Goal: Information Seeking & Learning: Learn about a topic

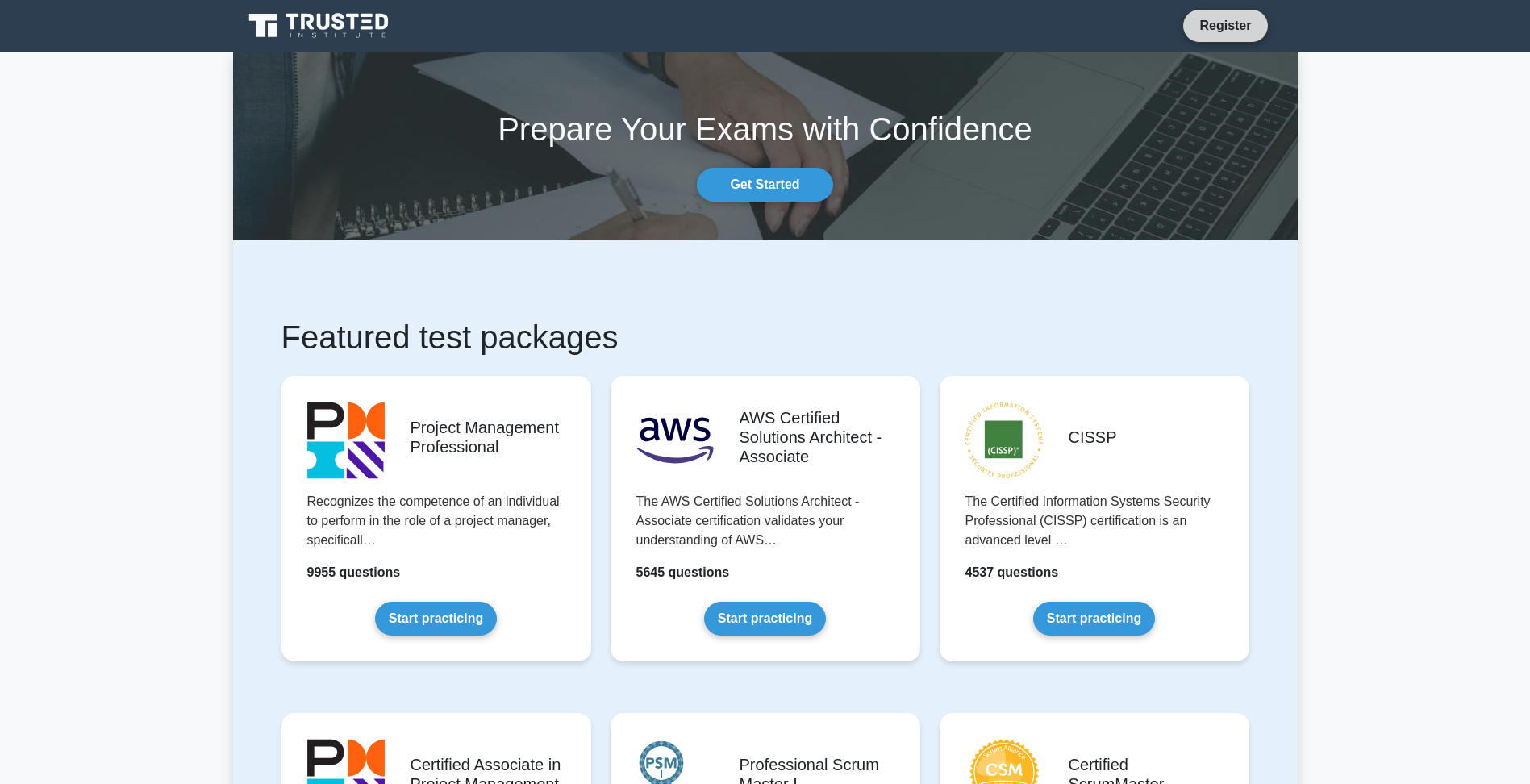
click at [1197, 31] on link "Register" at bounding box center [1225, 26] width 71 height 20
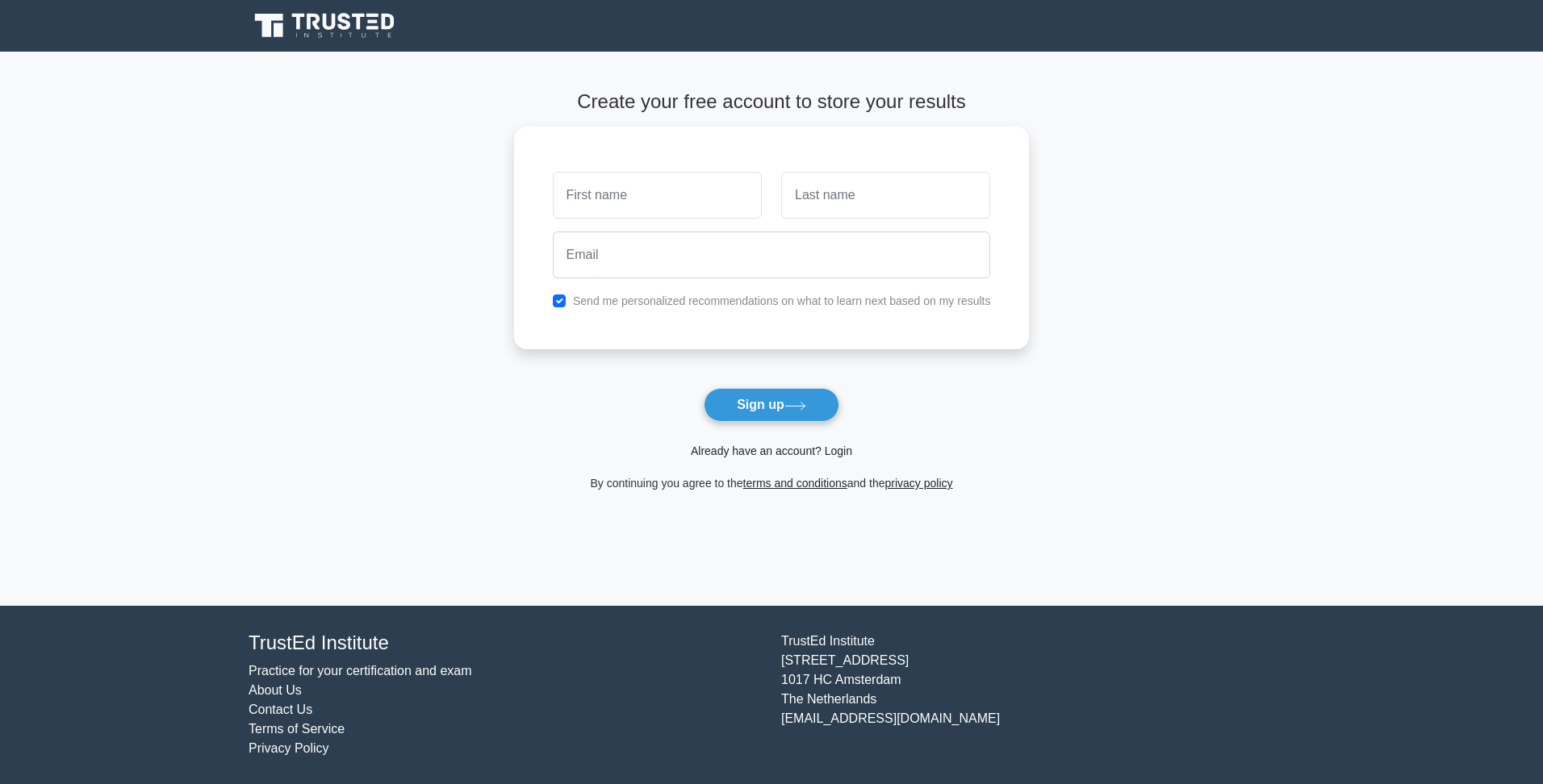
click at [772, 449] on link "Already have an account? Login" at bounding box center [771, 451] width 162 height 13
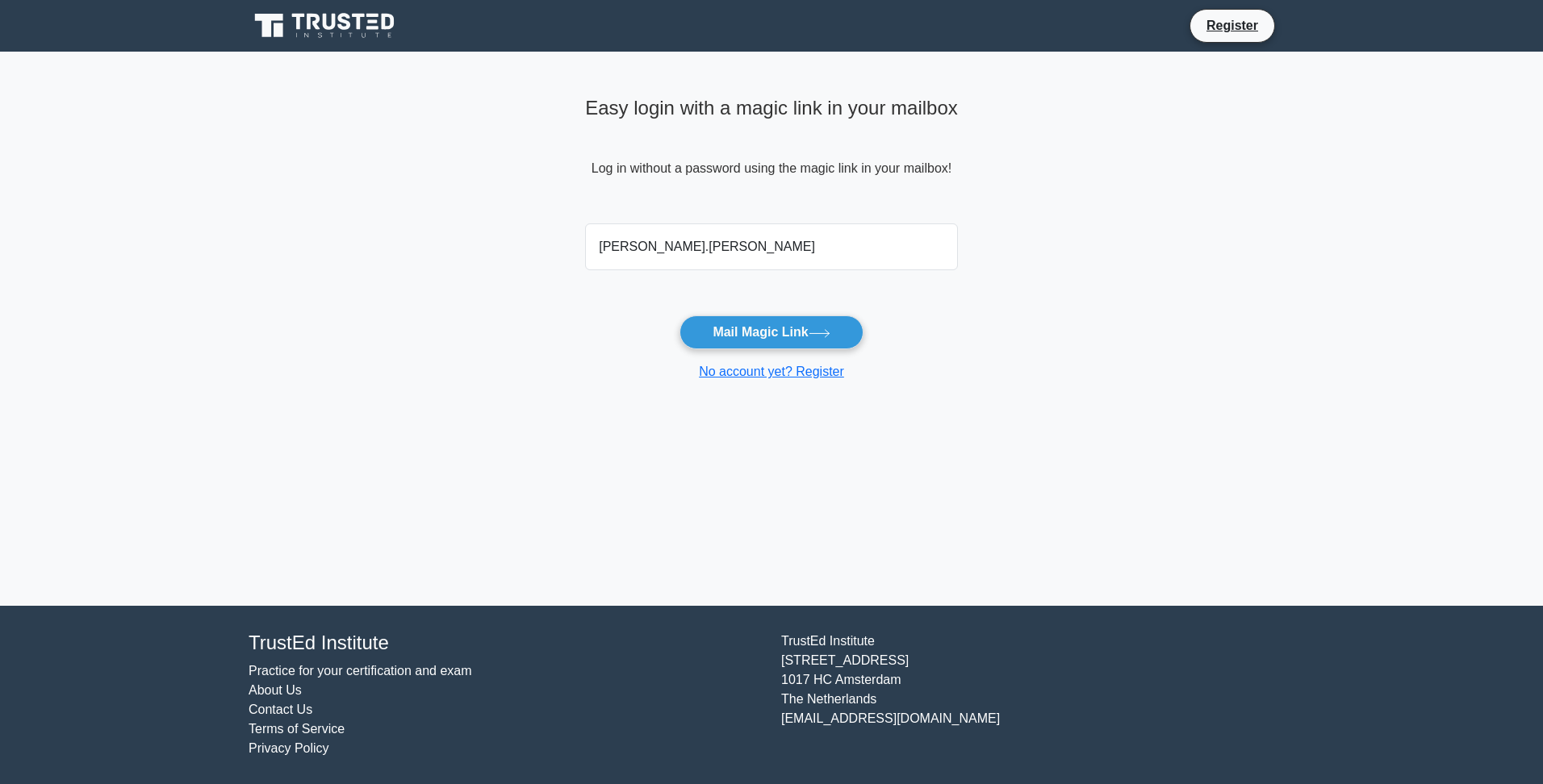
type input "David.Kirby@teleflex.com"
click at [781, 330] on button "Mail Magic Link" at bounding box center [771, 332] width 184 height 34
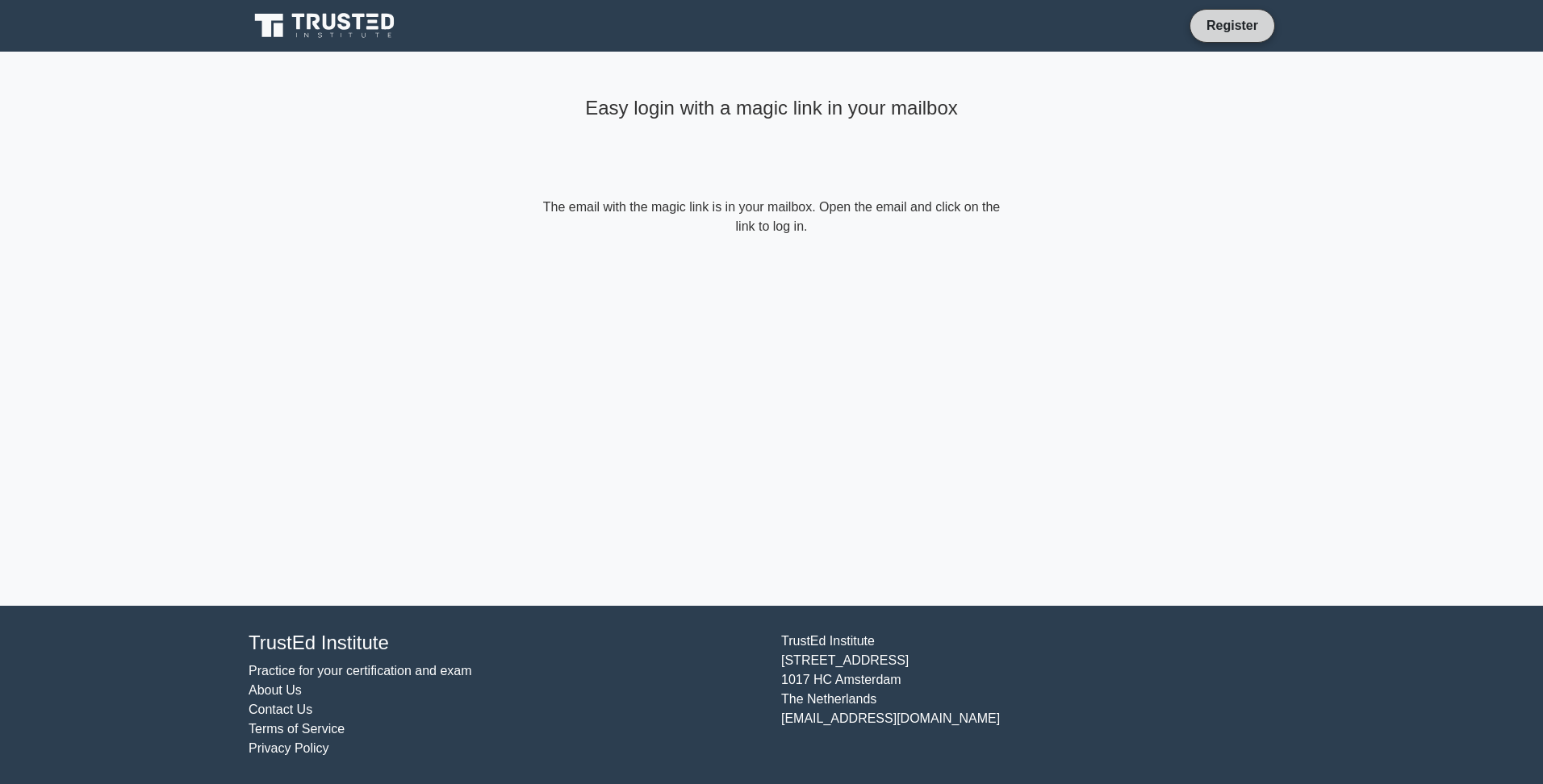
click at [1211, 30] on link "Register" at bounding box center [1233, 26] width 71 height 20
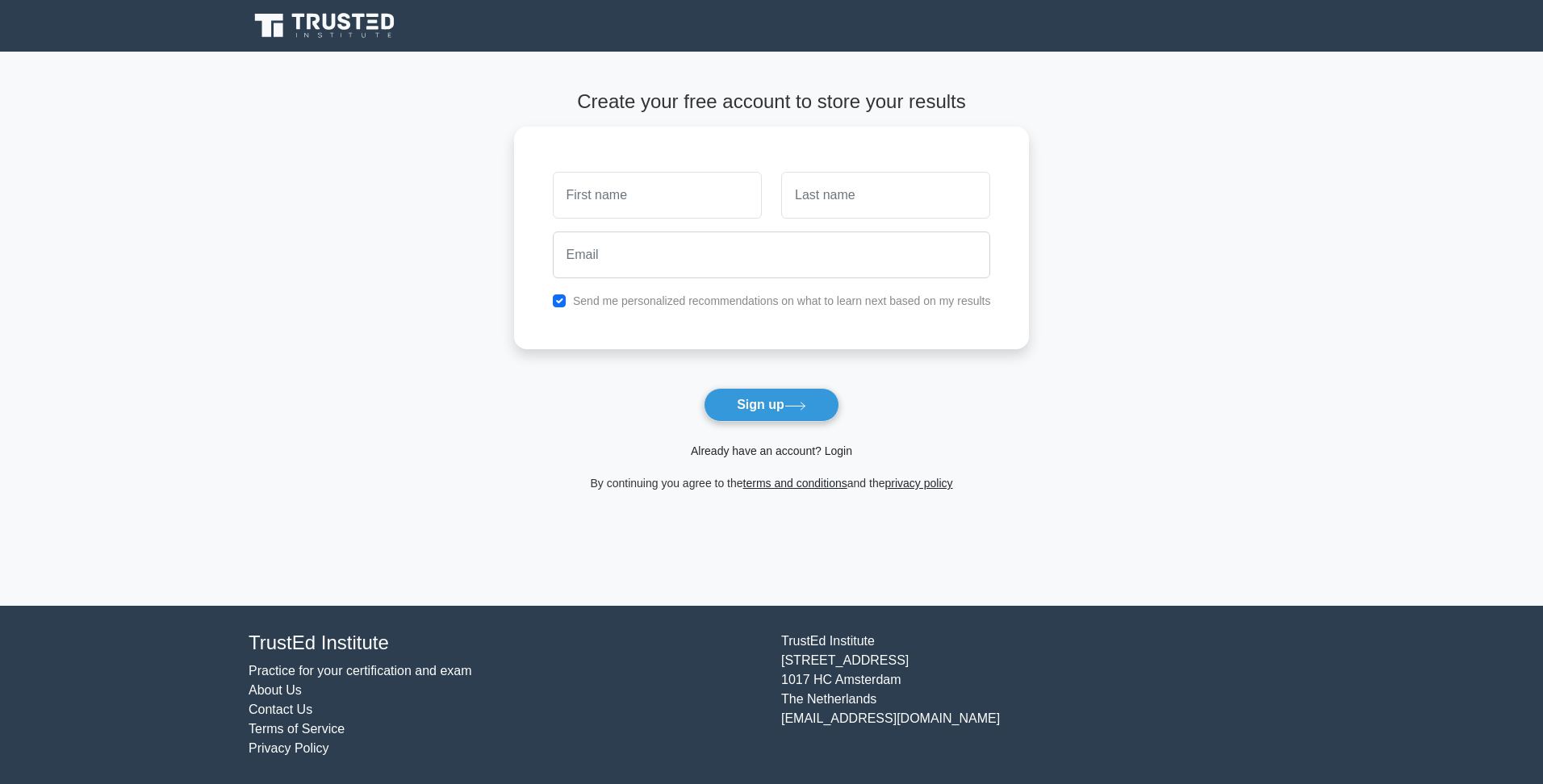
click at [751, 447] on link "Already have an account? Login" at bounding box center [771, 451] width 162 height 13
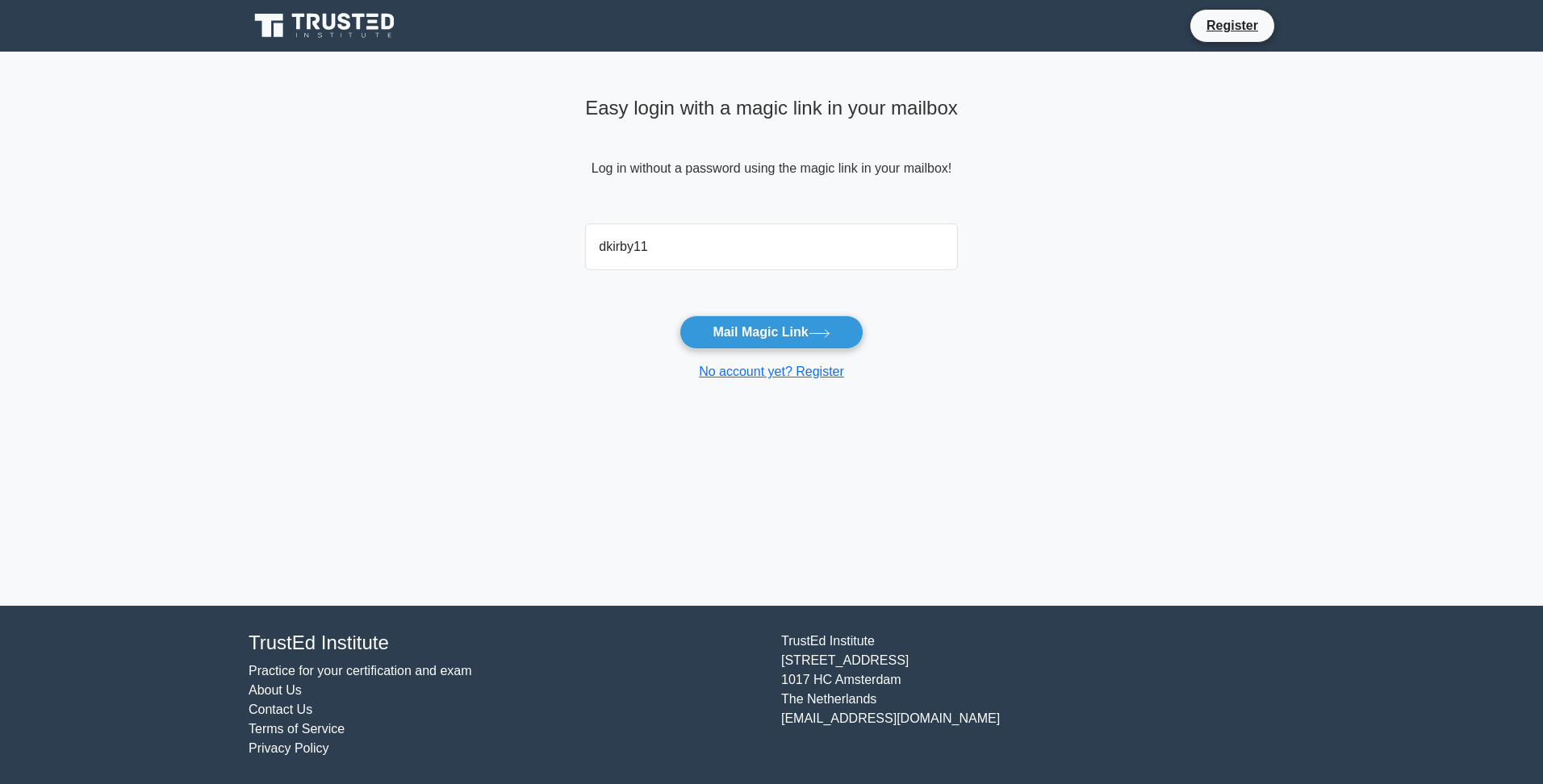
type input "dkirby11@hotmail.com"
click at [719, 336] on button "Mail Magic Link" at bounding box center [771, 332] width 184 height 34
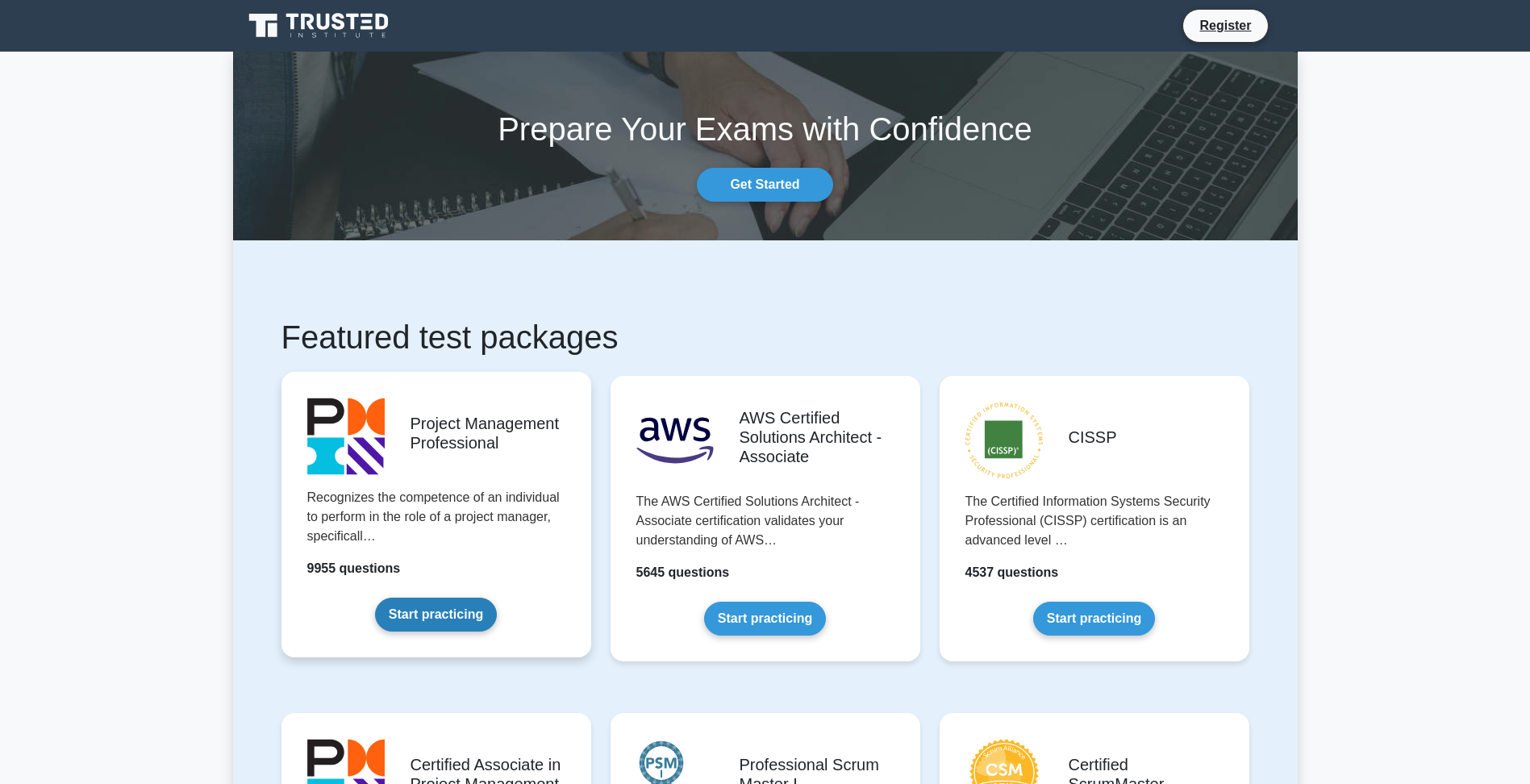
click at [443, 618] on link "Start practicing" at bounding box center [435, 614] width 121 height 34
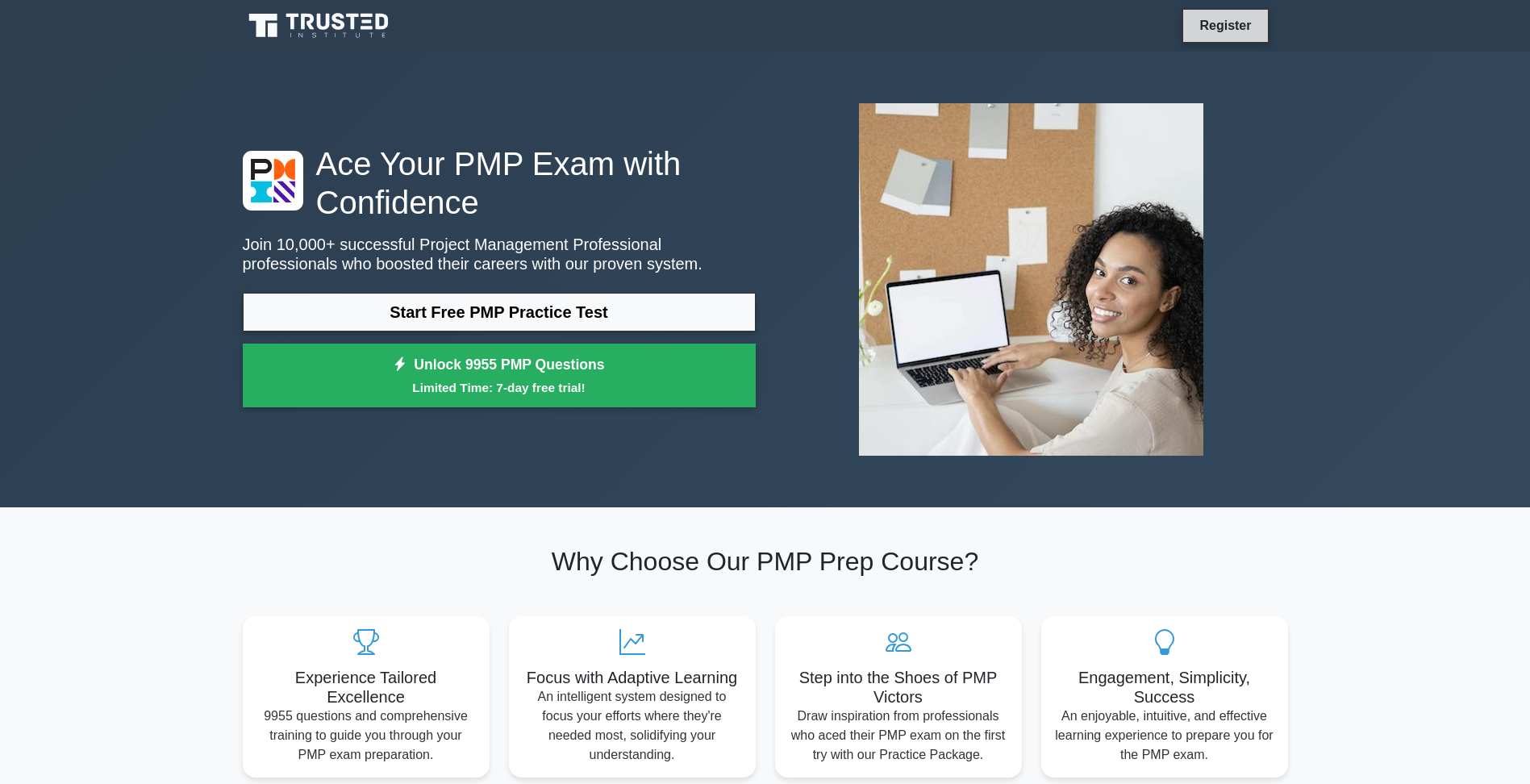
click at [1232, 29] on link "Register" at bounding box center [1225, 26] width 71 height 20
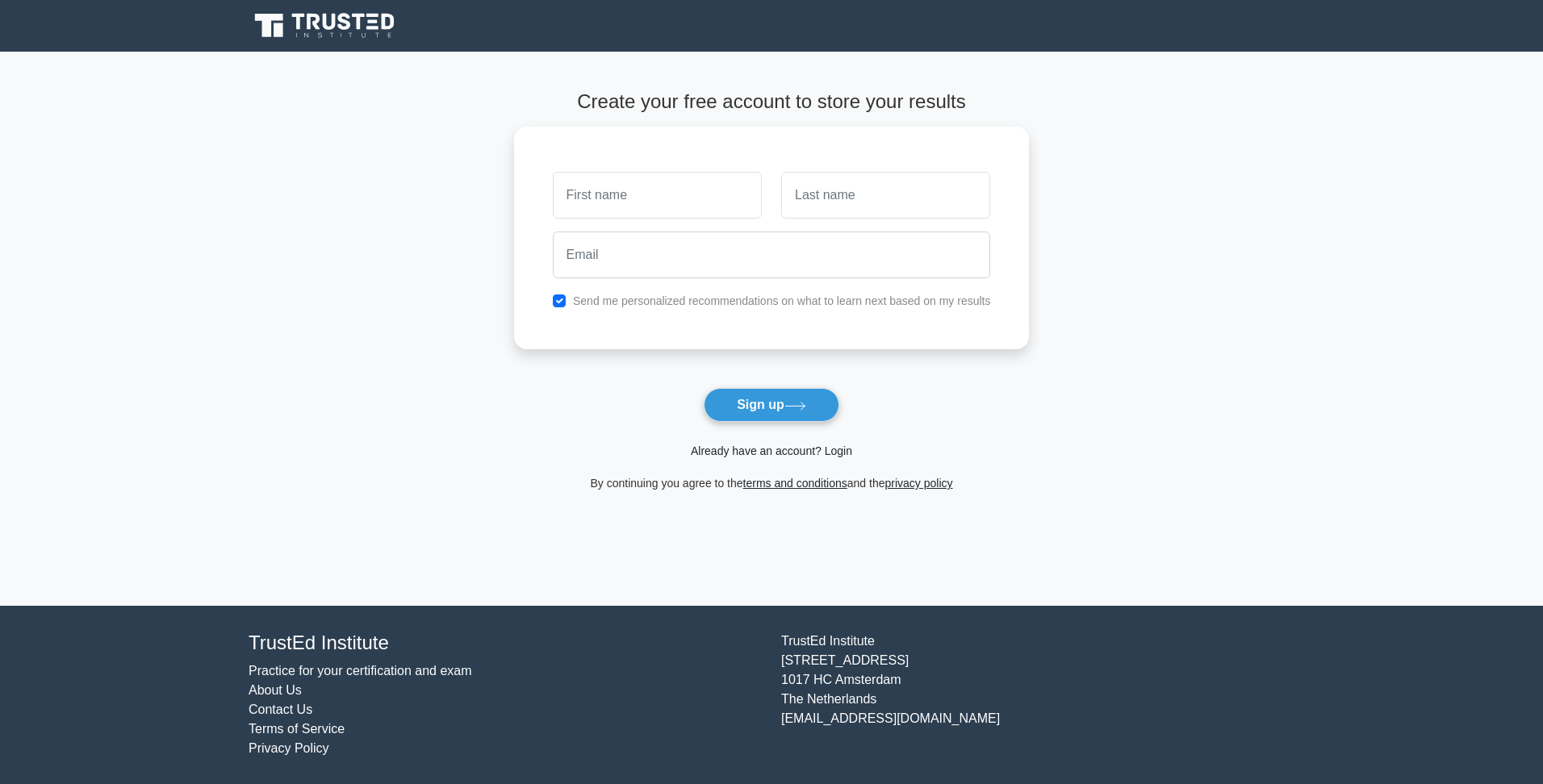
click at [750, 449] on link "Already have an account? Login" at bounding box center [771, 451] width 162 height 13
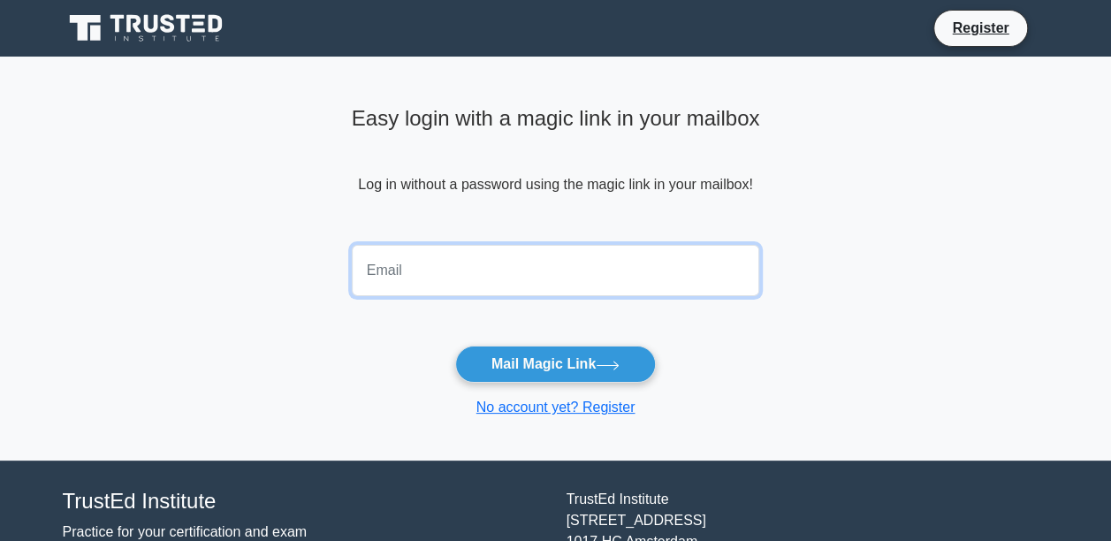
click at [468, 268] on input "email" at bounding box center [556, 270] width 408 height 51
type input "D"
click at [537, 274] on input "email" at bounding box center [556, 270] width 408 height 51
type input "dkirby11@hotmail.com"
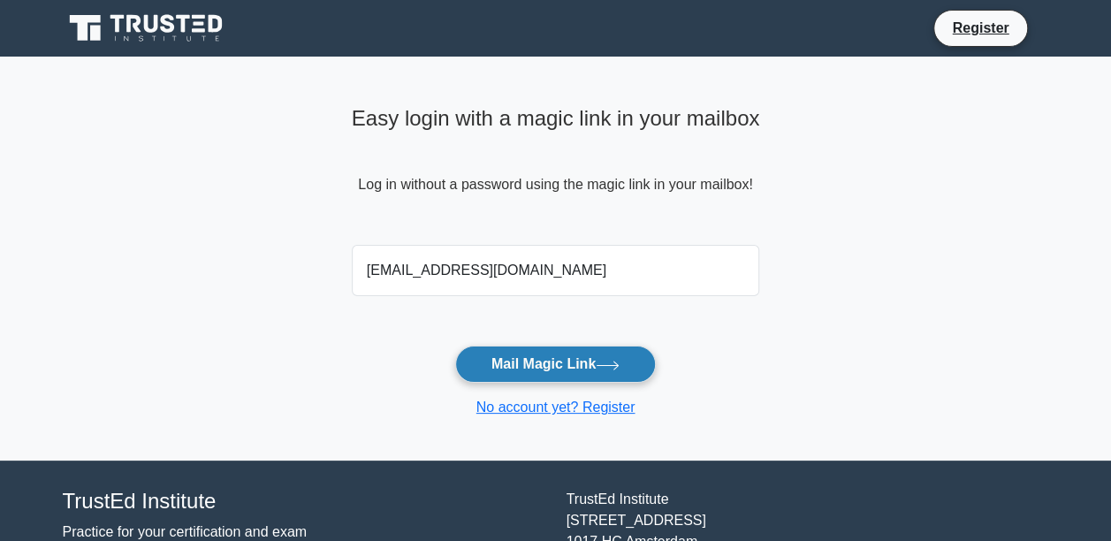
click at [528, 366] on button "Mail Magic Link" at bounding box center [555, 364] width 201 height 37
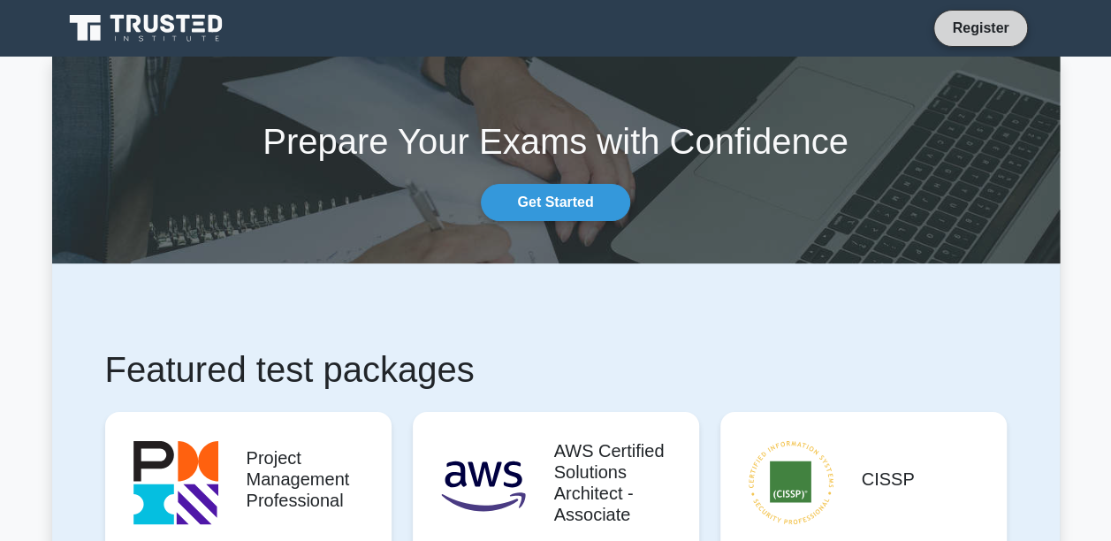
click at [981, 38] on link "Register" at bounding box center [980, 28] width 78 height 22
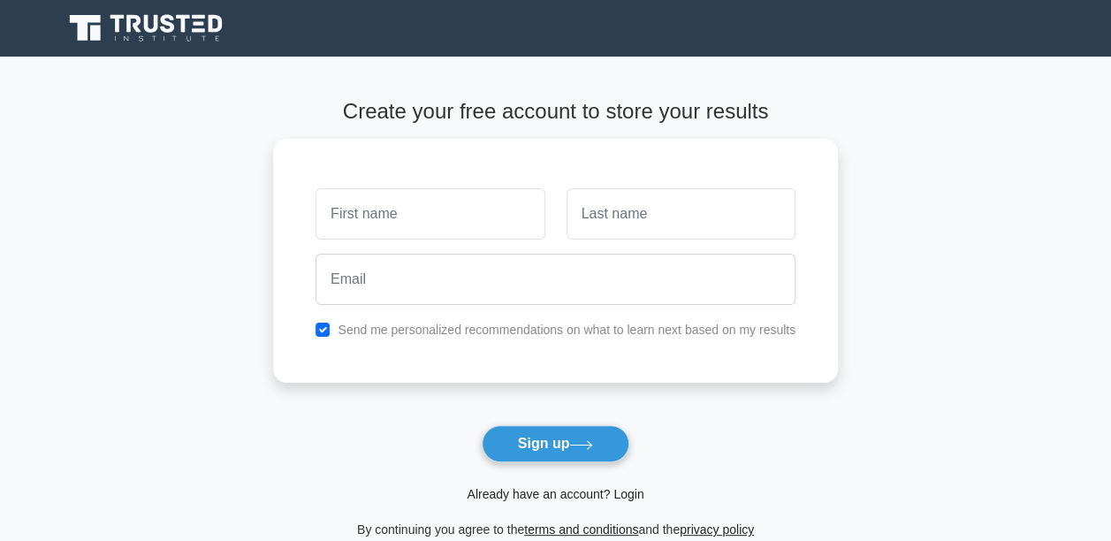
click at [567, 499] on link "Already have an account? Login" at bounding box center [555, 494] width 177 height 14
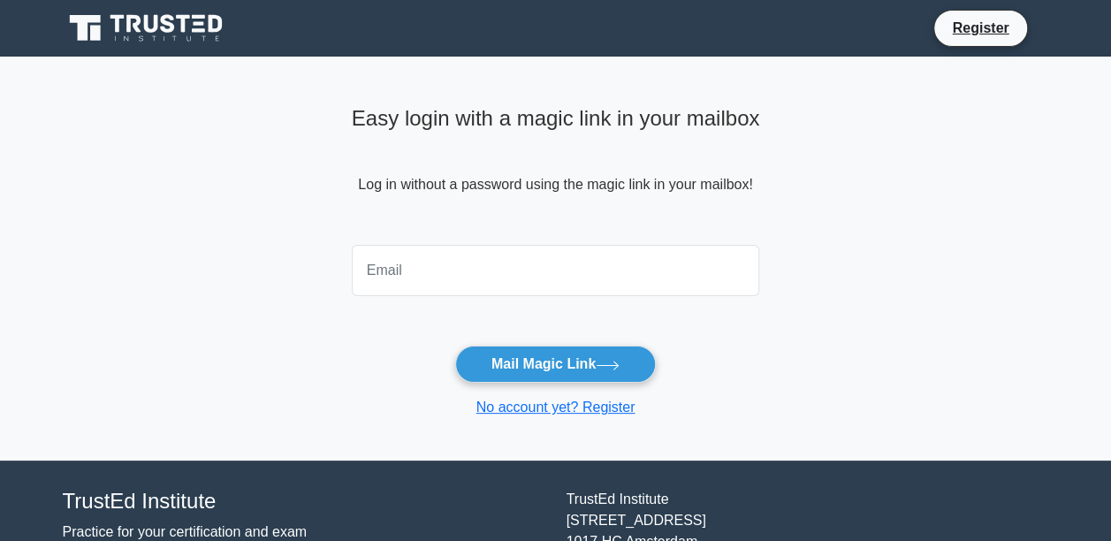
click at [378, 252] on input "email" at bounding box center [556, 270] width 408 height 51
type input "dkirby11@hotmail.com"
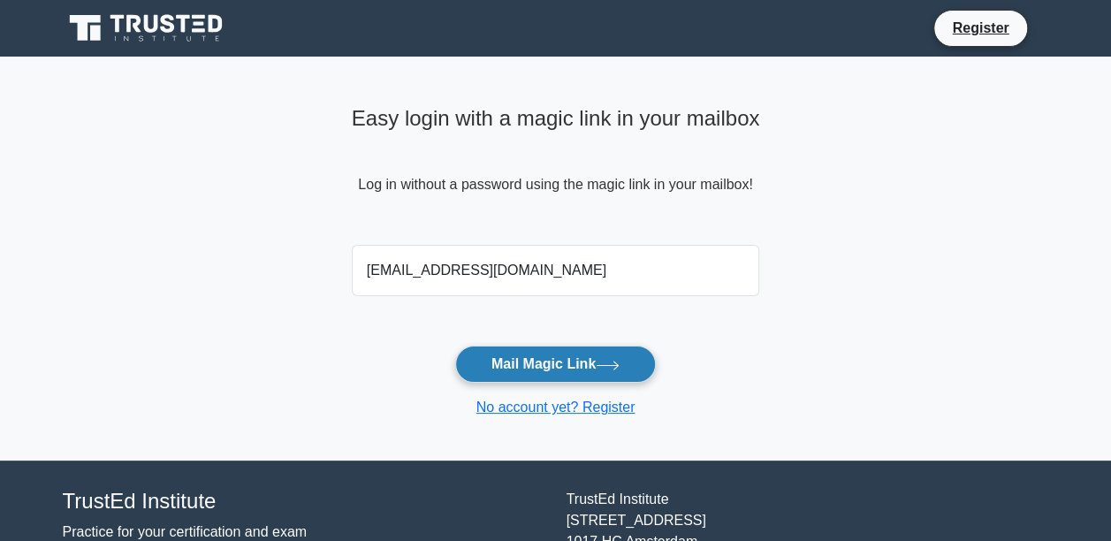
click at [508, 366] on button "Mail Magic Link" at bounding box center [555, 364] width 201 height 37
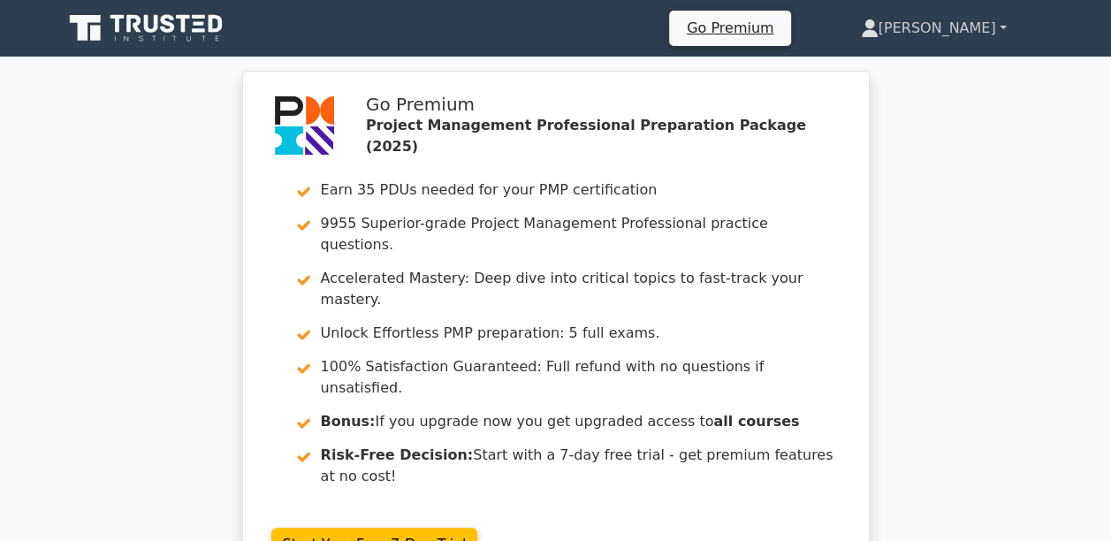
click at [983, 35] on link "[PERSON_NAME]" at bounding box center [933, 28] width 231 height 35
click at [923, 60] on link "Profile" at bounding box center [889, 70] width 140 height 28
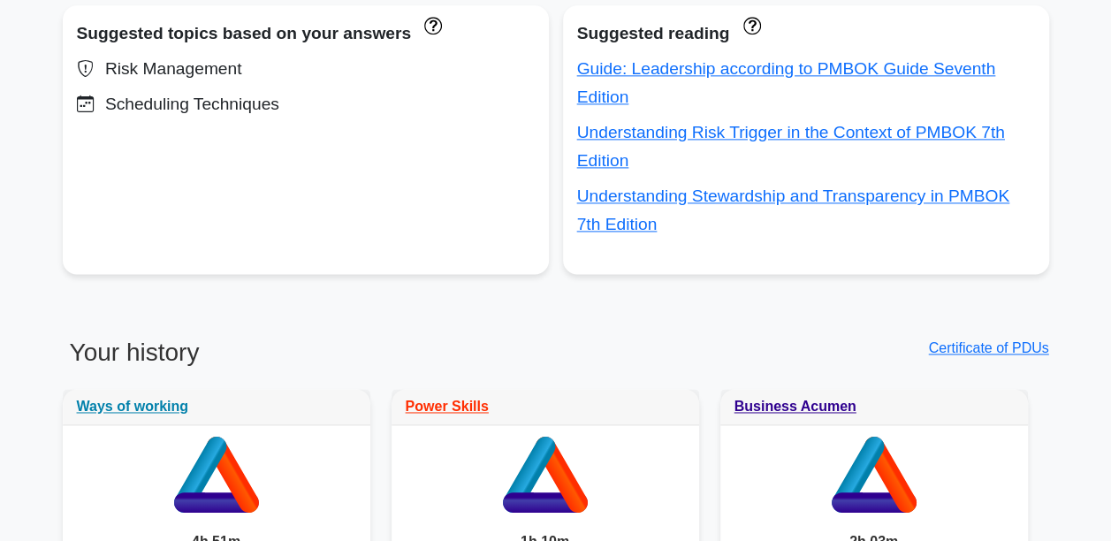
scroll to position [795, 0]
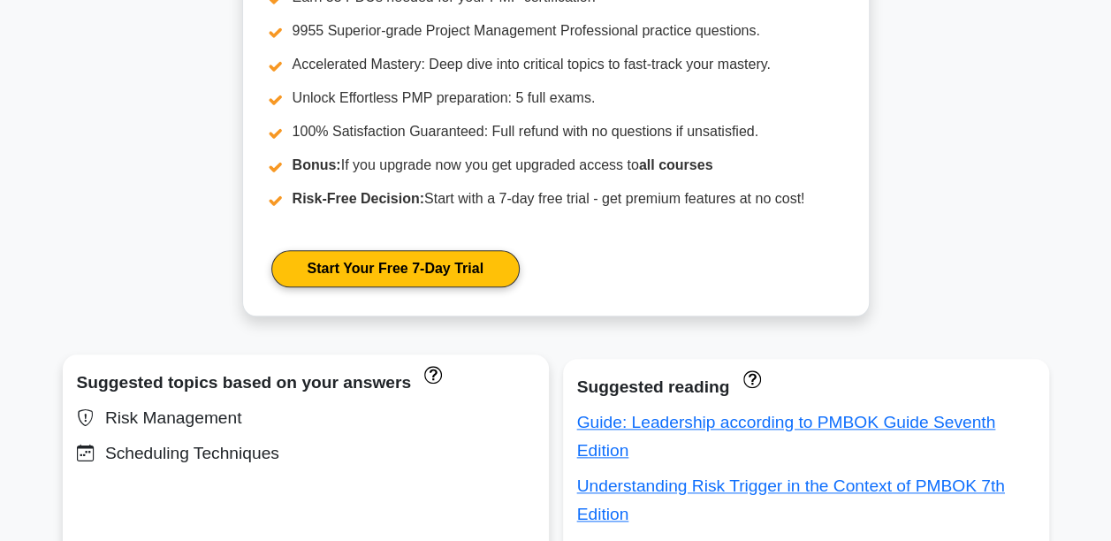
click at [191, 412] on div "Risk Management" at bounding box center [306, 418] width 458 height 28
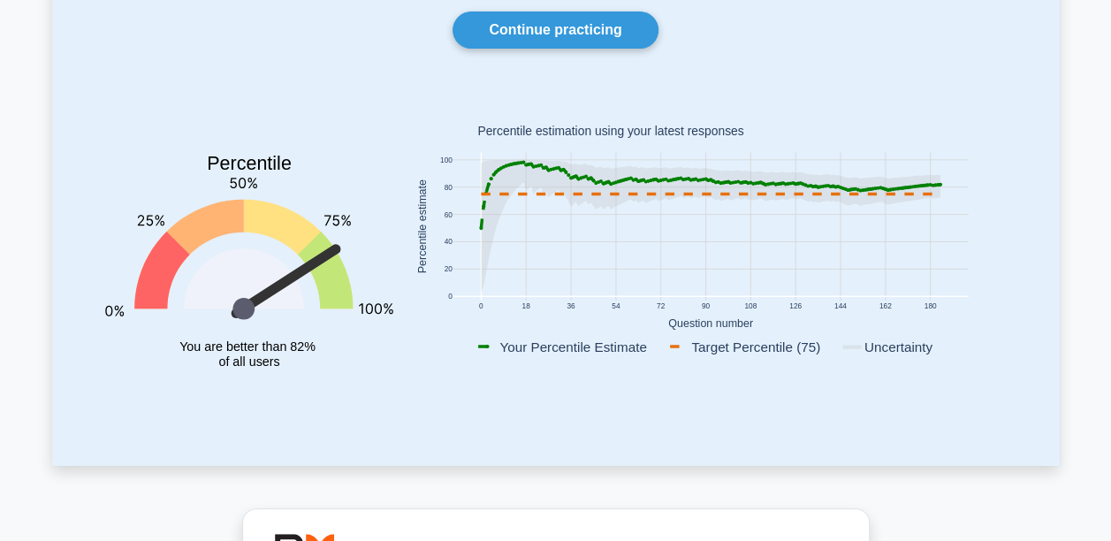
scroll to position [0, 0]
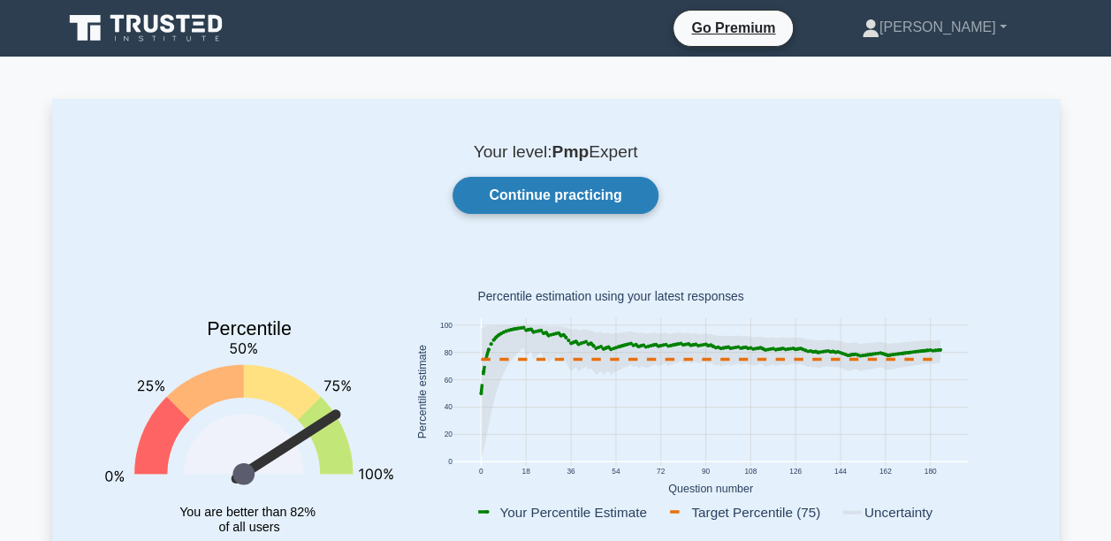
click at [521, 186] on link "Continue practicing" at bounding box center [554, 195] width 205 height 37
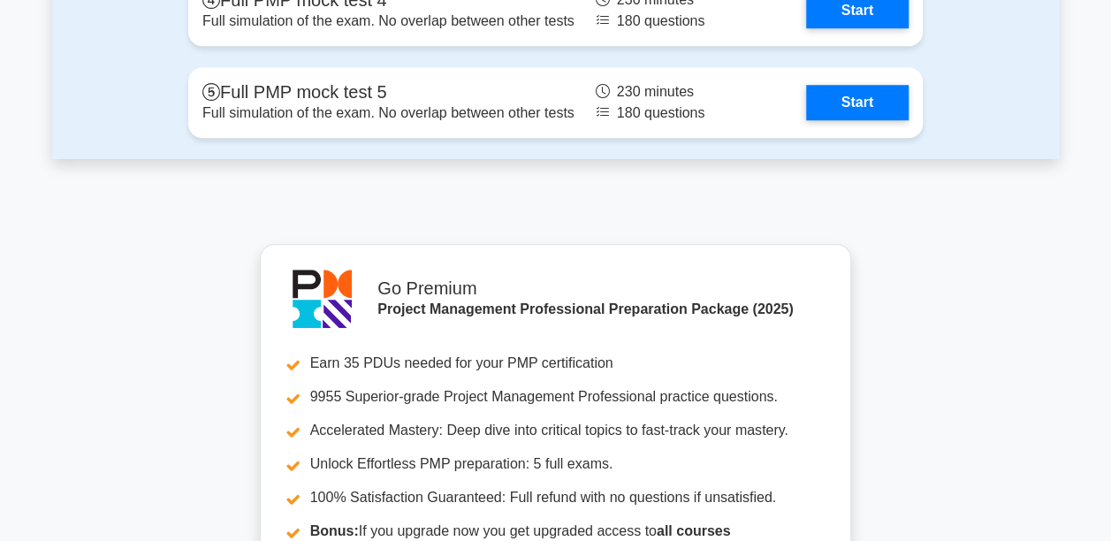
scroll to position [7246, 0]
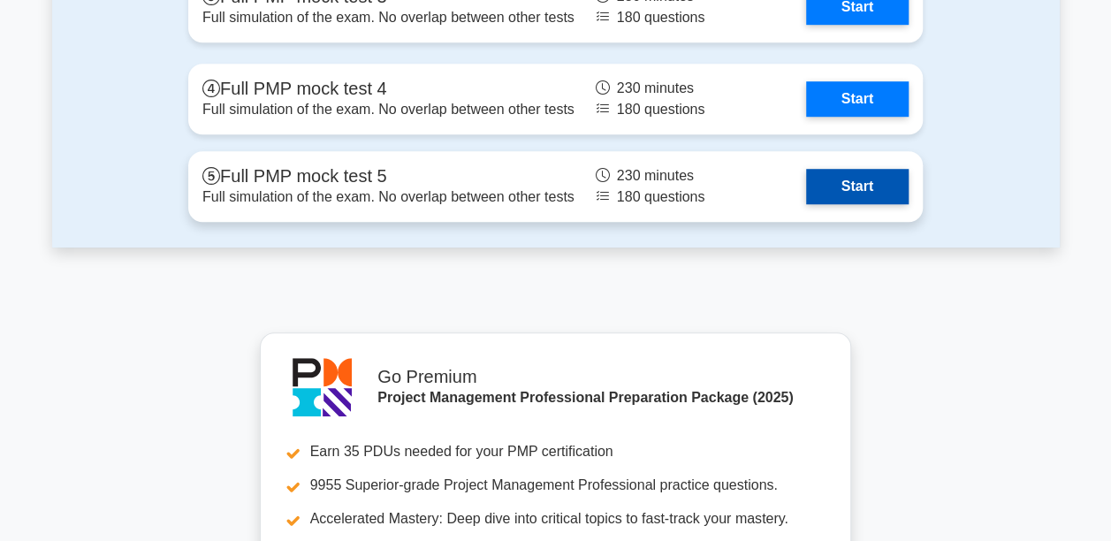
click at [868, 186] on link "Start" at bounding box center [857, 186] width 103 height 35
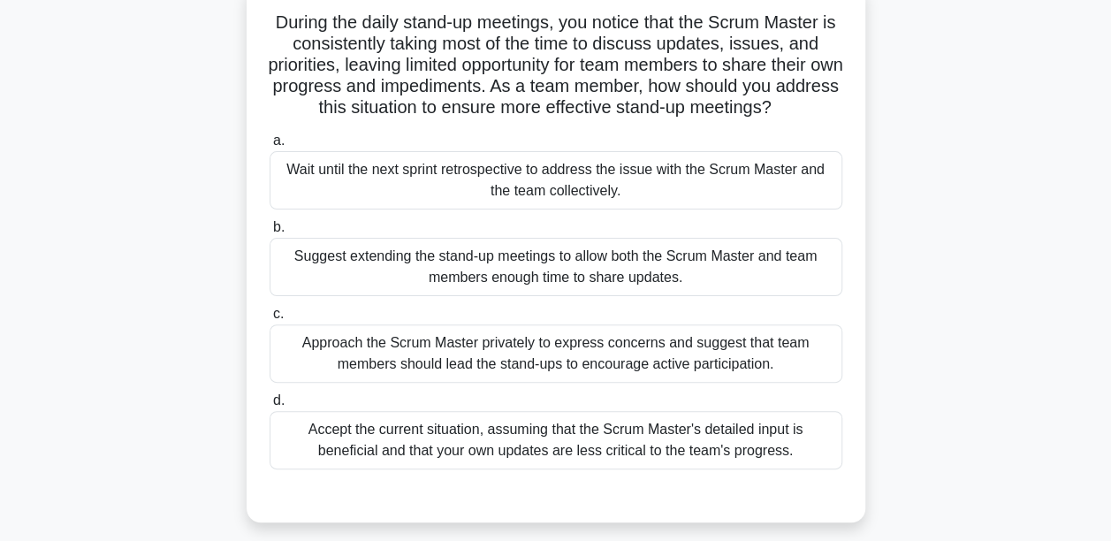
scroll to position [88, 0]
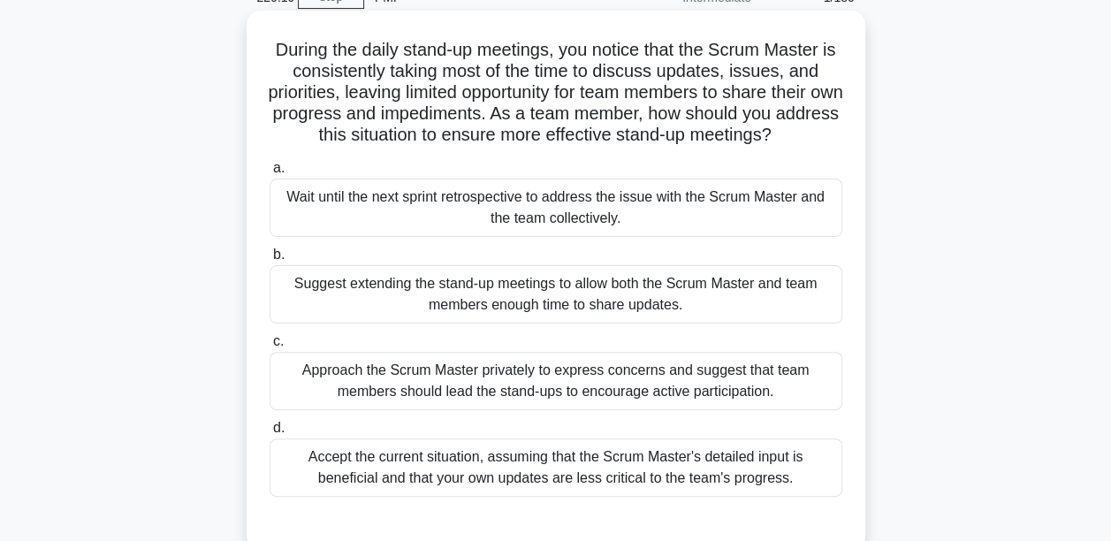
click at [391, 292] on div "Suggest extending the stand-up meetings to allow both the Scrum Master and team…" at bounding box center [556, 294] width 573 height 58
click at [270, 261] on input "b. Suggest extending the stand-up meetings to allow both the Scrum Master and t…" at bounding box center [270, 254] width 0 height 11
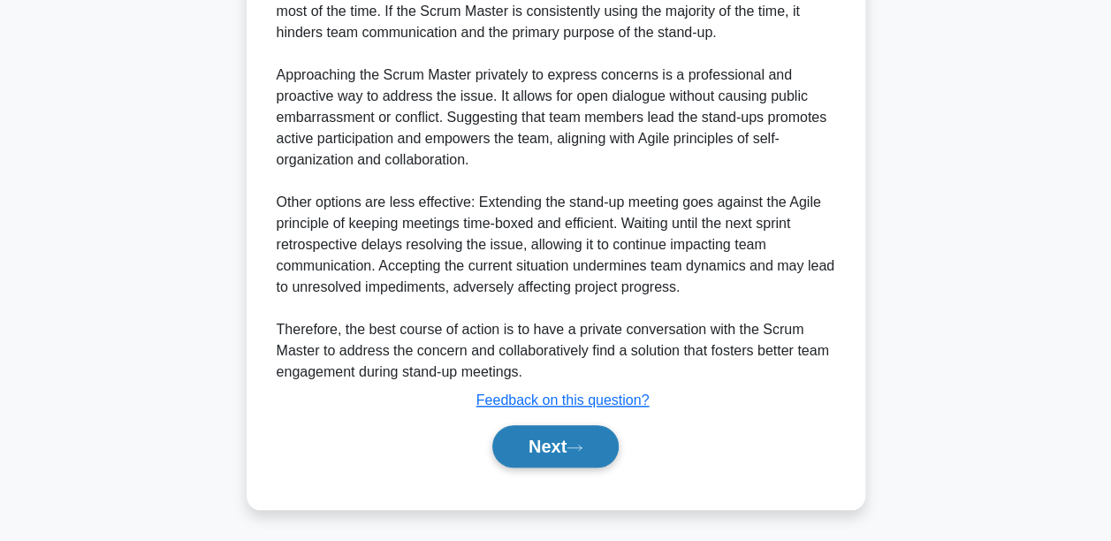
click at [566, 445] on button "Next" at bounding box center [555, 446] width 126 height 42
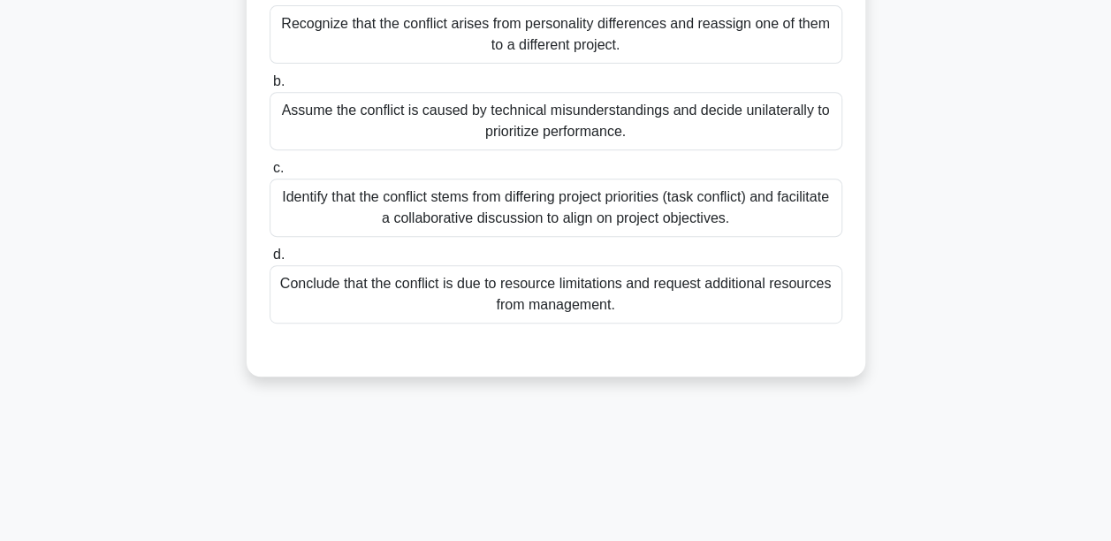
scroll to position [353, 0]
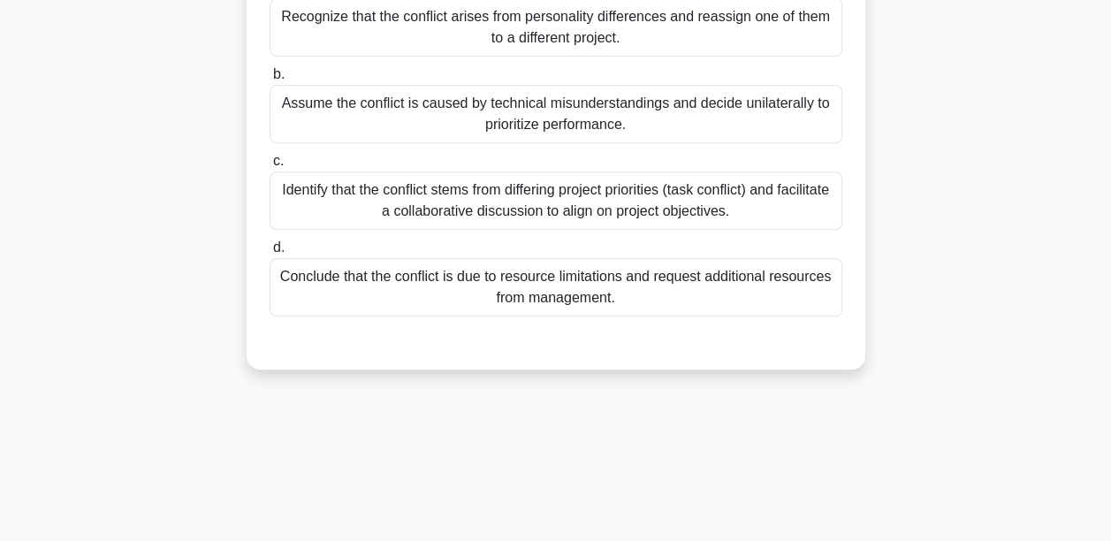
click at [598, 192] on div "Identify that the conflict stems from differing project priorities (task confli…" at bounding box center [556, 200] width 573 height 58
click at [270, 167] on input "c. Identify that the conflict stems from differing project priorities (task con…" at bounding box center [270, 161] width 0 height 11
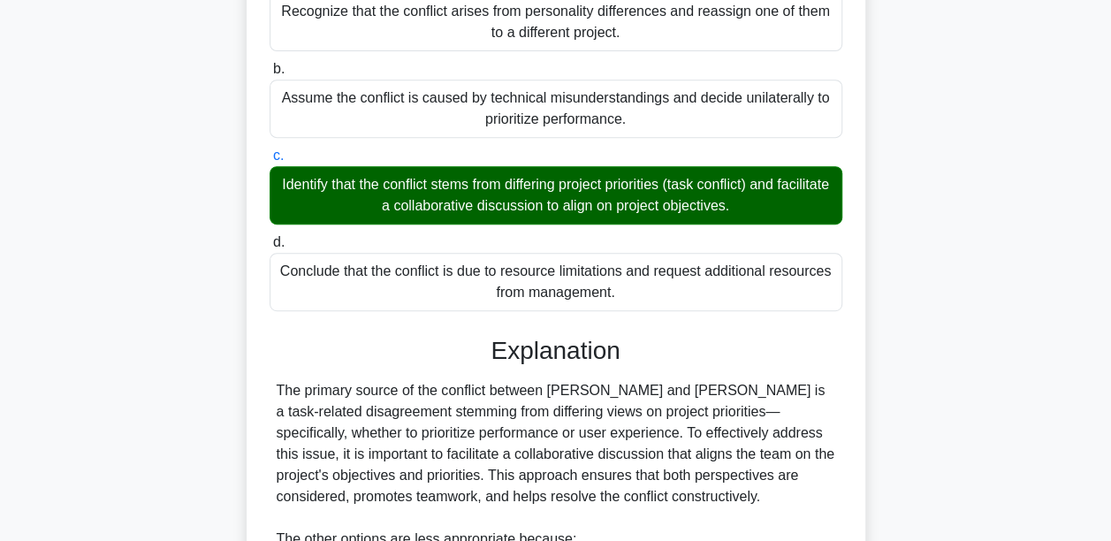
scroll to position [619, 0]
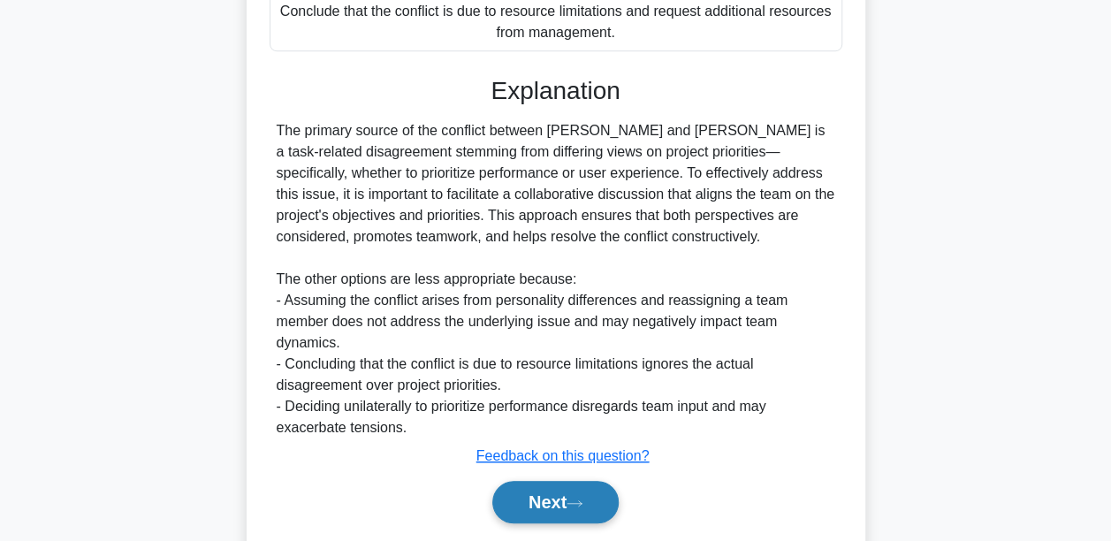
click at [594, 481] on button "Next" at bounding box center [555, 502] width 126 height 42
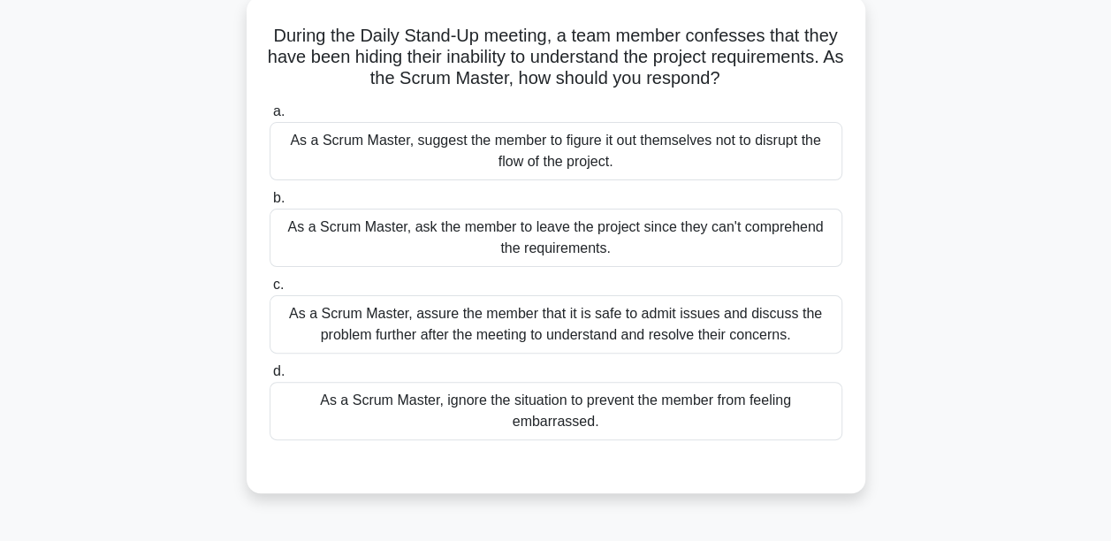
scroll to position [60, 0]
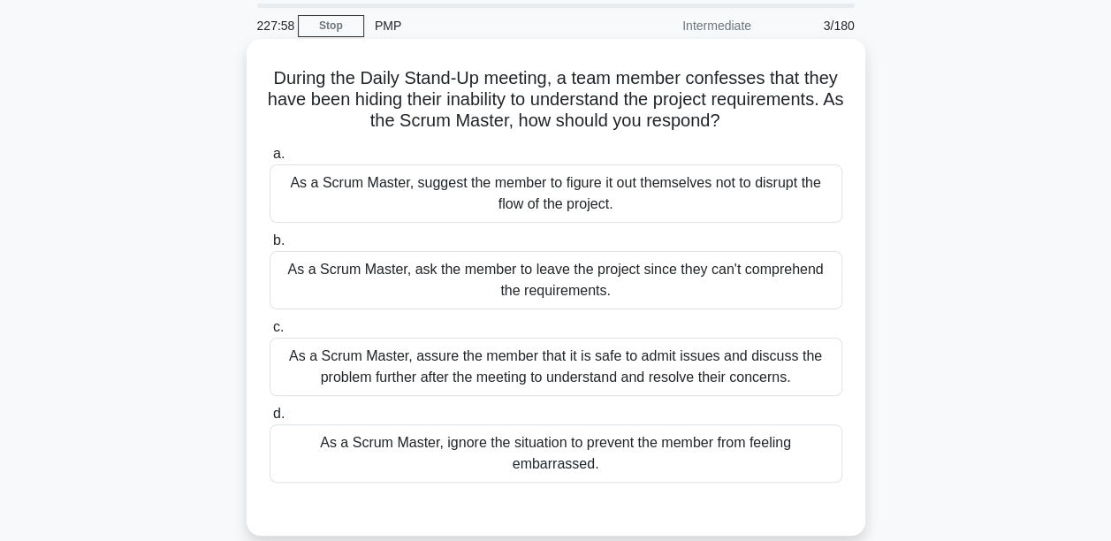
click at [418, 364] on div "As a Scrum Master, assure the member that it is safe to admit issues and discus…" at bounding box center [556, 367] width 573 height 58
click at [270, 333] on input "c. As a Scrum Master, assure the member that it is safe to admit issues and dis…" at bounding box center [270, 327] width 0 height 11
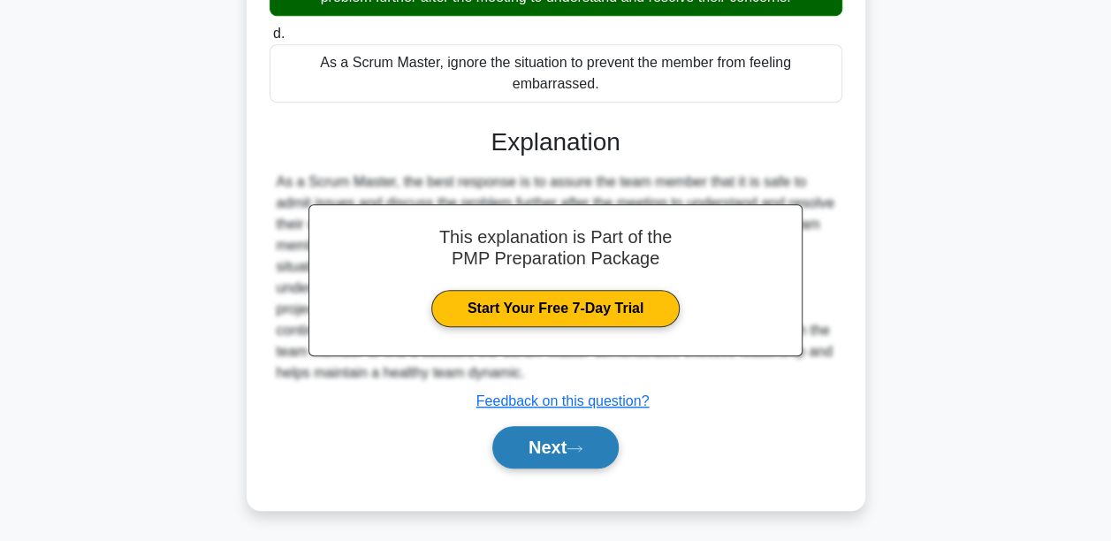
click at [504, 435] on button "Next" at bounding box center [555, 447] width 126 height 42
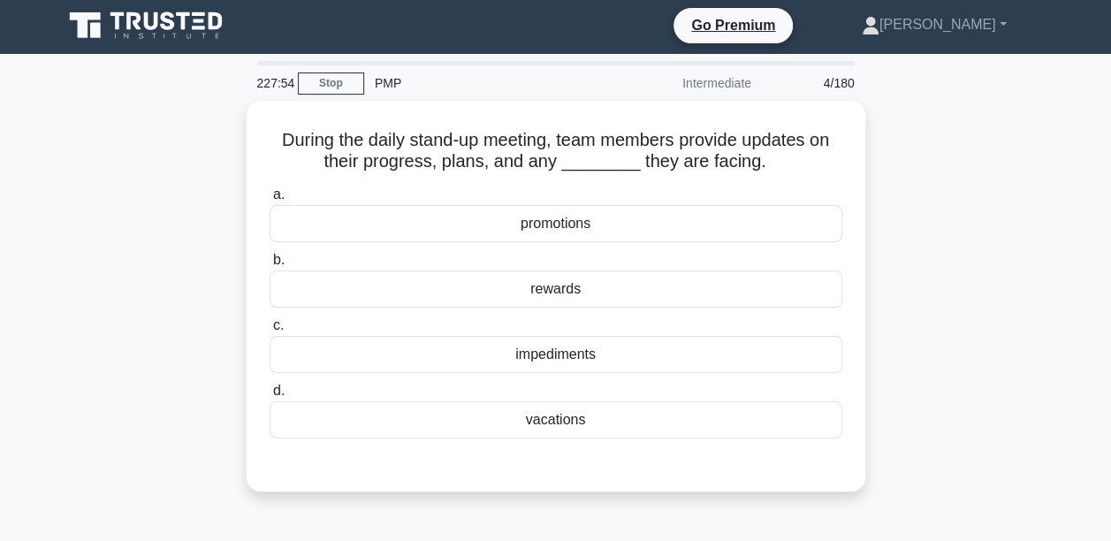
scroll to position [0, 0]
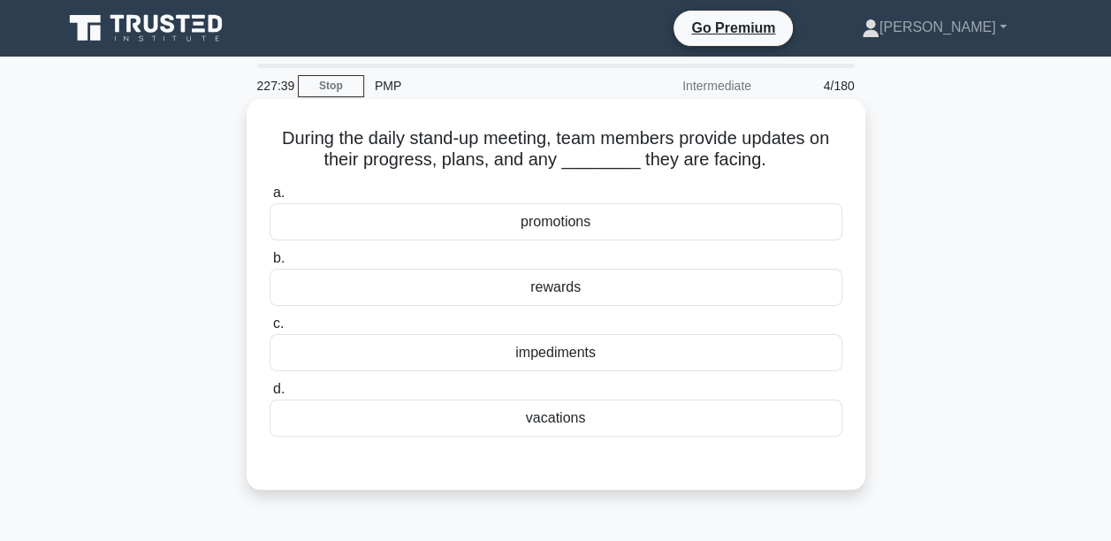
click at [555, 348] on div "impediments" at bounding box center [556, 352] width 573 height 37
click at [270, 330] on input "c. impediments" at bounding box center [270, 323] width 0 height 11
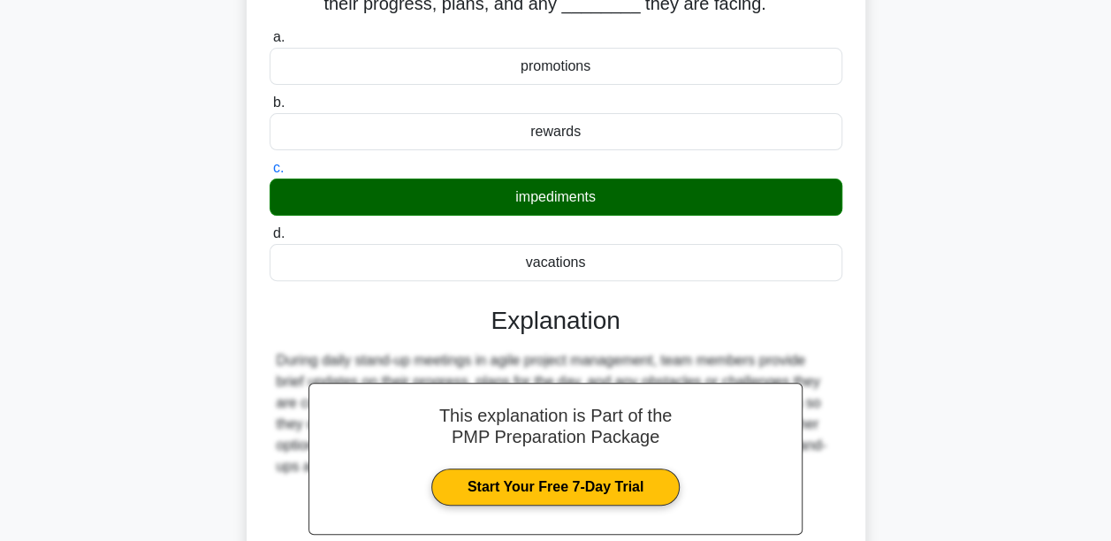
scroll to position [353, 0]
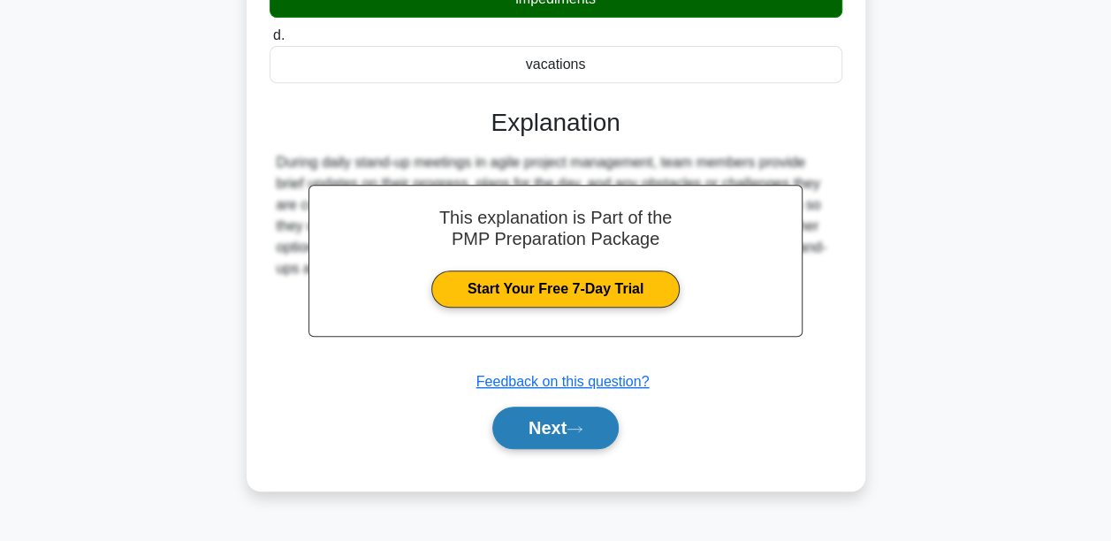
click at [619, 433] on button "Next" at bounding box center [555, 428] width 126 height 42
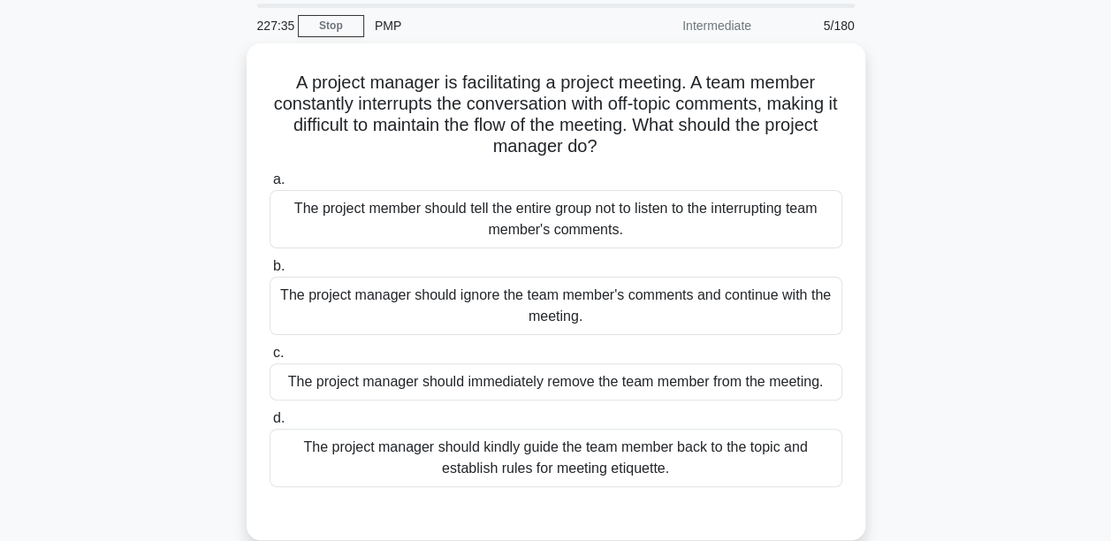
scroll to position [88, 0]
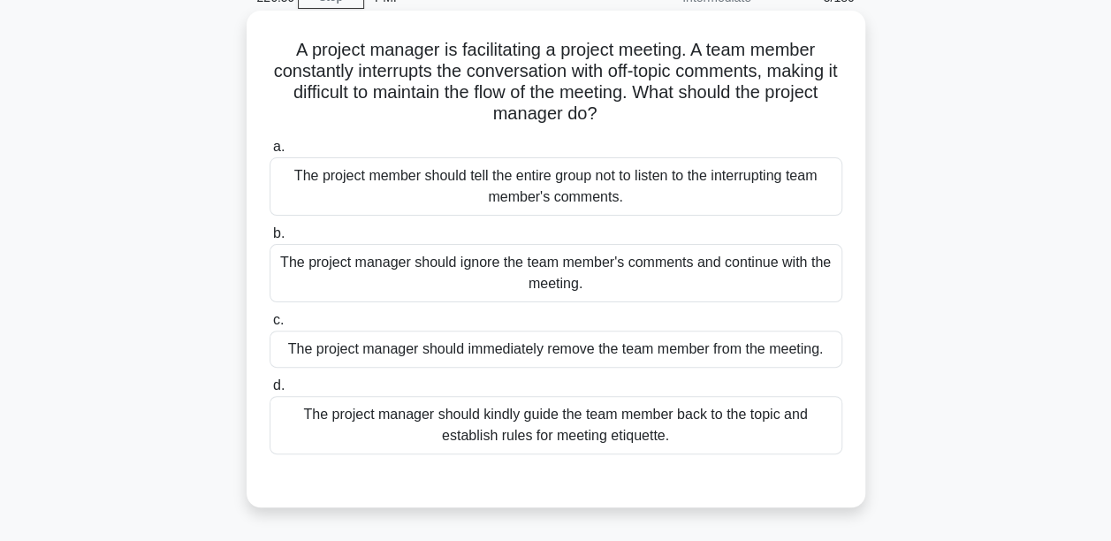
click at [565, 435] on div "The project manager should kindly guide the team member back to the topic and e…" at bounding box center [556, 425] width 573 height 58
click at [270, 391] on input "d. The project manager should kindly guide the team member back to the topic an…" at bounding box center [270, 385] width 0 height 11
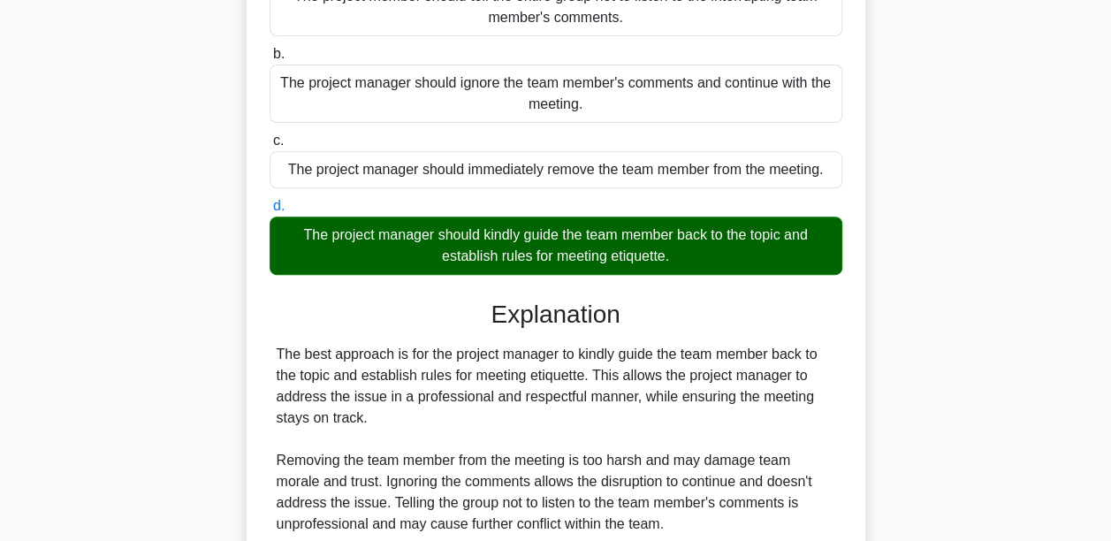
scroll to position [442, 0]
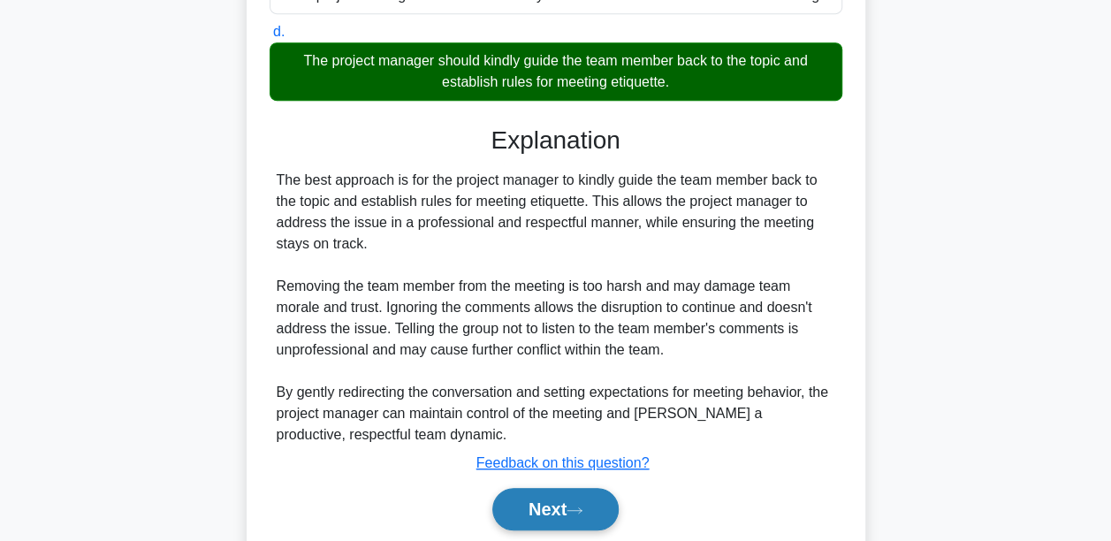
click at [554, 509] on button "Next" at bounding box center [555, 509] width 126 height 42
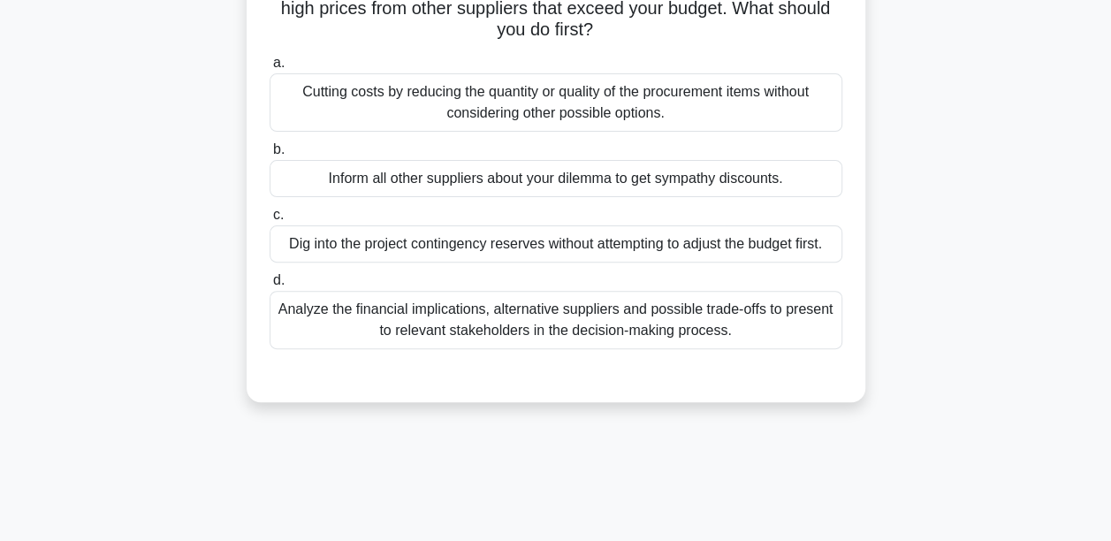
scroll to position [88, 0]
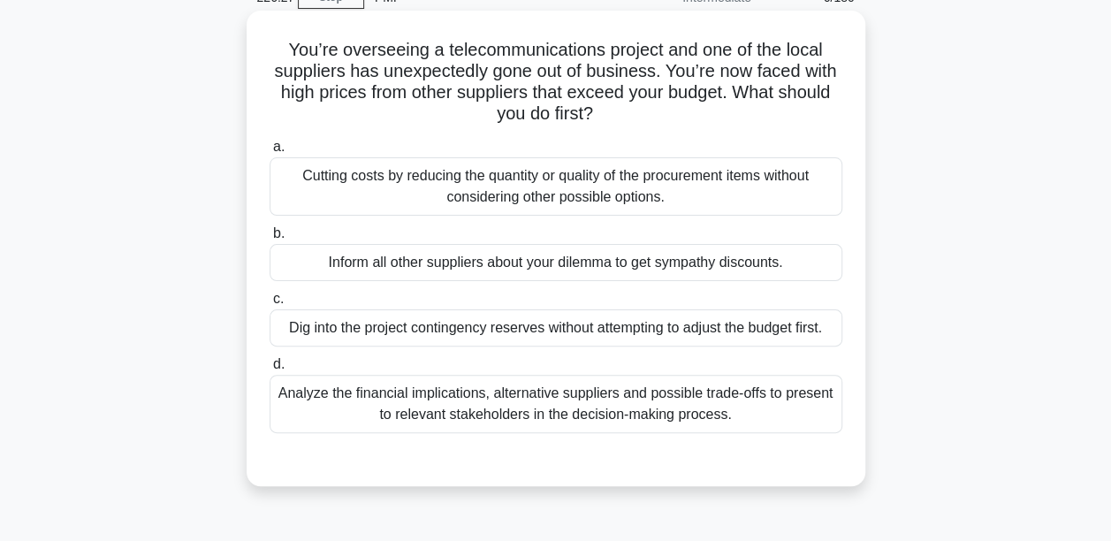
click at [481, 405] on div "Analyze the financial implications, alternative suppliers and possible trade-of…" at bounding box center [556, 404] width 573 height 58
click at [270, 370] on input "d. Analyze the financial implications, alternative suppliers and possible trade…" at bounding box center [270, 364] width 0 height 11
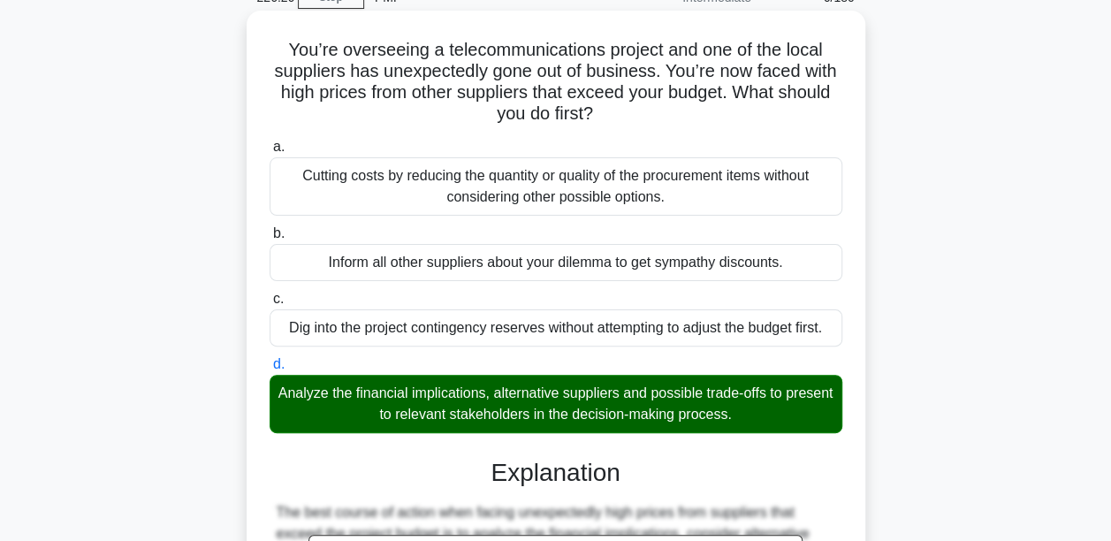
scroll to position [419, 0]
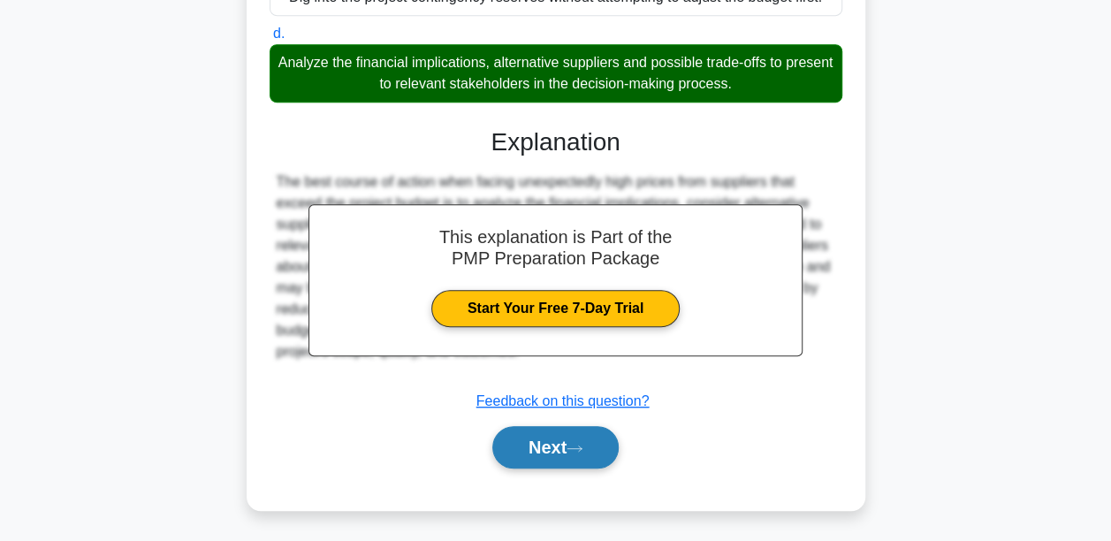
click at [543, 452] on button "Next" at bounding box center [555, 447] width 126 height 42
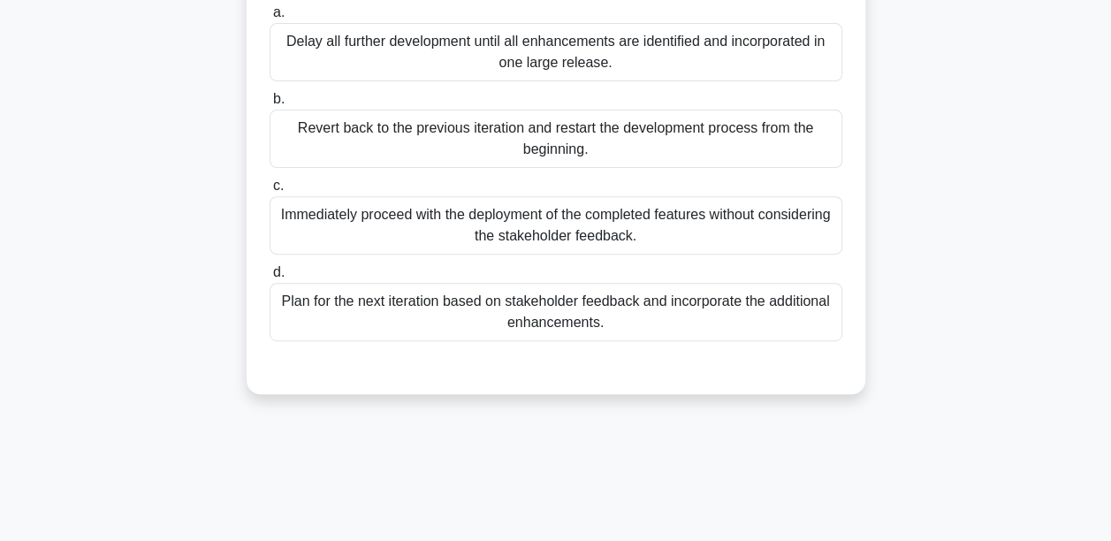
scroll to position [60, 0]
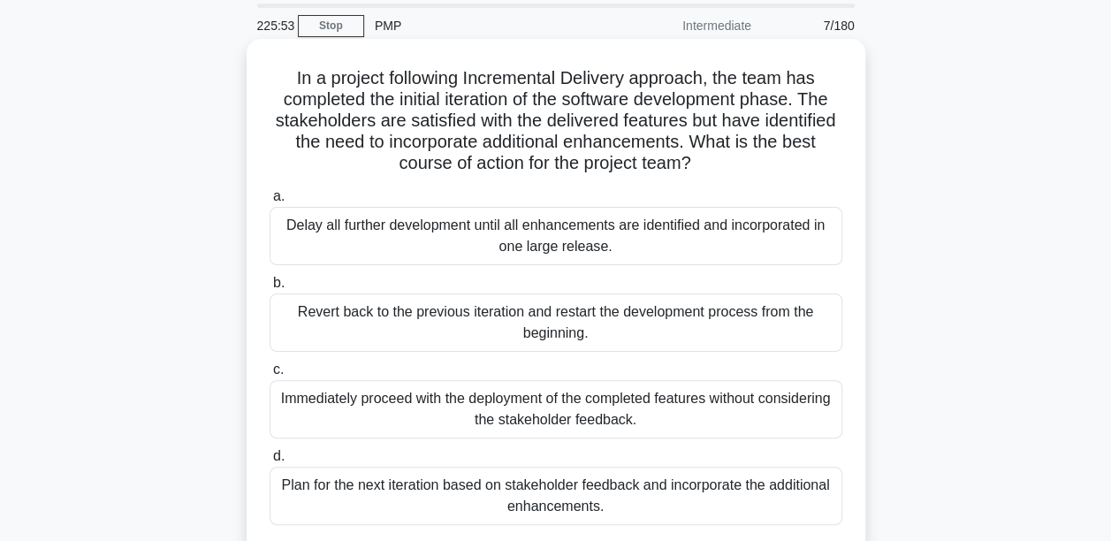
click at [532, 495] on div "Plan for the next iteration based on stakeholder feedback and incorporate the a…" at bounding box center [556, 496] width 573 height 58
click at [270, 462] on input "d. Plan for the next iteration based on stakeholder feedback and incorporate th…" at bounding box center [270, 456] width 0 height 11
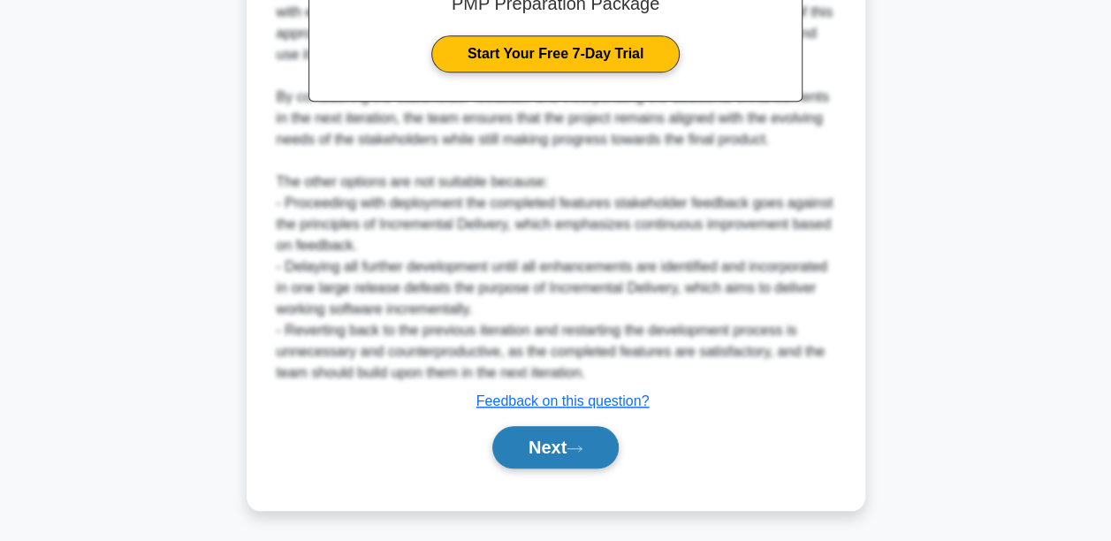
click at [557, 451] on button "Next" at bounding box center [555, 447] width 126 height 42
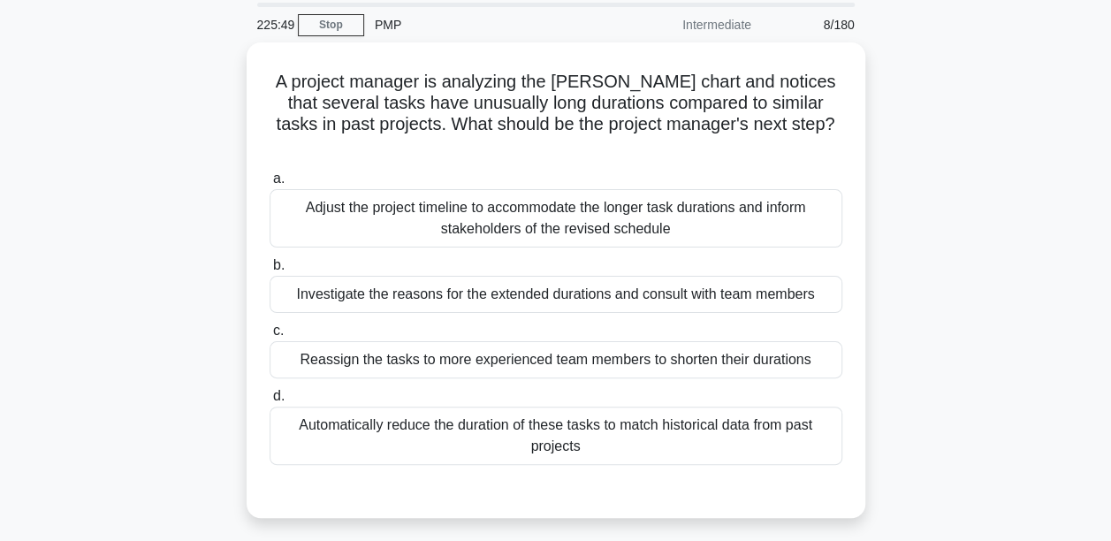
scroll to position [88, 0]
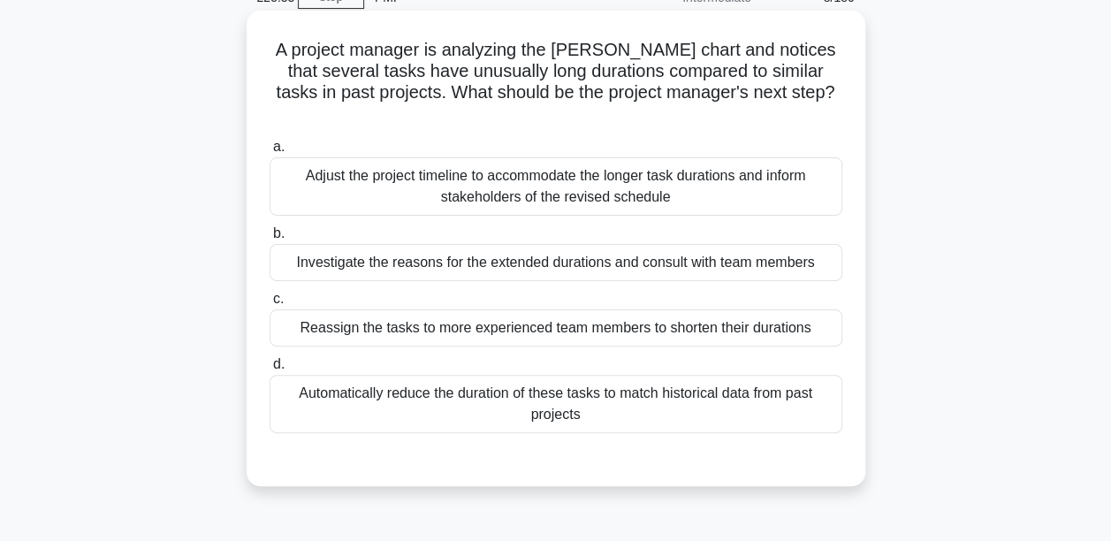
click at [400, 244] on div "Investigate the reasons for the extended durations and consult with team members" at bounding box center [556, 262] width 573 height 37
click at [270, 239] on input "b. Investigate the reasons for the extended durations and consult with team mem…" at bounding box center [270, 233] width 0 height 11
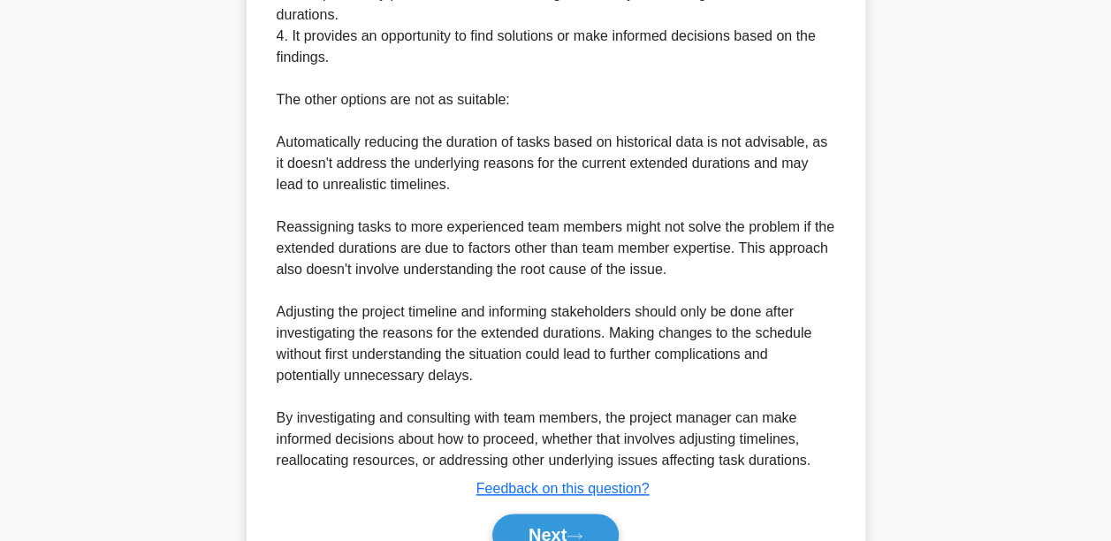
scroll to position [822, 0]
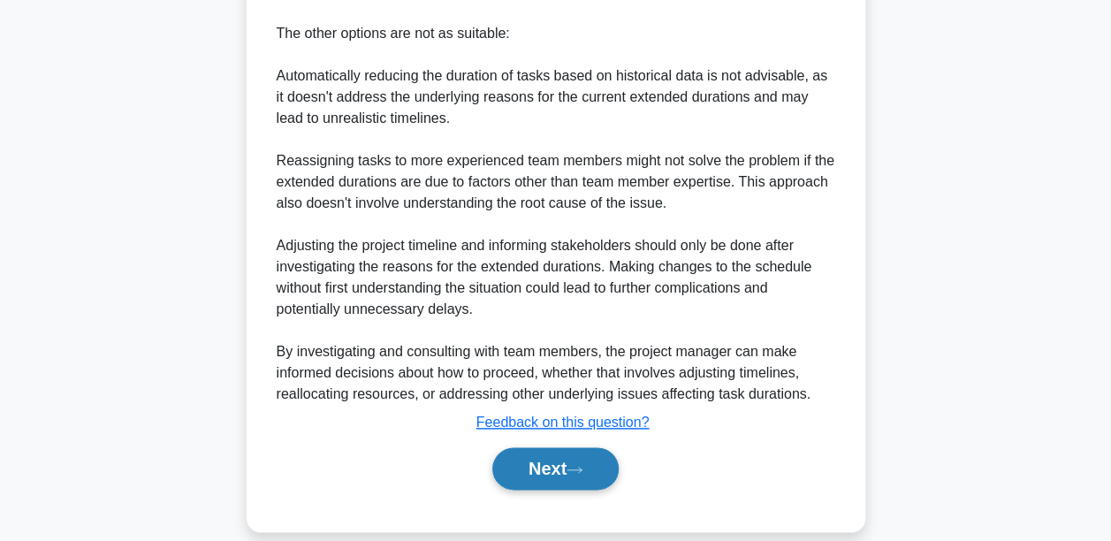
click at [519, 447] on button "Next" at bounding box center [555, 468] width 126 height 42
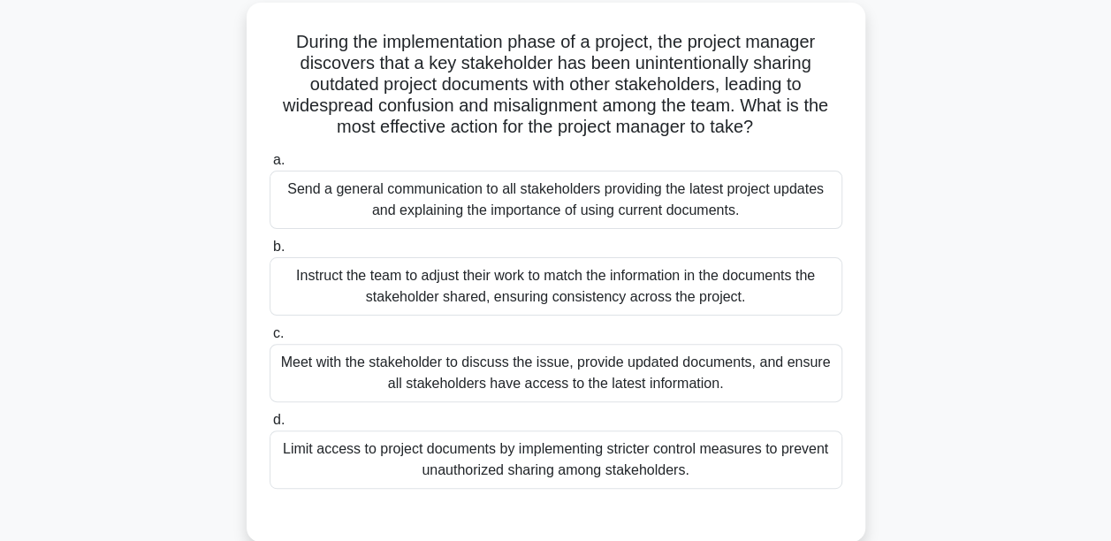
scroll to position [60, 0]
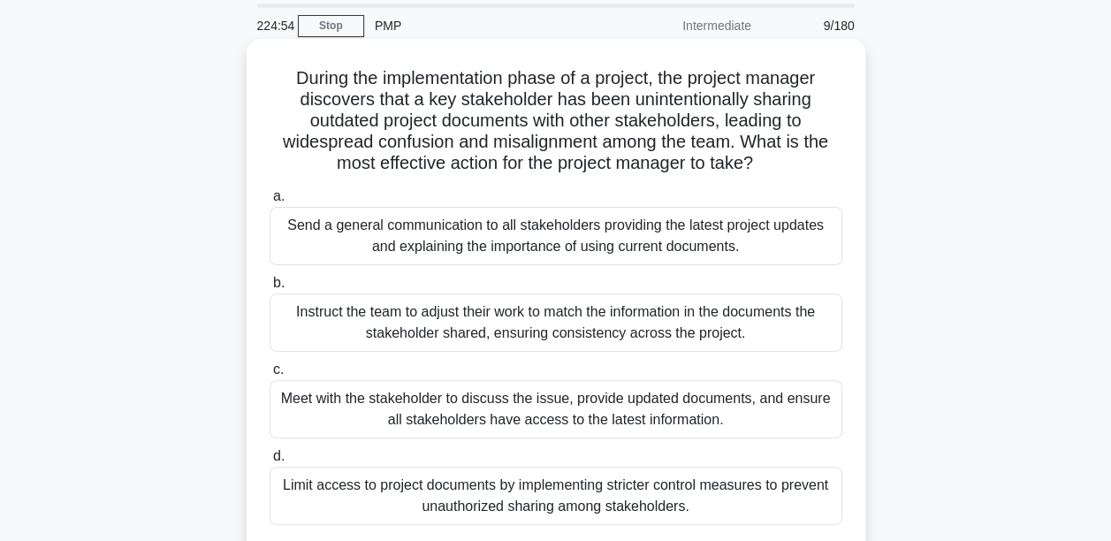
click at [521, 422] on div "Meet with the stakeholder to discuss the issue, provide updated documents, and …" at bounding box center [556, 409] width 573 height 58
click at [270, 376] on input "c. Meet with the stakeholder to discuss the issue, provide updated documents, a…" at bounding box center [270, 369] width 0 height 11
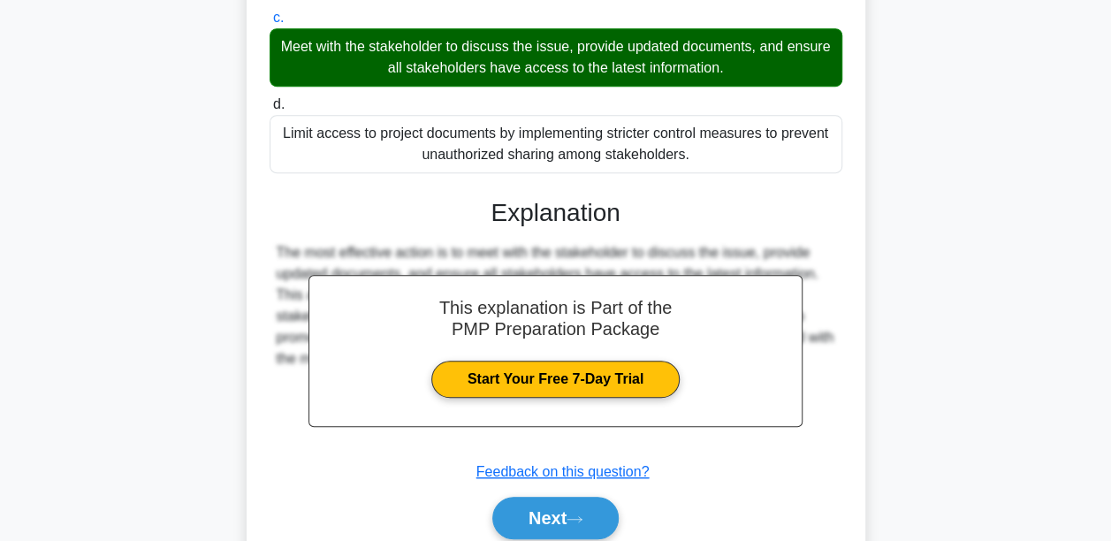
scroll to position [414, 0]
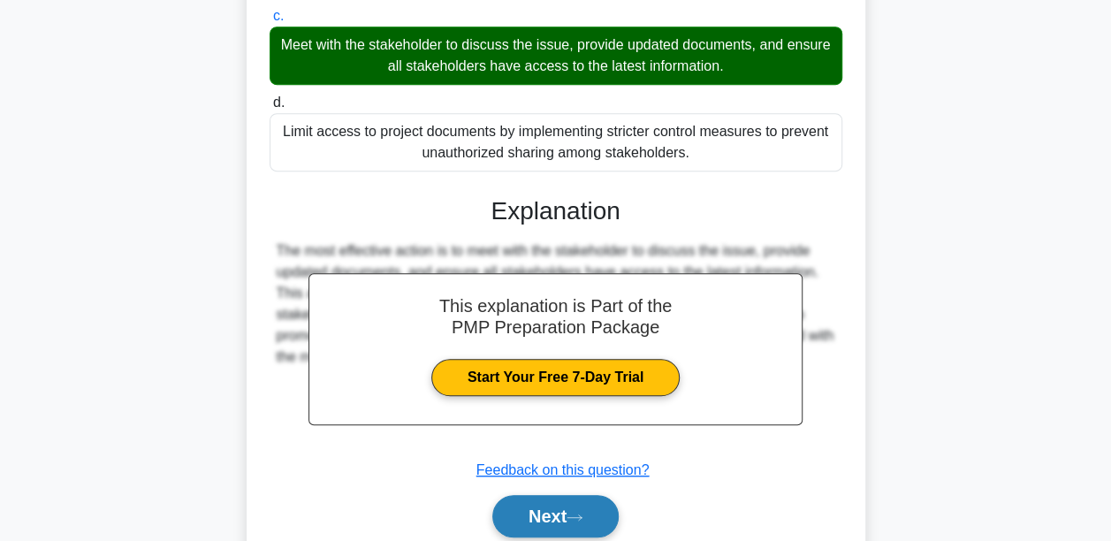
click at [566, 504] on button "Next" at bounding box center [555, 516] width 126 height 42
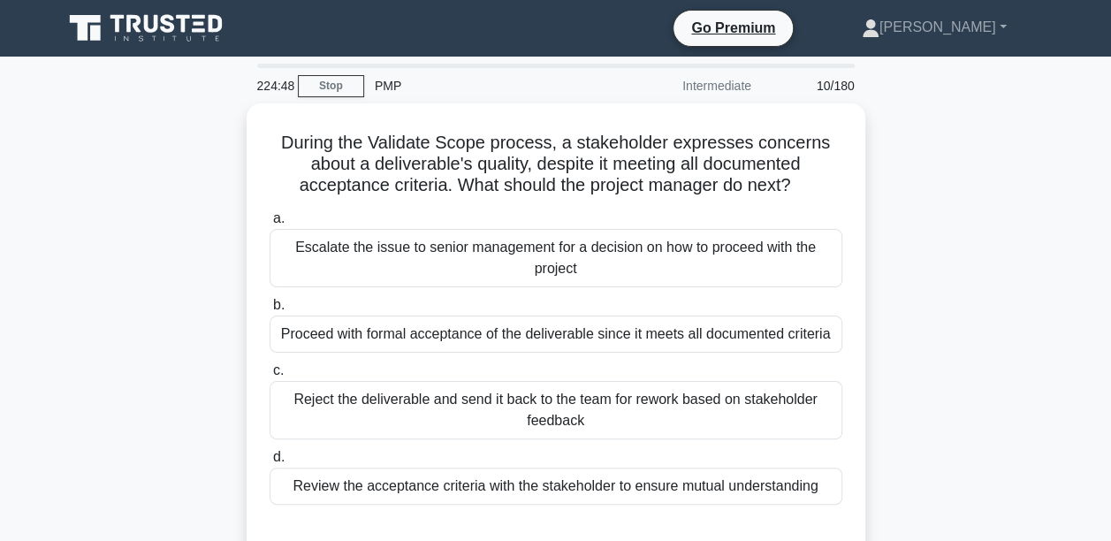
scroll to position [88, 0]
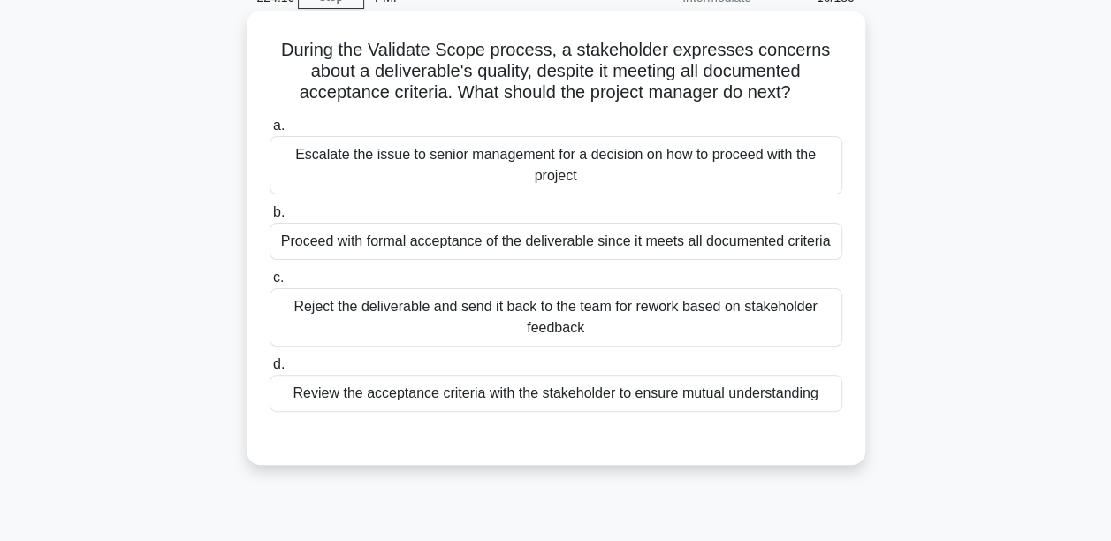
click at [471, 397] on div "Review the acceptance criteria with the stakeholder to ensure mutual understand…" at bounding box center [556, 393] width 573 height 37
click at [270, 370] on input "d. Review the acceptance criteria with the stakeholder to ensure mutual underst…" at bounding box center [270, 364] width 0 height 11
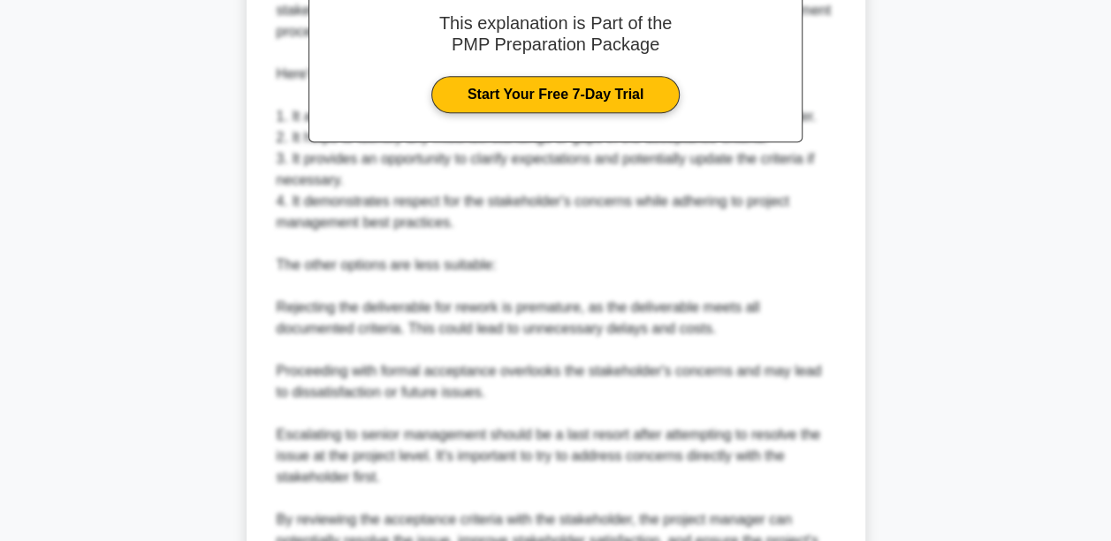
scroll to position [795, 0]
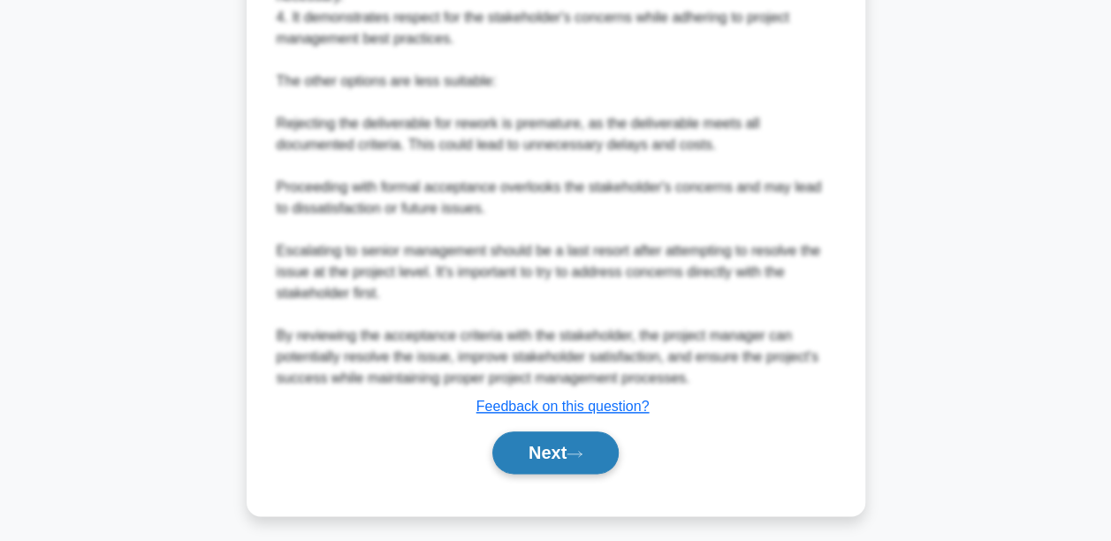
click at [525, 447] on button "Next" at bounding box center [555, 452] width 126 height 42
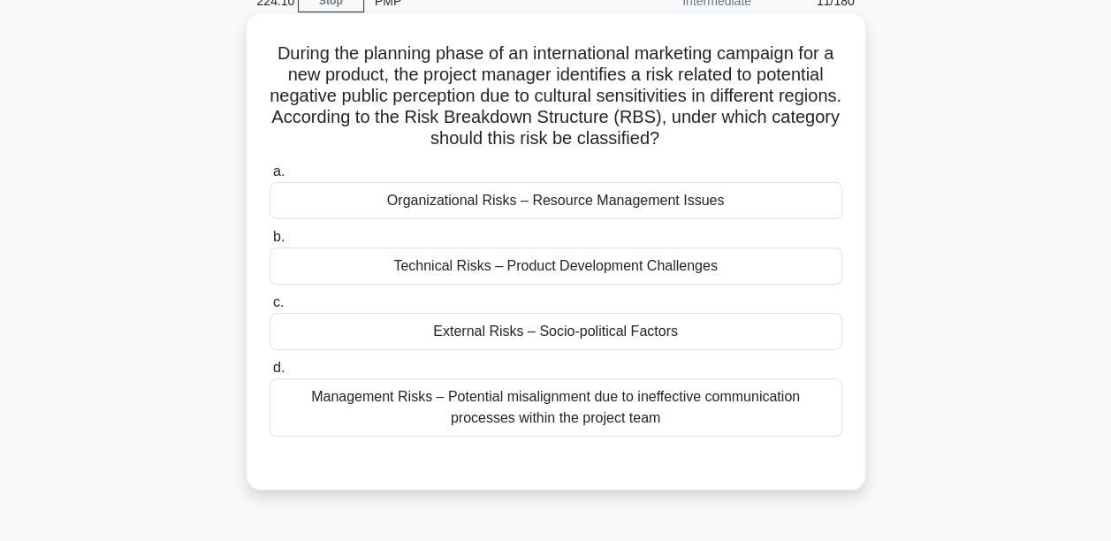
scroll to position [60, 0]
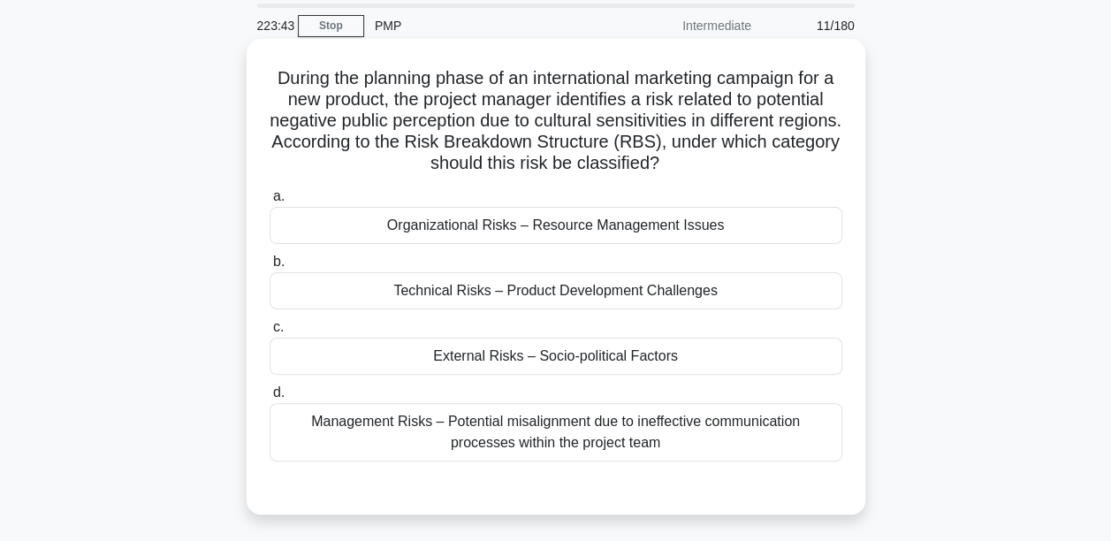
click at [497, 356] on div "External Risks – Socio-political Factors" at bounding box center [556, 356] width 573 height 37
click at [270, 333] on input "c. External Risks – Socio-political Factors" at bounding box center [270, 327] width 0 height 11
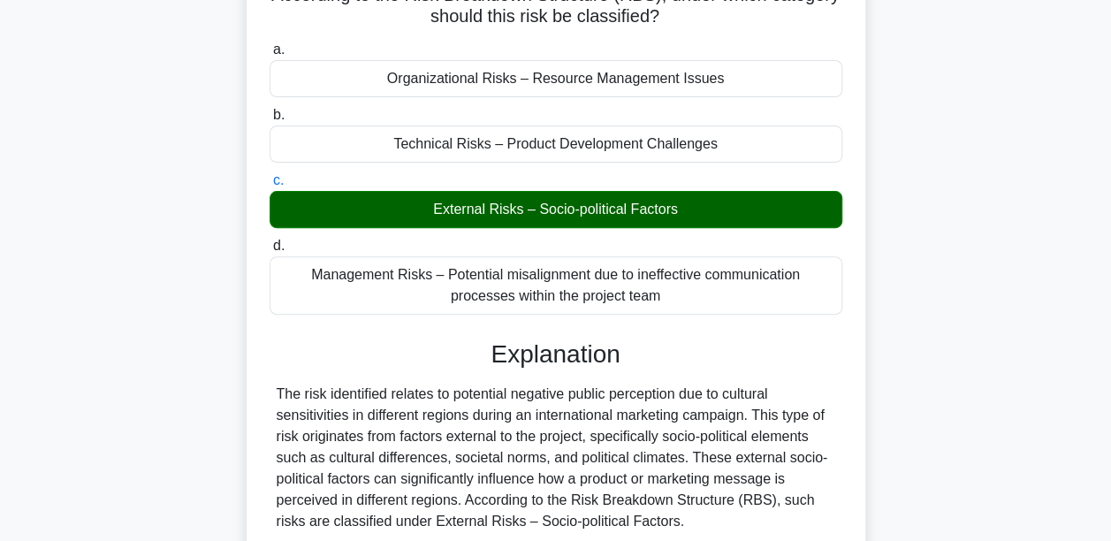
scroll to position [414, 0]
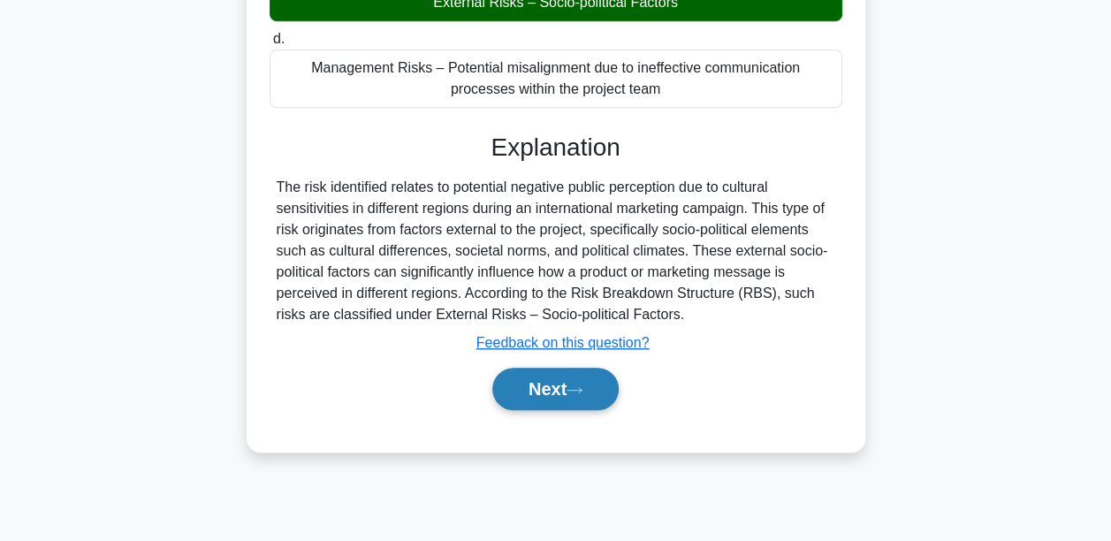
click at [536, 382] on button "Next" at bounding box center [555, 389] width 126 height 42
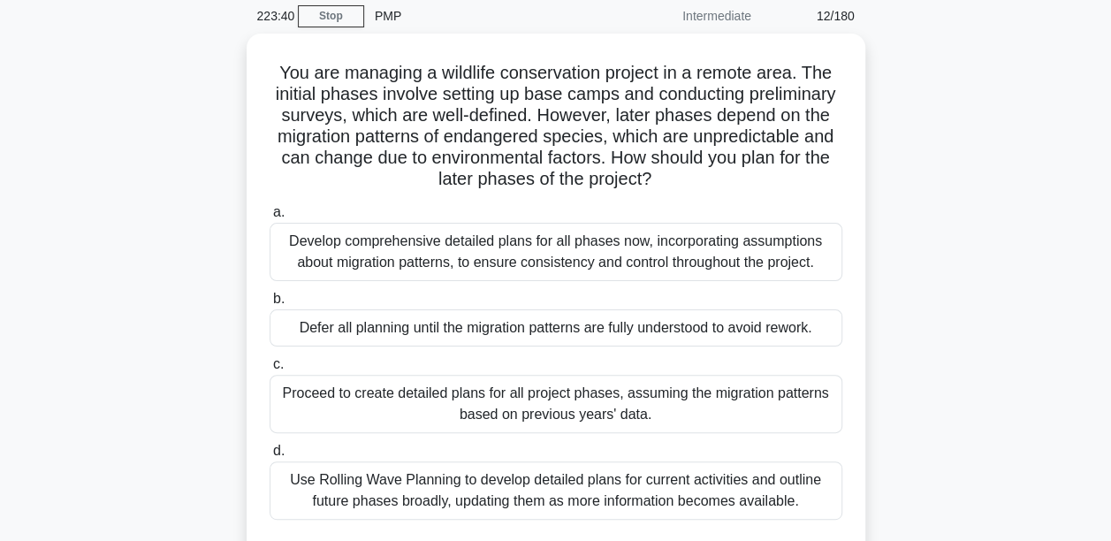
scroll to position [60, 0]
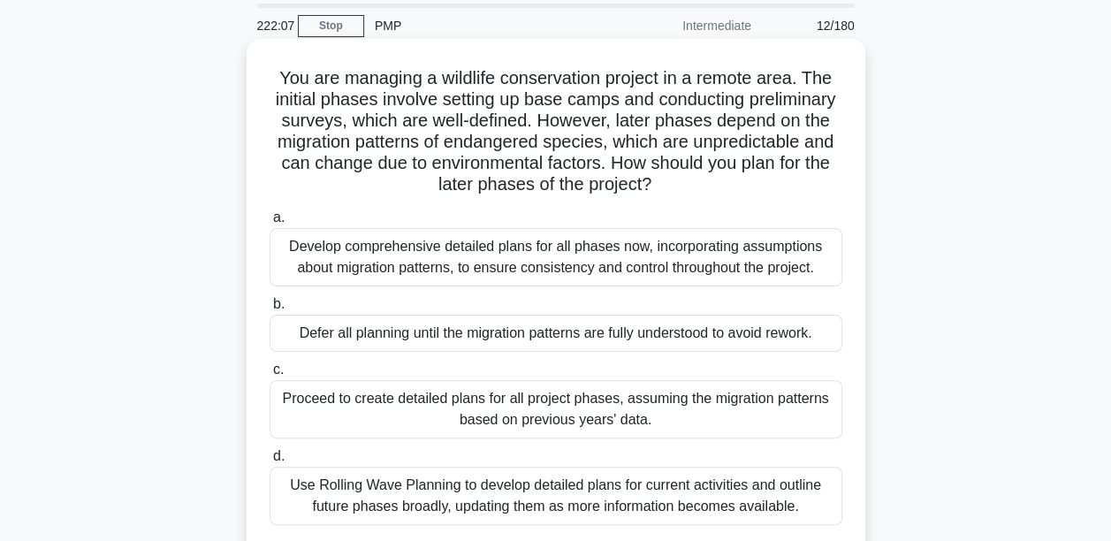
click at [545, 492] on div "Use Rolling Wave Planning to develop detailed plans for current activities and …" at bounding box center [556, 496] width 573 height 58
click at [270, 462] on input "d. Use Rolling Wave Planning to develop detailed plans for current activities a…" at bounding box center [270, 456] width 0 height 11
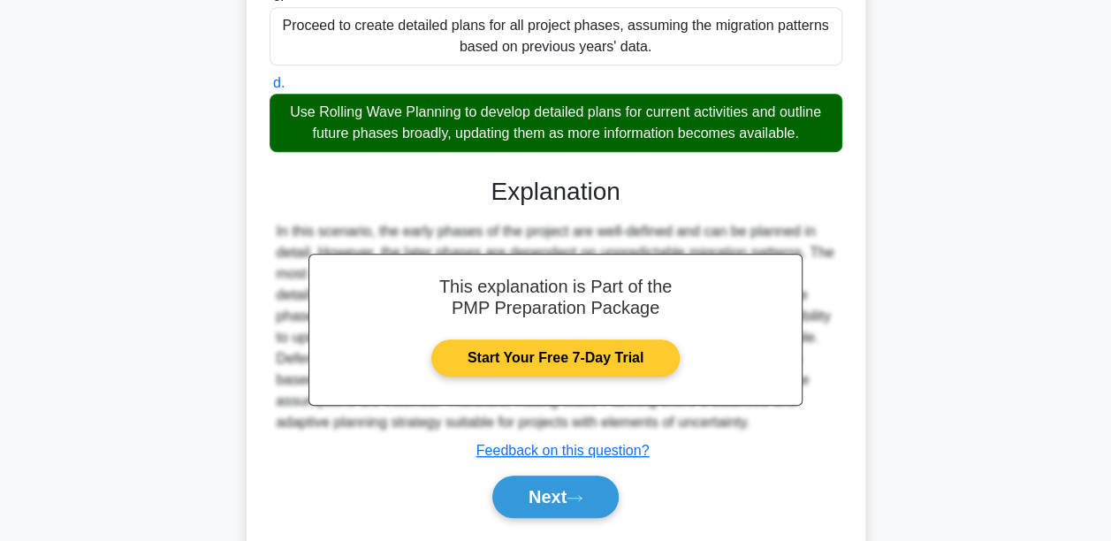
scroll to position [483, 0]
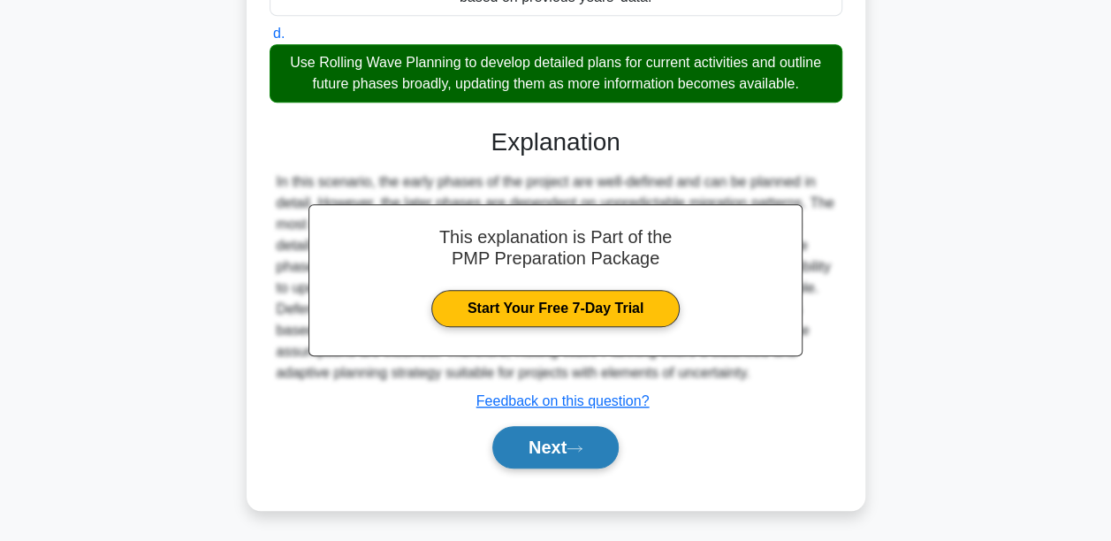
click at [556, 446] on button "Next" at bounding box center [555, 447] width 126 height 42
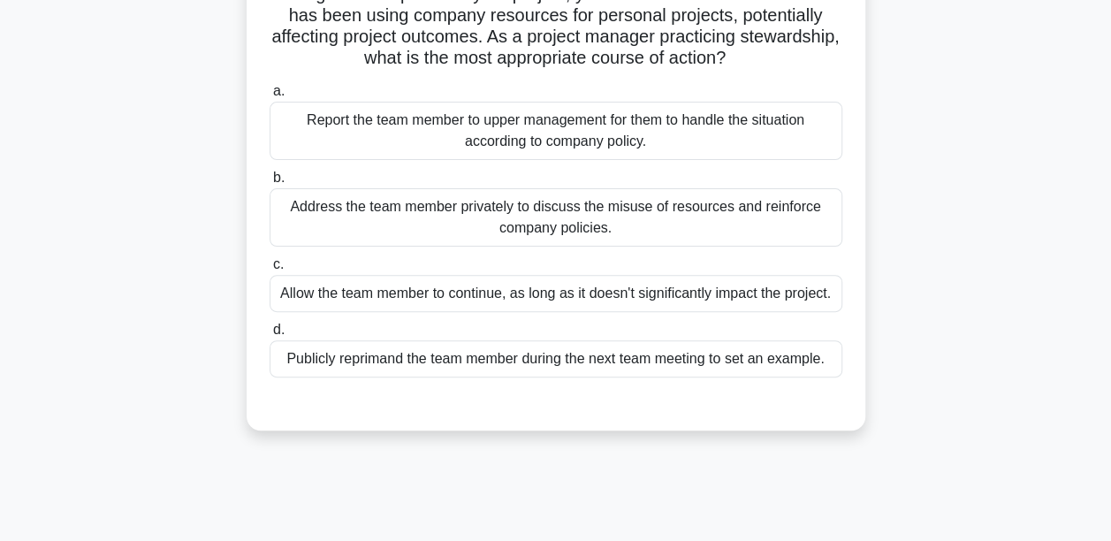
scroll to position [60, 0]
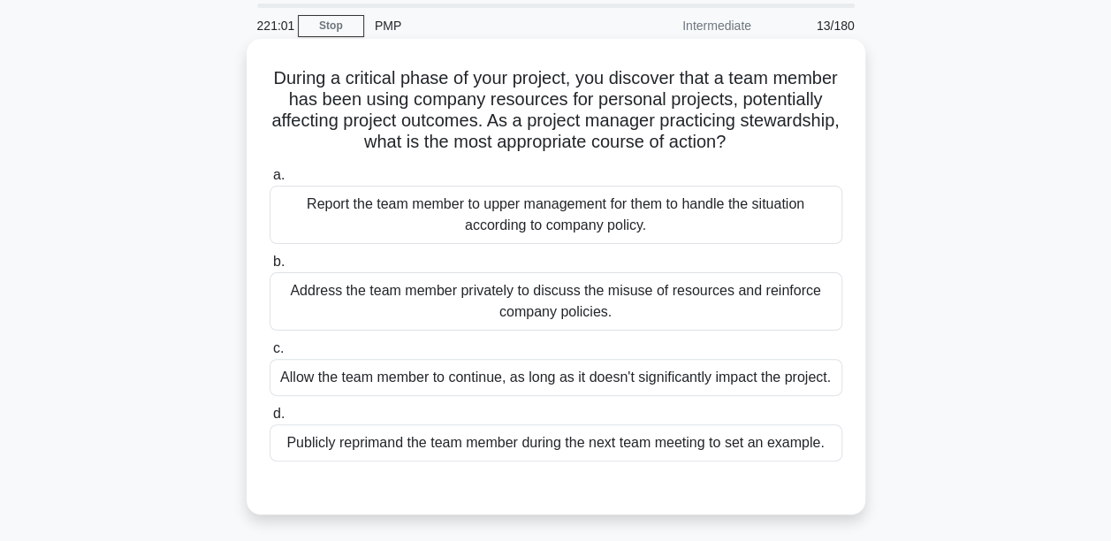
click at [313, 300] on div "Address the team member privately to discuss the misuse of resources and reinfo…" at bounding box center [556, 301] width 573 height 58
click at [270, 268] on input "b. Address the team member privately to discuss the misuse of resources and rei…" at bounding box center [270, 261] width 0 height 11
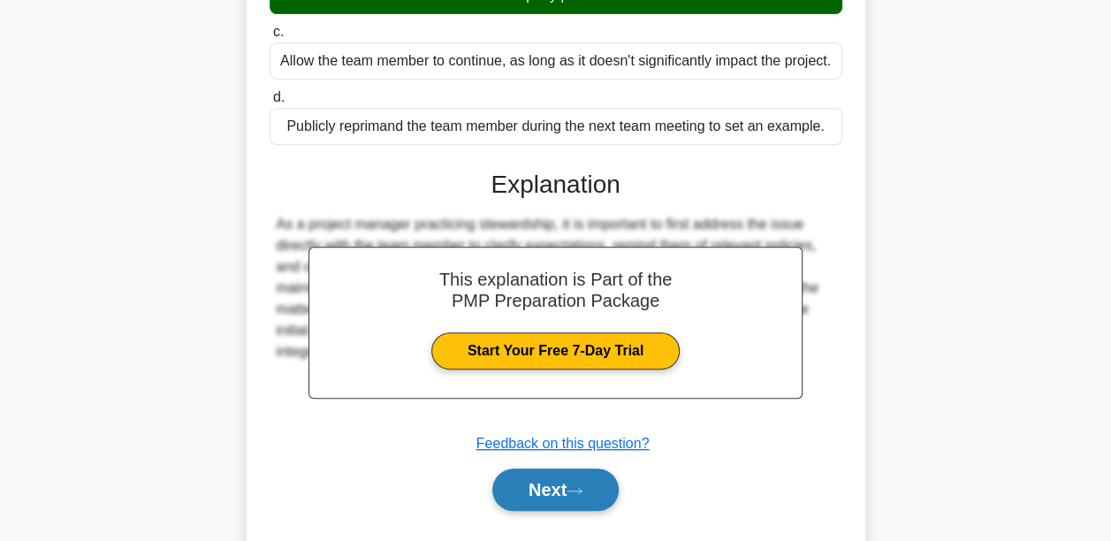
scroll to position [419, 0]
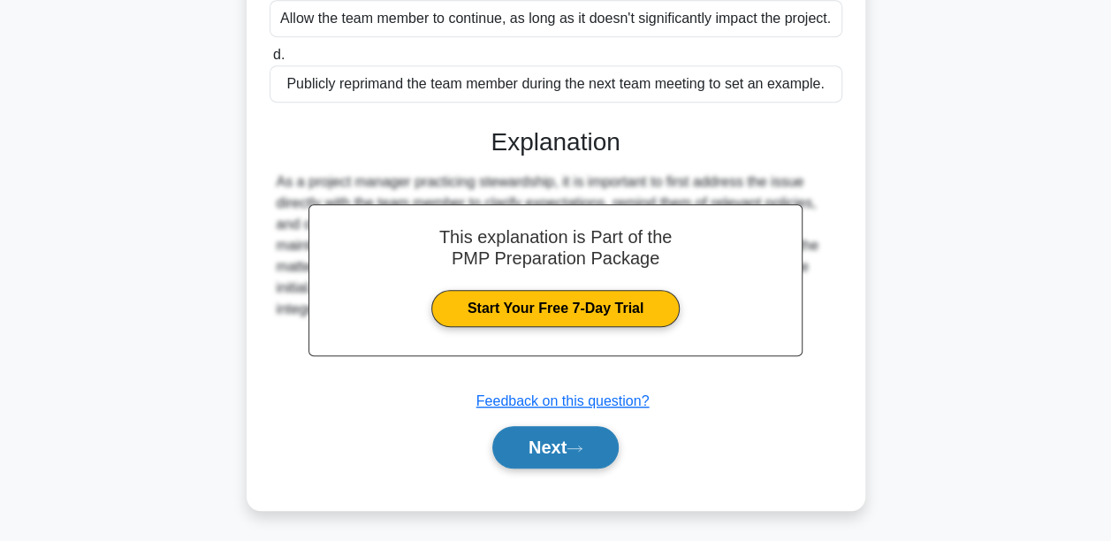
click at [542, 446] on button "Next" at bounding box center [555, 447] width 126 height 42
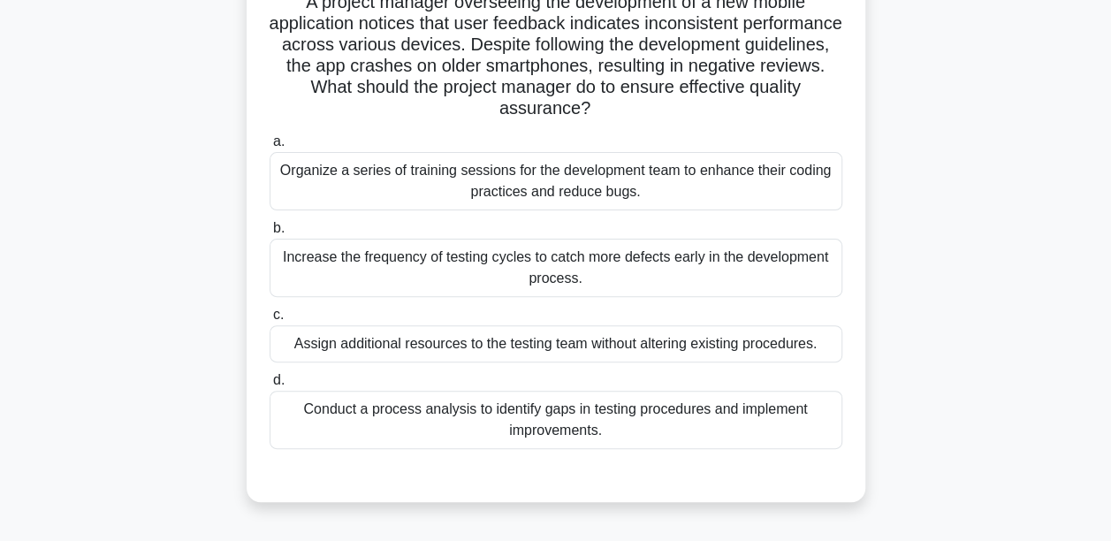
scroll to position [60, 0]
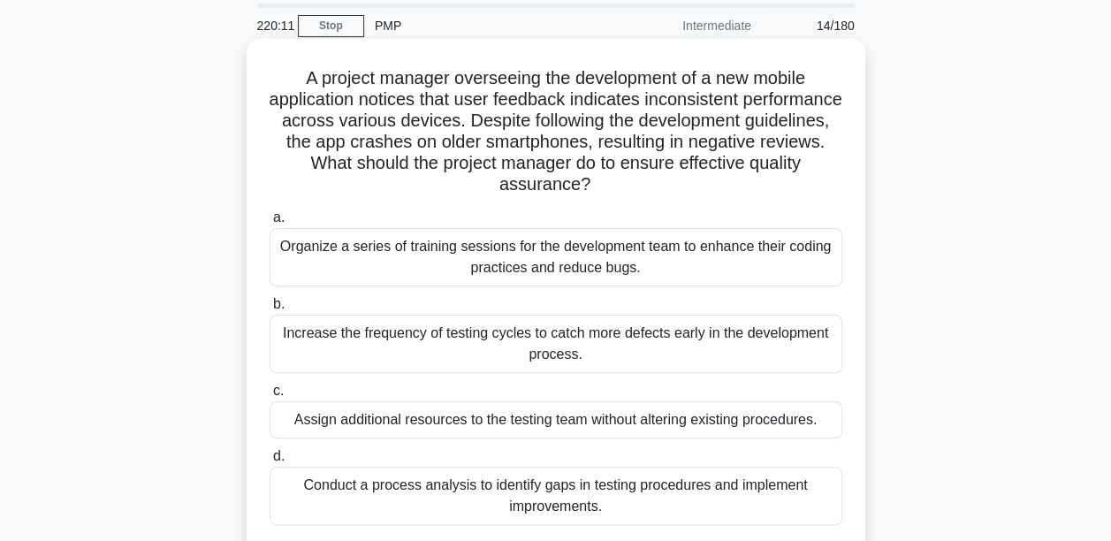
click at [520, 486] on div "Conduct a process analysis to identify gaps in testing procedures and implement…" at bounding box center [556, 496] width 573 height 58
click at [270, 462] on input "d. Conduct a process analysis to identify gaps in testing procedures and implem…" at bounding box center [270, 456] width 0 height 11
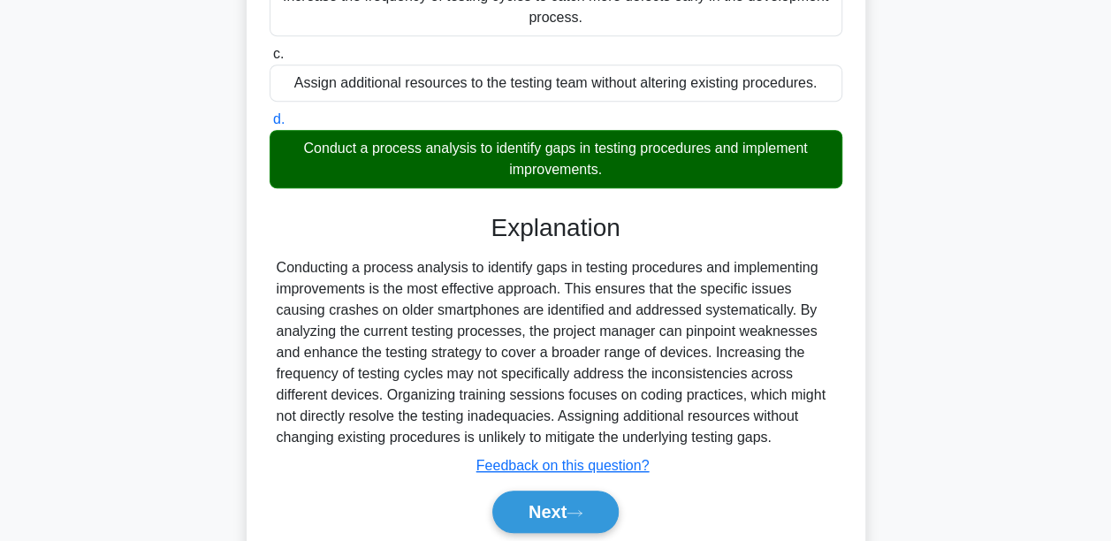
scroll to position [461, 0]
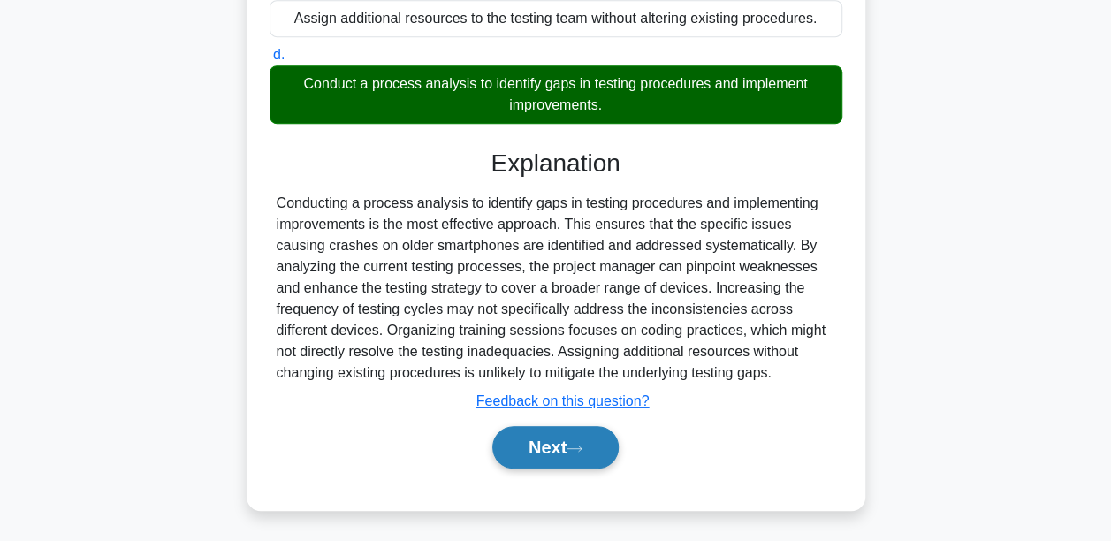
click at [555, 439] on button "Next" at bounding box center [555, 447] width 126 height 42
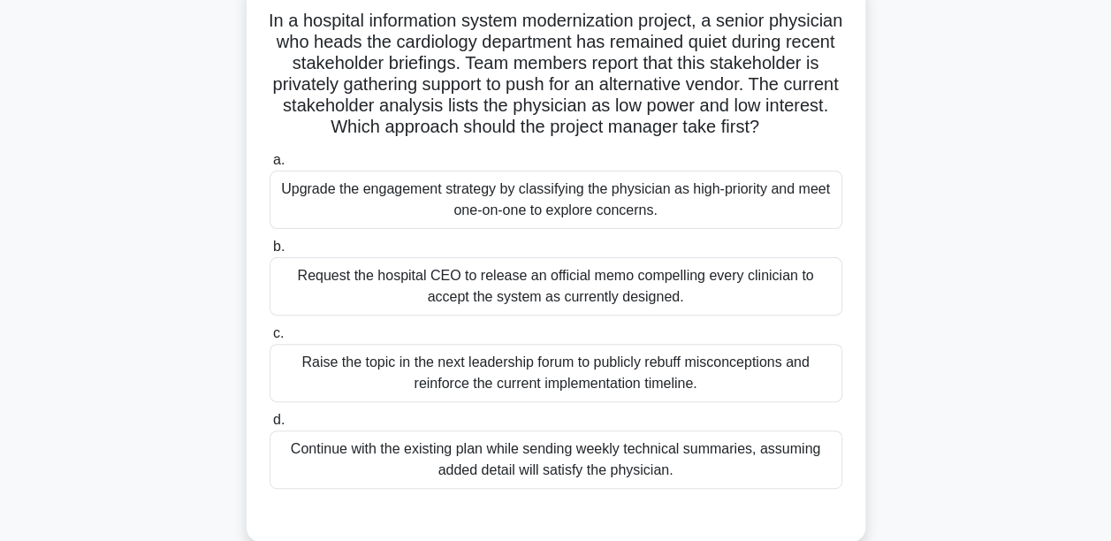
scroll to position [148, 0]
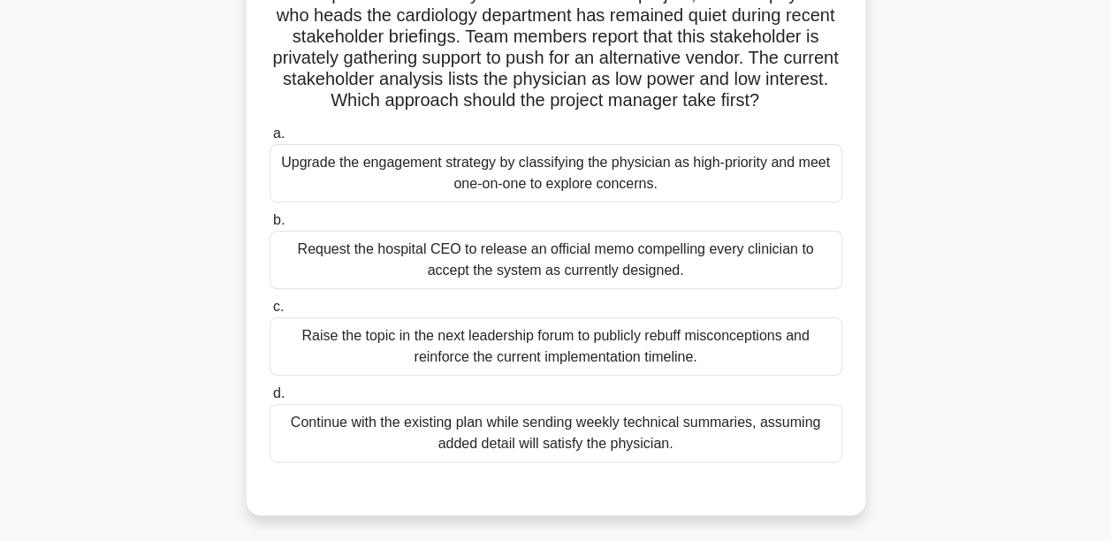
click at [999, 362] on div "In a hospital information system modernization project, a senior physician who …" at bounding box center [555, 245] width 1007 height 581
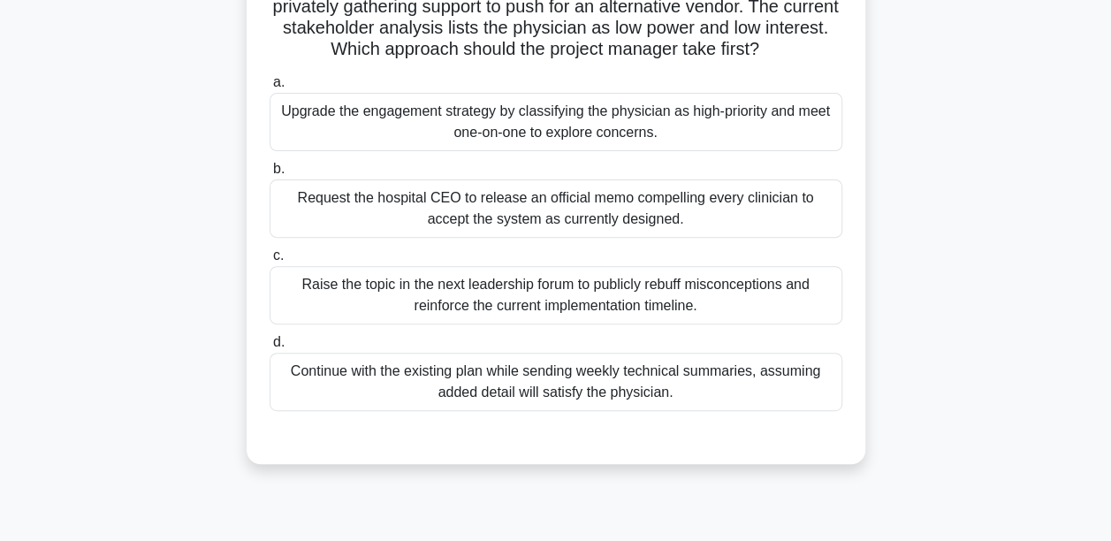
scroll to position [216, 0]
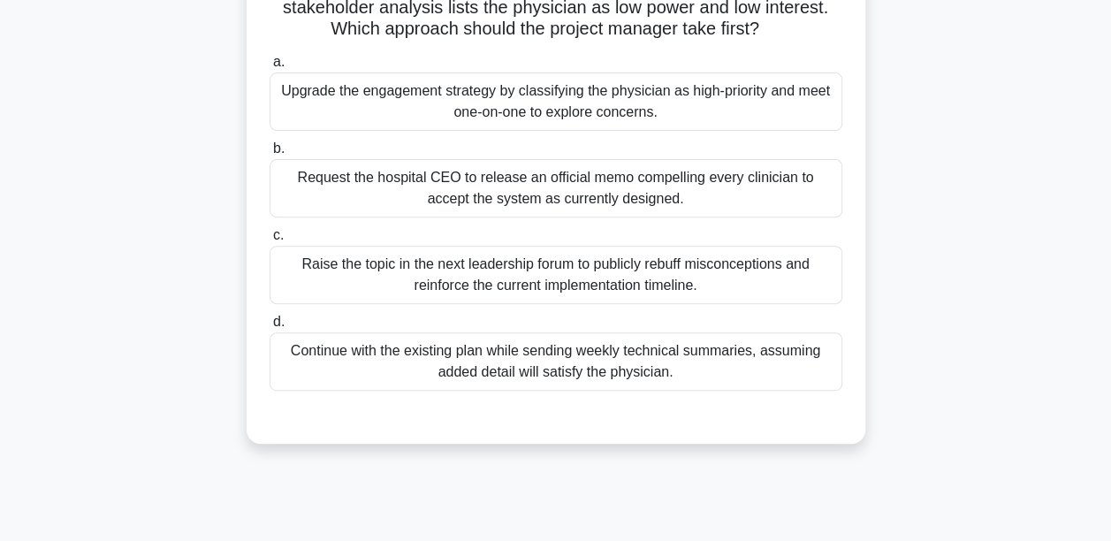
click at [442, 125] on div "Upgrade the engagement strategy by classifying the physician as high-priority a…" at bounding box center [556, 101] width 573 height 58
click at [270, 68] on input "a. Upgrade the engagement strategy by classifying the physician as high-priorit…" at bounding box center [270, 62] width 0 height 11
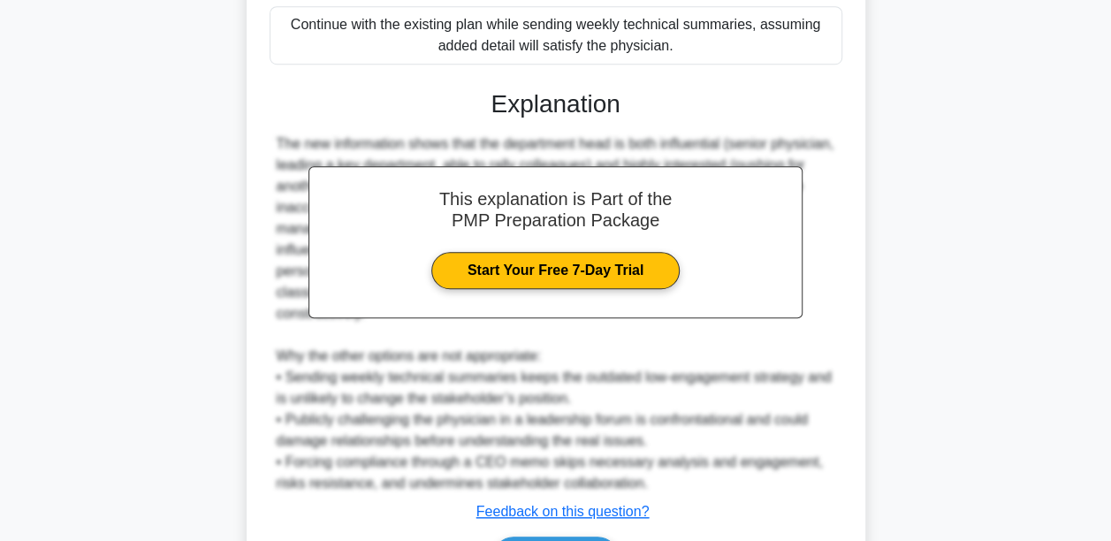
scroll to position [569, 0]
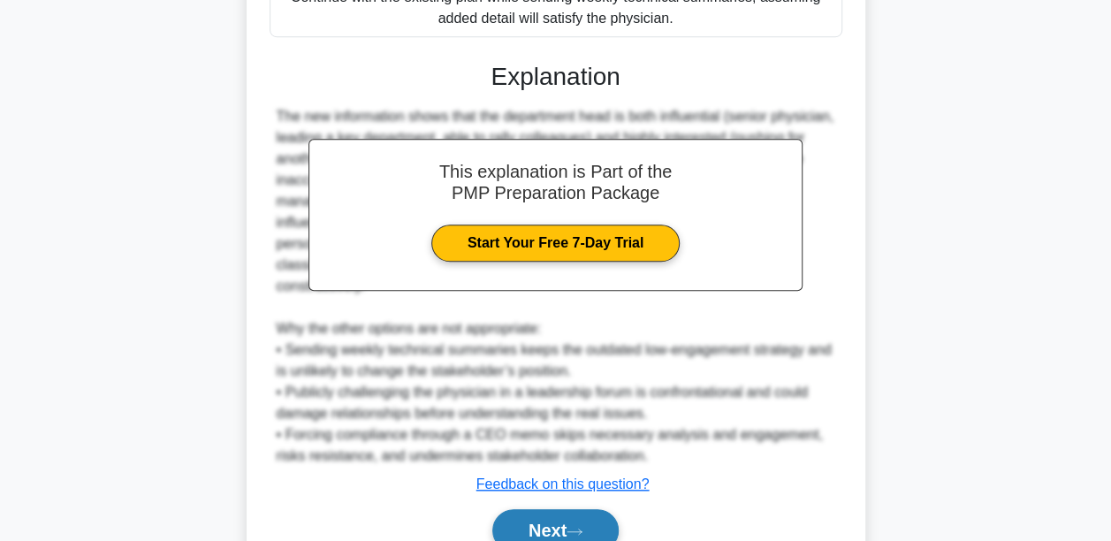
click at [543, 520] on button "Next" at bounding box center [555, 530] width 126 height 42
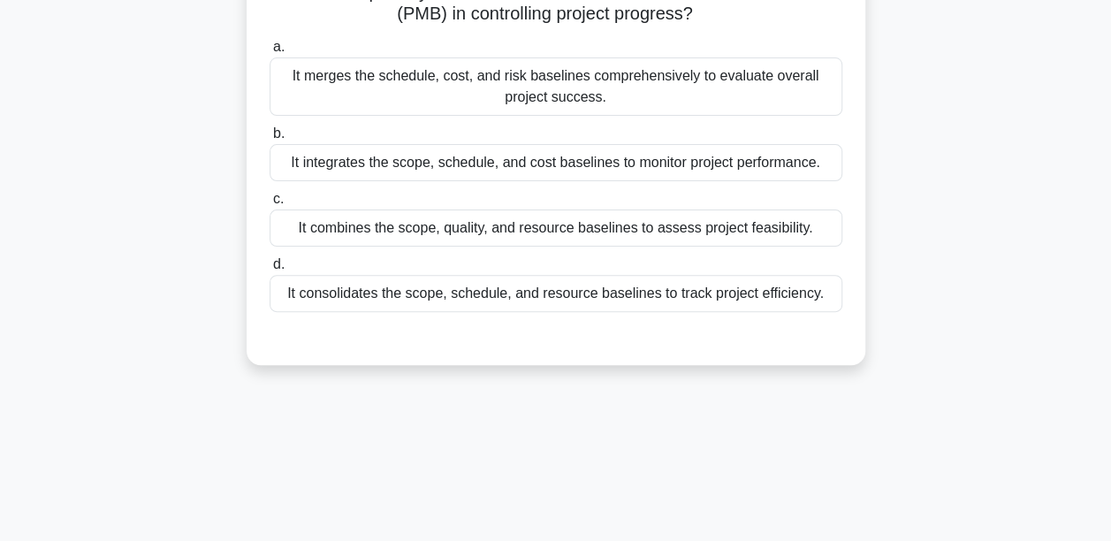
scroll to position [60, 0]
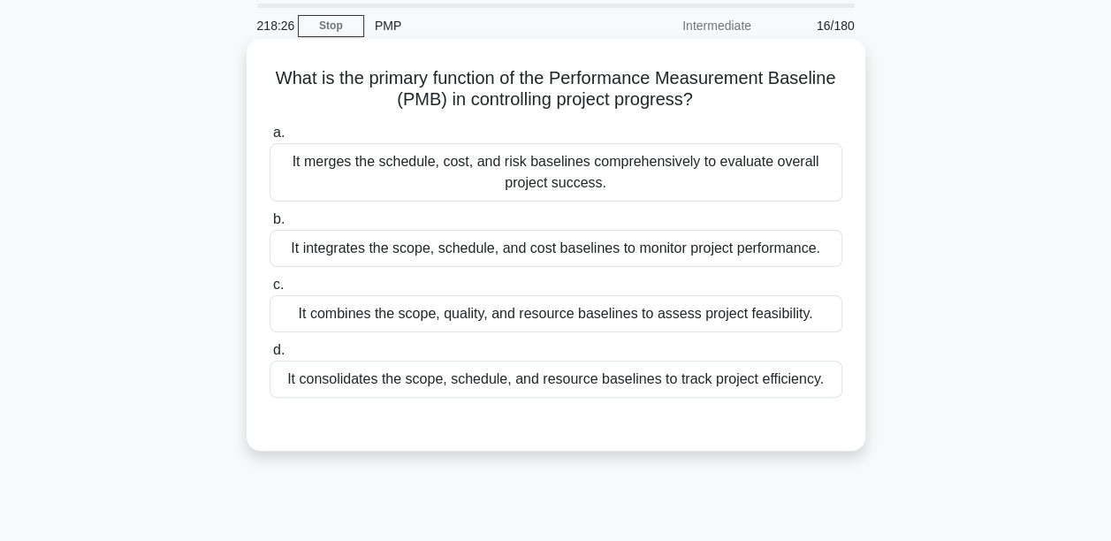
click at [491, 378] on div "It consolidates the scope, schedule, and resource baselines to track project ef…" at bounding box center [556, 379] width 573 height 37
click at [270, 356] on input "d. It consolidates the scope, schedule, and resource baselines to track project…" at bounding box center [270, 350] width 0 height 11
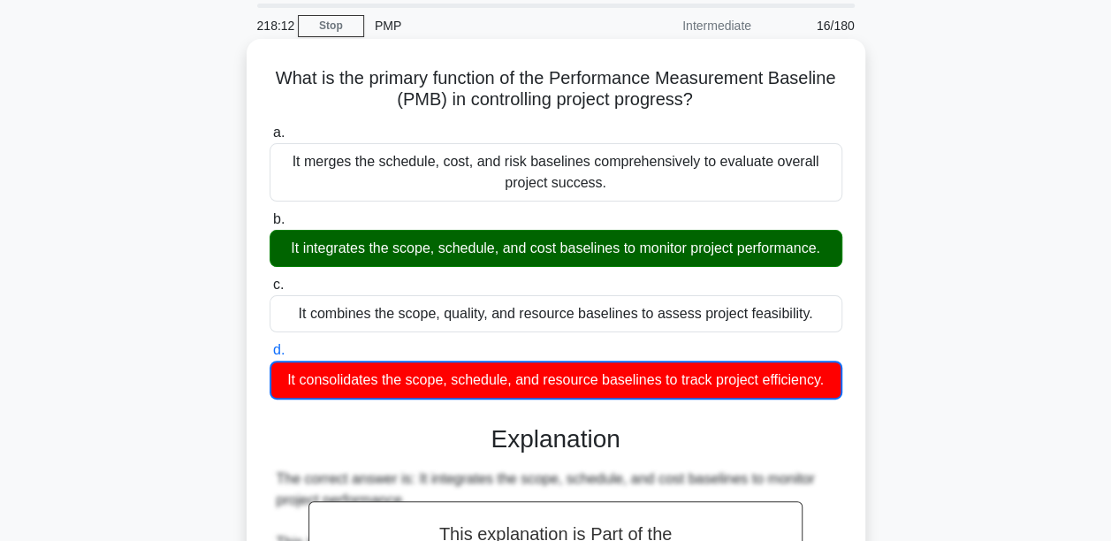
scroll to position [325, 0]
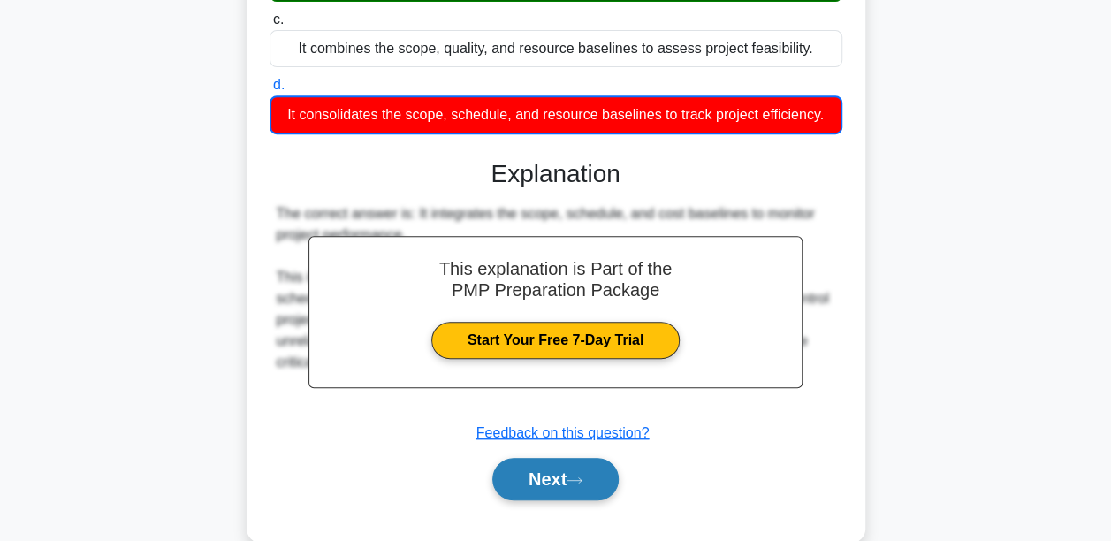
click at [597, 483] on button "Next" at bounding box center [555, 479] width 126 height 42
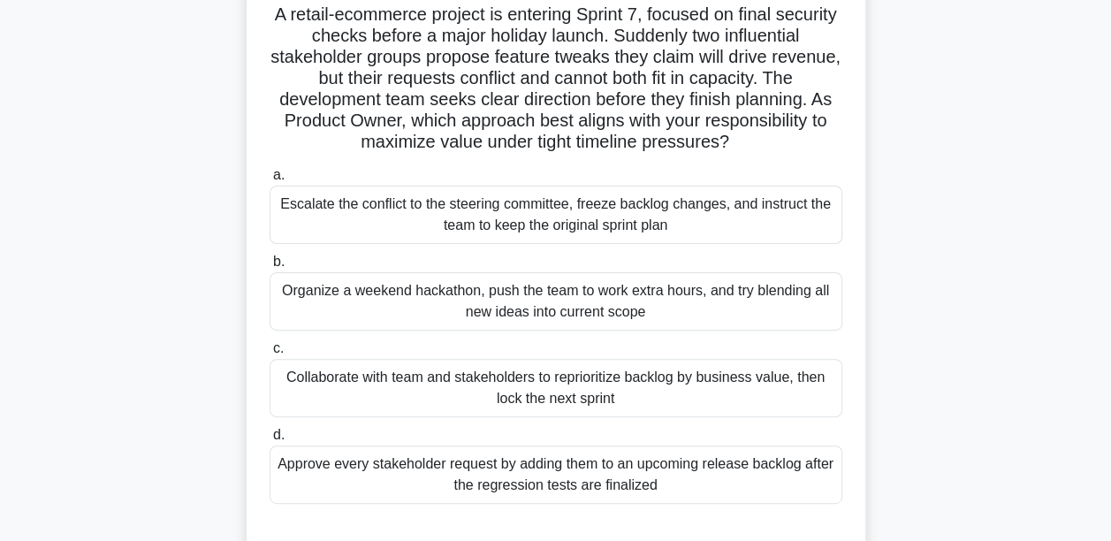
scroll to position [177, 0]
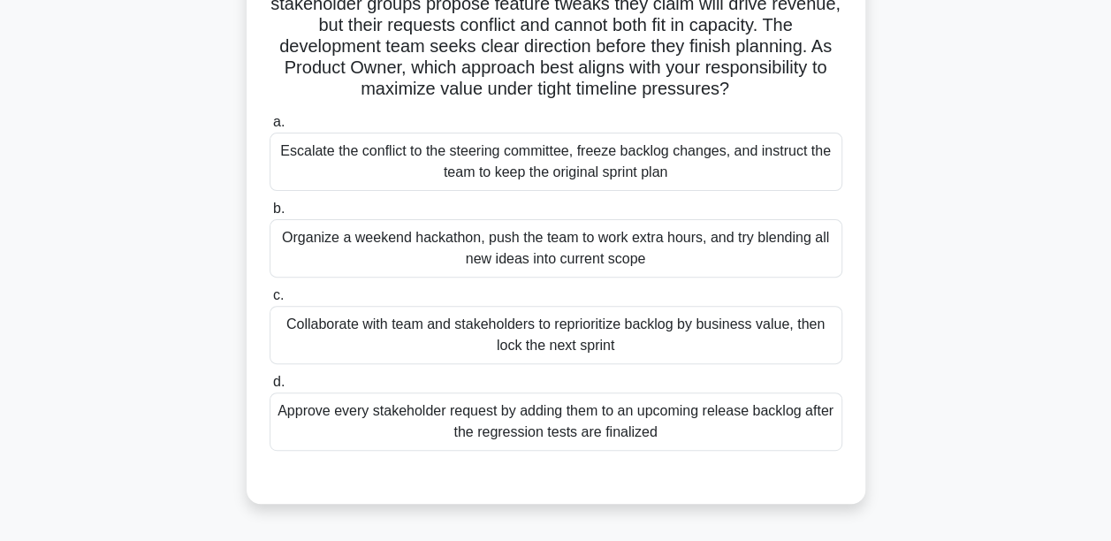
click at [461, 336] on div "Collaborate with team and stakeholders to reprioritize backlog by business valu…" at bounding box center [556, 335] width 573 height 58
click at [270, 301] on input "c. Collaborate with team and stakeholders to reprioritize backlog by business v…" at bounding box center [270, 295] width 0 height 11
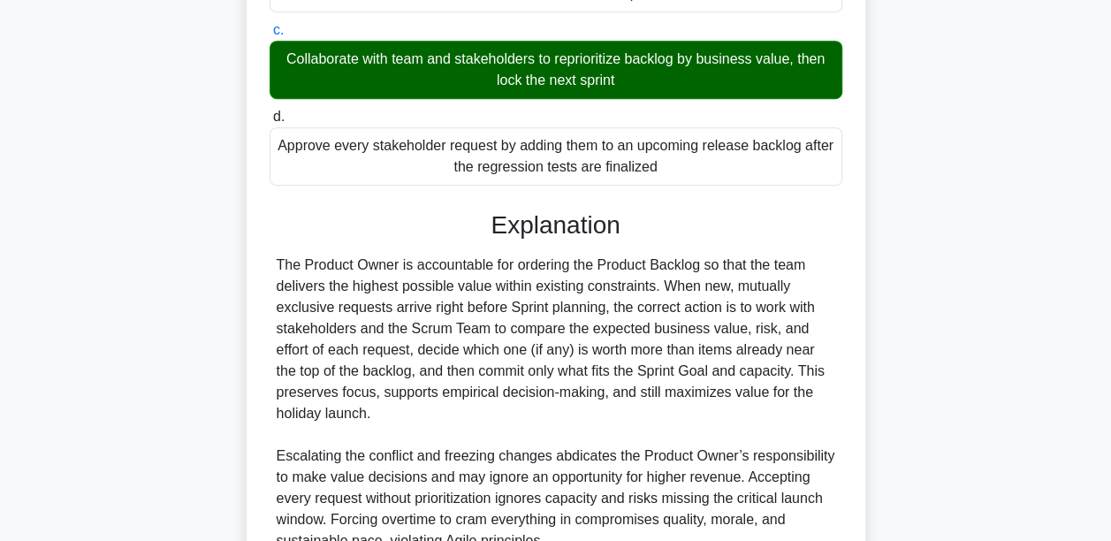
scroll to position [610, 0]
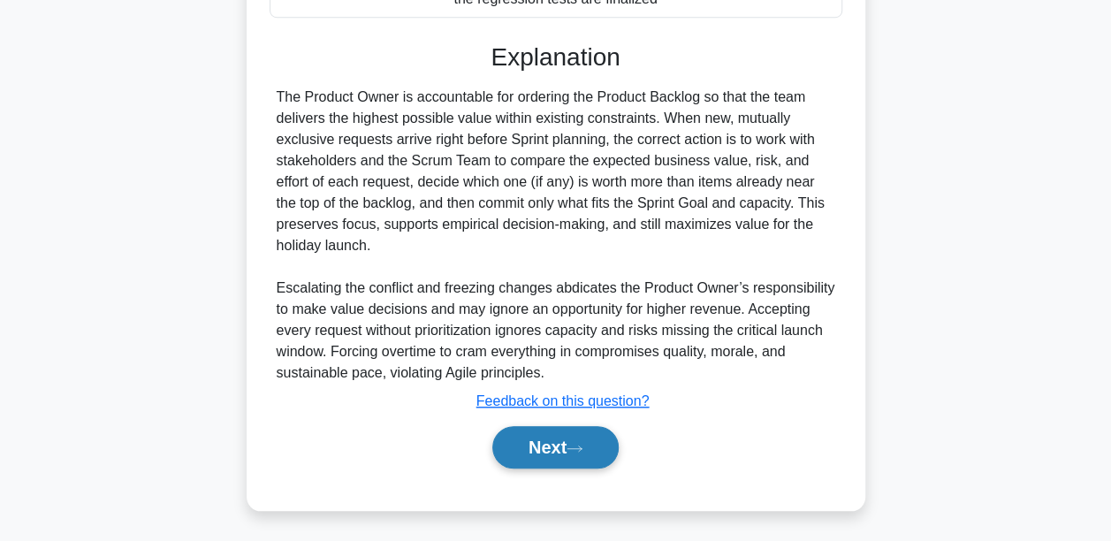
click at [543, 449] on button "Next" at bounding box center [555, 447] width 126 height 42
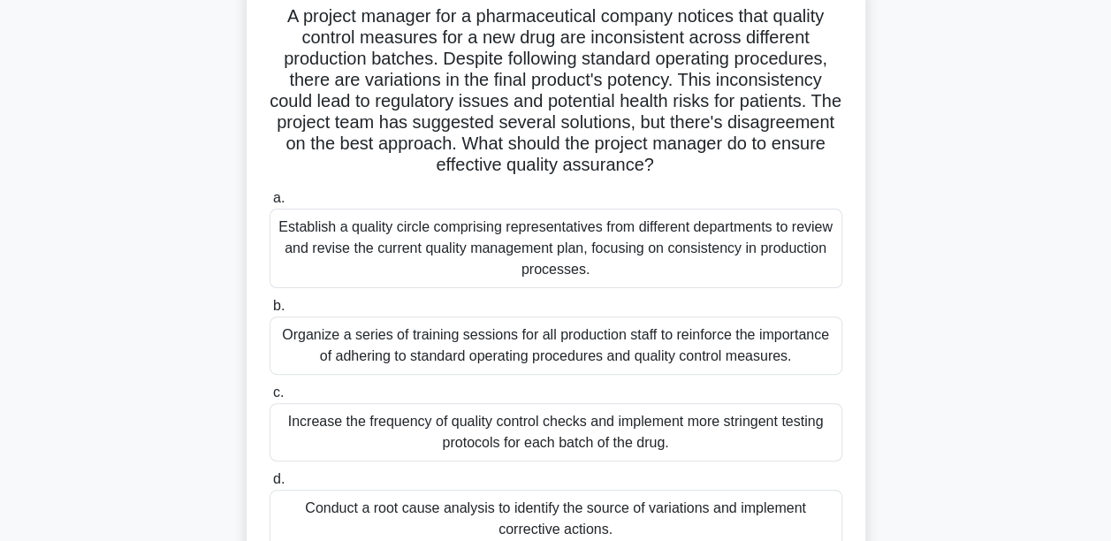
scroll to position [148, 0]
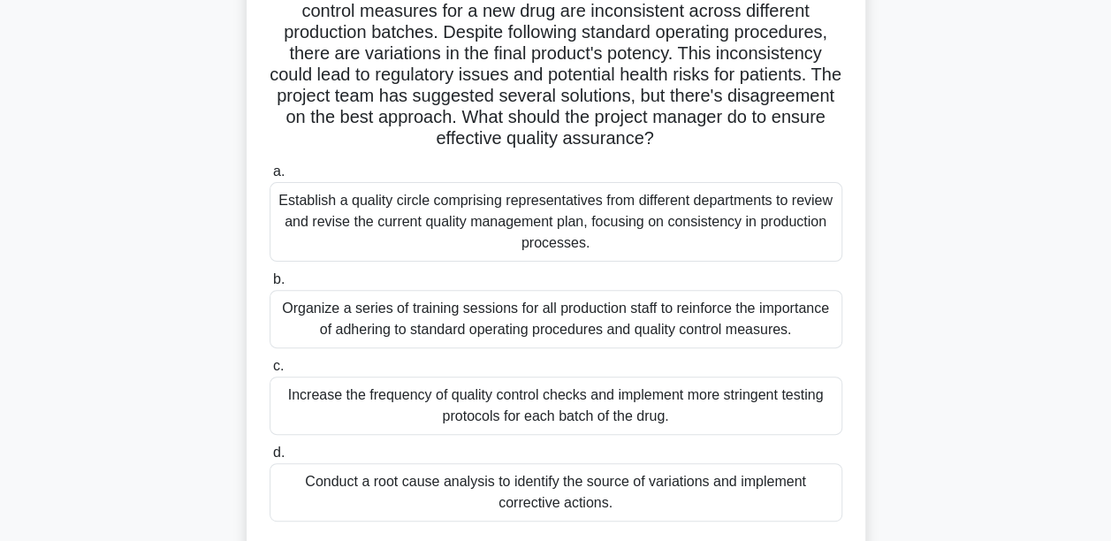
click at [575, 494] on div "Conduct a root cause analysis to identify the source of variations and implemen…" at bounding box center [556, 492] width 573 height 58
click at [270, 459] on input "d. Conduct a root cause analysis to identify the source of variations and imple…" at bounding box center [270, 452] width 0 height 11
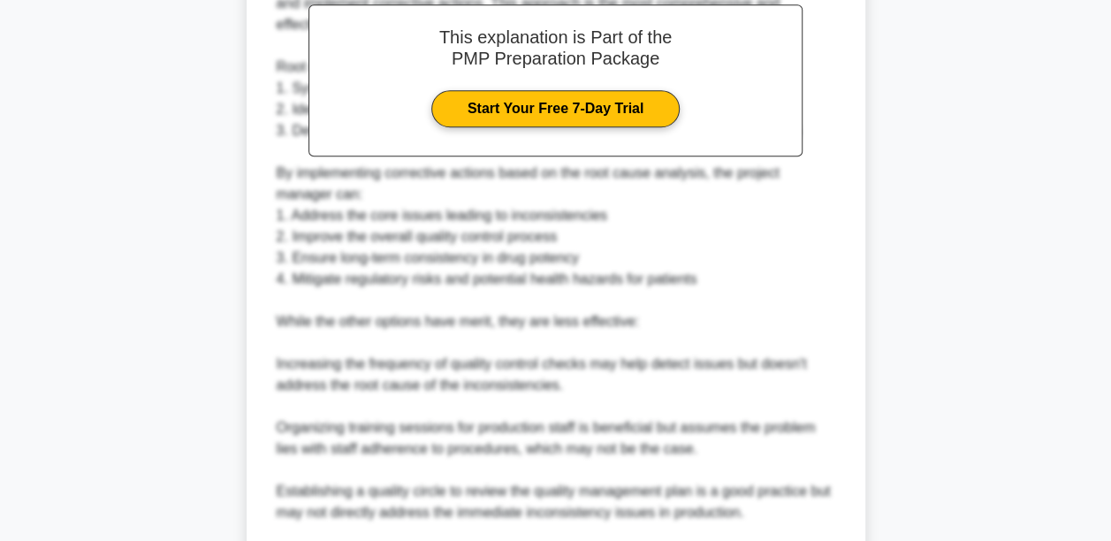
scroll to position [992, 0]
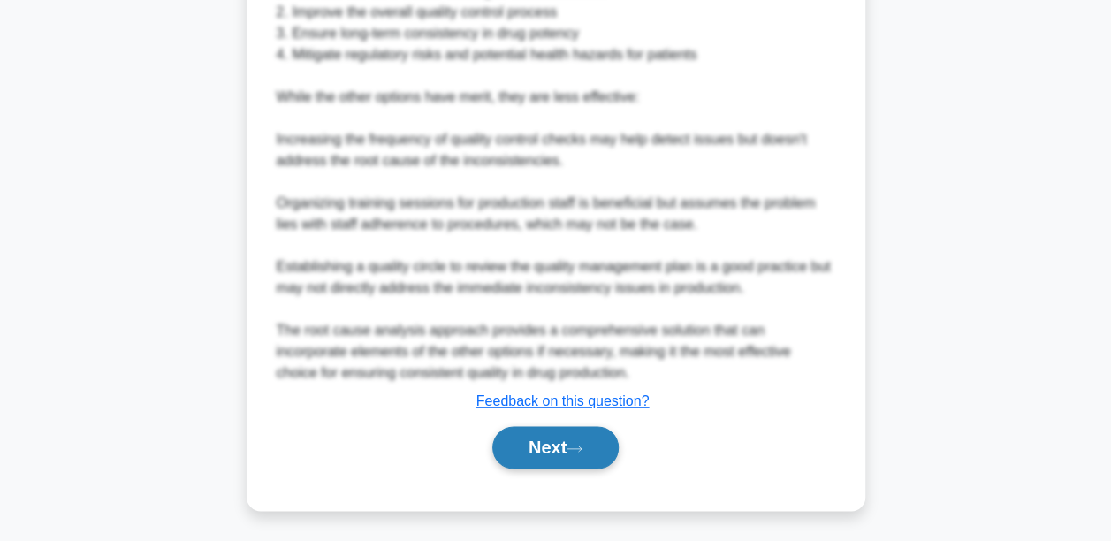
click at [557, 449] on button "Next" at bounding box center [555, 447] width 126 height 42
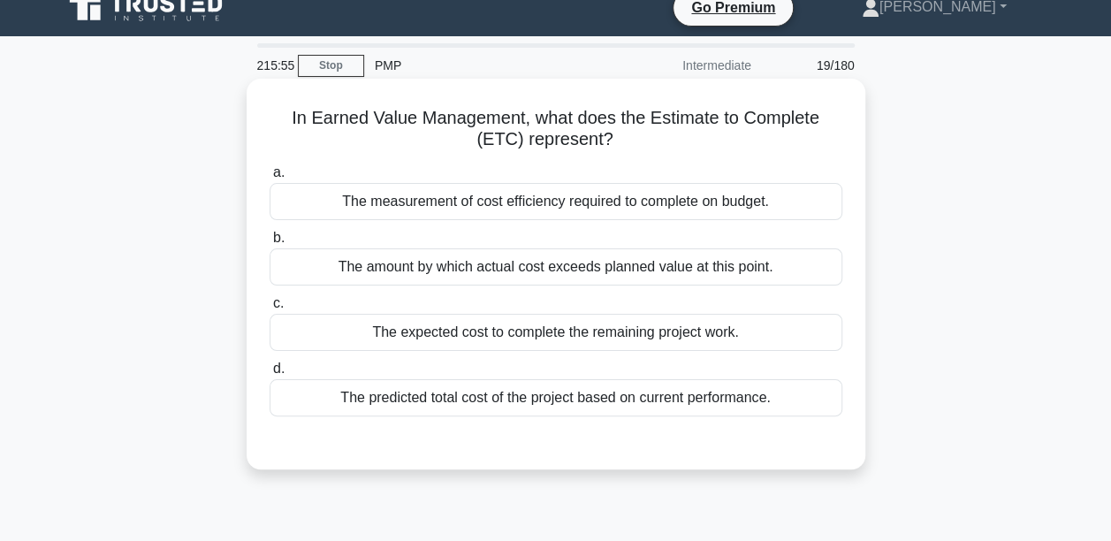
scroll to position [0, 0]
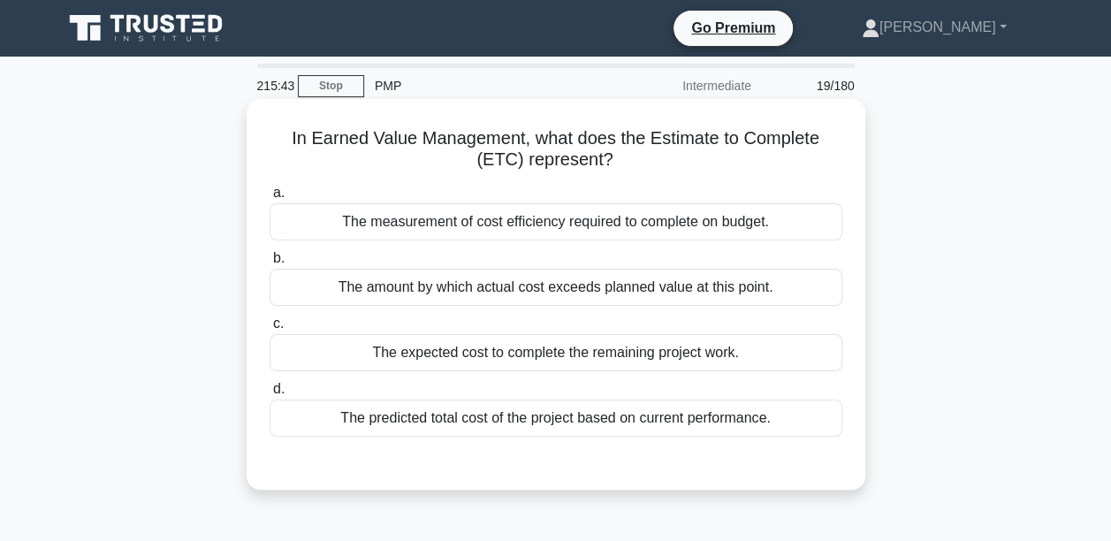
click at [520, 367] on div "The expected cost to complete the remaining project work." at bounding box center [556, 352] width 573 height 37
click at [270, 330] on input "c. The expected cost to complete the remaining project work." at bounding box center [270, 323] width 0 height 11
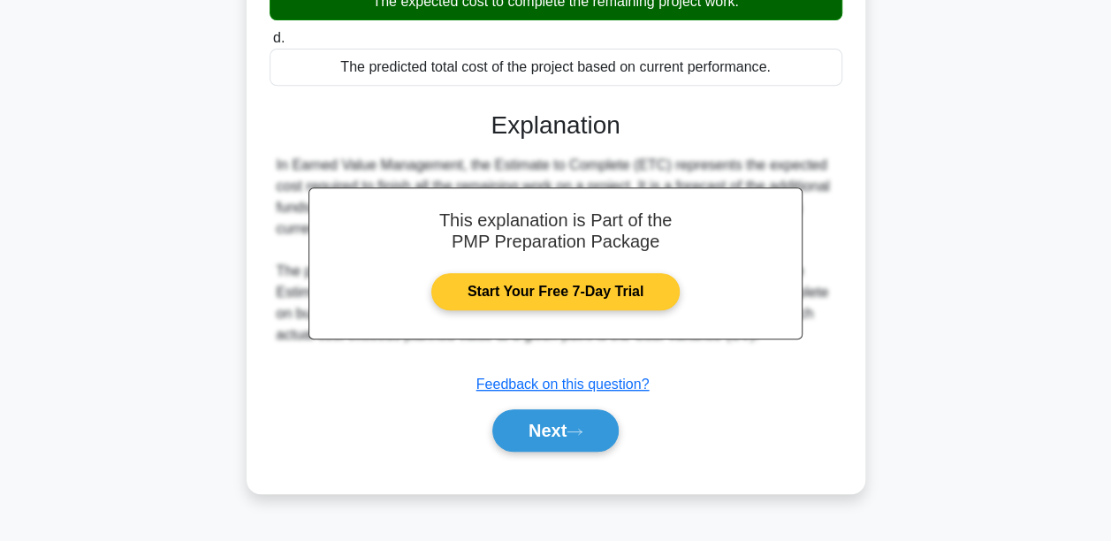
scroll to position [353, 0]
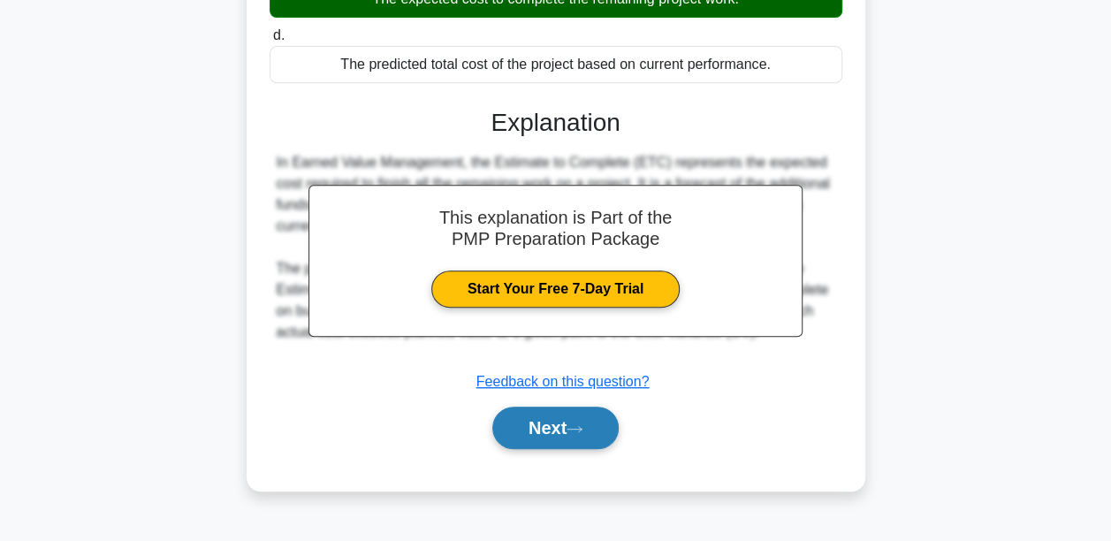
click at [544, 424] on button "Next" at bounding box center [555, 428] width 126 height 42
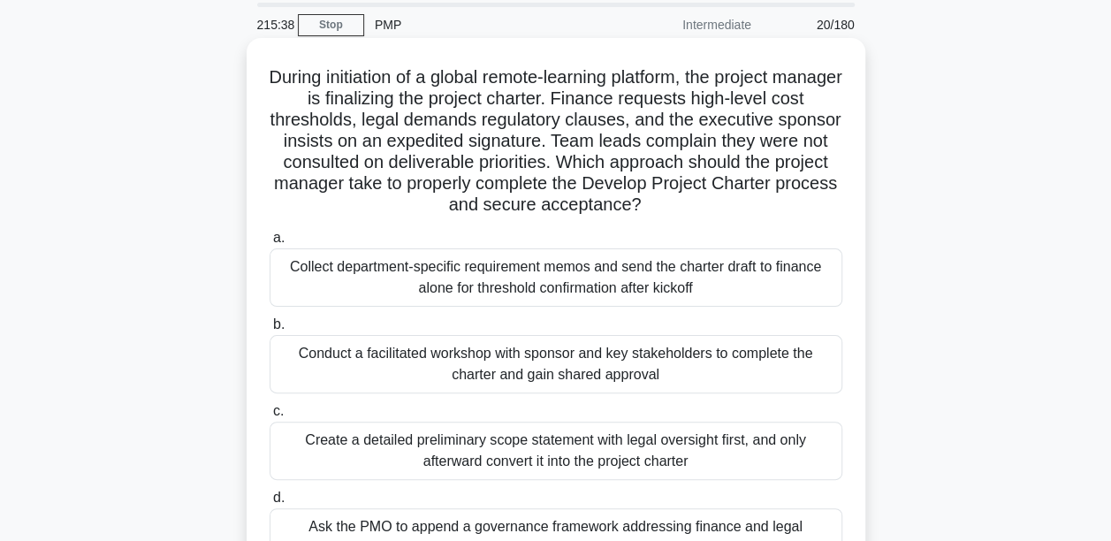
scroll to position [88, 0]
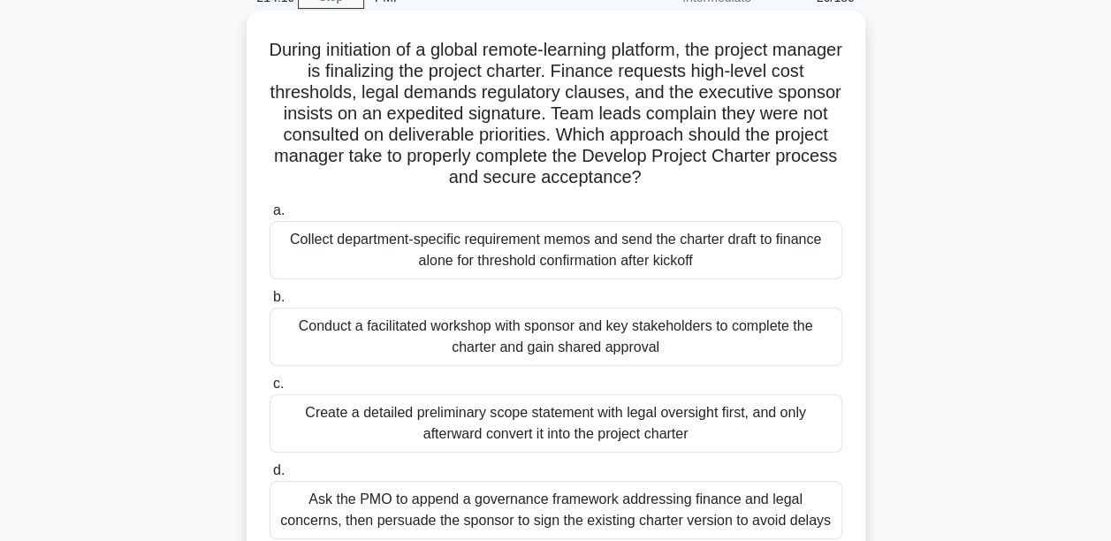
click at [401, 326] on div "Conduct a facilitated workshop with sponsor and key stakeholders to complete th…" at bounding box center [556, 337] width 573 height 58
click at [270, 303] on input "b. Conduct a facilitated workshop with sponsor and key stakeholders to complete…" at bounding box center [270, 297] width 0 height 11
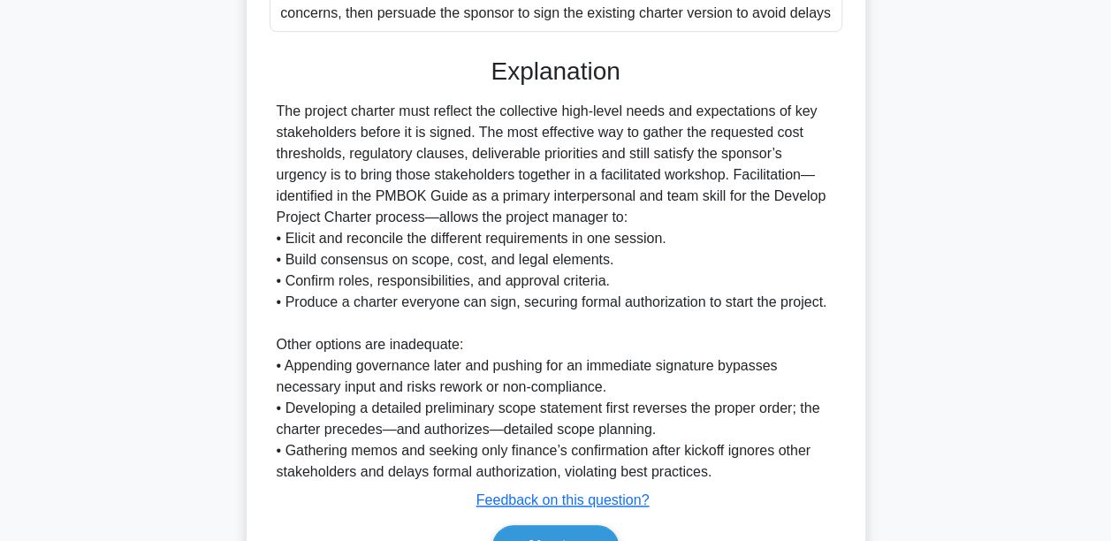
scroll to position [619, 0]
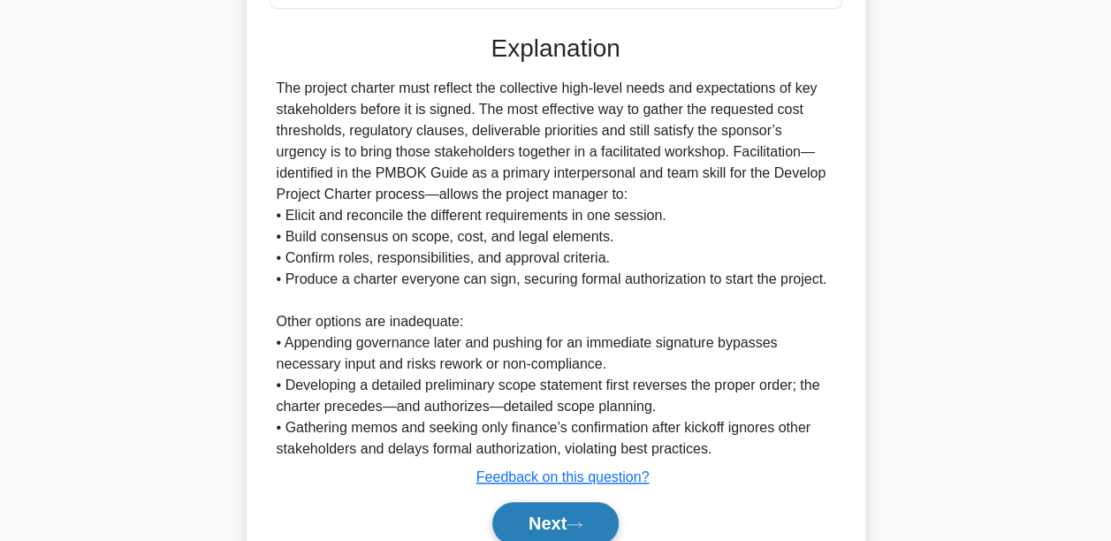
click at [549, 523] on button "Next" at bounding box center [555, 523] width 126 height 42
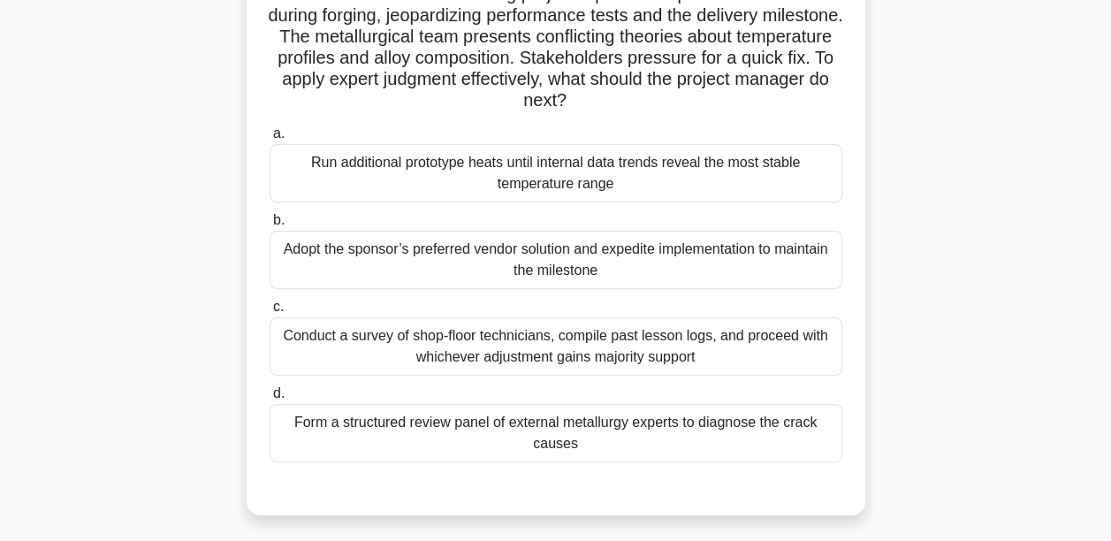
scroll to position [60, 0]
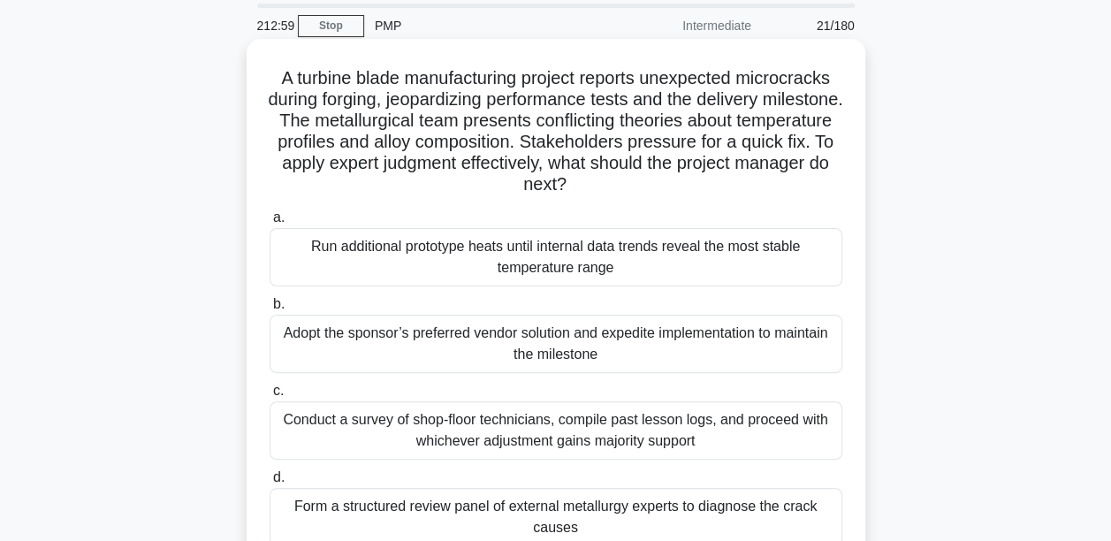
click at [408, 235] on div "Run additional prototype heats until internal data trends reveal the most stabl…" at bounding box center [556, 257] width 573 height 58
click at [270, 224] on input "a. Run additional prototype heats until internal data trends reveal the most st…" at bounding box center [270, 217] width 0 height 11
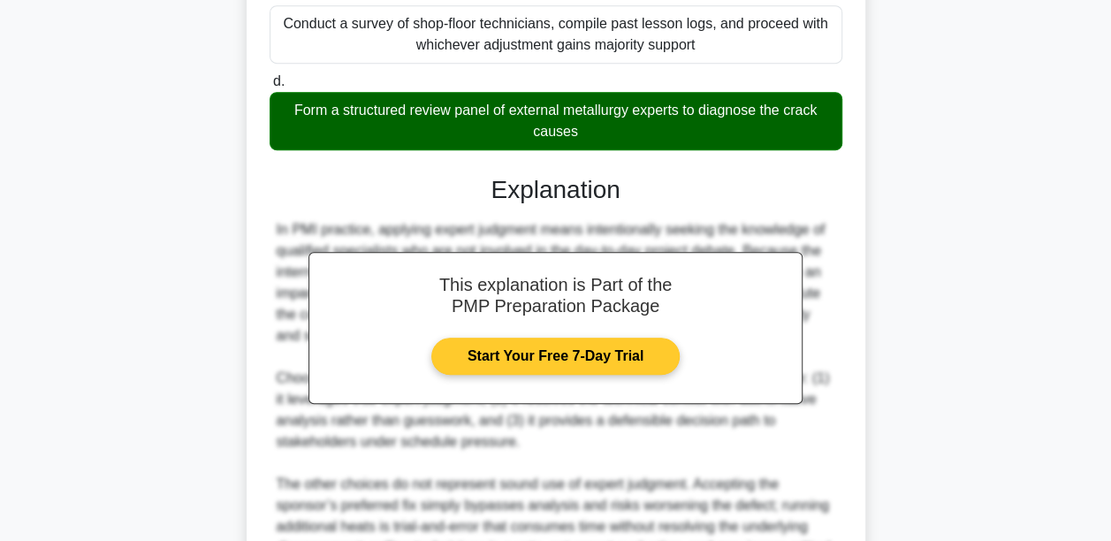
scroll to position [590, 0]
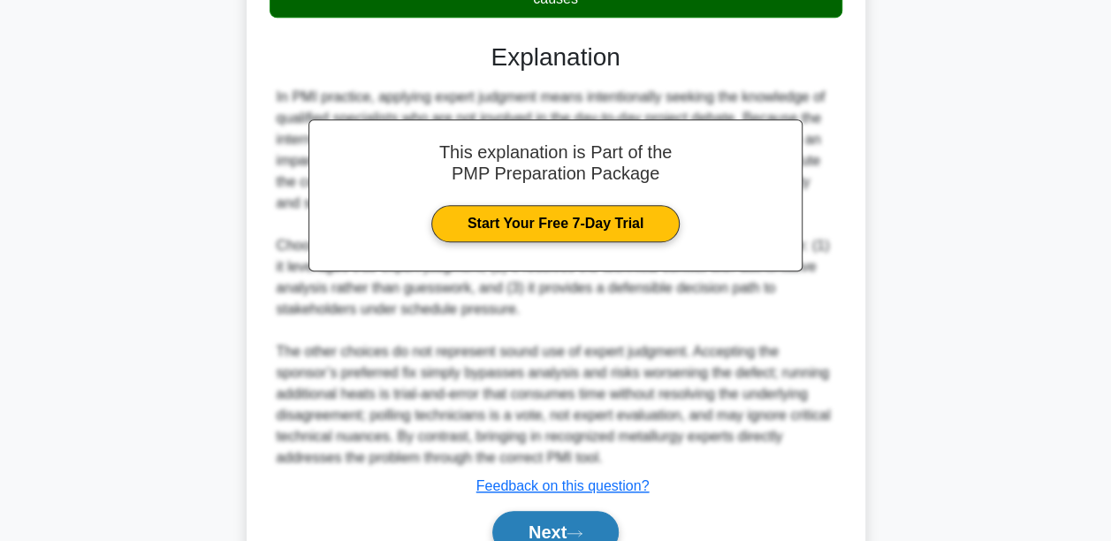
click at [558, 532] on button "Next" at bounding box center [555, 532] width 126 height 42
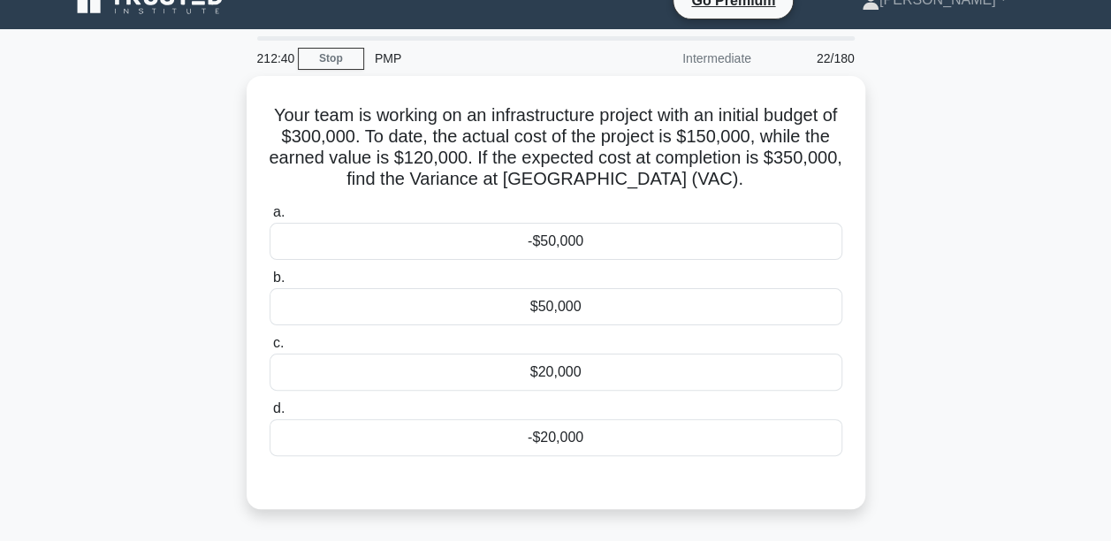
scroll to position [0, 0]
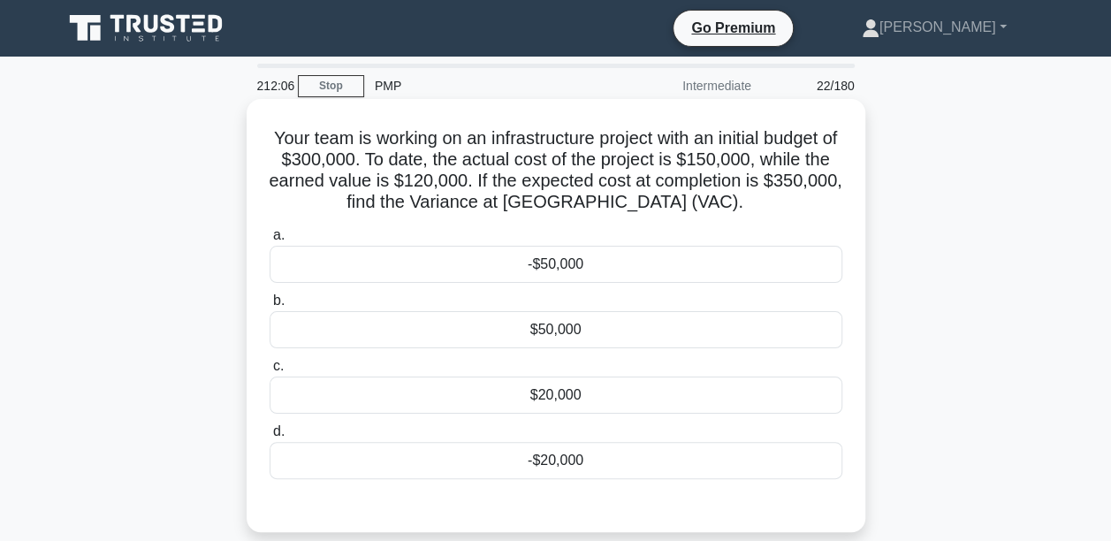
click at [563, 334] on div "$50,000" at bounding box center [556, 329] width 573 height 37
click at [270, 307] on input "b. $50,000" at bounding box center [270, 300] width 0 height 11
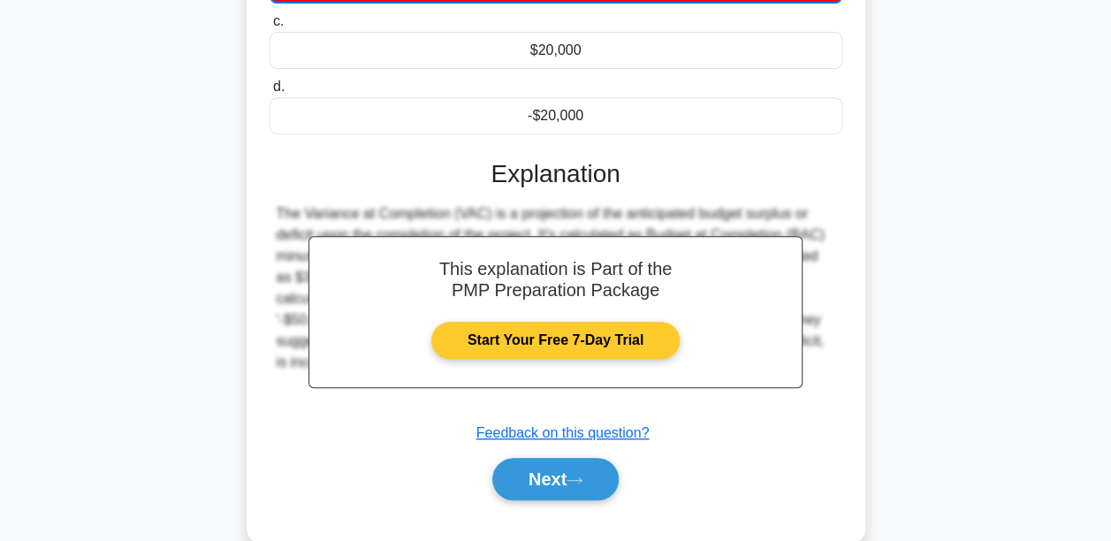
scroll to position [414, 0]
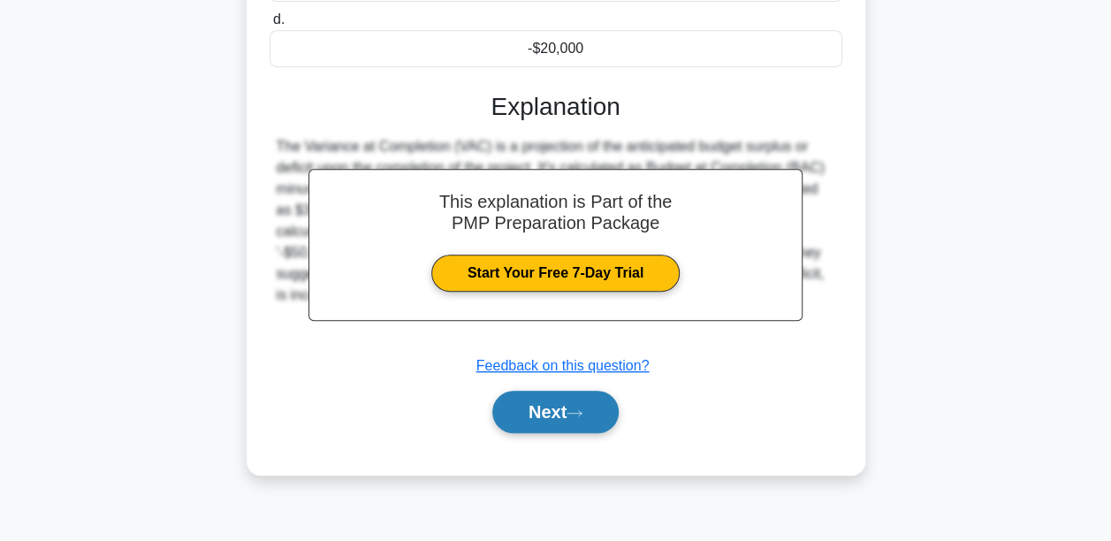
click at [559, 415] on button "Next" at bounding box center [555, 412] width 126 height 42
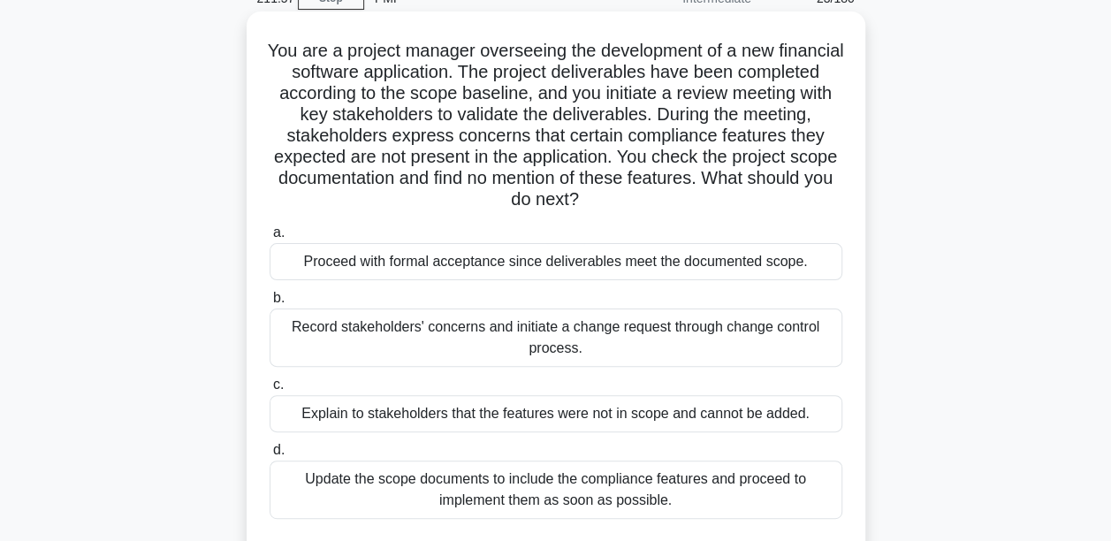
scroll to position [60, 0]
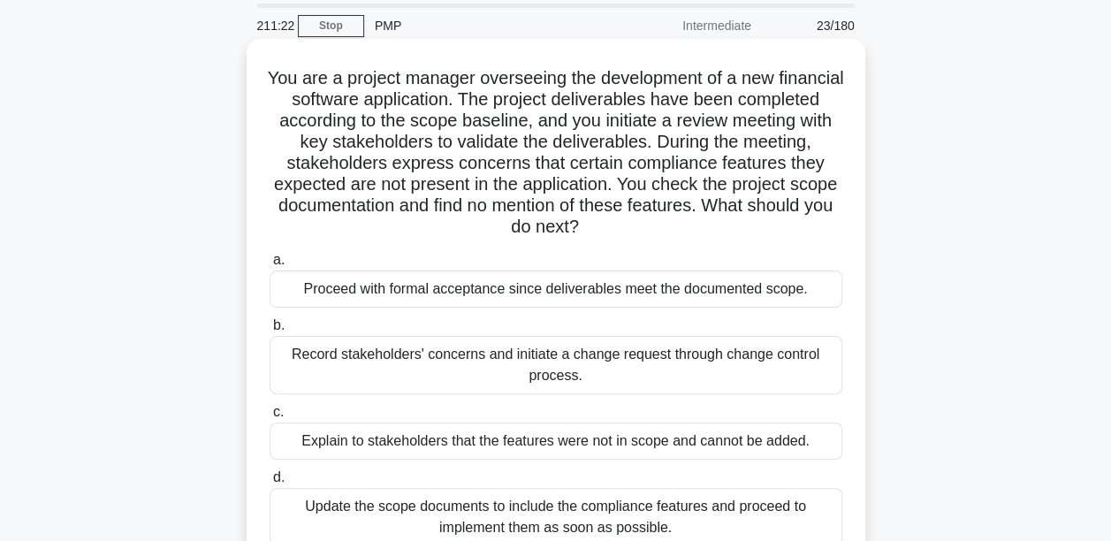
click at [581, 365] on div "Record stakeholders' concerns and initiate a change request through change cont…" at bounding box center [556, 365] width 573 height 58
click at [270, 331] on input "b. Record stakeholders' concerns and initiate a change request through change c…" at bounding box center [270, 325] width 0 height 11
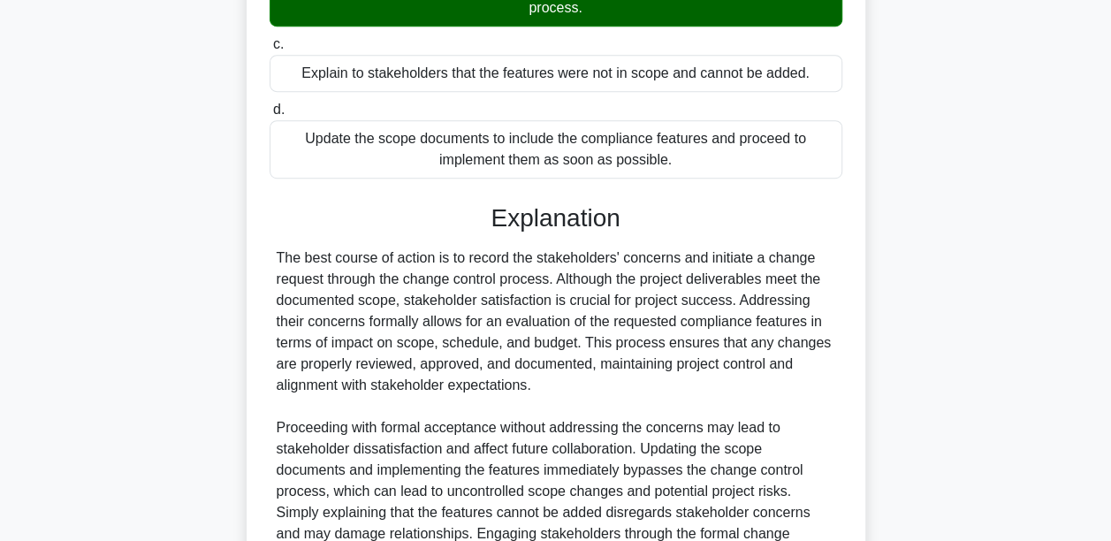
scroll to position [590, 0]
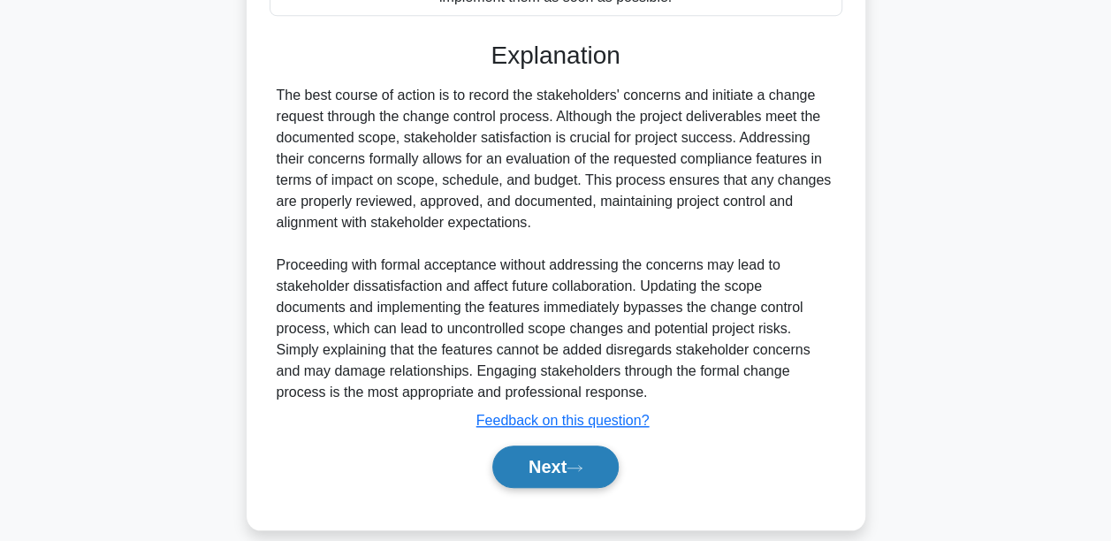
click at [595, 472] on button "Next" at bounding box center [555, 466] width 126 height 42
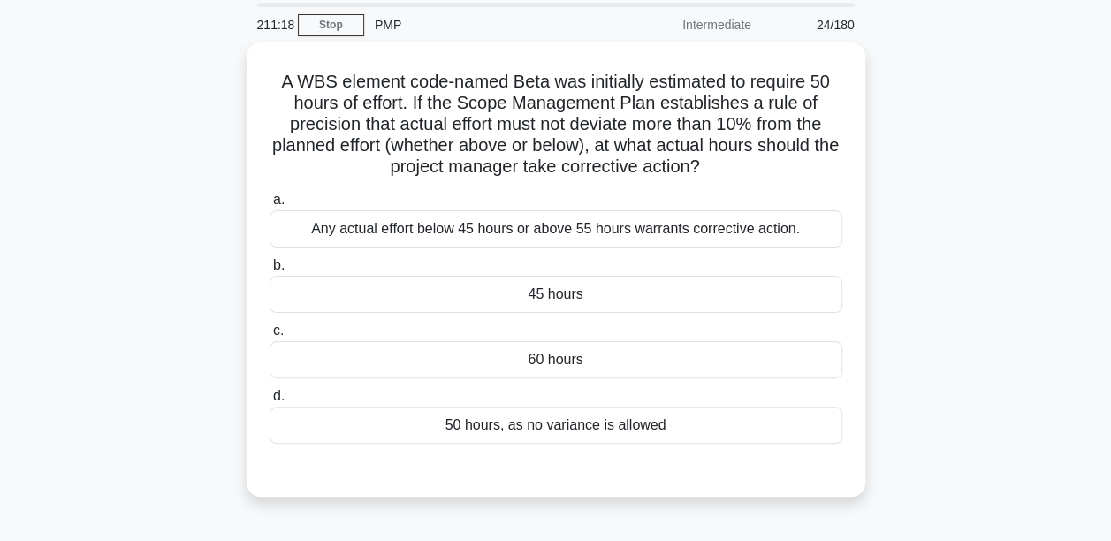
scroll to position [88, 0]
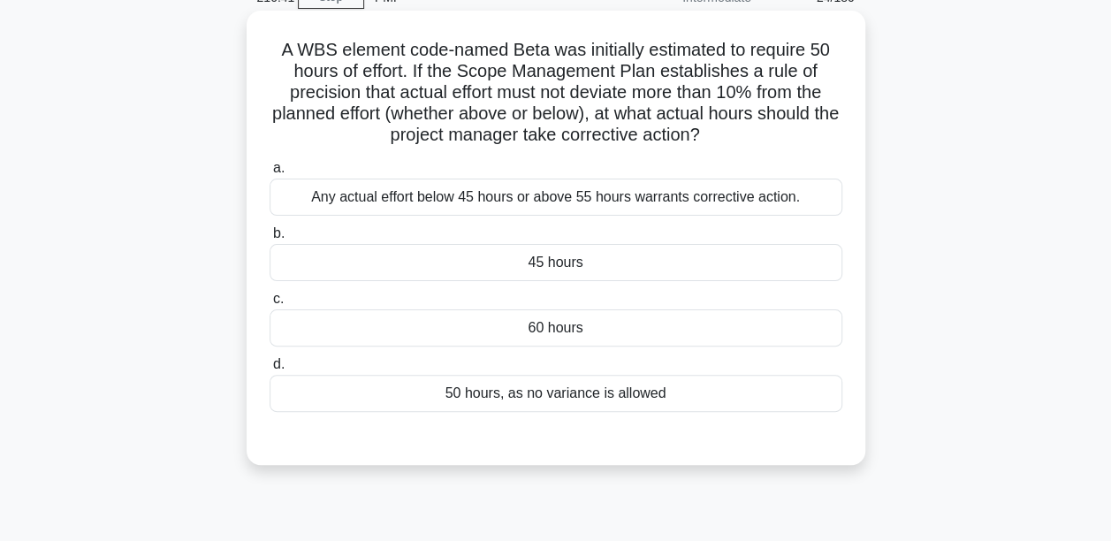
click at [472, 202] on div "Any actual effort below 45 hours or above 55 hours warrants corrective action." at bounding box center [556, 197] width 573 height 37
click at [270, 174] on input "a. Any actual effort below 45 hours or above 55 hours warrants corrective actio…" at bounding box center [270, 168] width 0 height 11
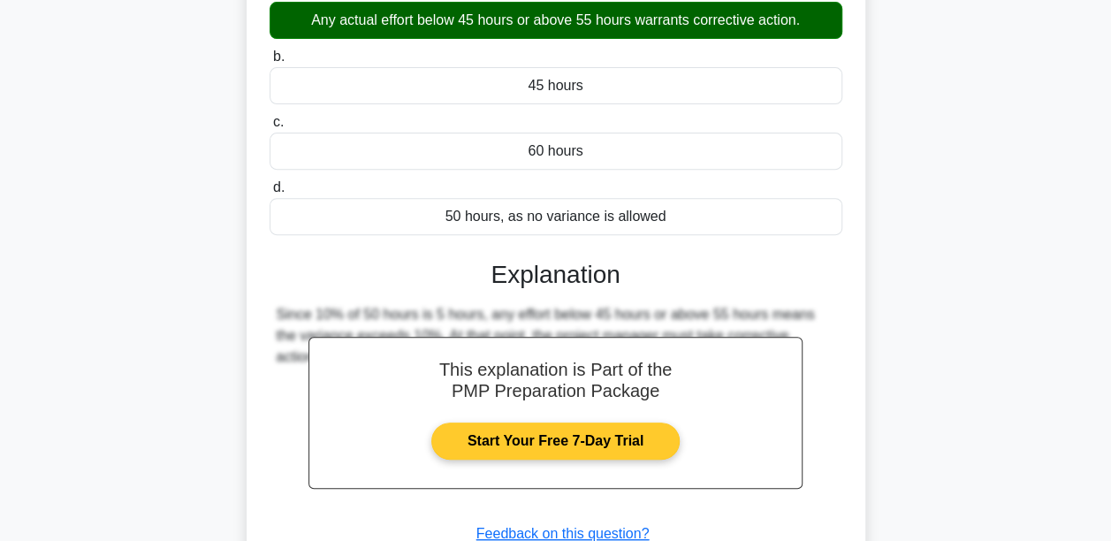
scroll to position [414, 0]
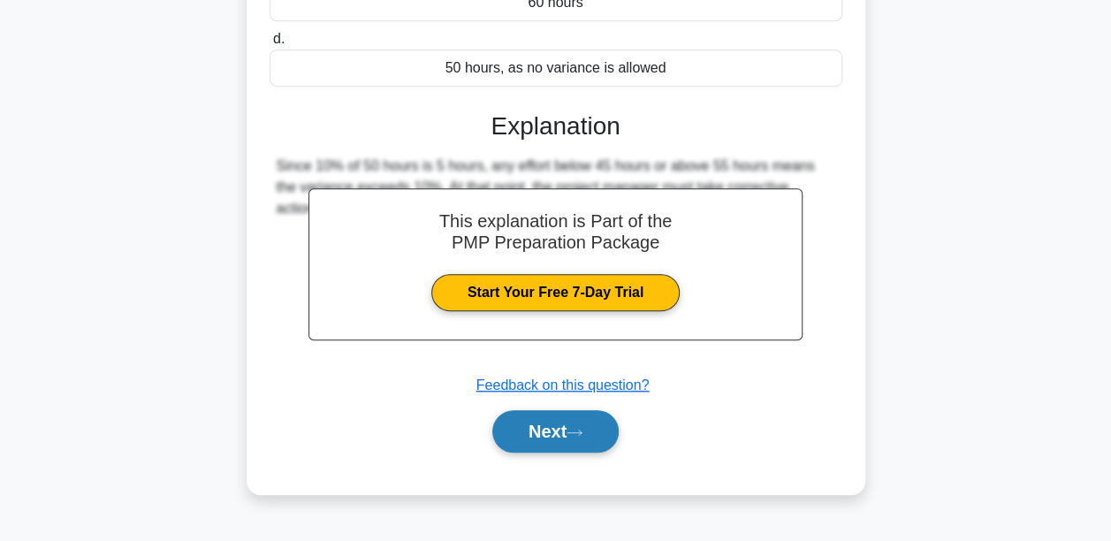
click at [566, 424] on button "Next" at bounding box center [555, 431] width 126 height 42
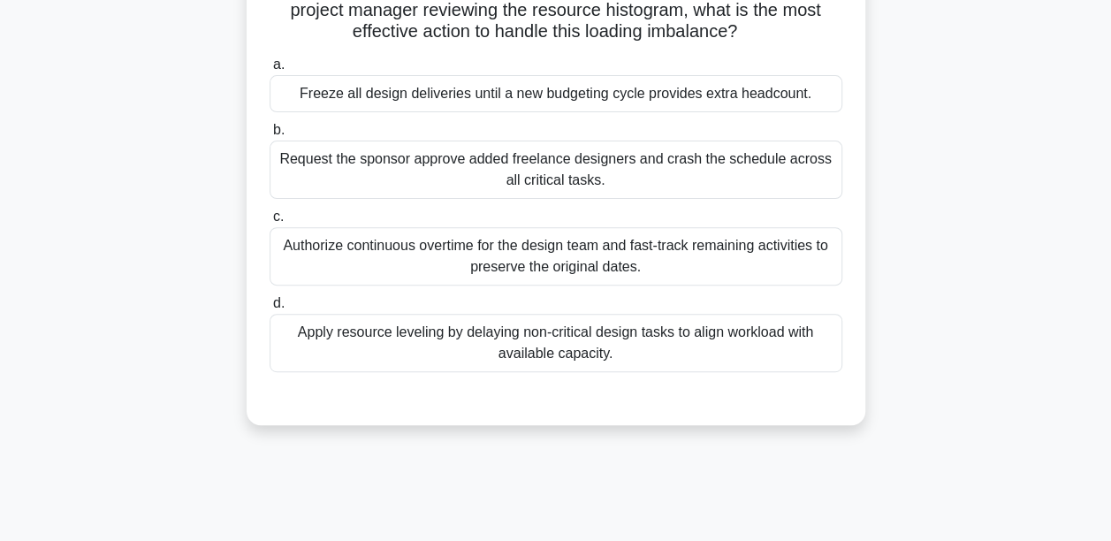
scroll to position [60, 0]
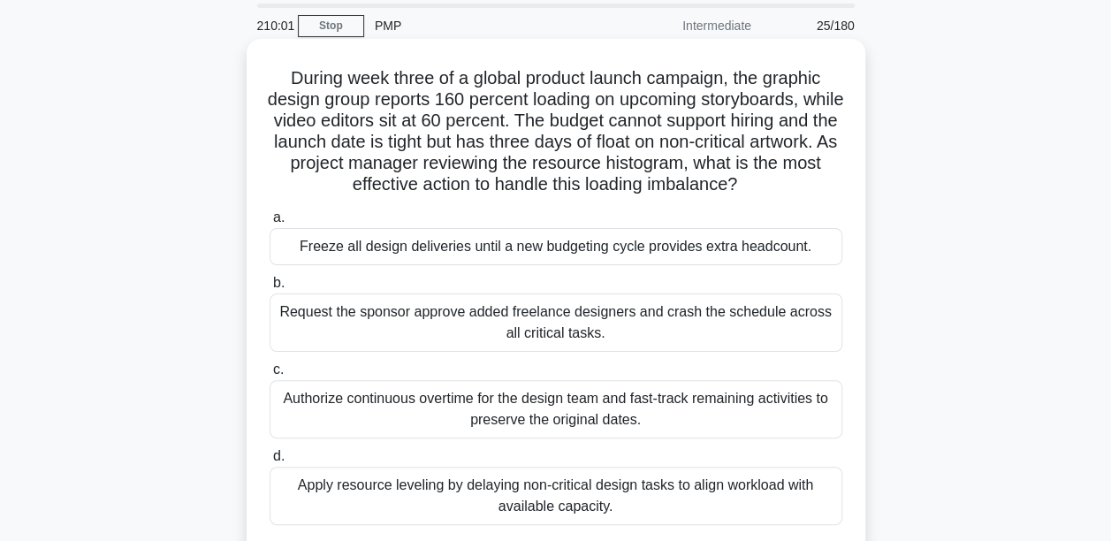
click at [552, 503] on div "Apply resource leveling by delaying non-critical design tasks to align workload…" at bounding box center [556, 496] width 573 height 58
click at [270, 462] on input "d. Apply resource leveling by delaying non-critical design tasks to align workl…" at bounding box center [270, 456] width 0 height 11
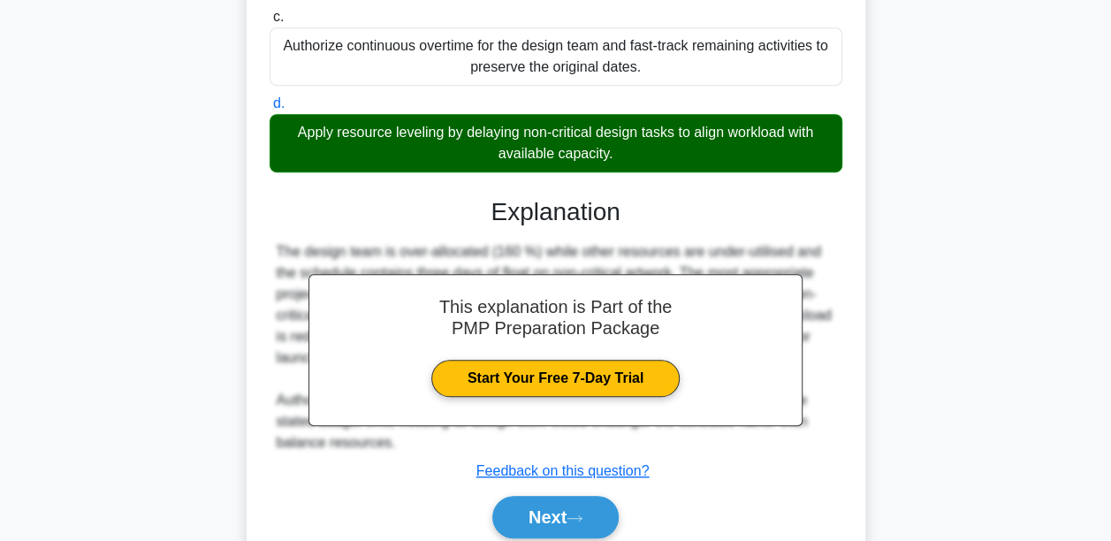
scroll to position [414, 0]
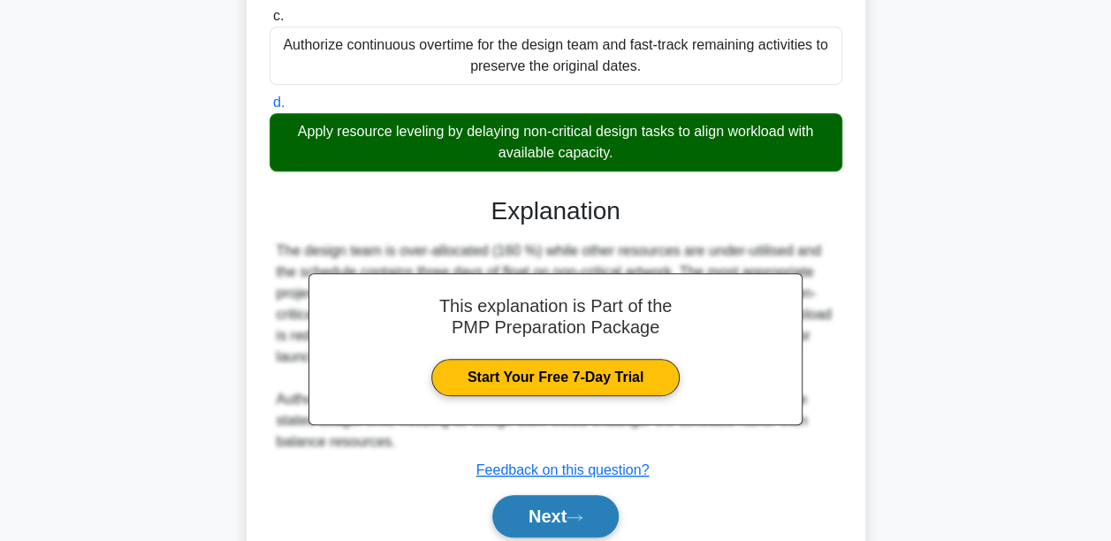
click at [555, 507] on button "Next" at bounding box center [555, 516] width 126 height 42
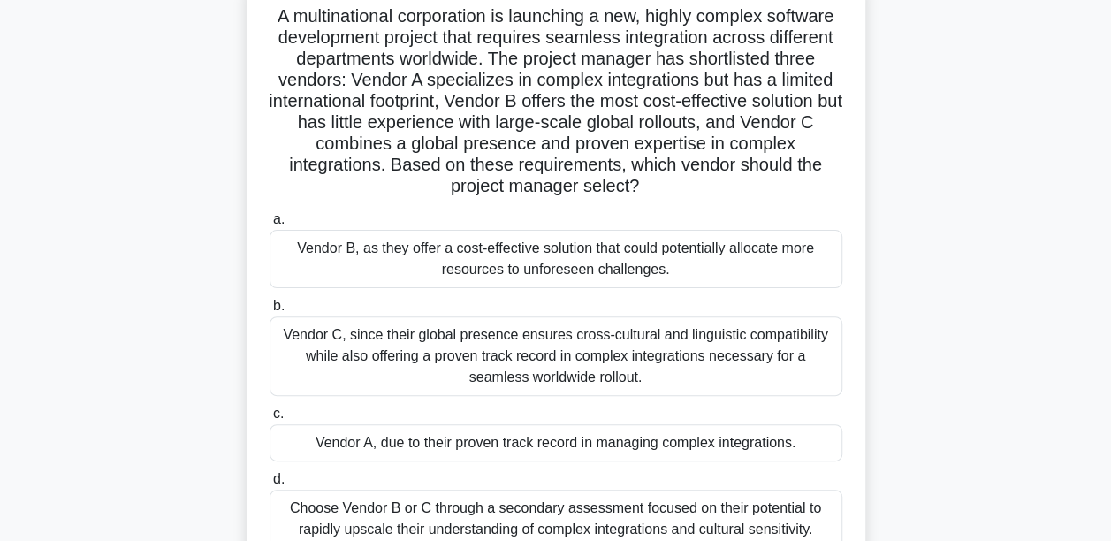
scroll to position [148, 0]
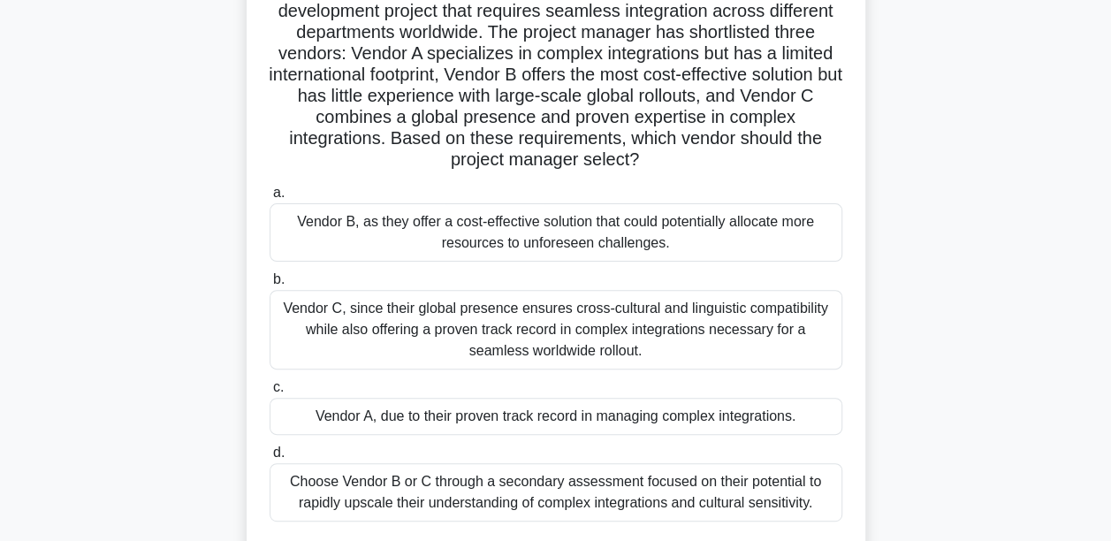
click at [570, 341] on div "Vendor C, since their global presence ensures cross-cultural and linguistic com…" at bounding box center [556, 330] width 573 height 80
click at [270, 285] on input "b. Vendor C, since their global presence ensures cross-cultural and linguistic …" at bounding box center [270, 279] width 0 height 11
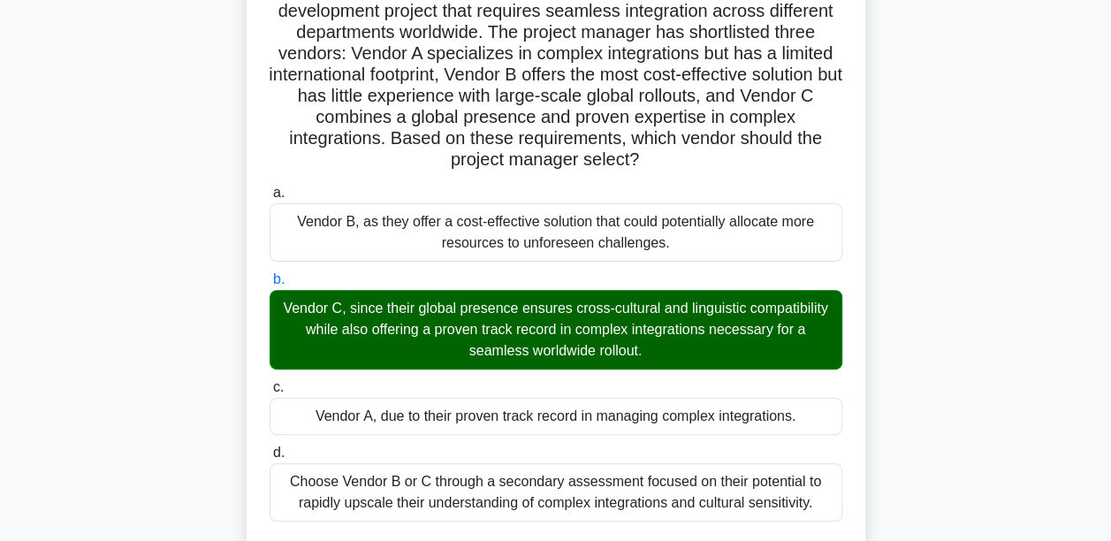
scroll to position [483, 0]
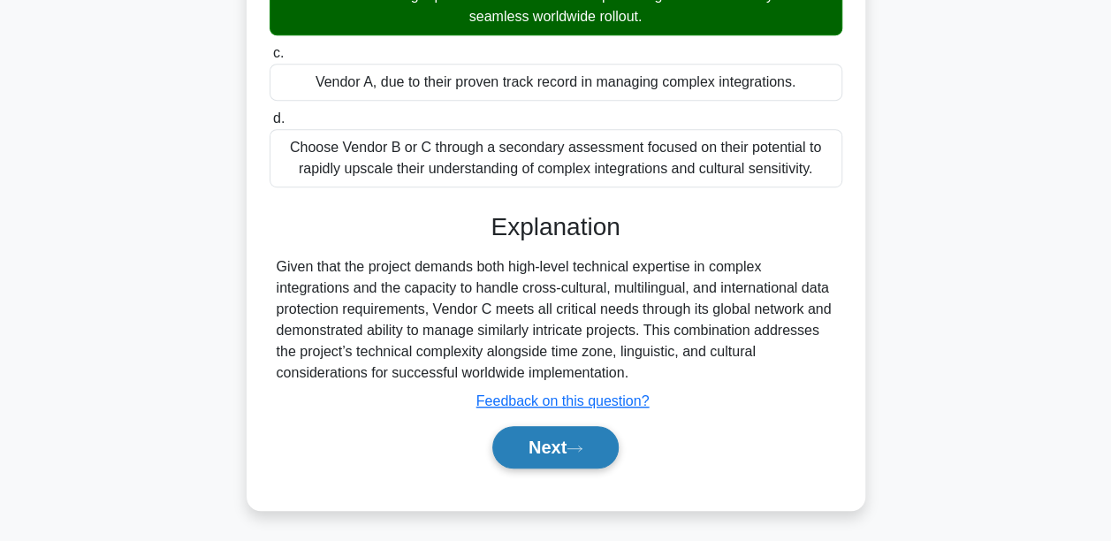
click at [597, 440] on button "Next" at bounding box center [555, 447] width 126 height 42
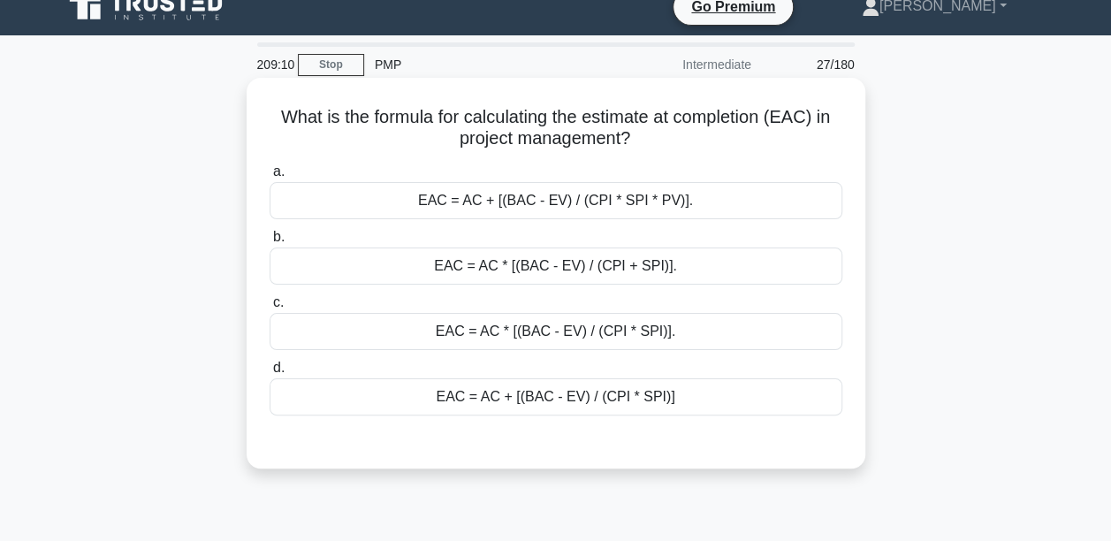
scroll to position [0, 0]
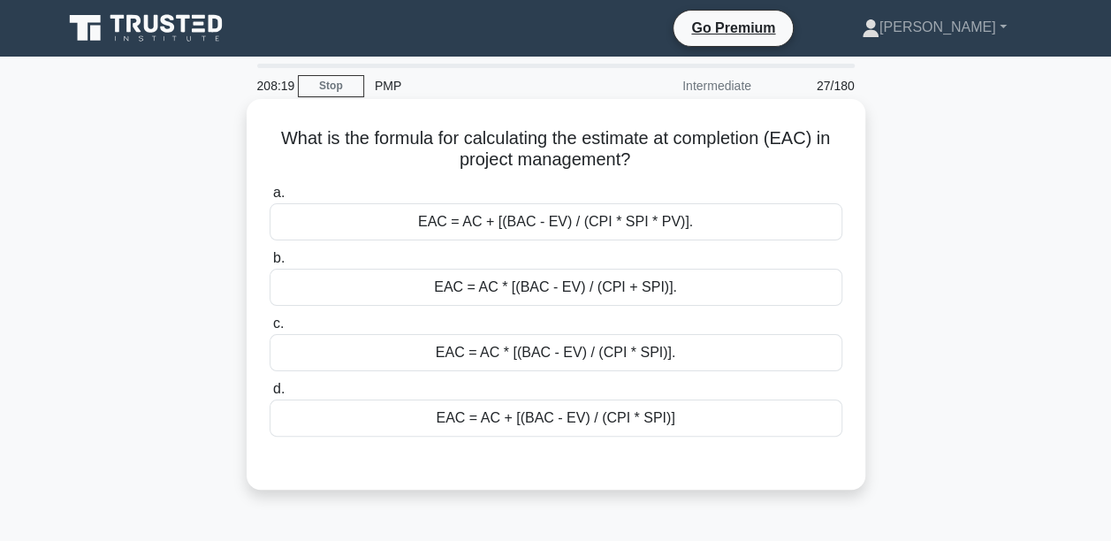
click at [511, 417] on div "EAC = AC + [(BAC - EV) / (CPI * SPI)]" at bounding box center [556, 417] width 573 height 37
click at [270, 395] on input "d. EAC = AC + [(BAC - EV) / (CPI * SPI)]" at bounding box center [270, 389] width 0 height 11
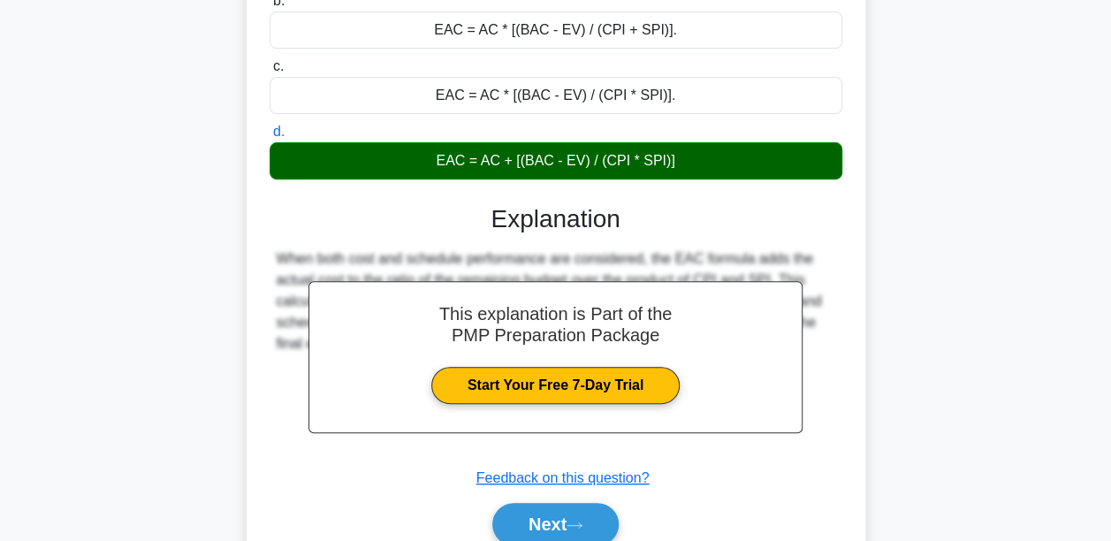
scroll to position [414, 0]
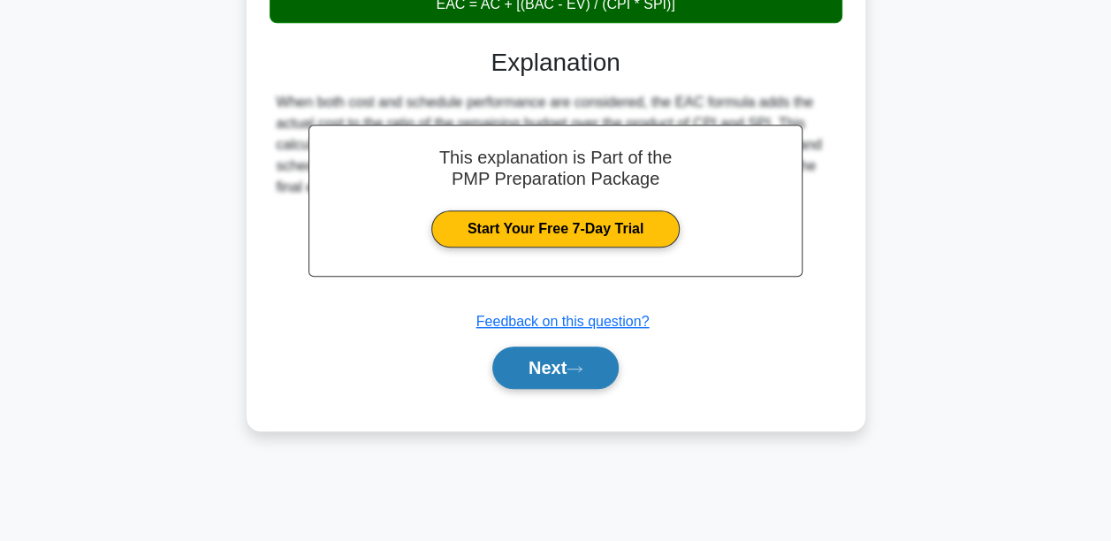
click at [538, 369] on button "Next" at bounding box center [555, 367] width 126 height 42
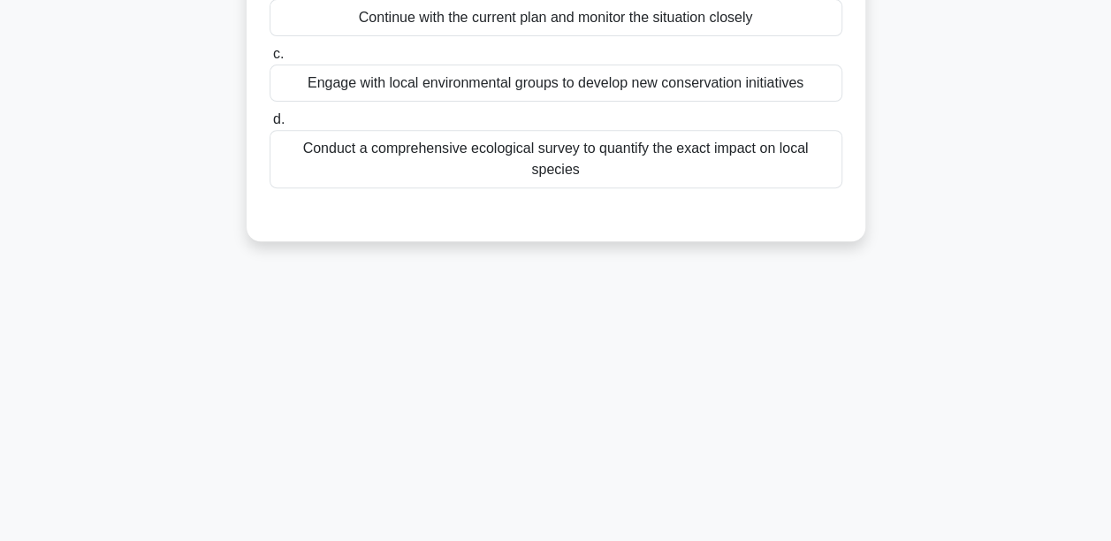
scroll to position [60, 0]
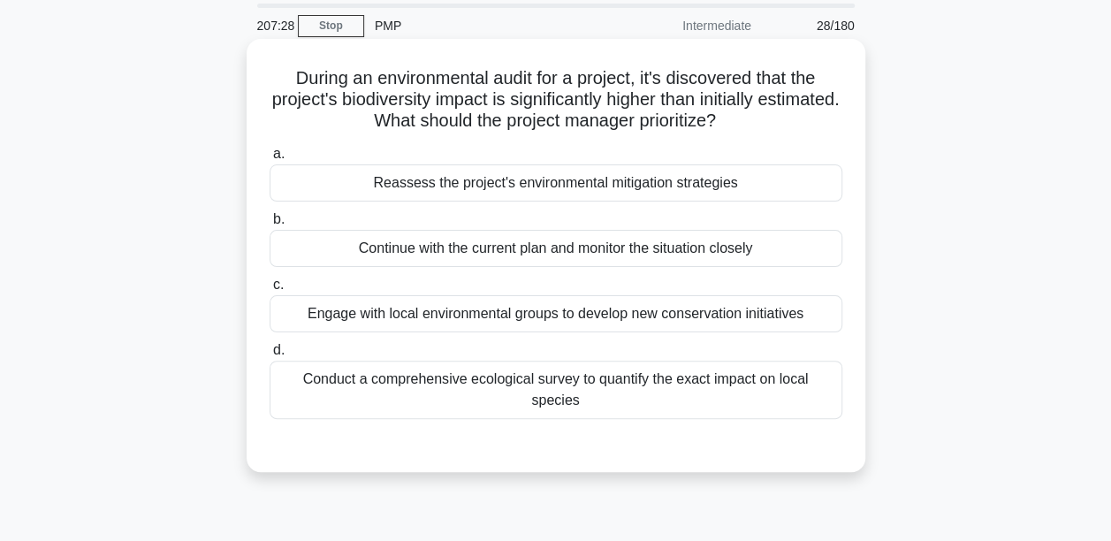
click at [532, 368] on div "Conduct a comprehensive ecological survey to quantify the exact impact on local…" at bounding box center [556, 390] width 573 height 58
click at [270, 356] on input "d. Conduct a comprehensive ecological survey to quantify the exact impact on lo…" at bounding box center [270, 350] width 0 height 11
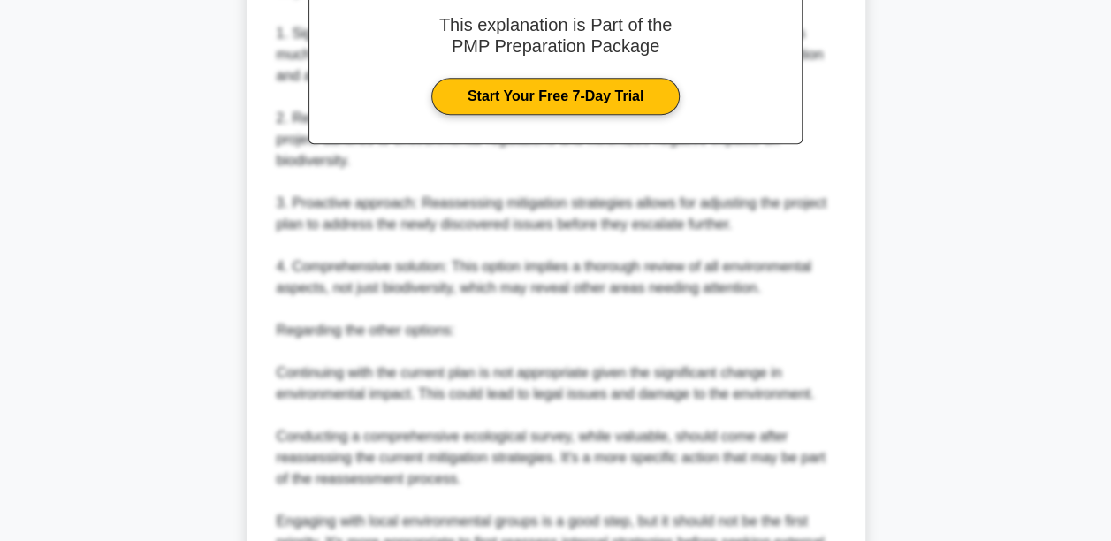
scroll to position [782, 0]
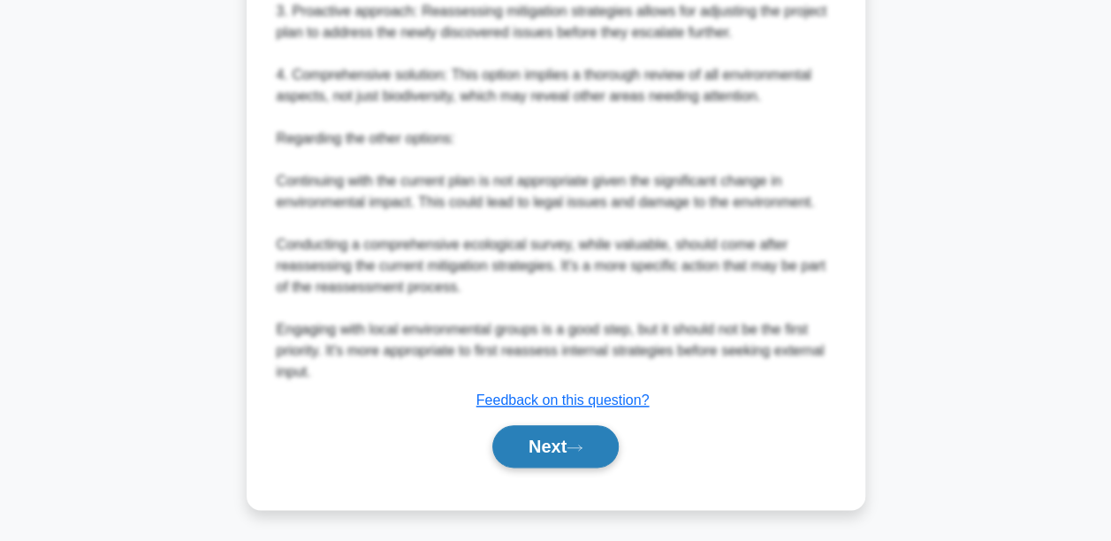
click at [596, 451] on button "Next" at bounding box center [555, 446] width 126 height 42
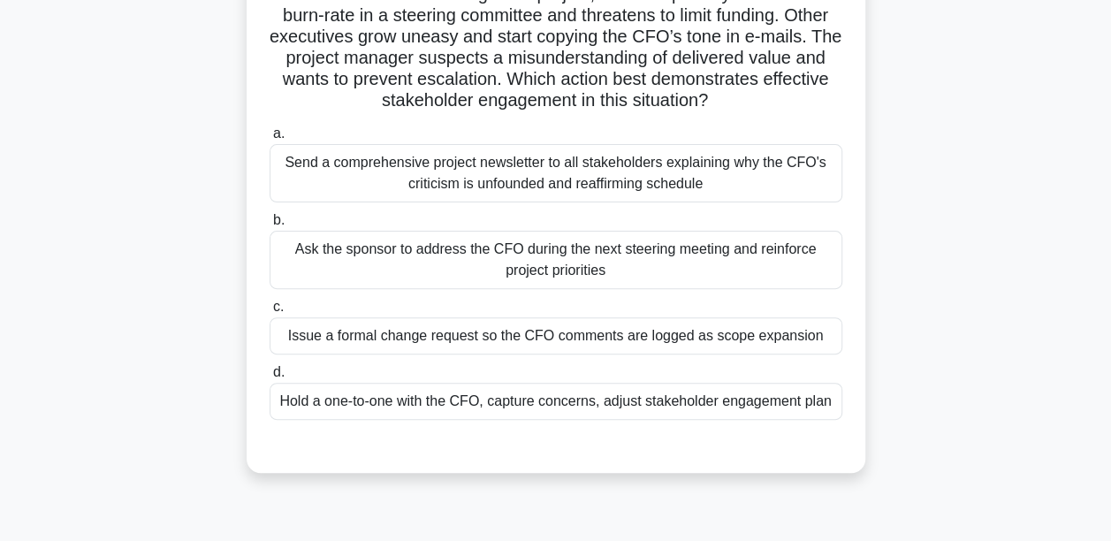
scroll to position [60, 0]
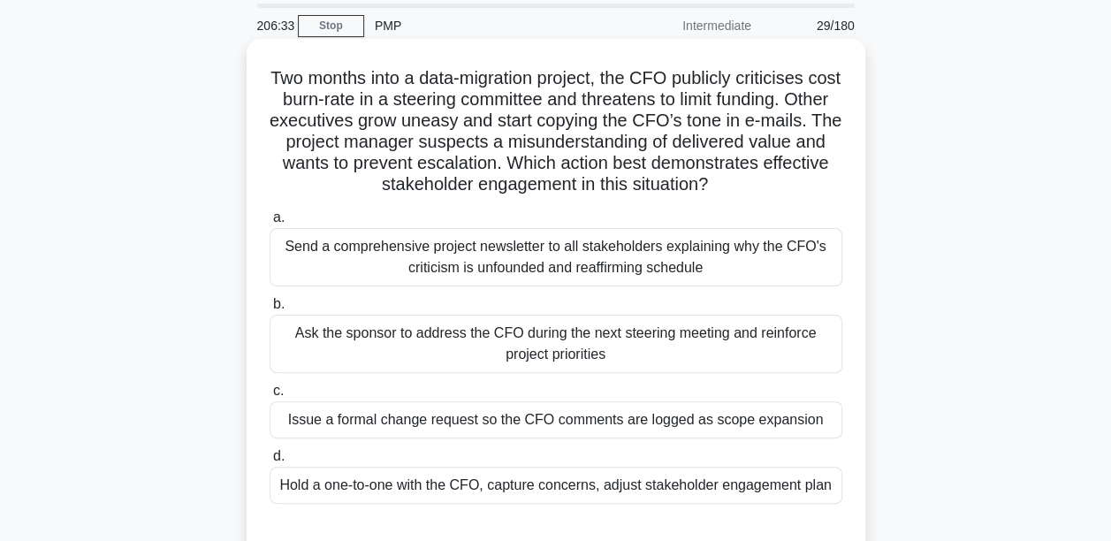
click at [608, 480] on div "Hold a one-to-one with the CFO, capture concerns, adjust stakeholder engagement…" at bounding box center [556, 485] width 573 height 37
click at [270, 462] on input "d. Hold a one-to-one with the CFO, capture concerns, adjust stakeholder engagem…" at bounding box center [270, 456] width 0 height 11
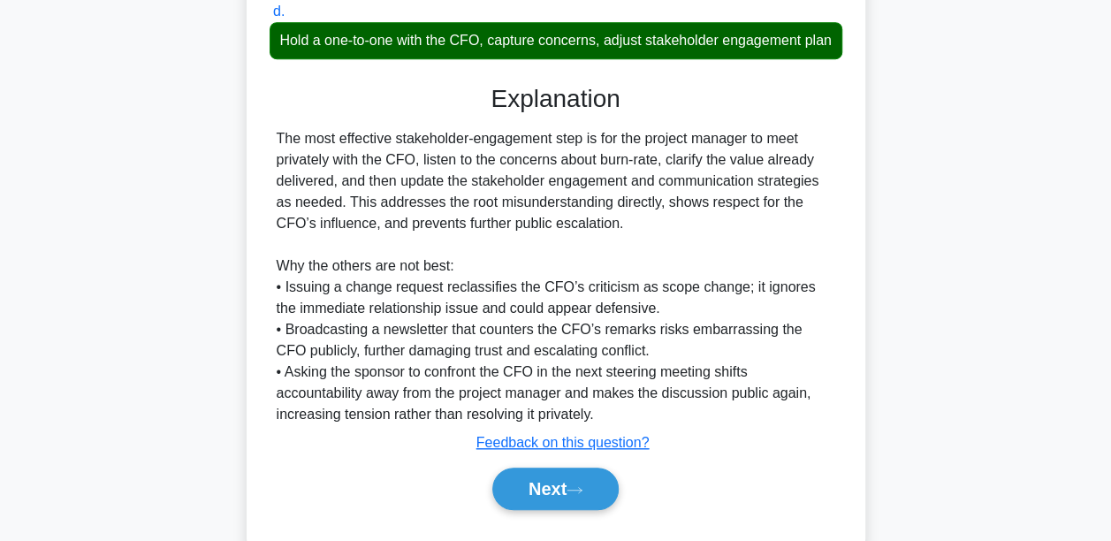
scroll to position [567, 0]
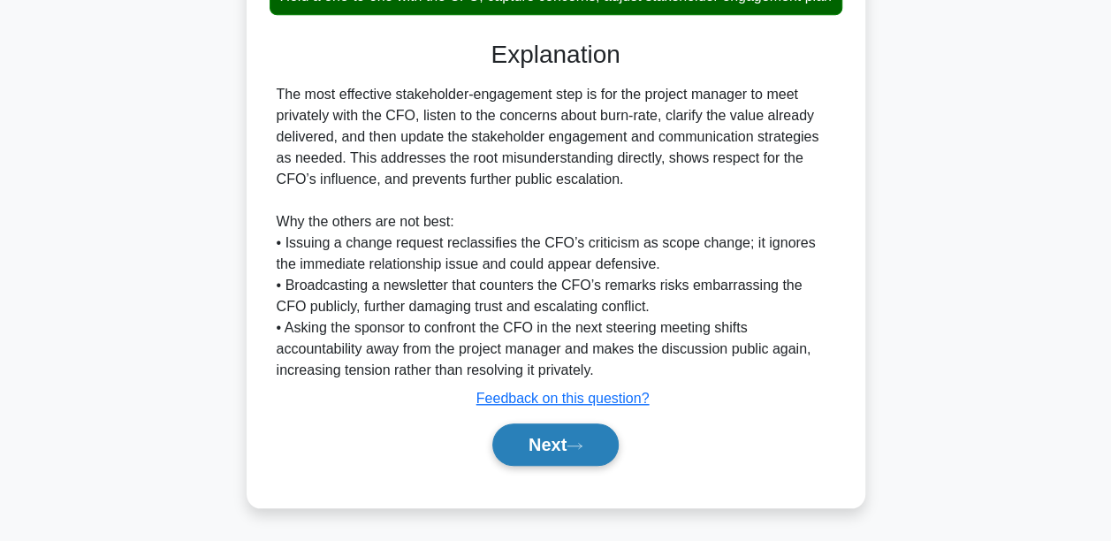
click at [513, 432] on button "Next" at bounding box center [555, 444] width 126 height 42
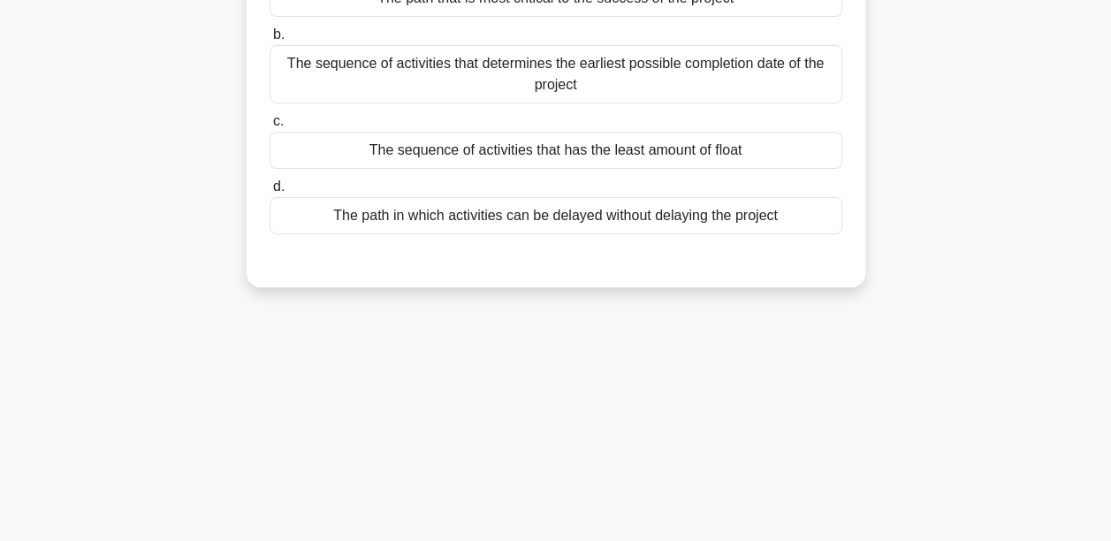
scroll to position [0, 0]
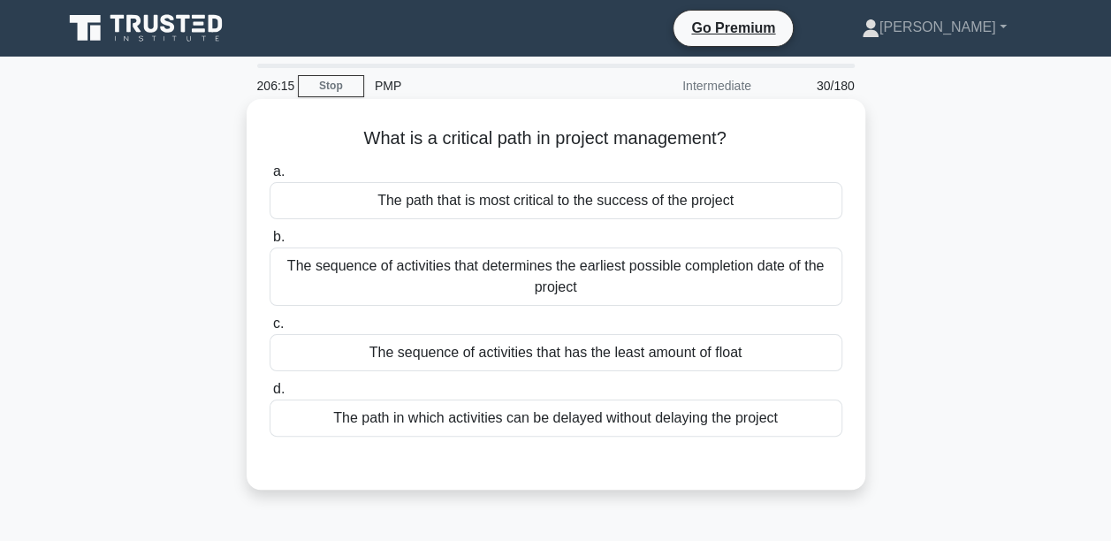
click at [490, 278] on div "The sequence of activities that determines the earliest possible completion dat…" at bounding box center [556, 276] width 573 height 58
click at [270, 243] on input "b. The sequence of activities that determines the earliest possible completion …" at bounding box center [270, 237] width 0 height 11
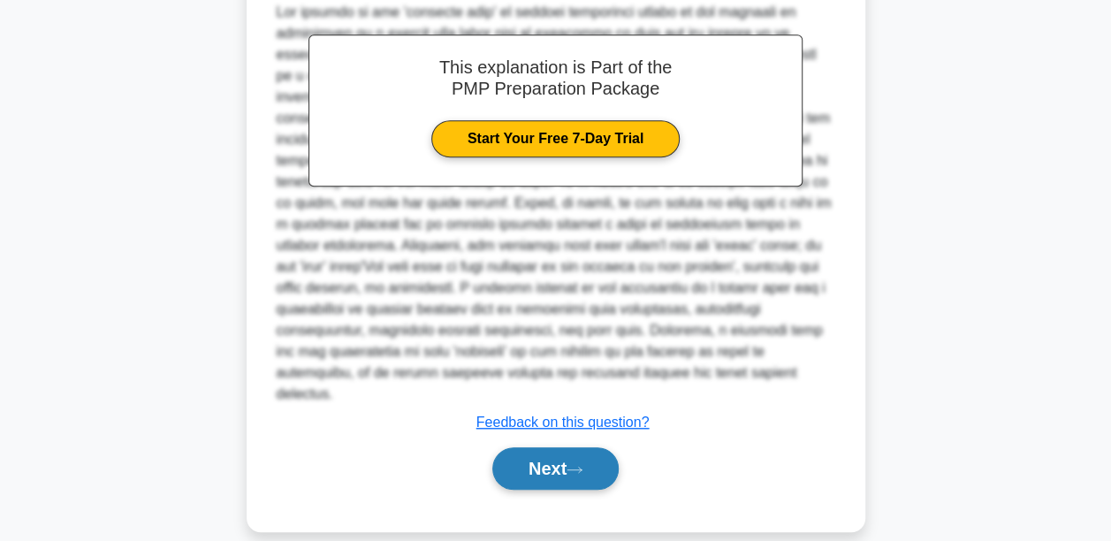
click at [574, 447] on button "Next" at bounding box center [555, 468] width 126 height 42
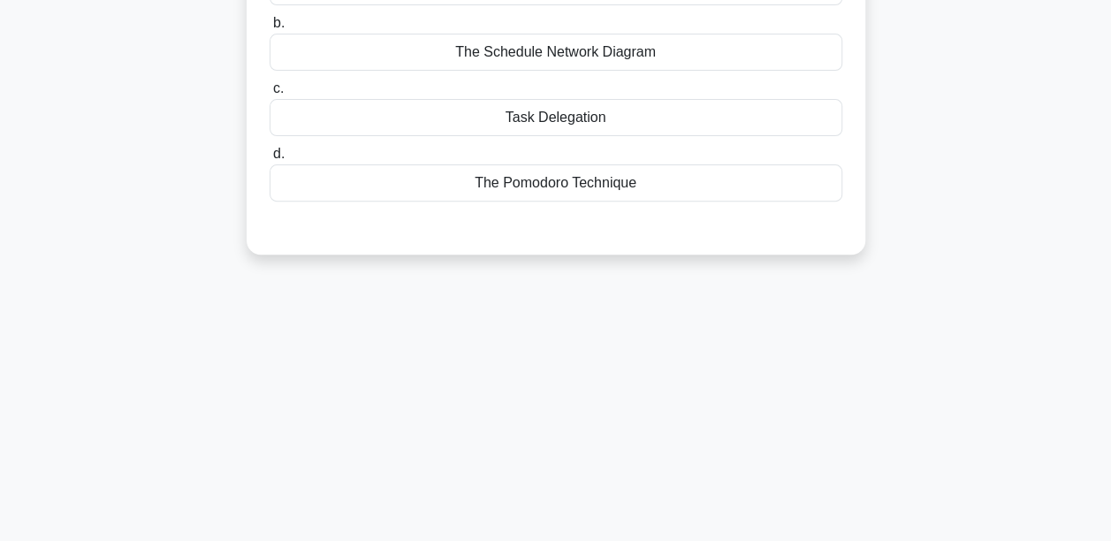
scroll to position [60, 0]
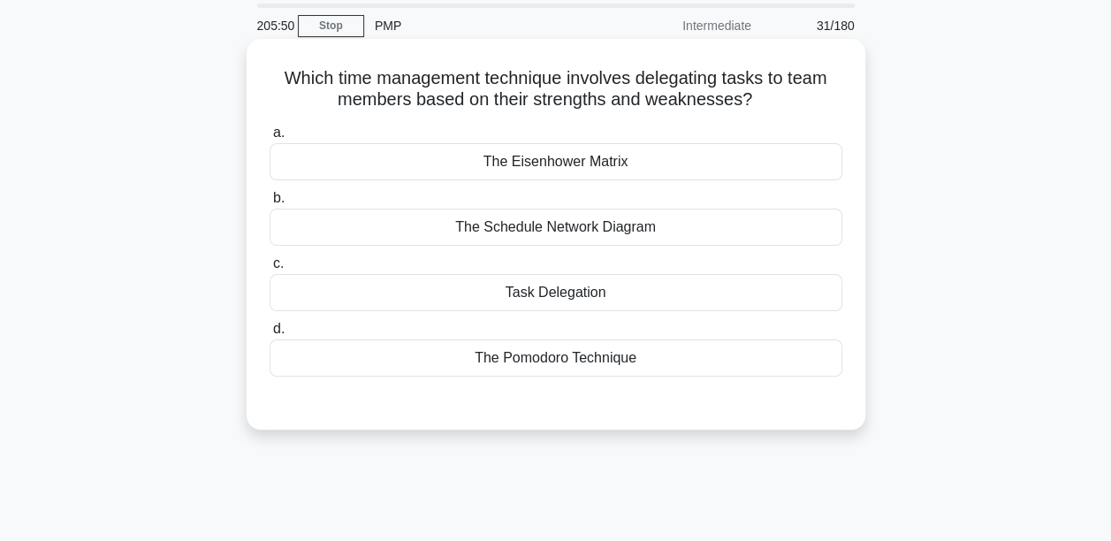
click at [474, 219] on div "The Schedule Network Diagram" at bounding box center [556, 227] width 573 height 37
click at [270, 204] on input "b. The Schedule Network Diagram" at bounding box center [270, 198] width 0 height 11
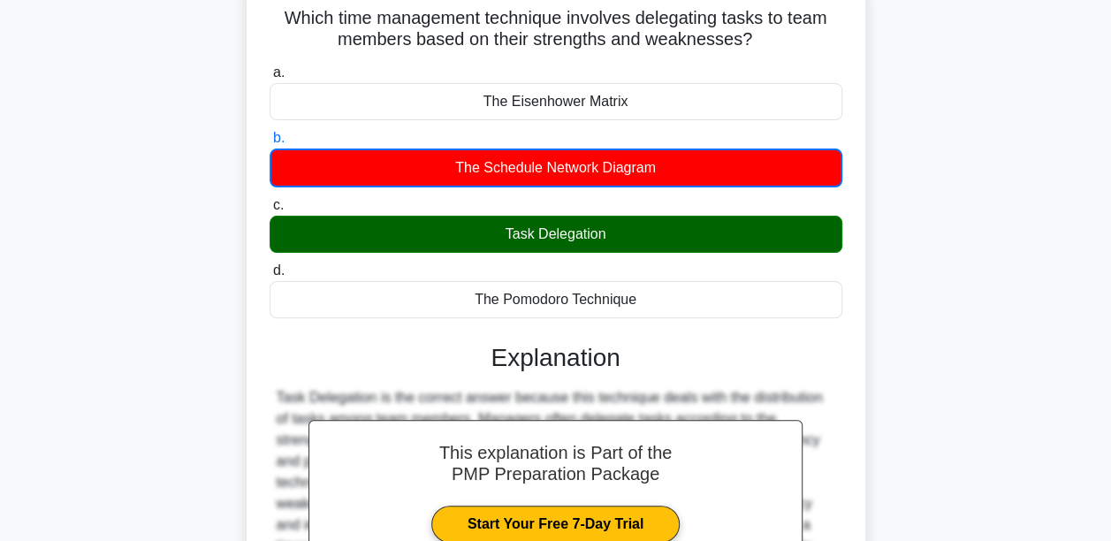
scroll to position [414, 0]
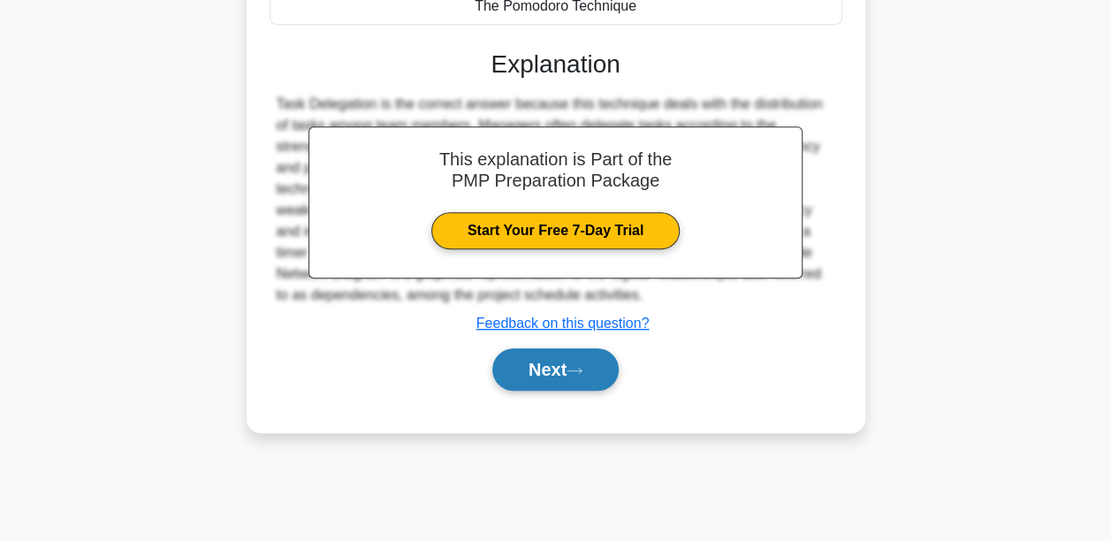
click at [536, 374] on button "Next" at bounding box center [555, 369] width 126 height 42
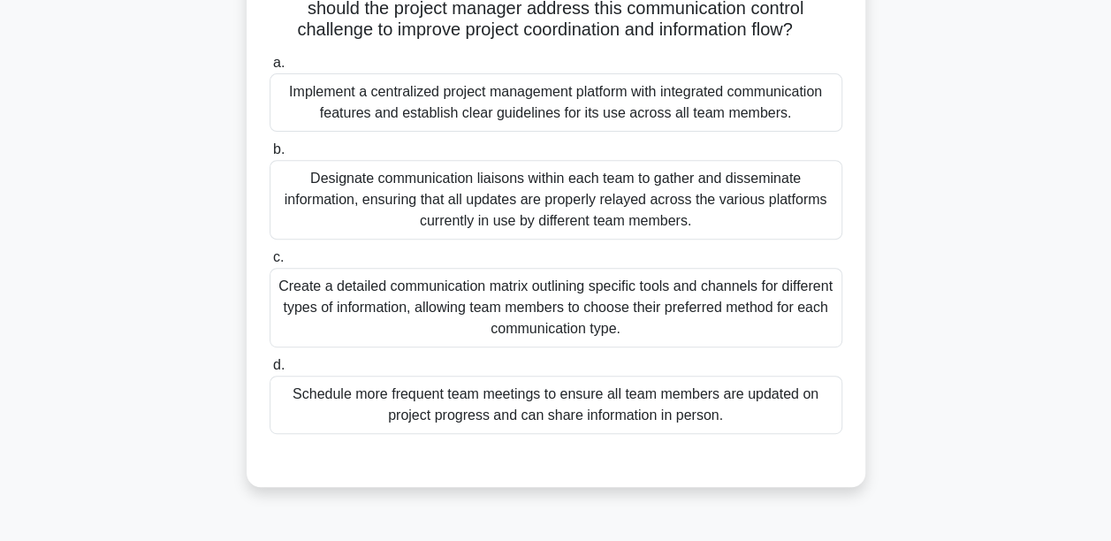
scroll to position [237, 0]
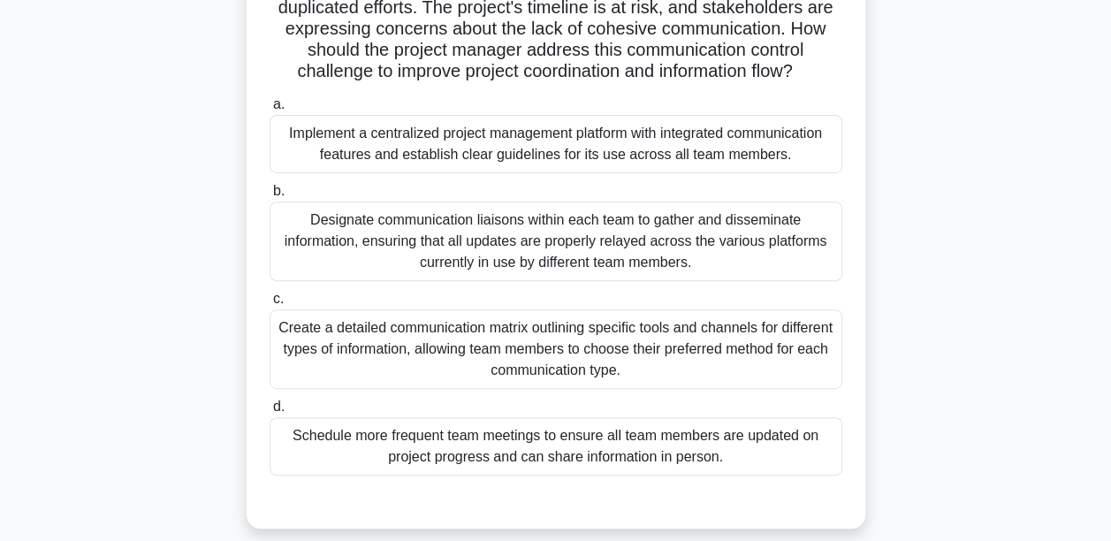
click at [509, 173] on div "Implement a centralized project management platform with integrated communicati…" at bounding box center [556, 144] width 573 height 58
click at [270, 110] on input "a. Implement a centralized project management platform with integrated communic…" at bounding box center [270, 104] width 0 height 11
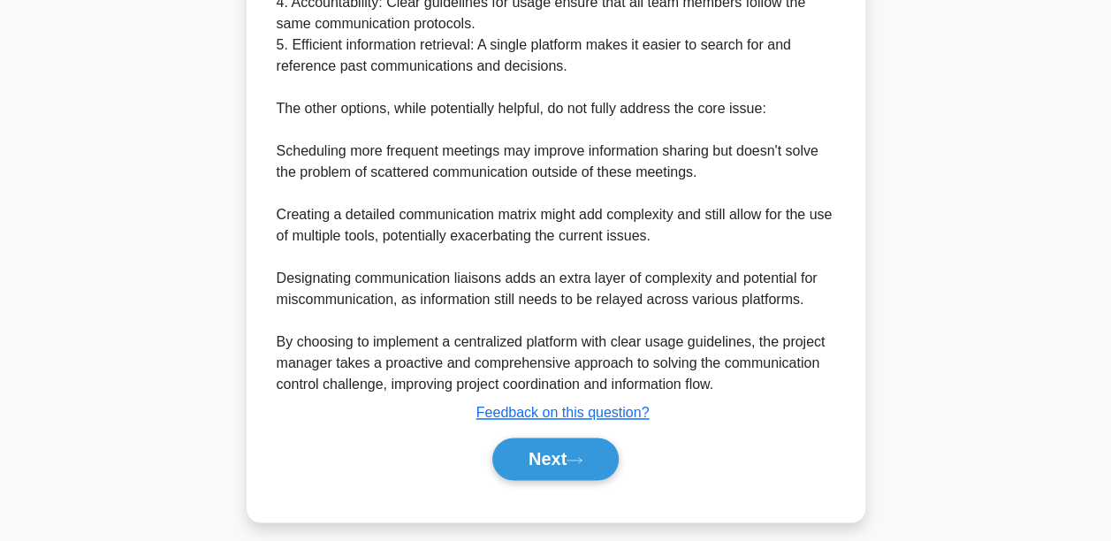
scroll to position [1161, 0]
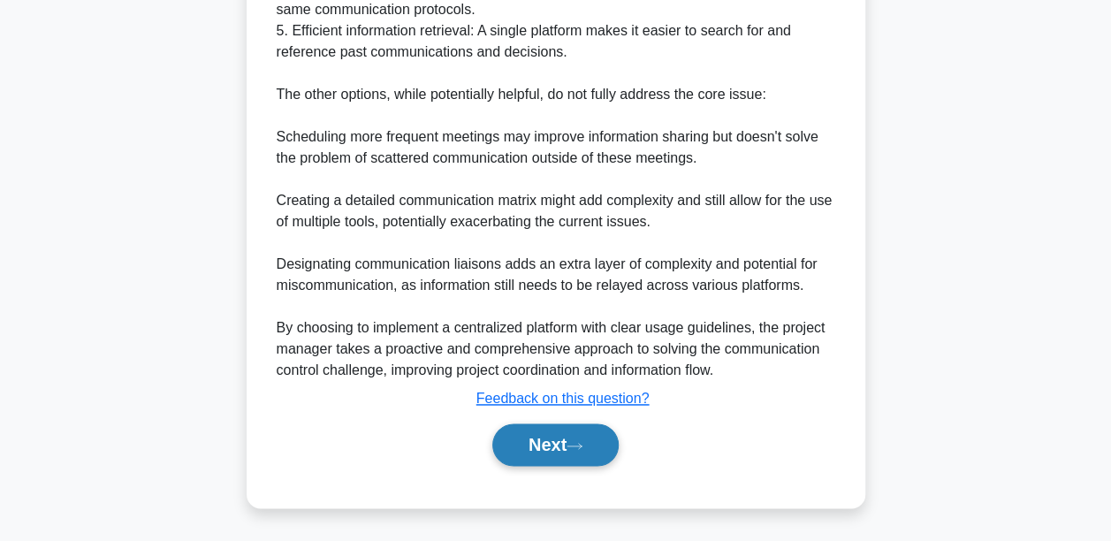
click at [556, 440] on button "Next" at bounding box center [555, 444] width 126 height 42
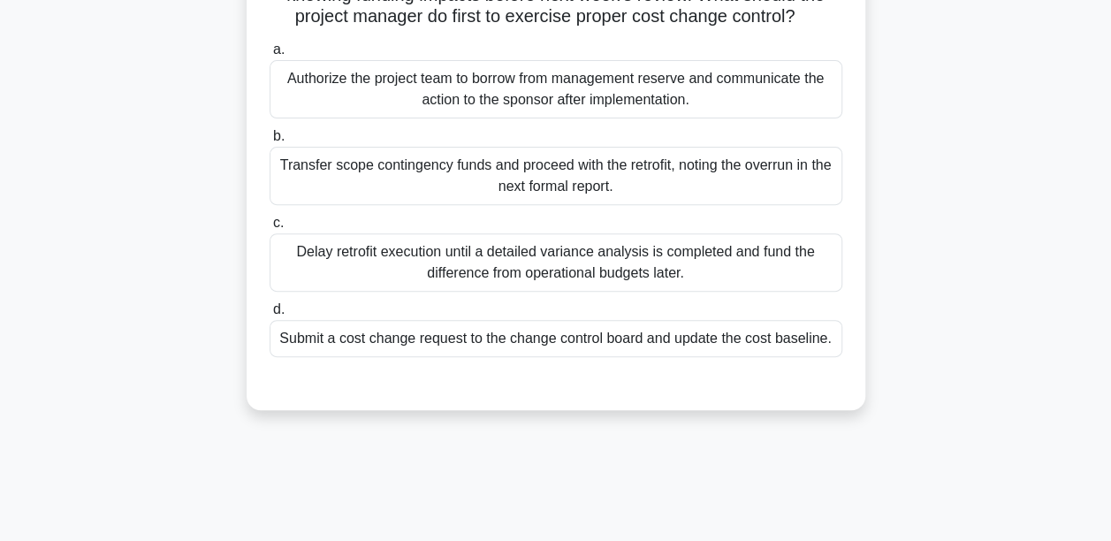
scroll to position [353, 0]
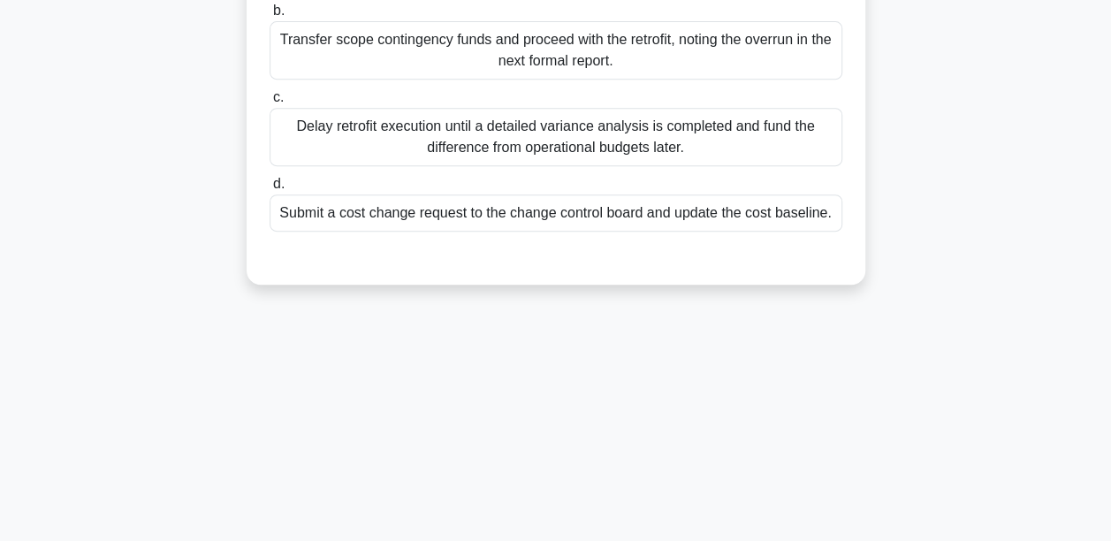
click at [454, 232] on div "Submit a cost change request to the change control board and update the cost ba…" at bounding box center [556, 212] width 573 height 37
click at [270, 190] on input "d. Submit a cost change request to the change control board and update the cost…" at bounding box center [270, 184] width 0 height 11
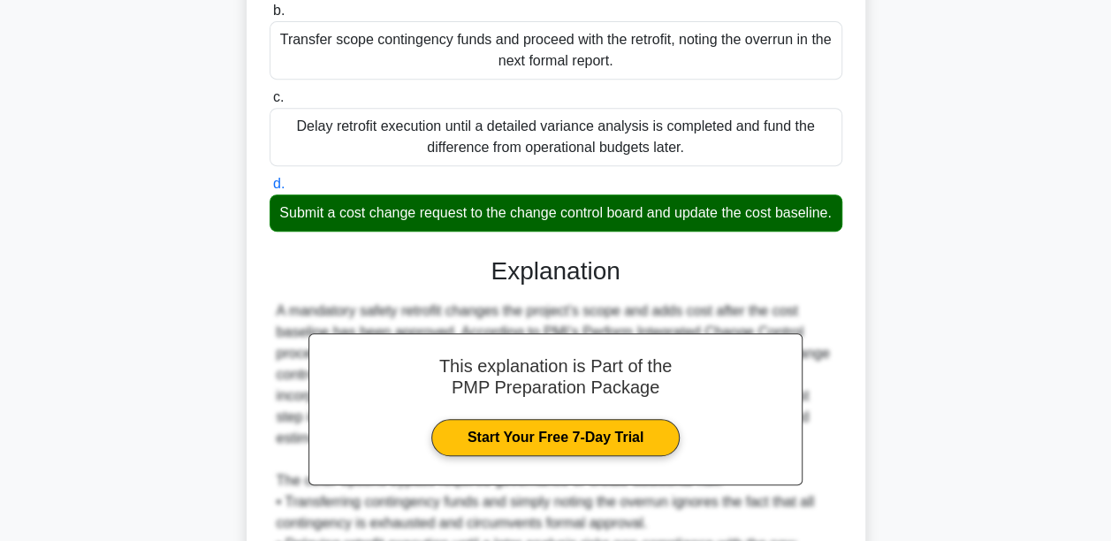
scroll to position [631, 0]
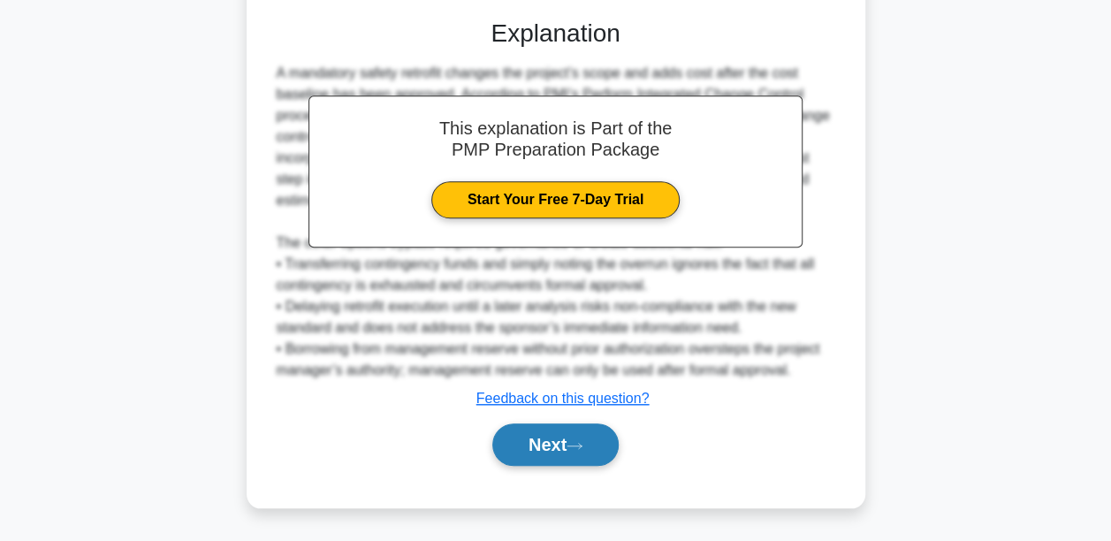
click at [546, 442] on button "Next" at bounding box center [555, 444] width 126 height 42
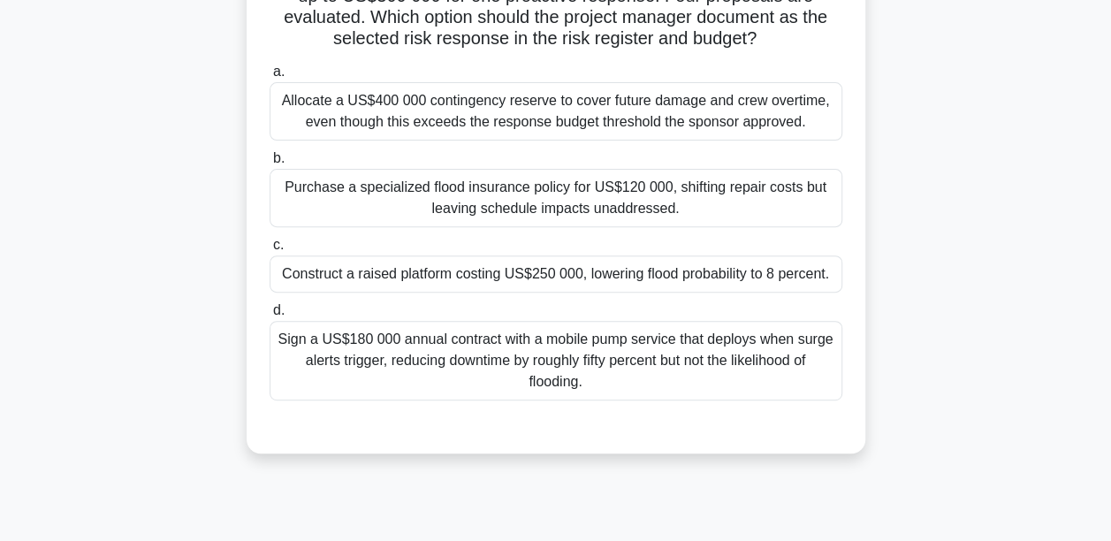
scroll to position [265, 0]
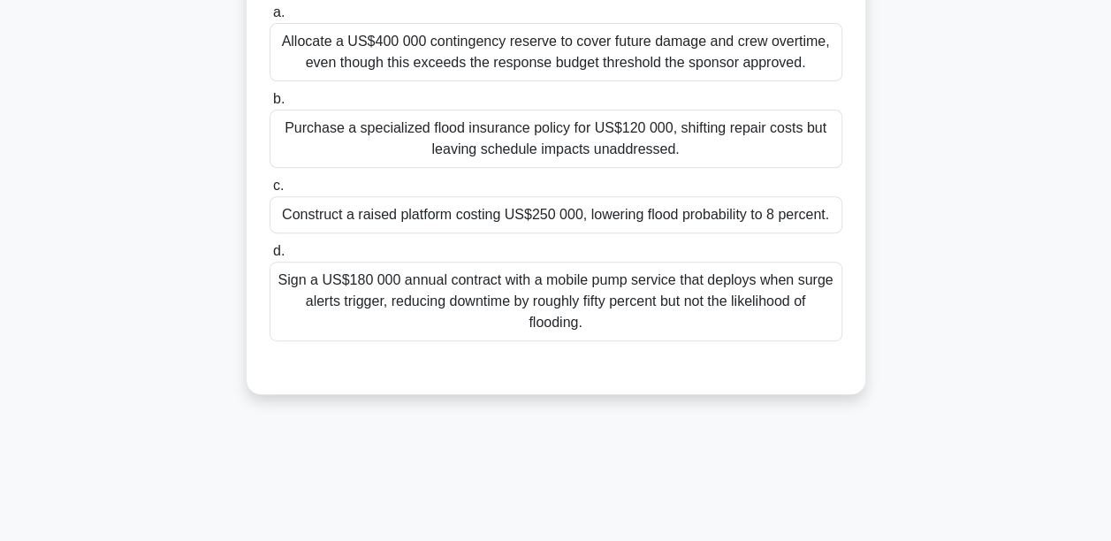
click at [509, 133] on div "Purchase a specialized flood insurance policy for US$120 000, shifting repair c…" at bounding box center [556, 139] width 573 height 58
click at [270, 105] on input "b. Purchase a specialized flood insurance policy for US$120 000, shifting repai…" at bounding box center [270, 99] width 0 height 11
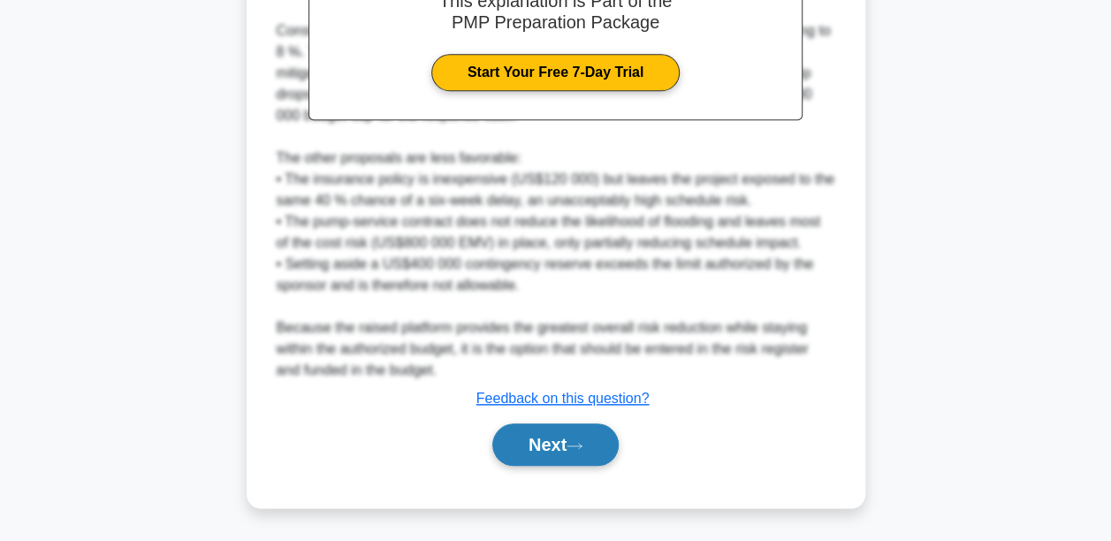
click at [594, 434] on button "Next" at bounding box center [555, 444] width 126 height 42
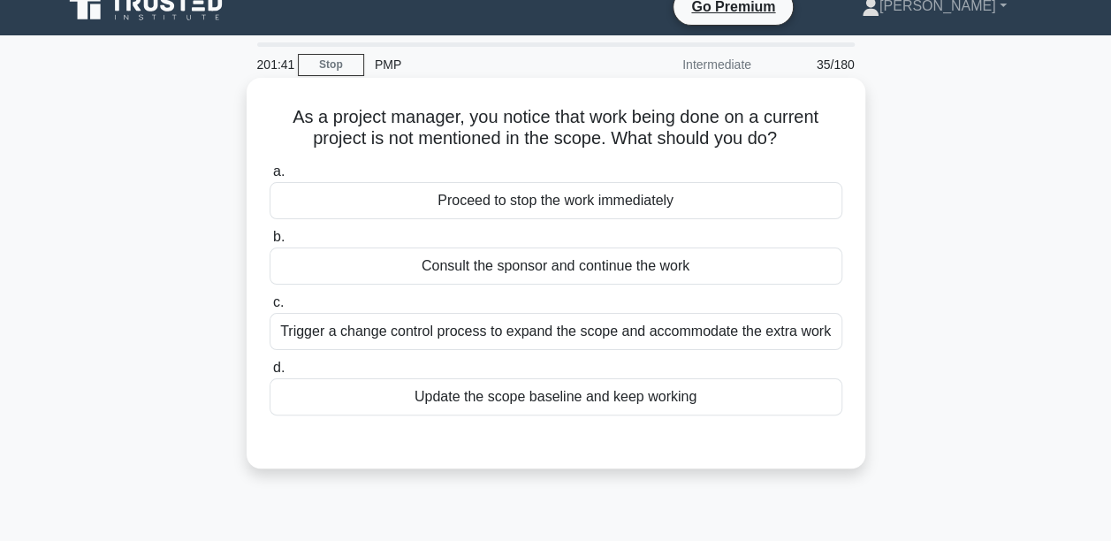
scroll to position [0, 0]
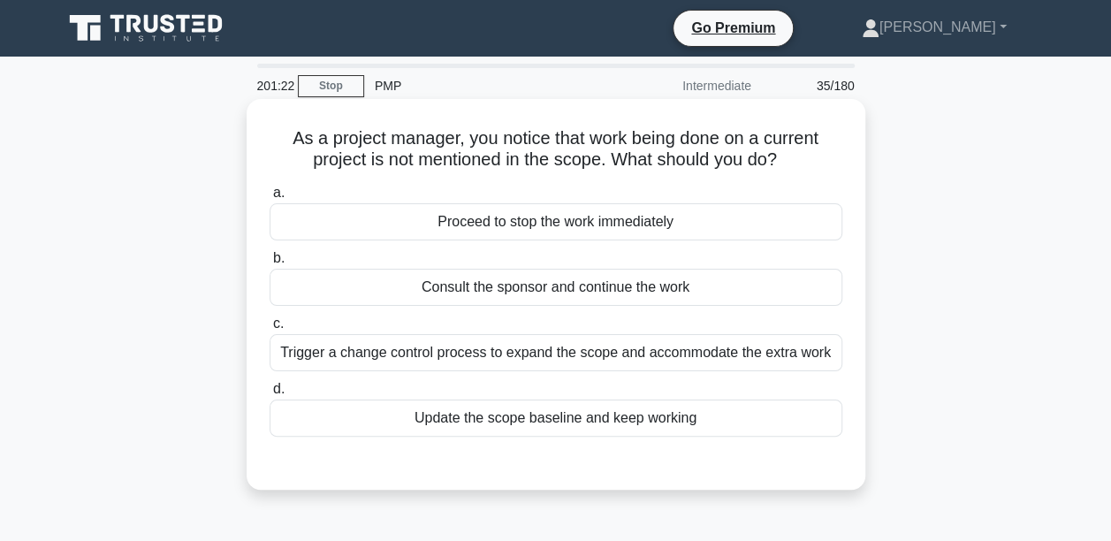
click at [574, 370] on div "Trigger a change control process to expand the scope and accommodate the extra …" at bounding box center [556, 352] width 573 height 37
click at [270, 330] on input "c. Trigger a change control process to expand the scope and accommodate the ext…" at bounding box center [270, 323] width 0 height 11
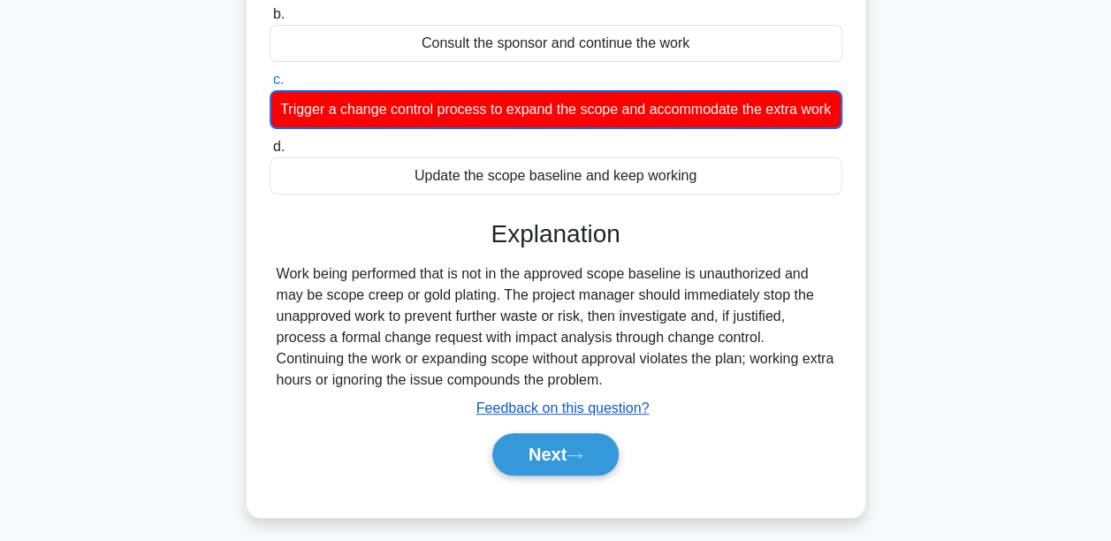
scroll to position [265, 0]
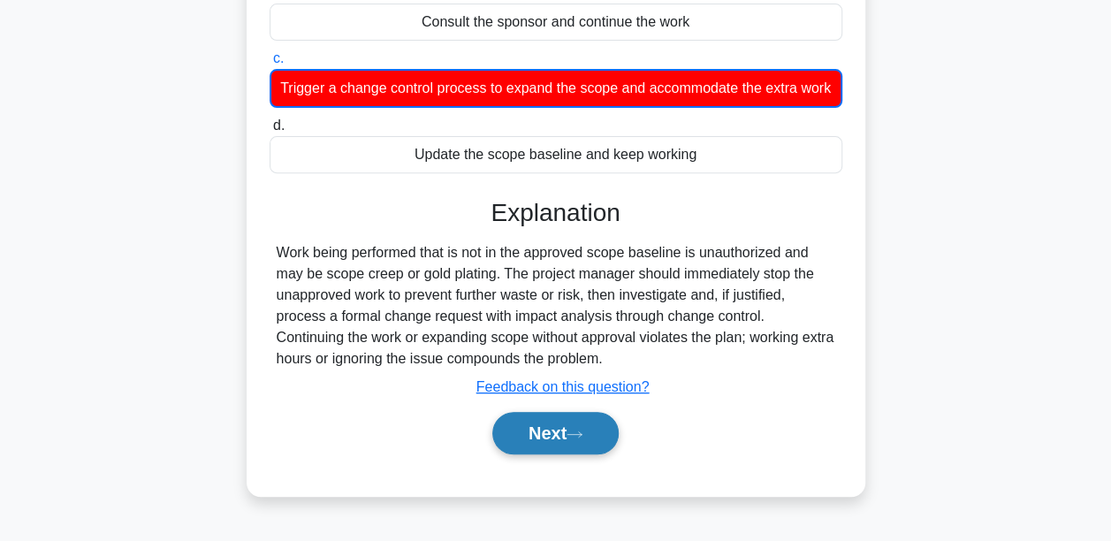
click at [569, 454] on button "Next" at bounding box center [555, 433] width 126 height 42
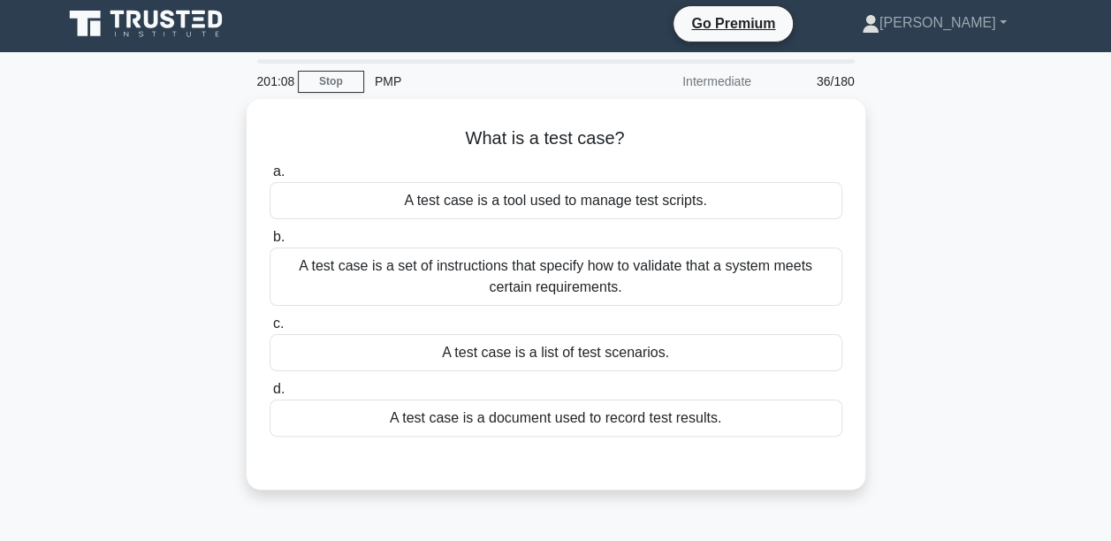
scroll to position [0, 0]
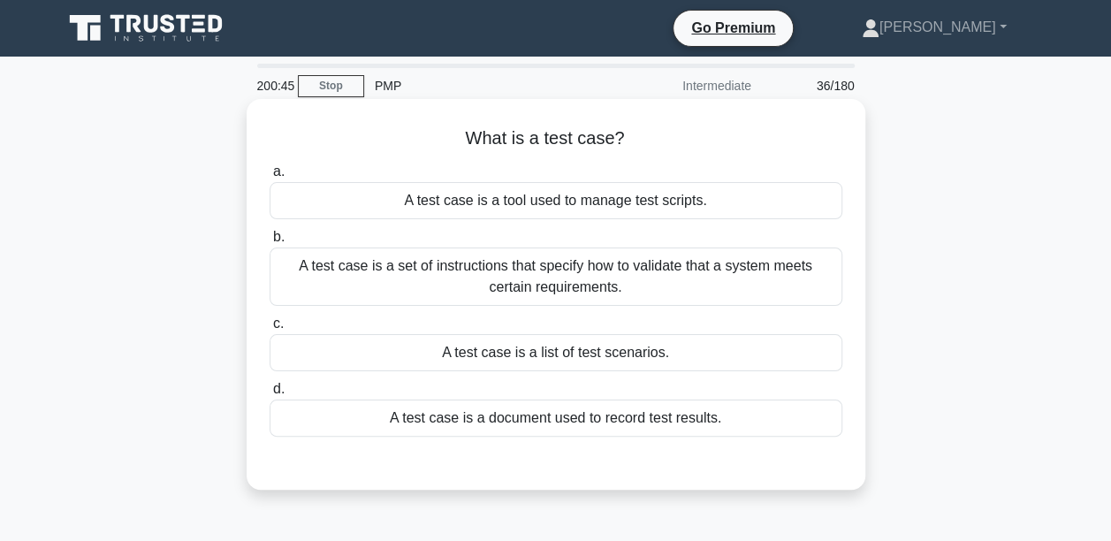
click at [640, 274] on div "A test case is a set of instructions that specify how to validate that a system…" at bounding box center [556, 276] width 573 height 58
click at [270, 243] on input "b. A test case is a set of instructions that specify how to validate that a sys…" at bounding box center [270, 237] width 0 height 11
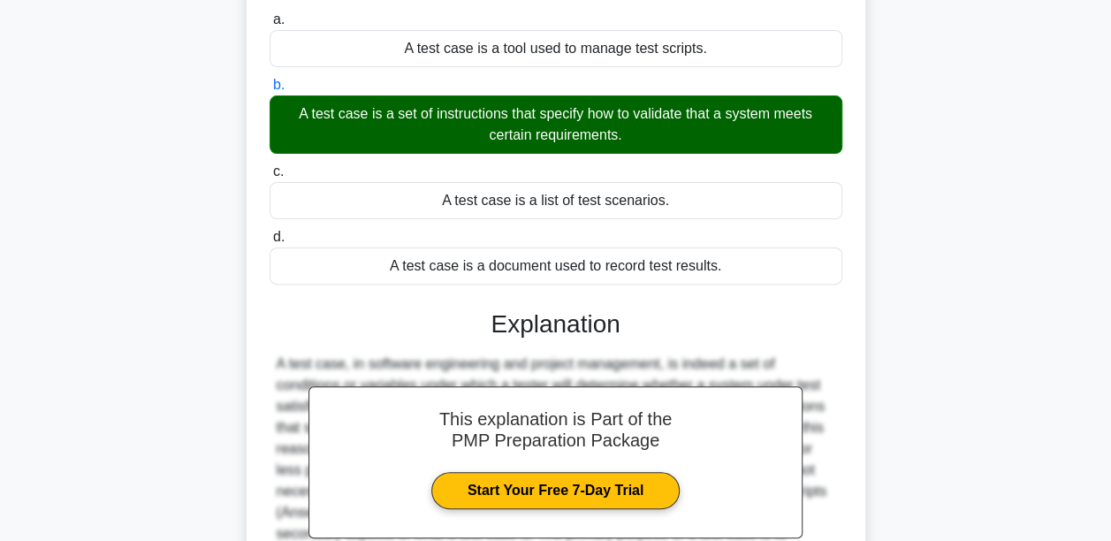
scroll to position [265, 0]
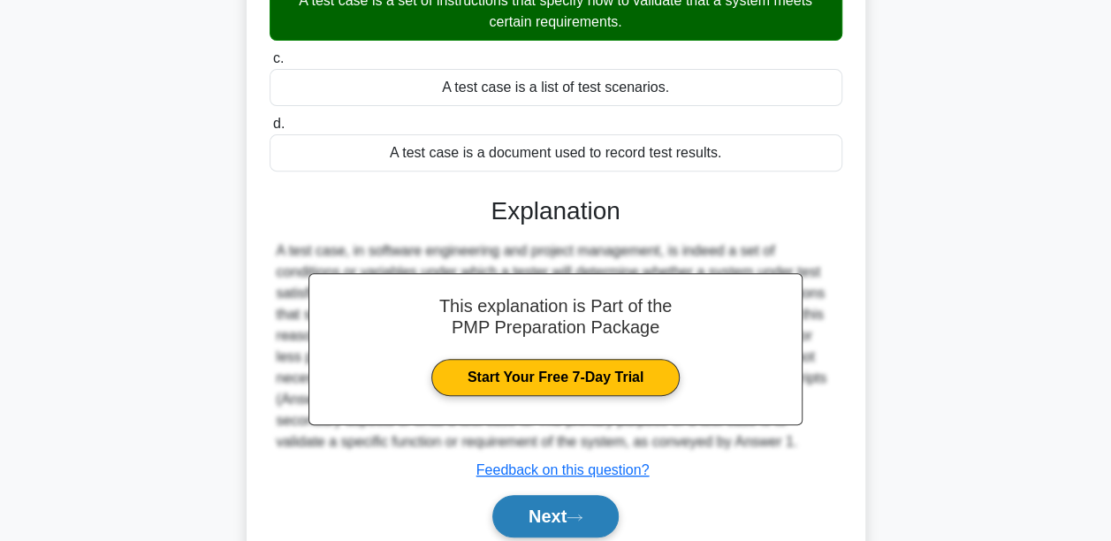
click at [582, 513] on icon at bounding box center [574, 518] width 16 height 10
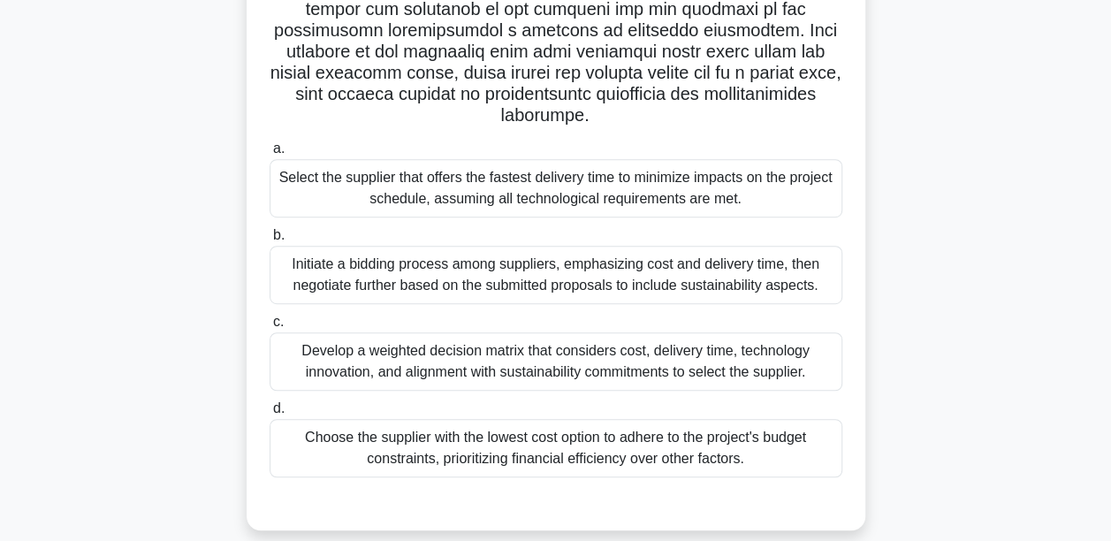
scroll to position [414, 0]
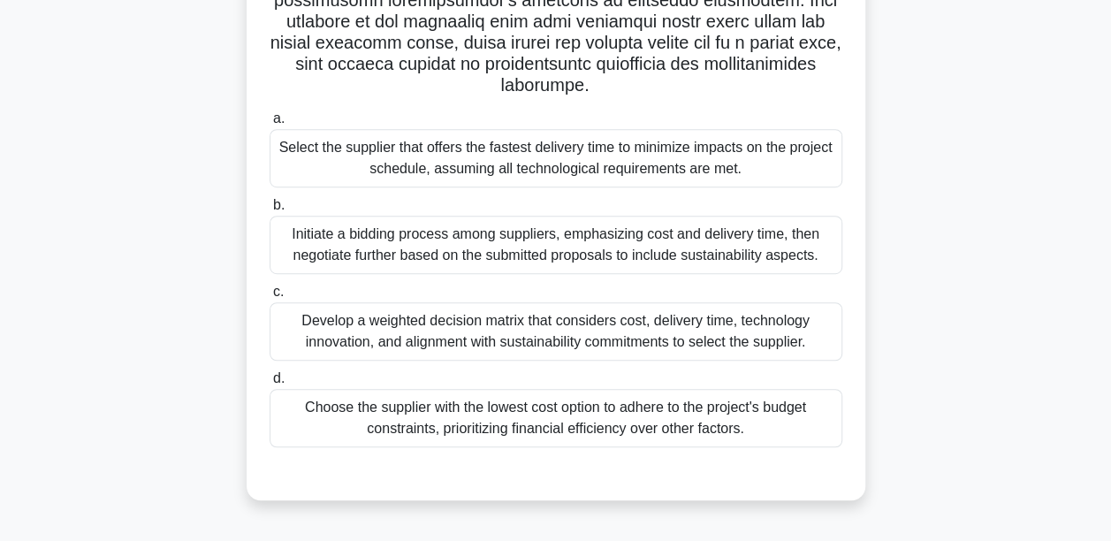
click at [442, 331] on div "Develop a weighted decision matrix that considers cost, delivery time, technolo…" at bounding box center [556, 331] width 573 height 58
click at [270, 298] on input "c. Develop a weighted decision matrix that considers cost, delivery time, techn…" at bounding box center [270, 291] width 0 height 11
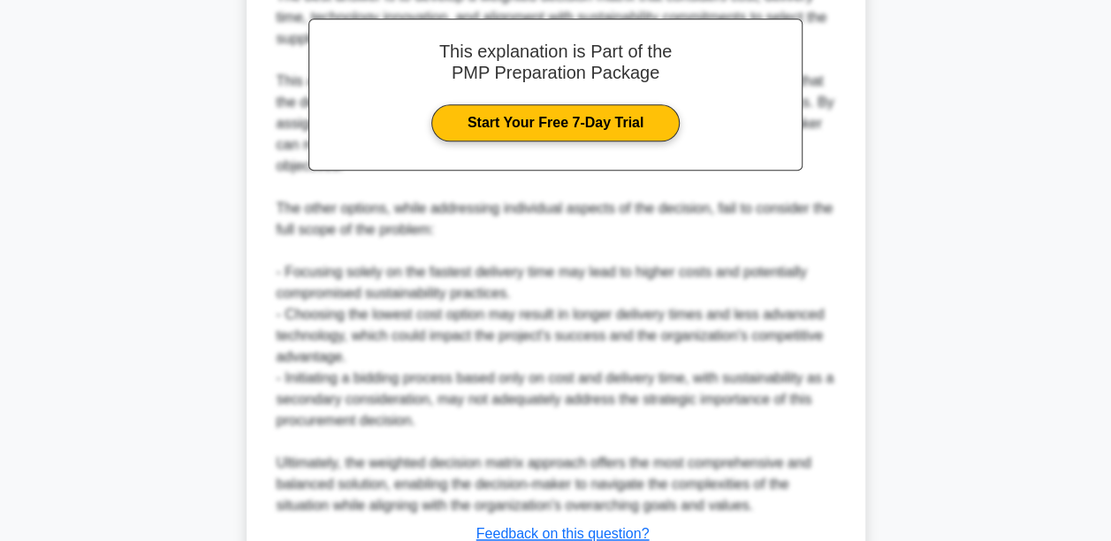
scroll to position [1076, 0]
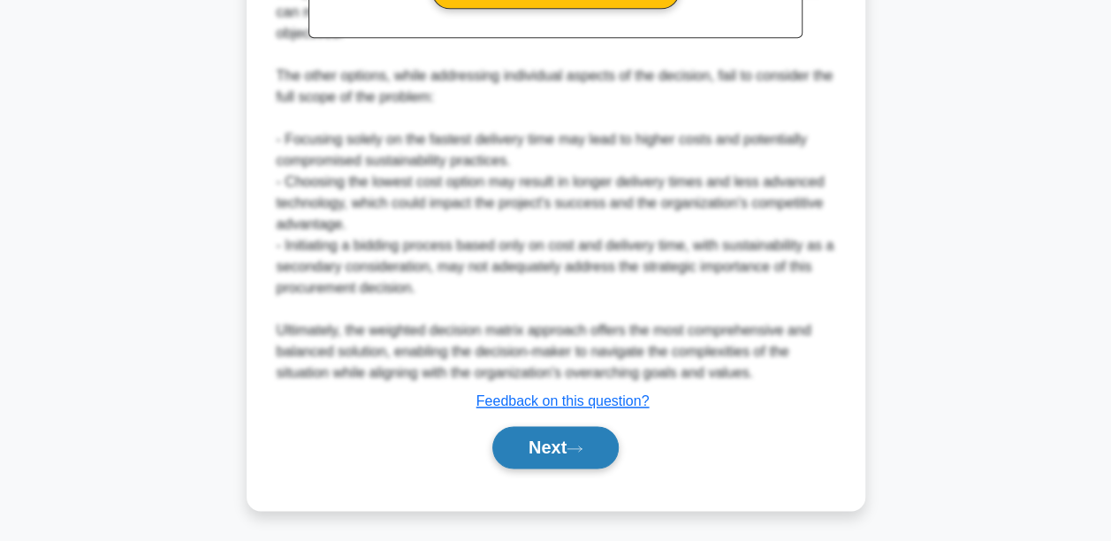
click at [543, 457] on button "Next" at bounding box center [555, 447] width 126 height 42
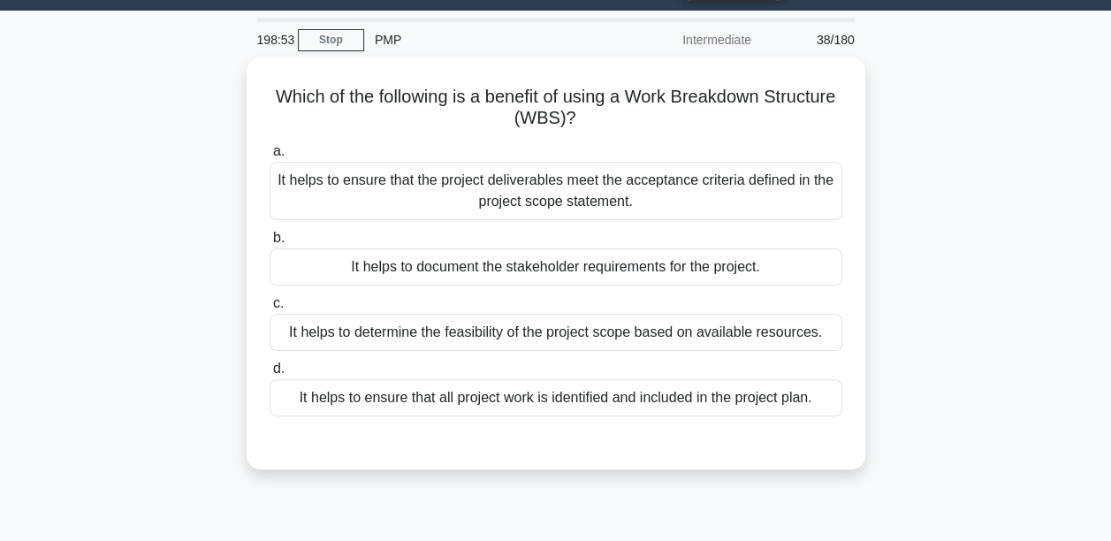
scroll to position [38, 0]
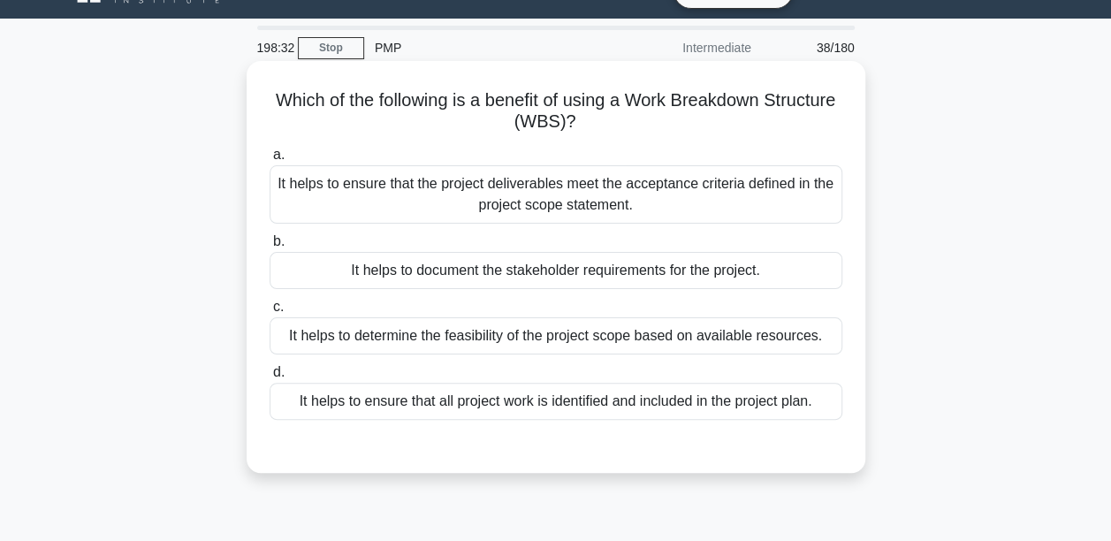
click at [536, 394] on div "It helps to ensure that all project work is identified and included in the proj…" at bounding box center [556, 401] width 573 height 37
click at [270, 378] on input "d. It helps to ensure that all project work is identified and included in the p…" at bounding box center [270, 372] width 0 height 11
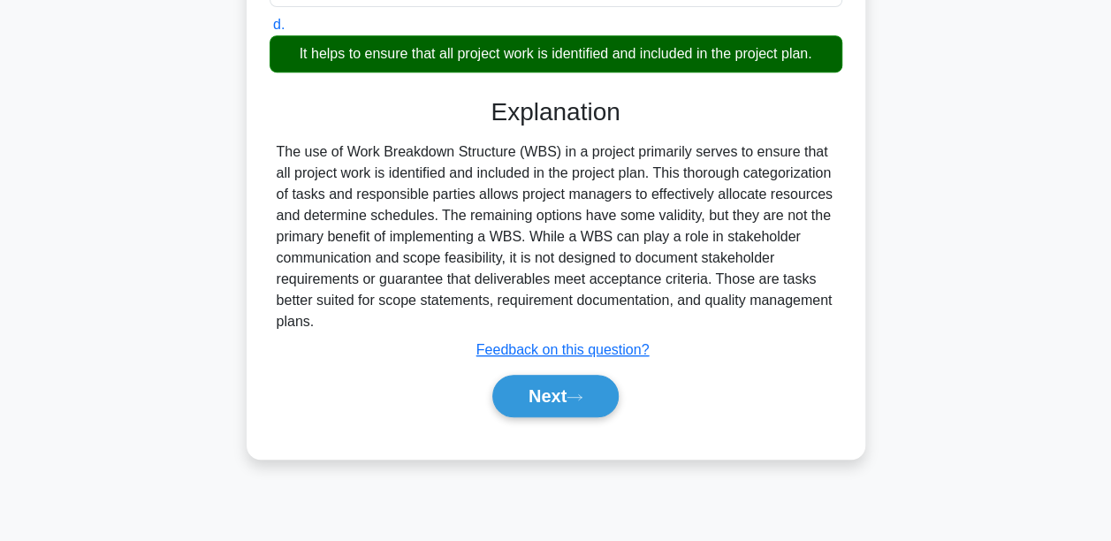
scroll to position [414, 0]
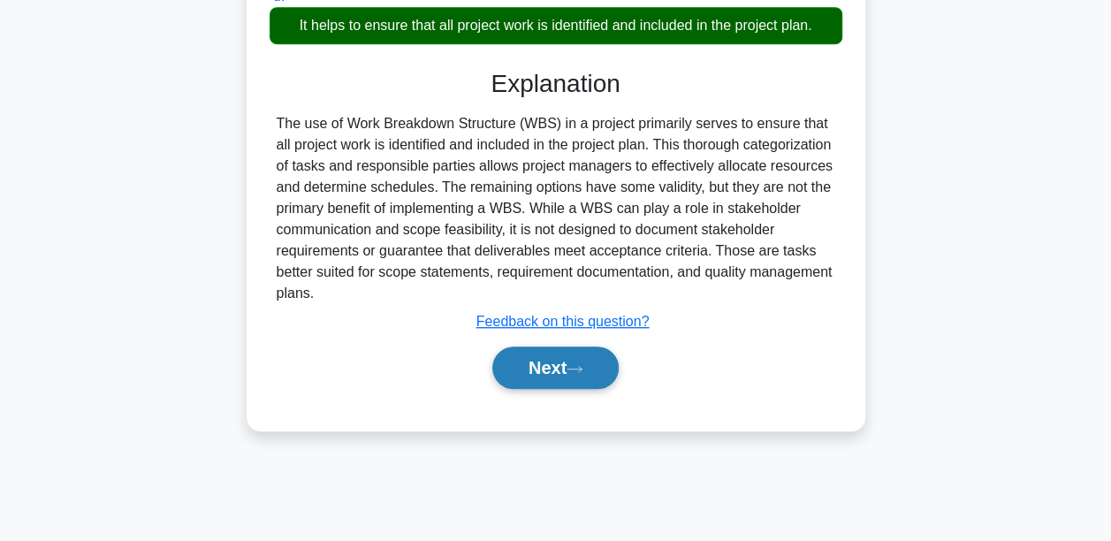
click at [563, 353] on button "Next" at bounding box center [555, 367] width 126 height 42
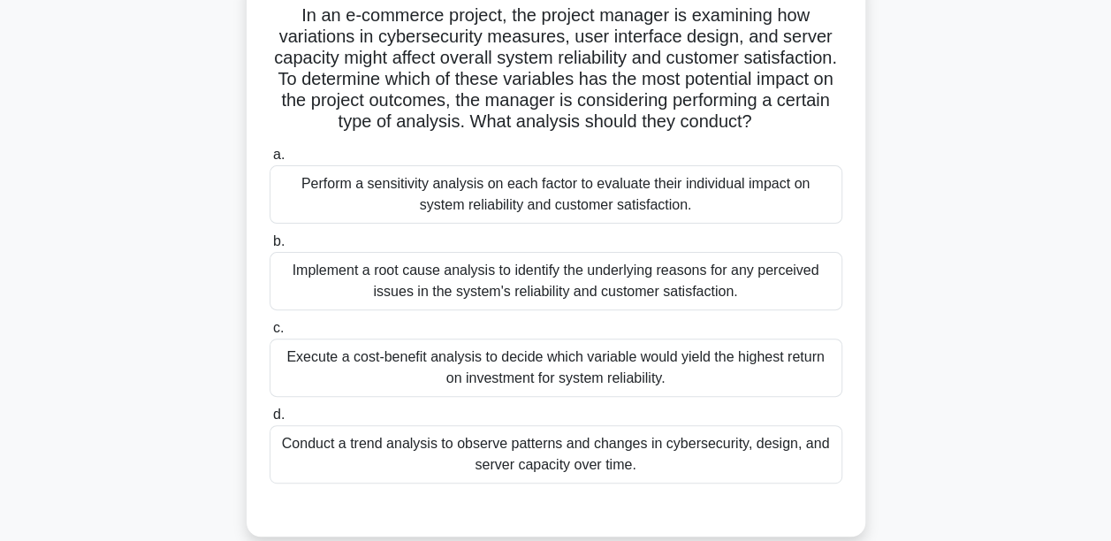
scroll to position [148, 0]
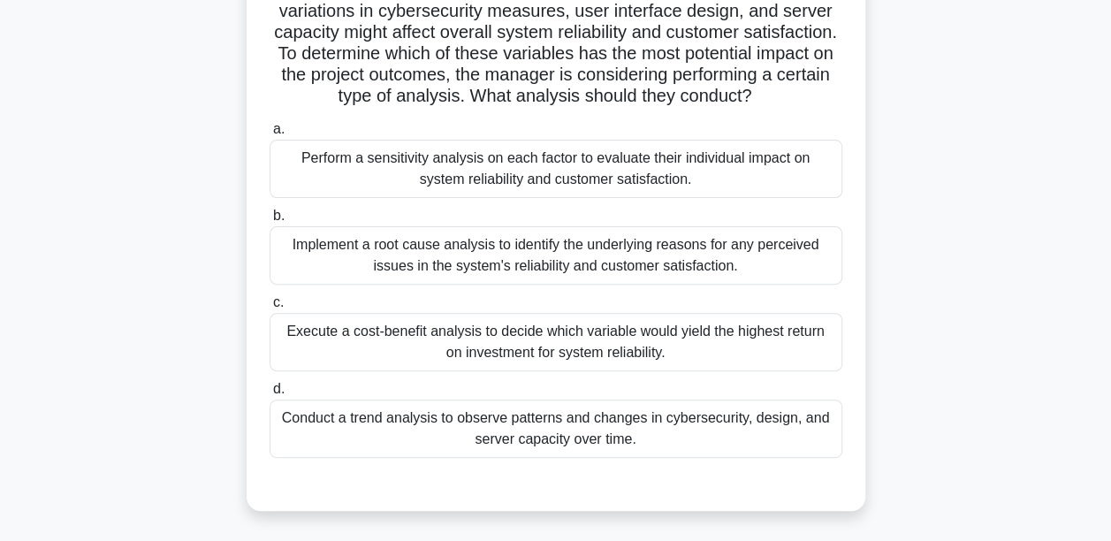
click at [508, 193] on div "Perform a sensitivity analysis on each factor to evaluate their individual impa…" at bounding box center [556, 169] width 573 height 58
click at [270, 135] on input "a. Perform a sensitivity analysis on each factor to evaluate their individual i…" at bounding box center [270, 129] width 0 height 11
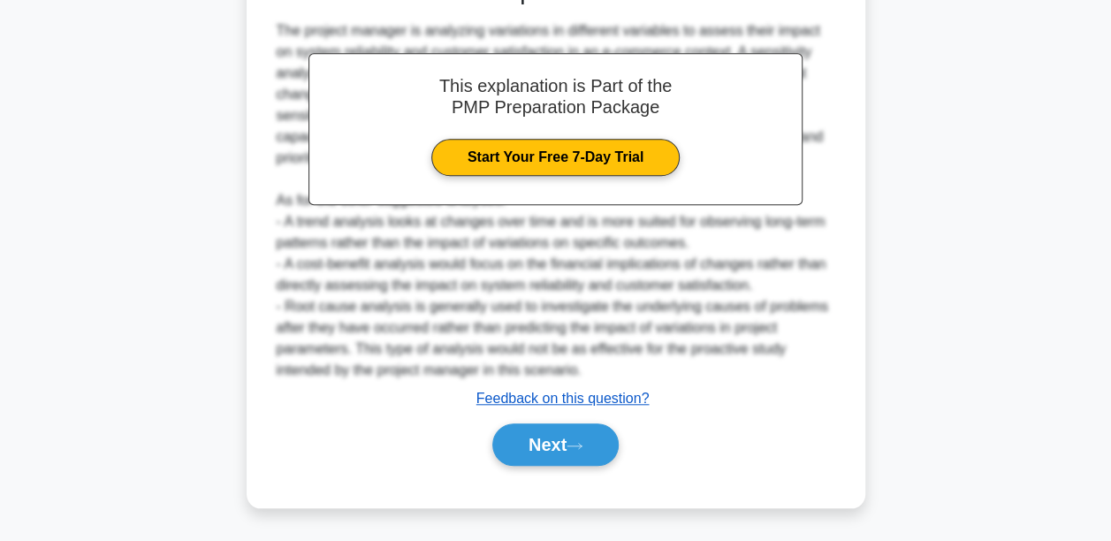
scroll to position [673, 0]
click at [559, 442] on button "Next" at bounding box center [555, 444] width 126 height 42
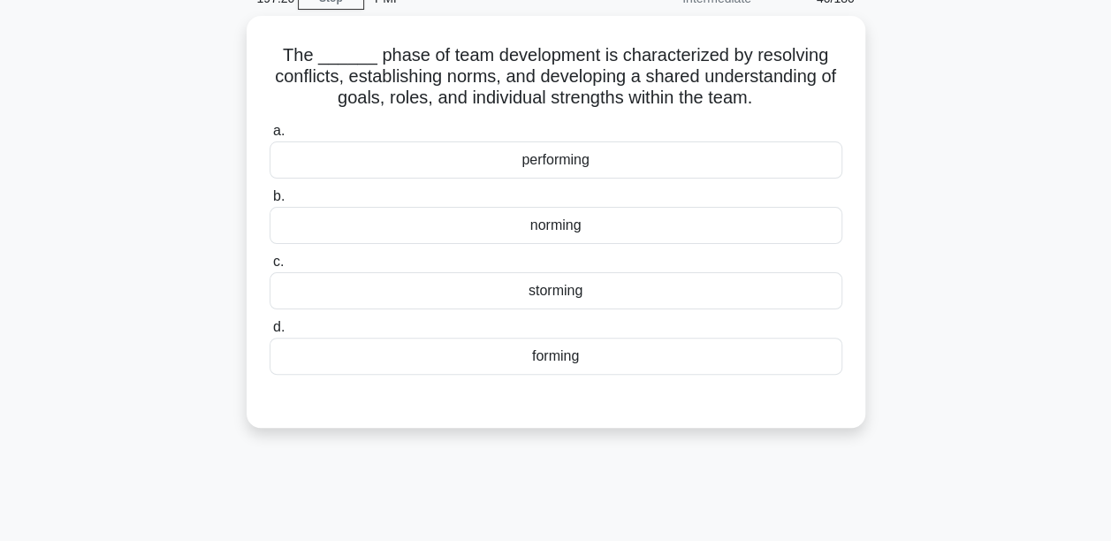
scroll to position [60, 0]
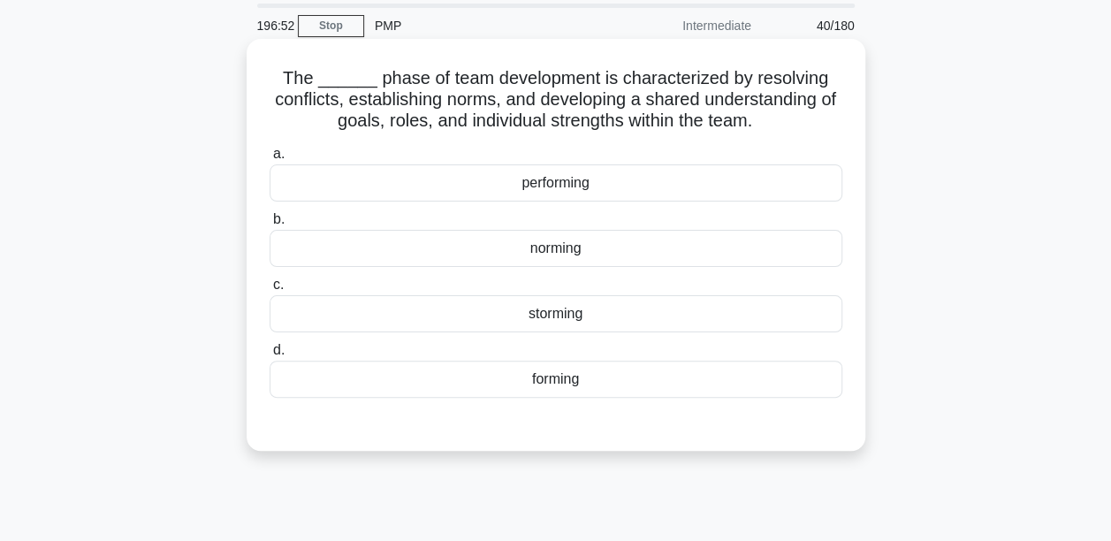
click at [535, 314] on div "storming" at bounding box center [556, 313] width 573 height 37
click at [270, 291] on input "c. storming" at bounding box center [270, 284] width 0 height 11
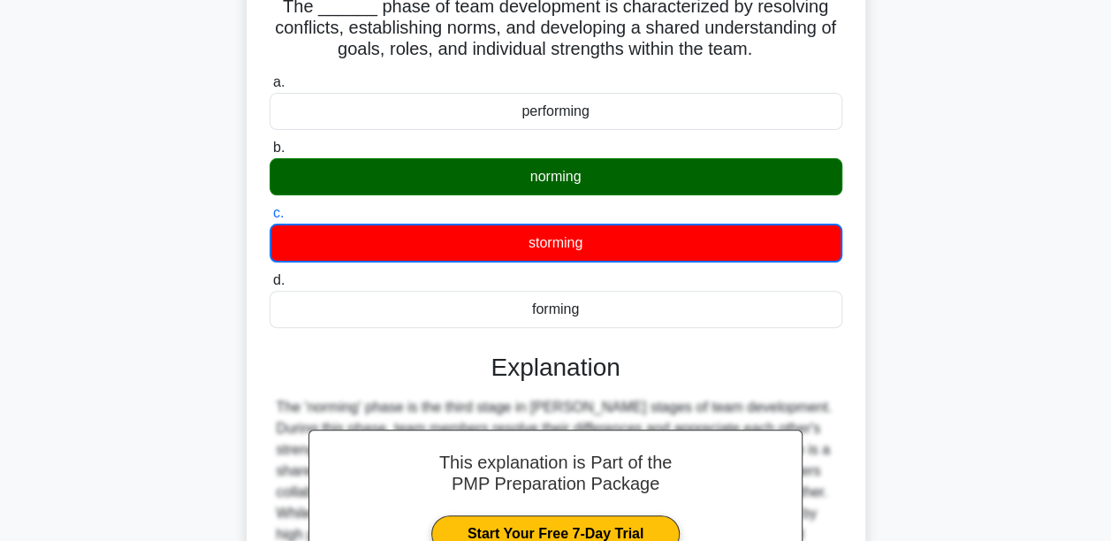
scroll to position [414, 0]
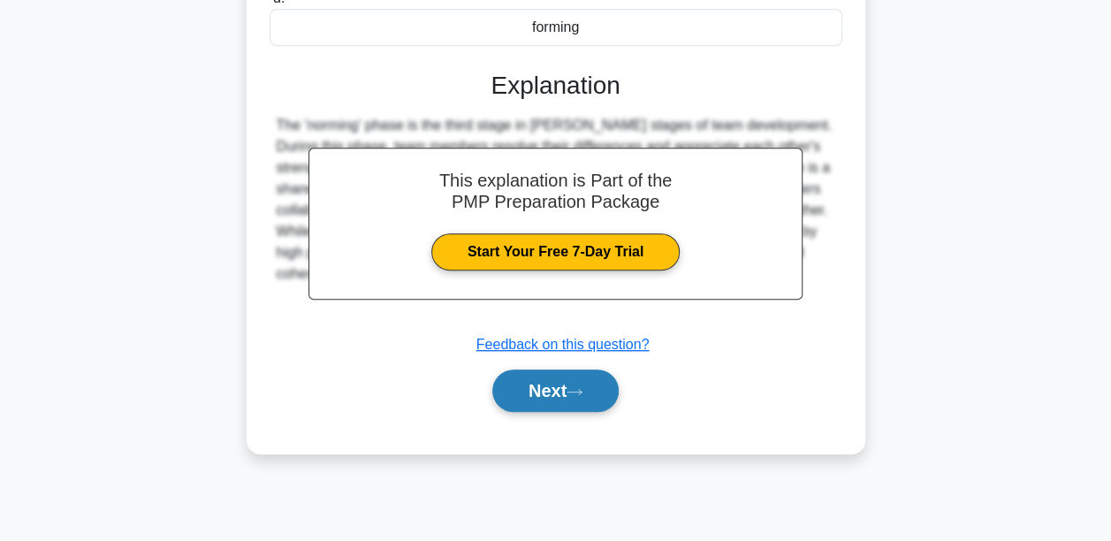
click at [532, 400] on button "Next" at bounding box center [555, 390] width 126 height 42
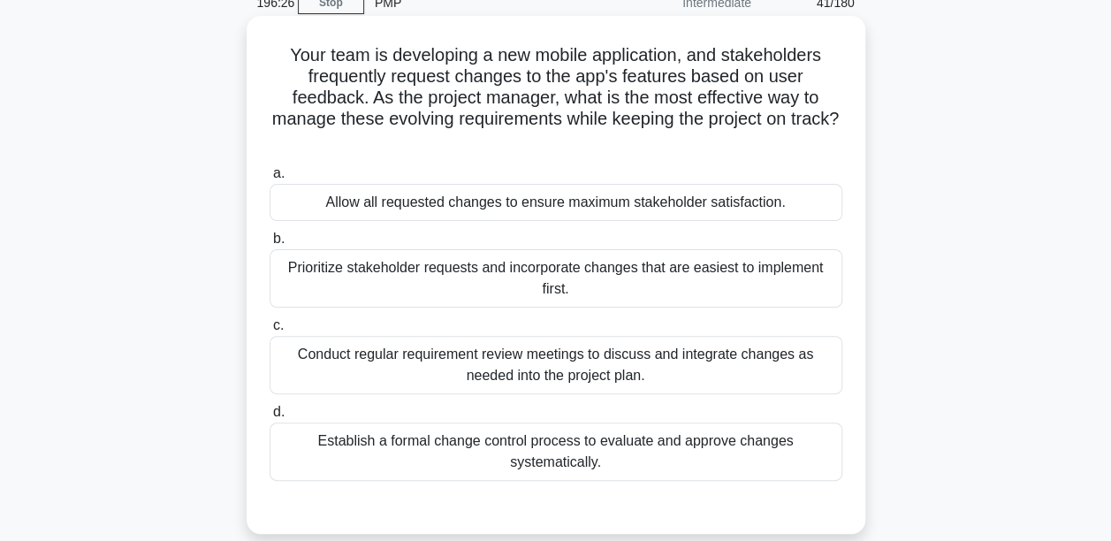
scroll to position [60, 0]
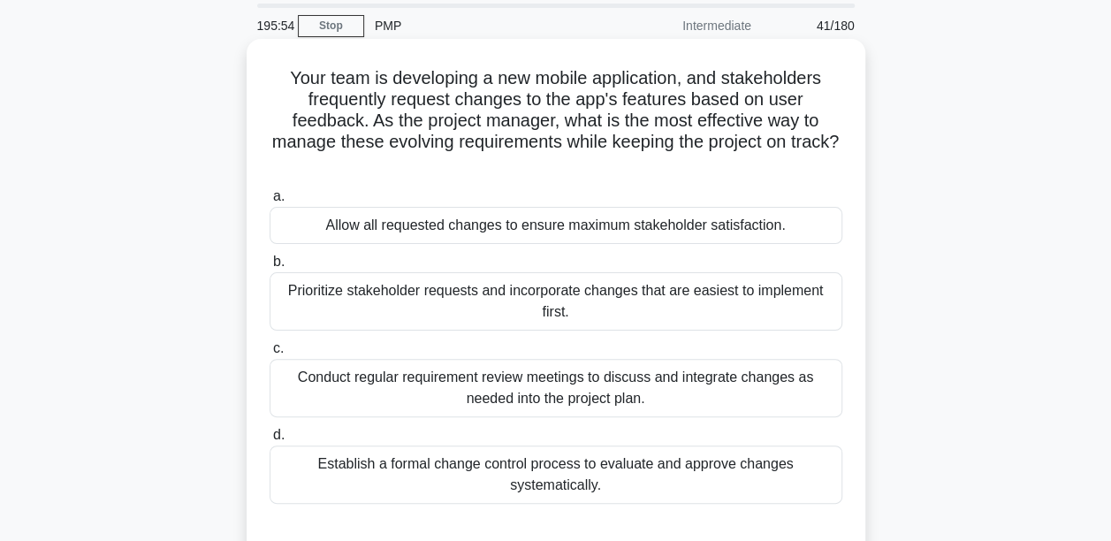
click at [578, 493] on div "Establish a formal change control process to evaluate and approve changes syste…" at bounding box center [556, 474] width 573 height 58
click at [270, 441] on input "d. Establish a formal change control process to evaluate and approve changes sy…" at bounding box center [270, 434] width 0 height 11
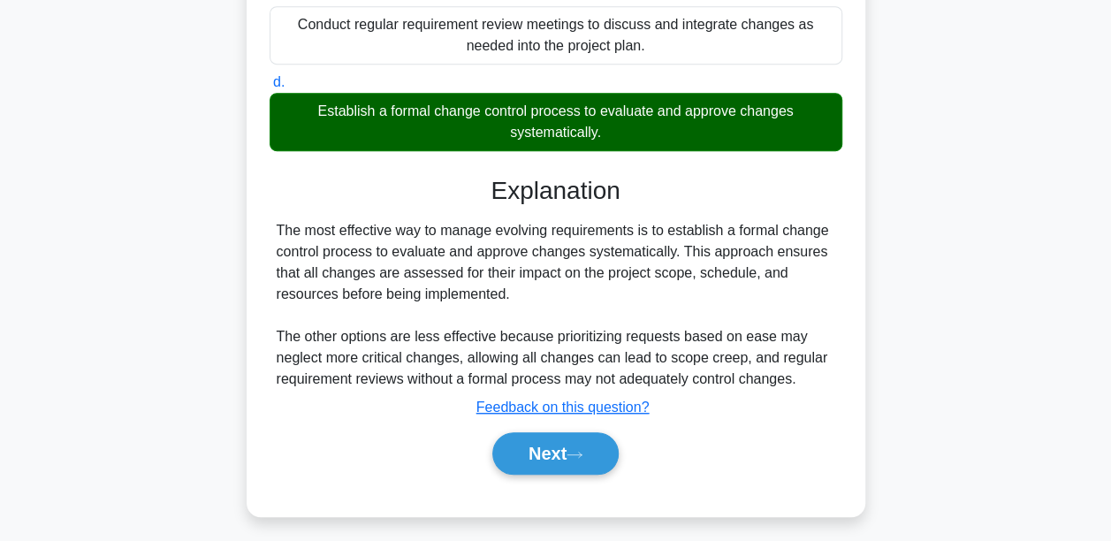
scroll to position [414, 0]
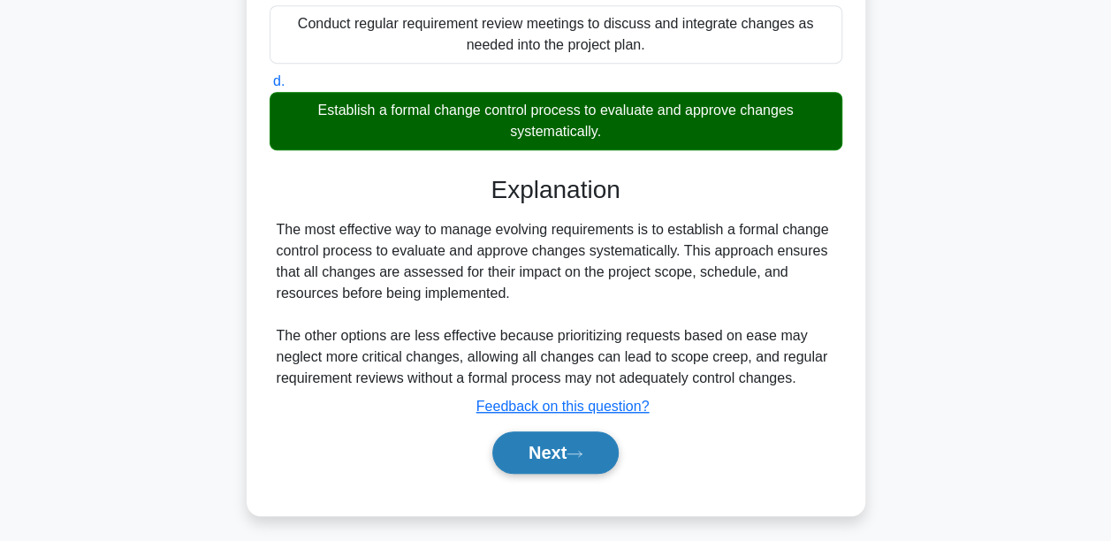
click at [563, 455] on button "Next" at bounding box center [555, 452] width 126 height 42
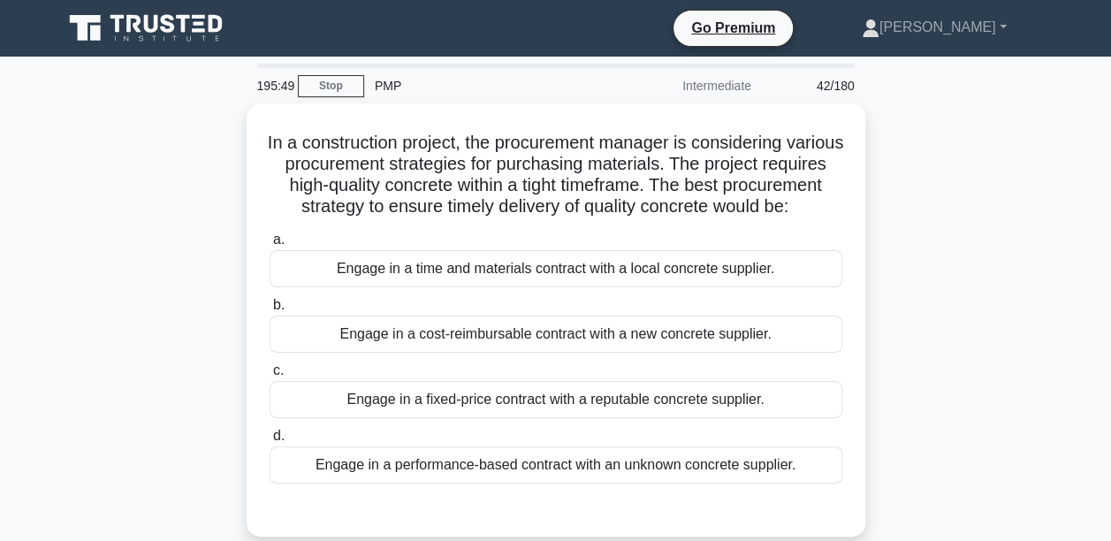
scroll to position [88, 0]
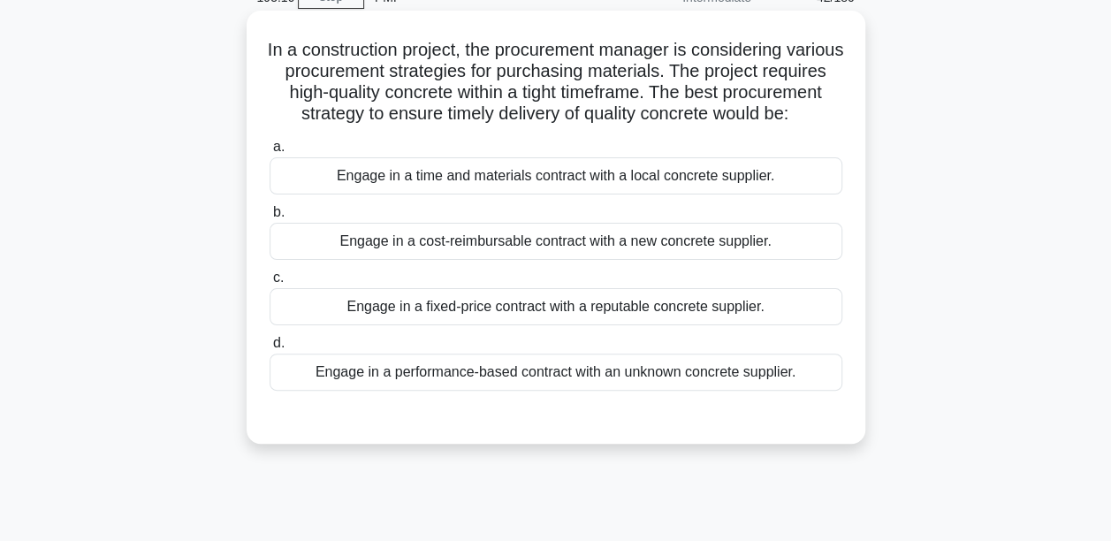
click at [494, 325] on div "Engage in a fixed-price contract with a reputable concrete supplier." at bounding box center [556, 306] width 573 height 37
click at [270, 284] on input "c. Engage in a fixed-price contract with a reputable concrete supplier." at bounding box center [270, 277] width 0 height 11
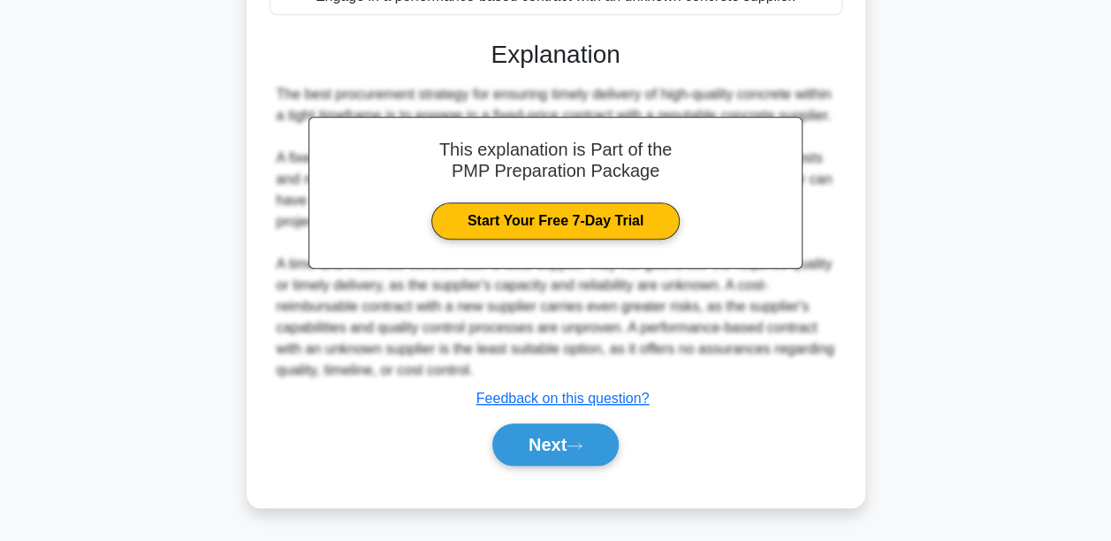
scroll to position [504, 0]
click at [528, 449] on button "Next" at bounding box center [555, 444] width 126 height 42
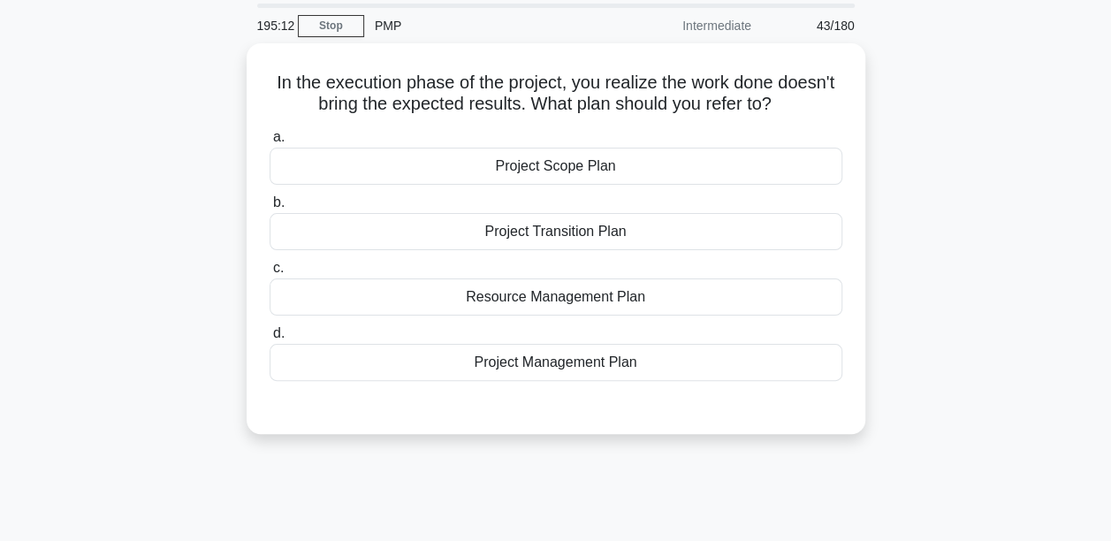
scroll to position [88, 0]
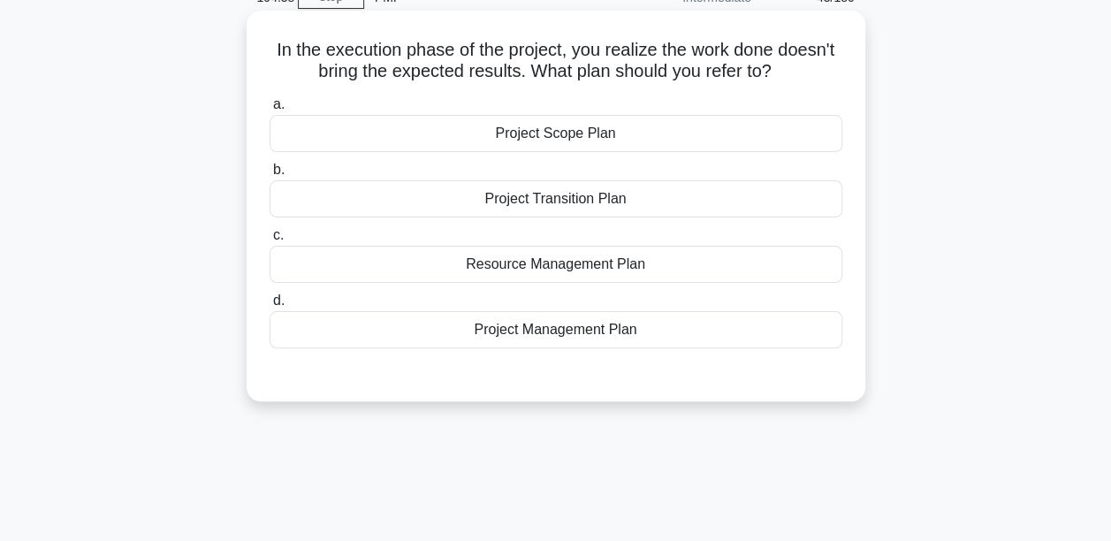
click at [537, 138] on div "Project Scope Plan" at bounding box center [556, 133] width 573 height 37
click at [270, 110] on input "a. Project Scope Plan" at bounding box center [270, 104] width 0 height 11
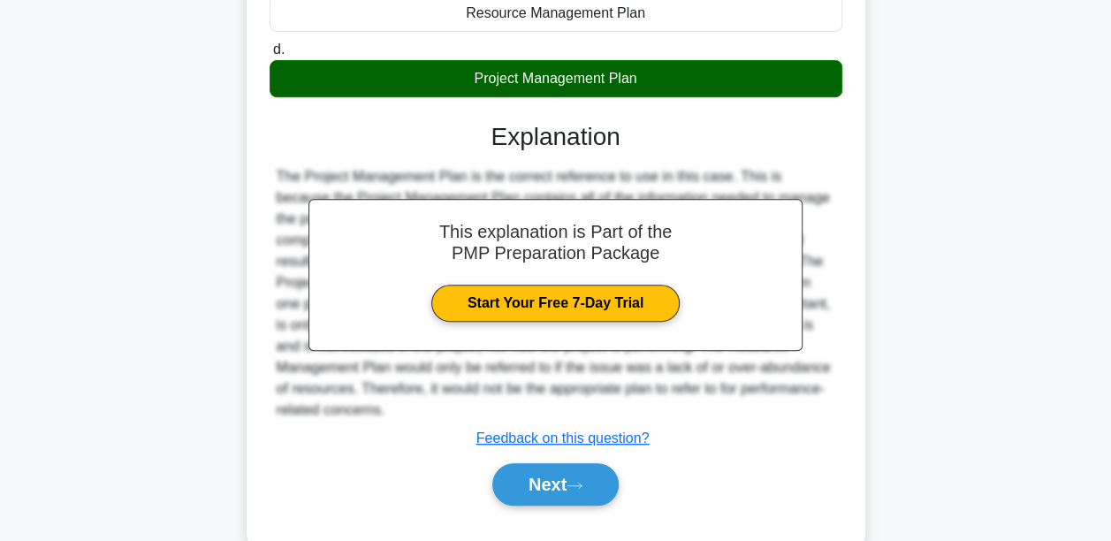
scroll to position [325, 0]
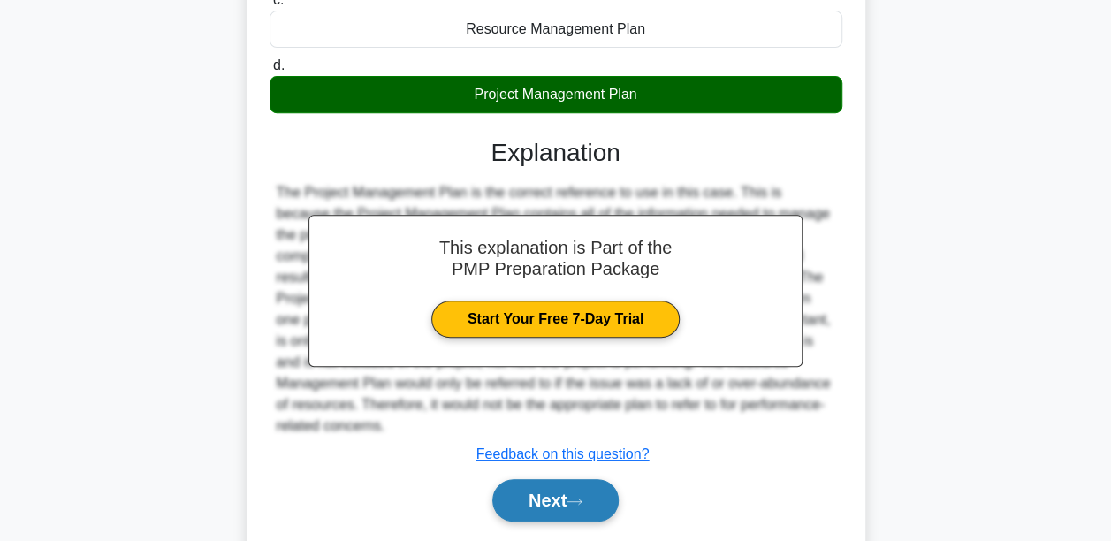
click at [581, 505] on icon at bounding box center [574, 502] width 16 height 10
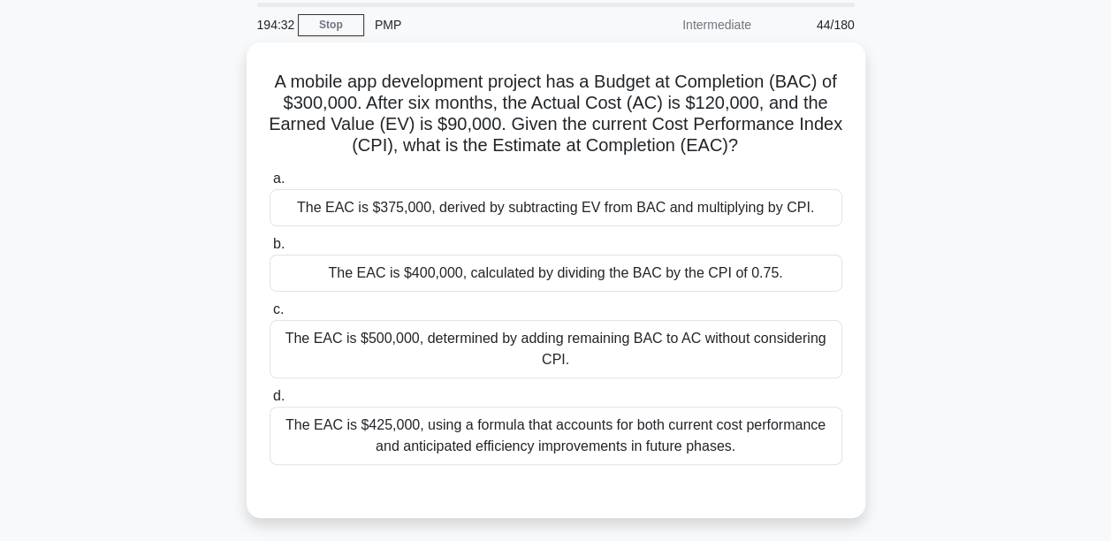
scroll to position [88, 0]
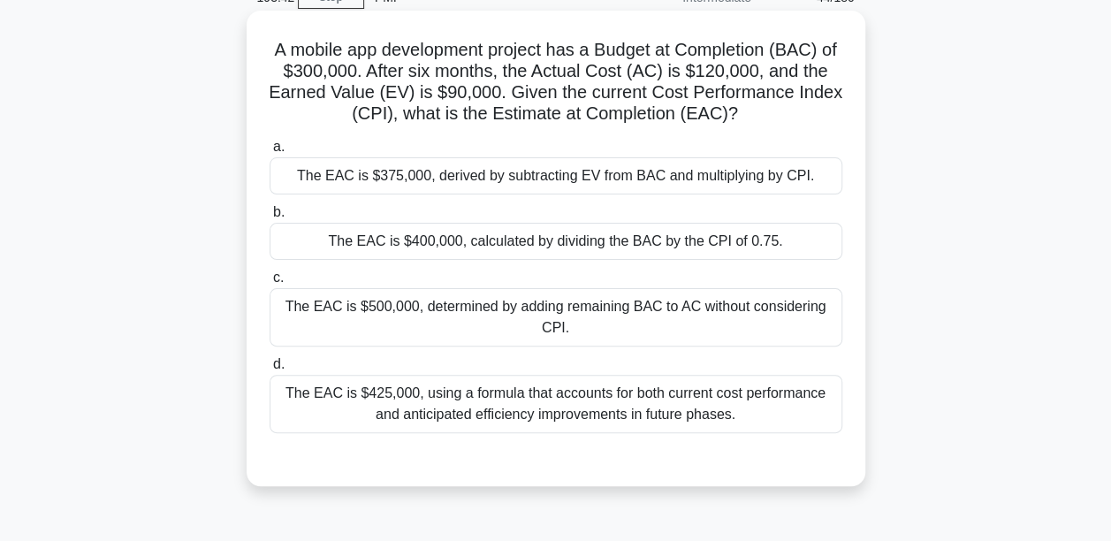
click at [425, 178] on div "The EAC is $375,000, derived by subtracting EV from BAC and multiplying by CPI." at bounding box center [556, 175] width 573 height 37
click at [270, 153] on input "a. The EAC is $375,000, derived by subtracting EV from BAC and multiplying by C…" at bounding box center [270, 146] width 0 height 11
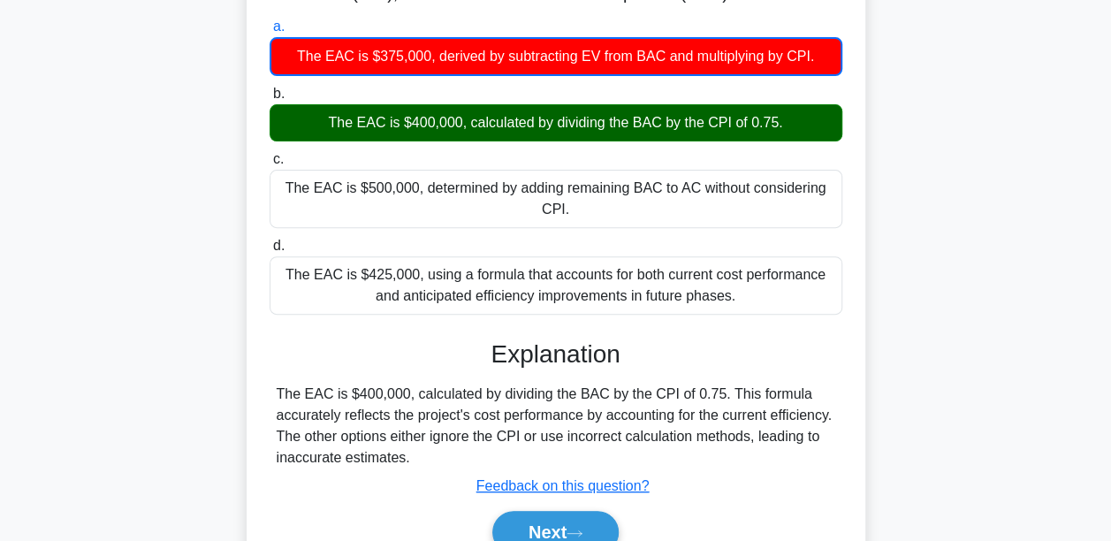
scroll to position [265, 0]
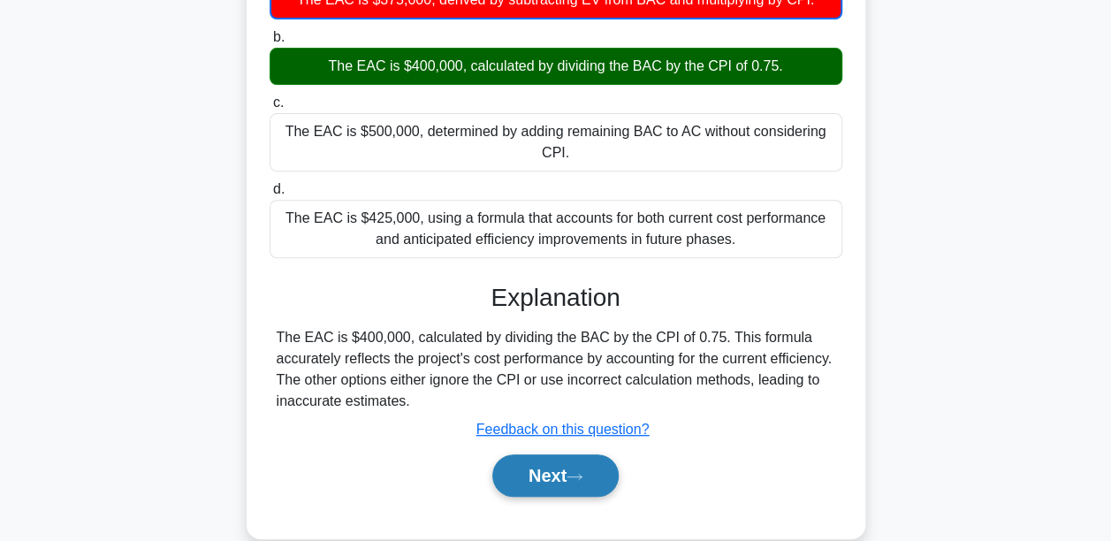
click at [540, 468] on button "Next" at bounding box center [555, 475] width 126 height 42
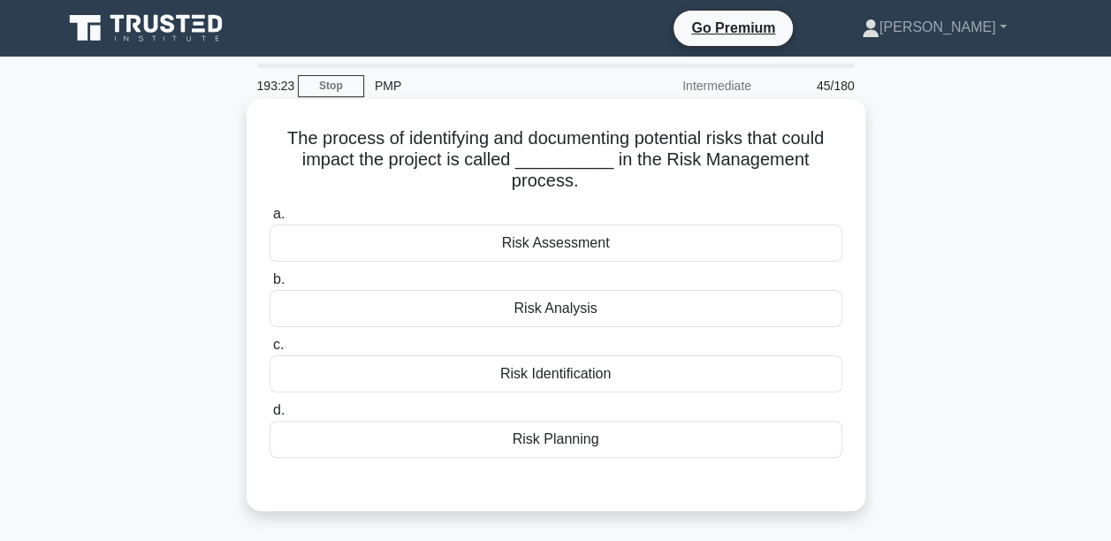
scroll to position [88, 0]
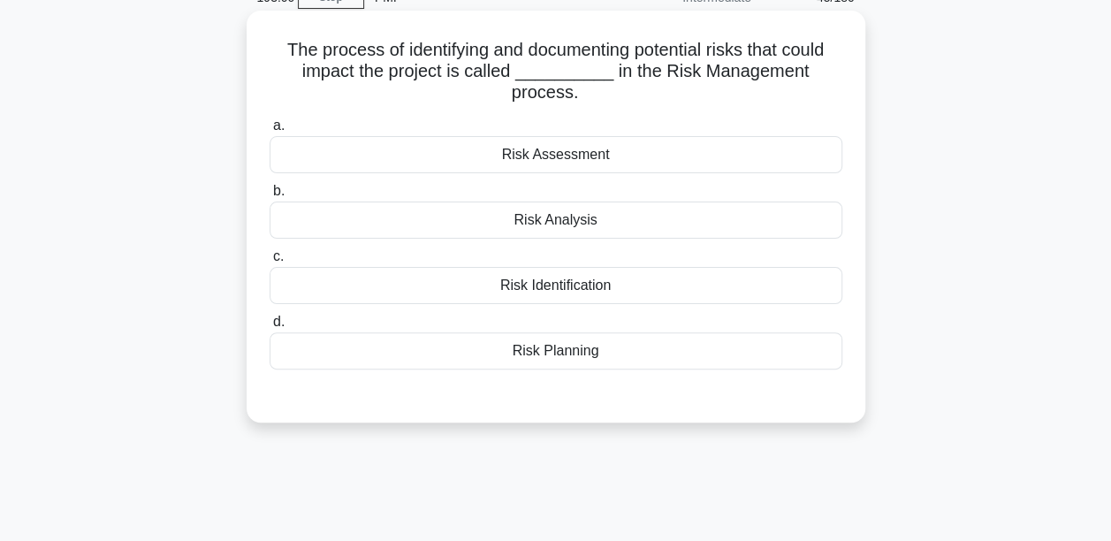
click at [513, 162] on div "Risk Assessment" at bounding box center [556, 154] width 573 height 37
click at [270, 132] on input "a. Risk Assessment" at bounding box center [270, 125] width 0 height 11
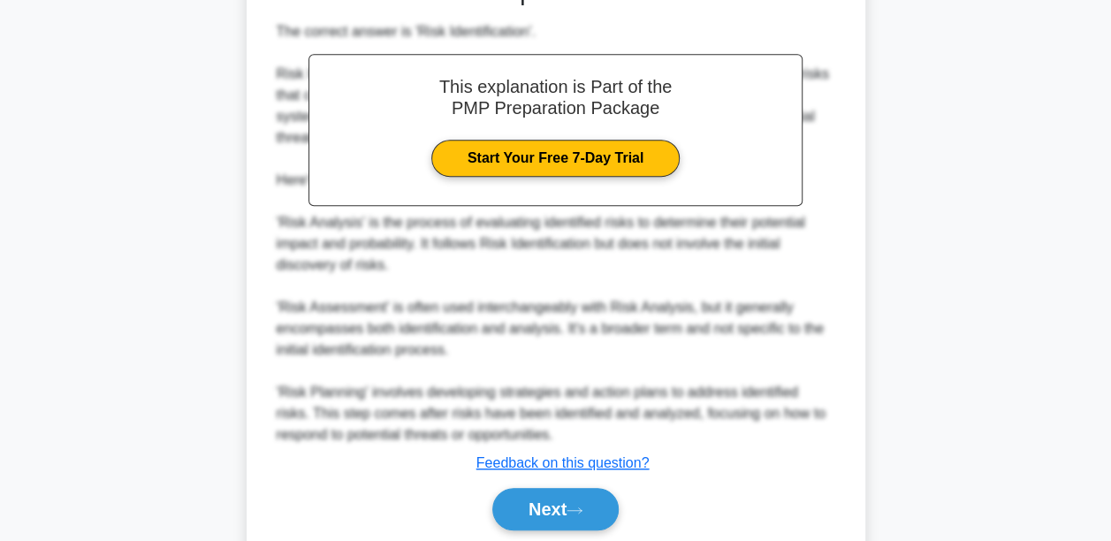
scroll to position [570, 0]
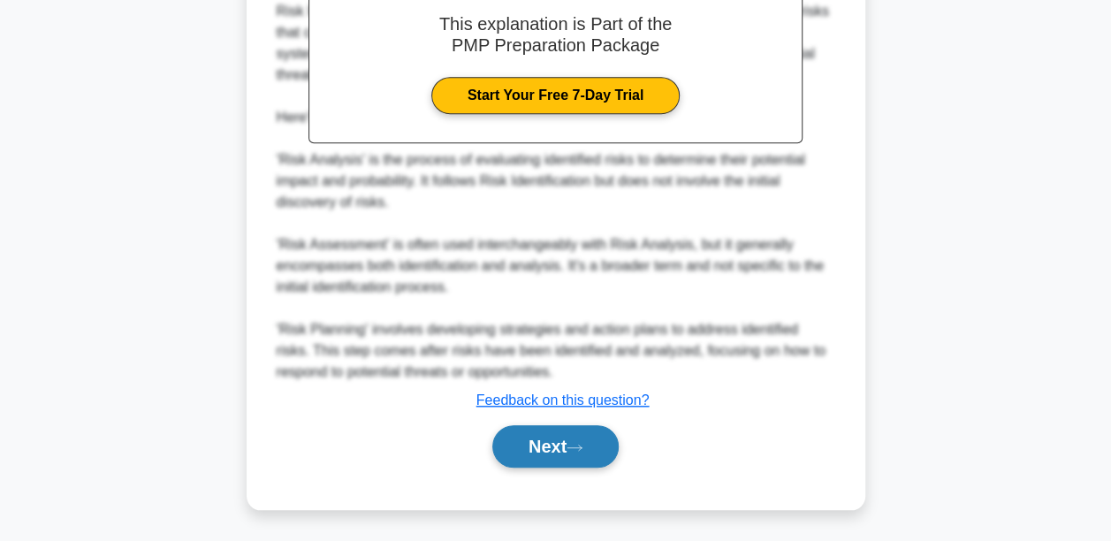
click at [602, 426] on button "Next" at bounding box center [555, 446] width 126 height 42
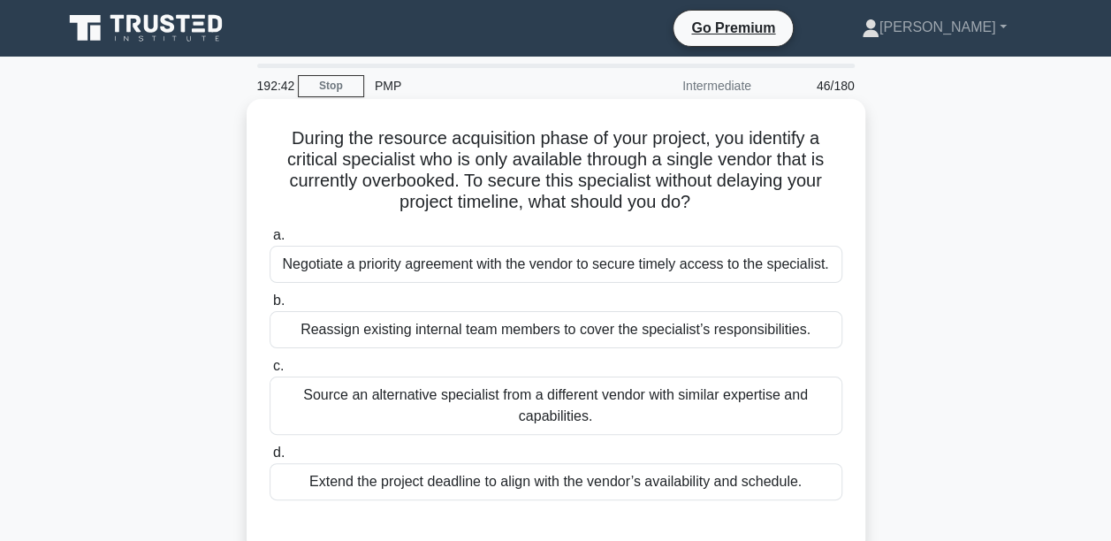
scroll to position [88, 0]
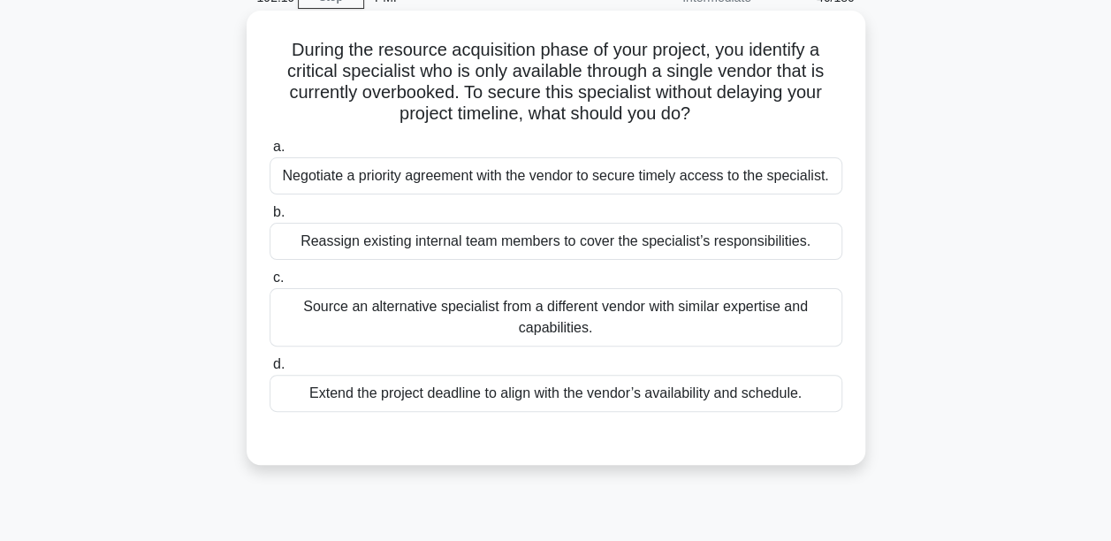
click at [423, 182] on div "Negotiate a priority agreement with the vendor to secure timely access to the s…" at bounding box center [556, 175] width 573 height 37
click at [270, 153] on input "a. Negotiate a priority agreement with the vendor to secure timely access to th…" at bounding box center [270, 146] width 0 height 11
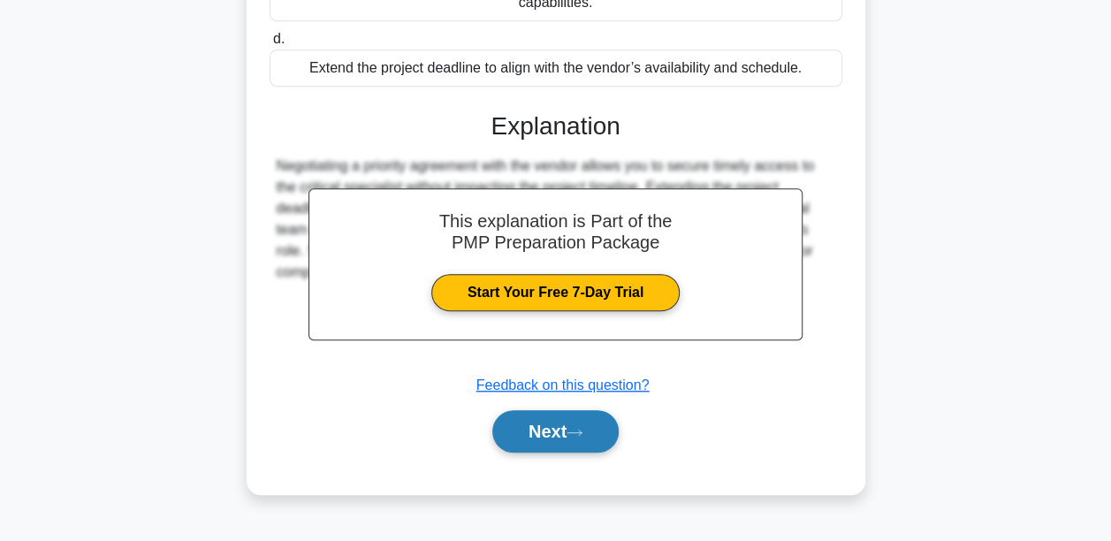
scroll to position [419, 0]
click at [555, 440] on button "Next" at bounding box center [555, 431] width 126 height 42
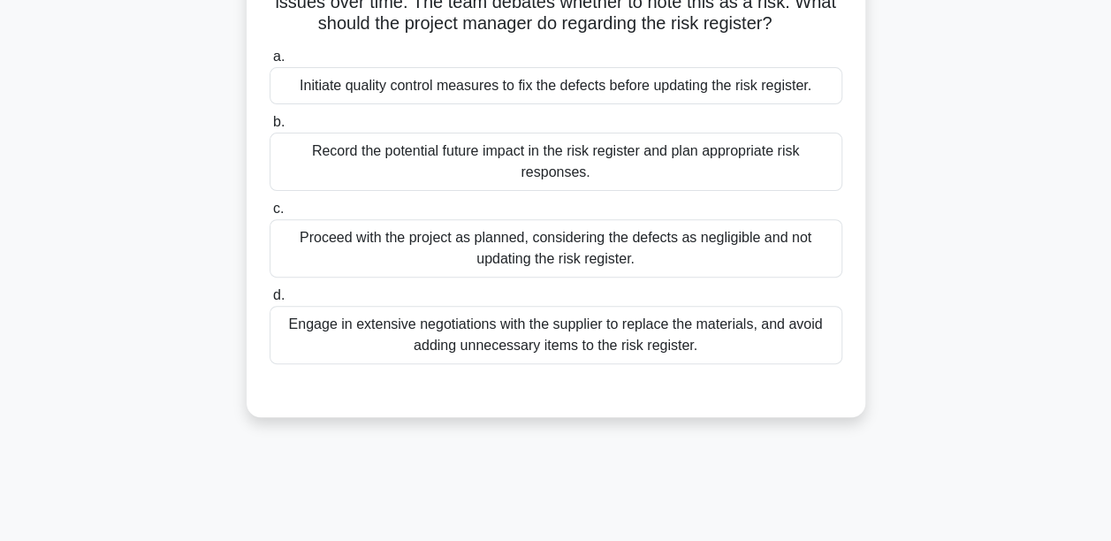
scroll to position [237, 0]
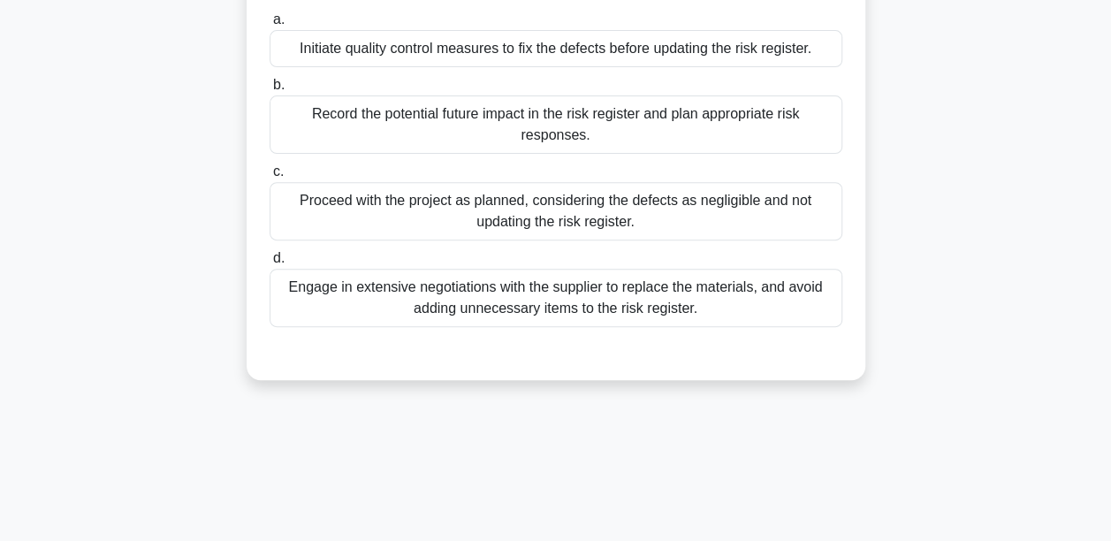
click at [606, 125] on div "Record the potential future impact in the risk register and plan appropriate ri…" at bounding box center [556, 124] width 573 height 58
click at [270, 91] on input "b. Record the potential future impact in the risk register and plan appropriate…" at bounding box center [270, 85] width 0 height 11
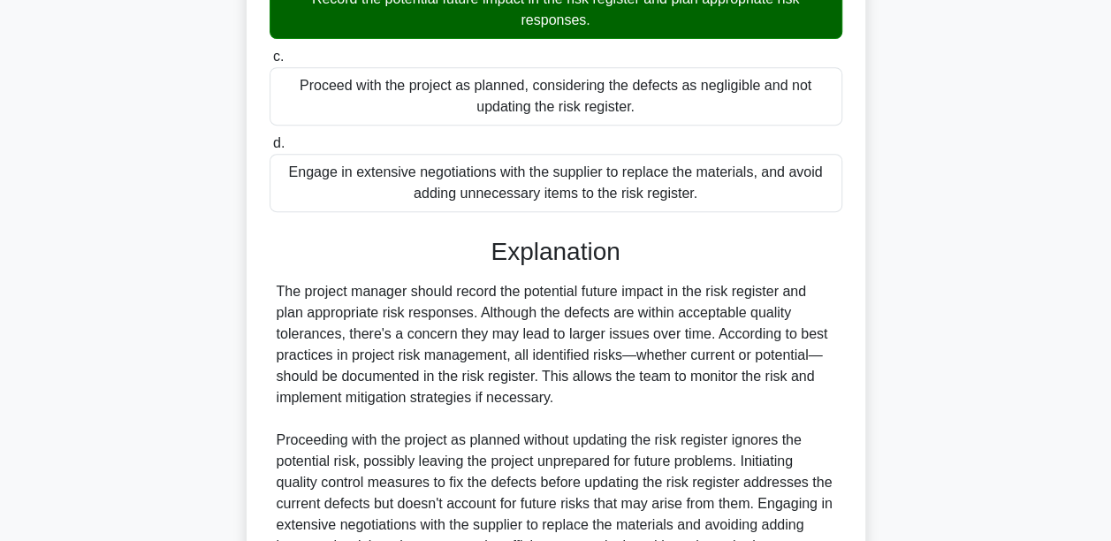
scroll to position [546, 0]
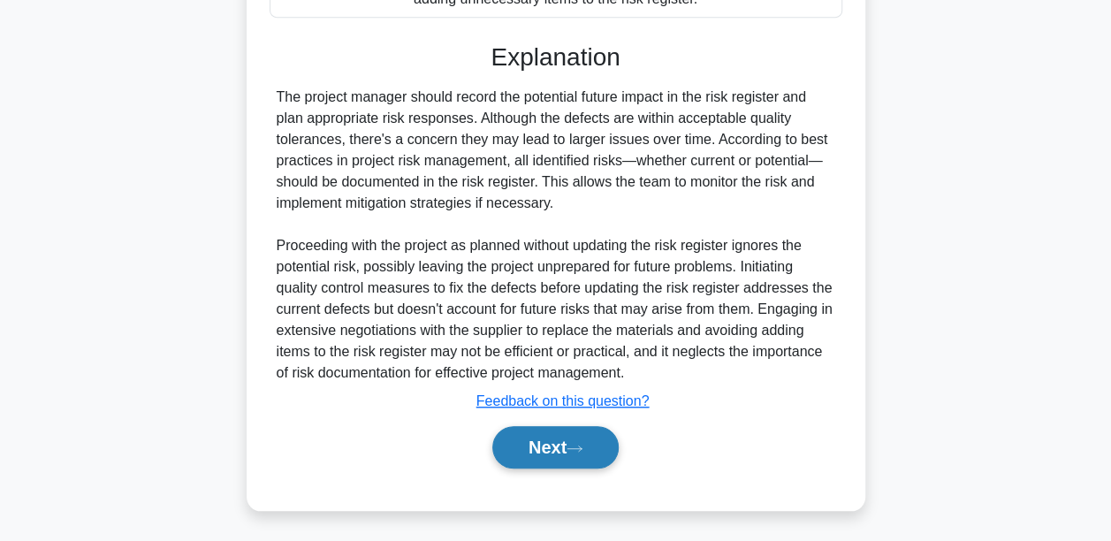
click at [601, 430] on button "Next" at bounding box center [555, 447] width 126 height 42
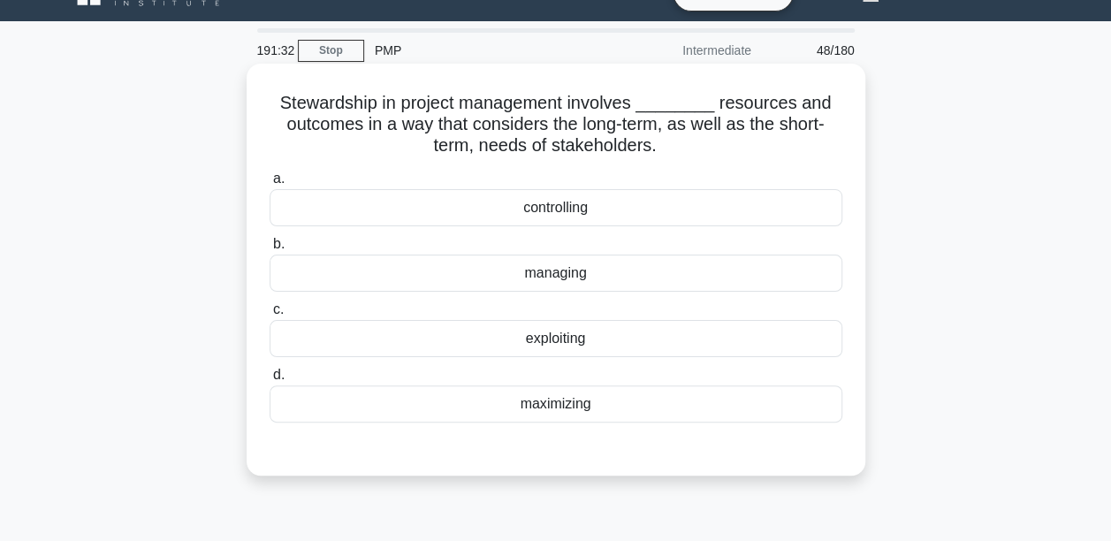
scroll to position [0, 0]
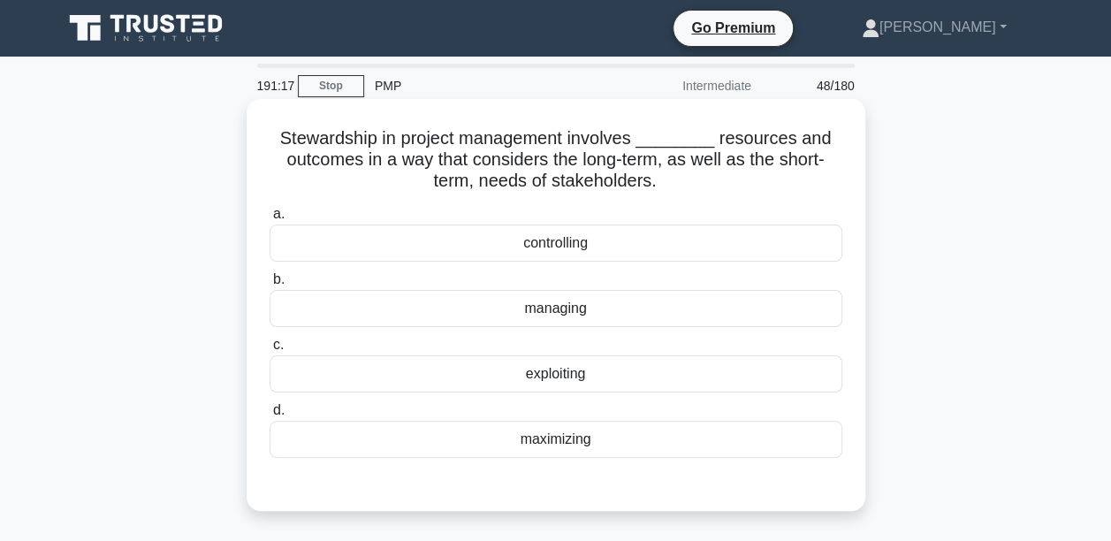
click at [554, 315] on div "managing" at bounding box center [556, 308] width 573 height 37
click at [270, 285] on input "b. managing" at bounding box center [270, 279] width 0 height 11
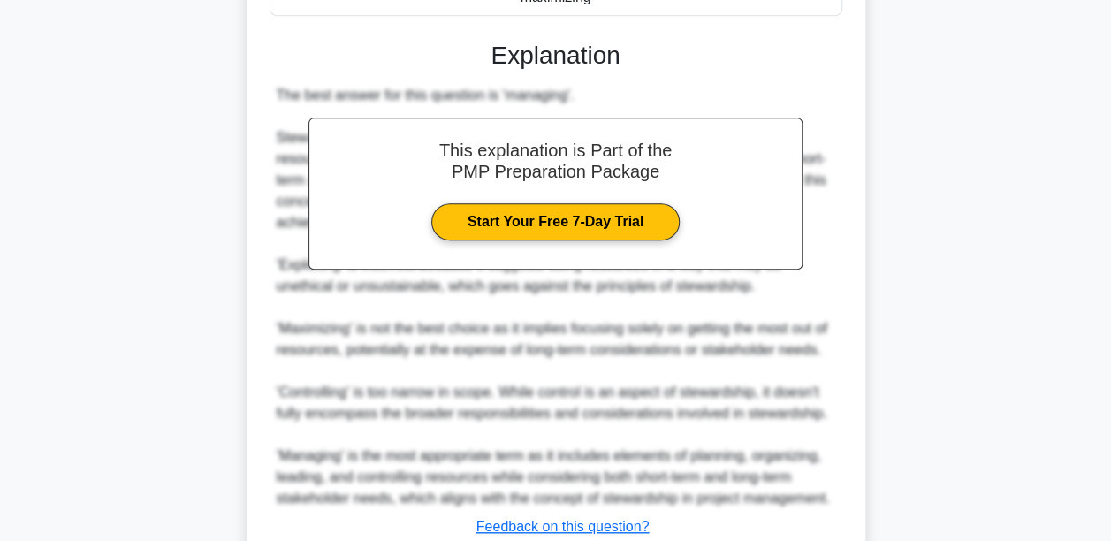
scroll to position [567, 0]
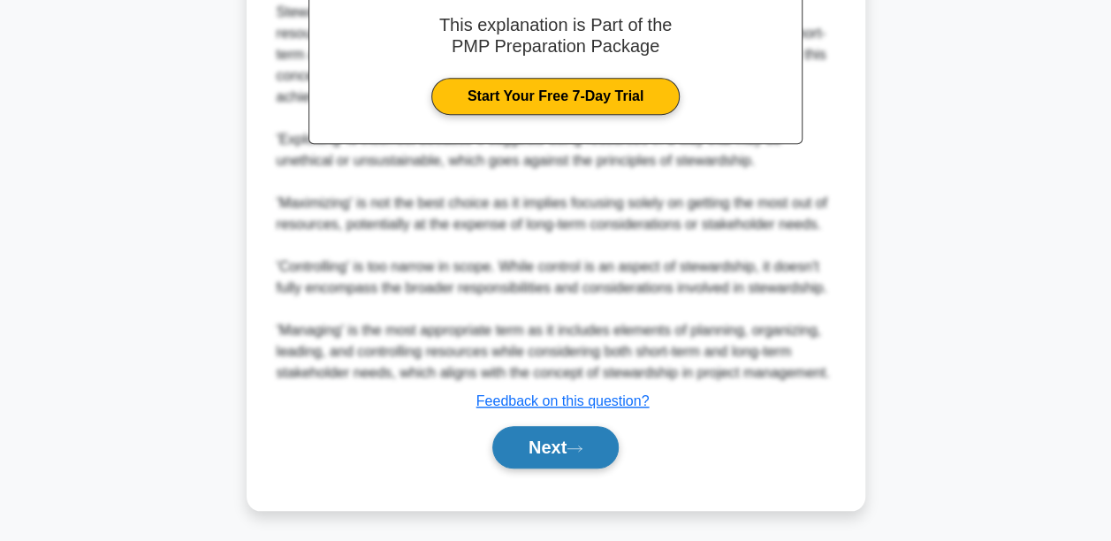
click at [582, 449] on icon at bounding box center [574, 449] width 16 height 10
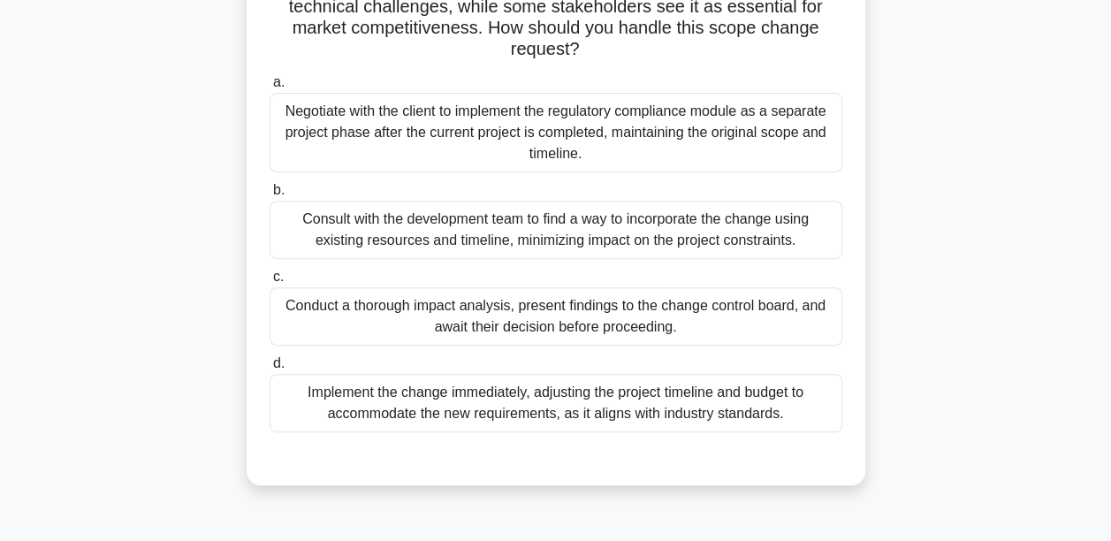
scroll to position [265, 0]
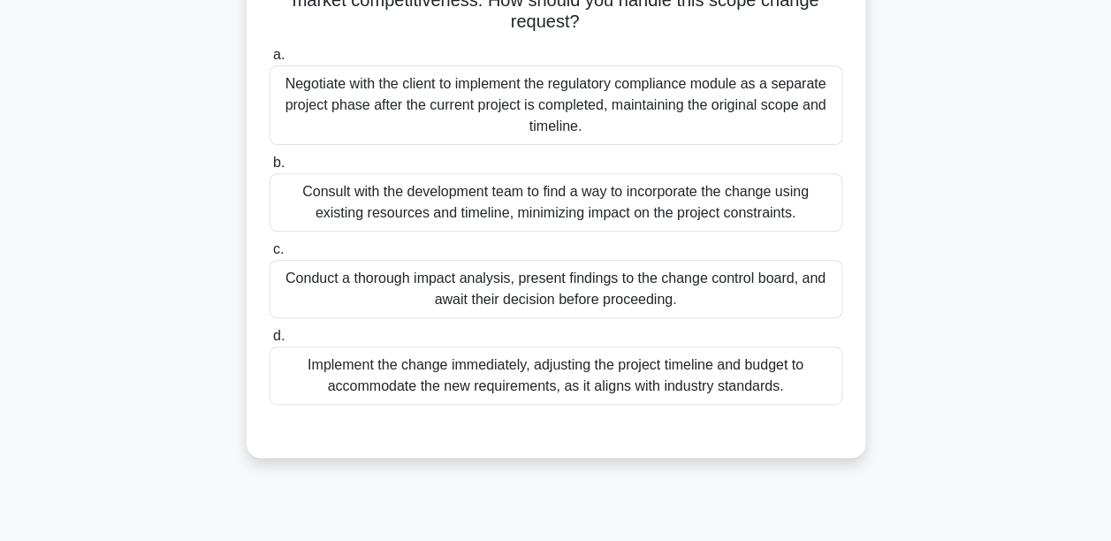
click at [497, 277] on div "Conduct a thorough impact analysis, present findings to the change control boar…" at bounding box center [556, 289] width 573 height 58
click at [270, 255] on input "c. Conduct a thorough impact analysis, present findings to the change control b…" at bounding box center [270, 249] width 0 height 11
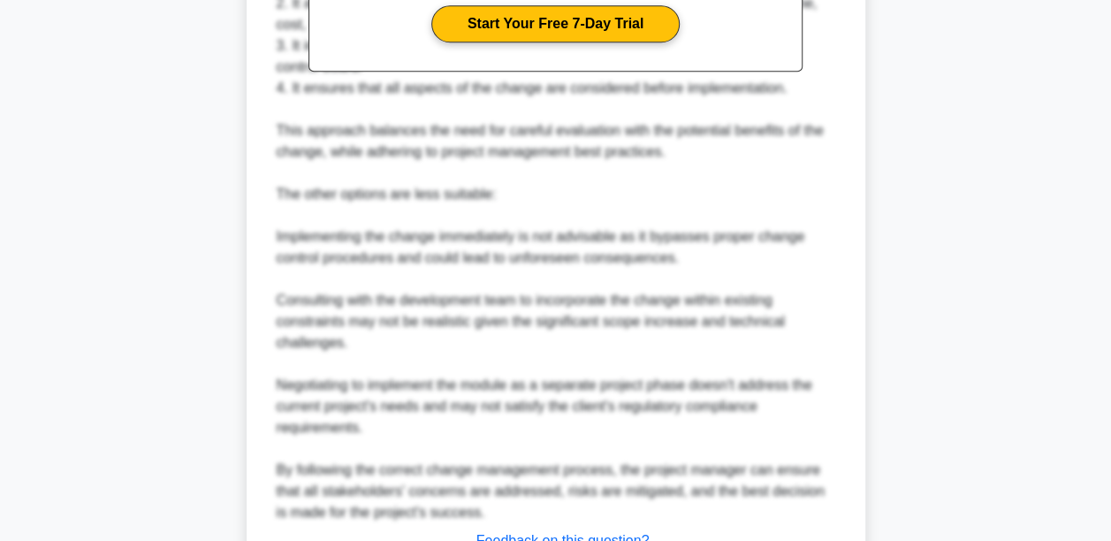
scroll to position [972, 0]
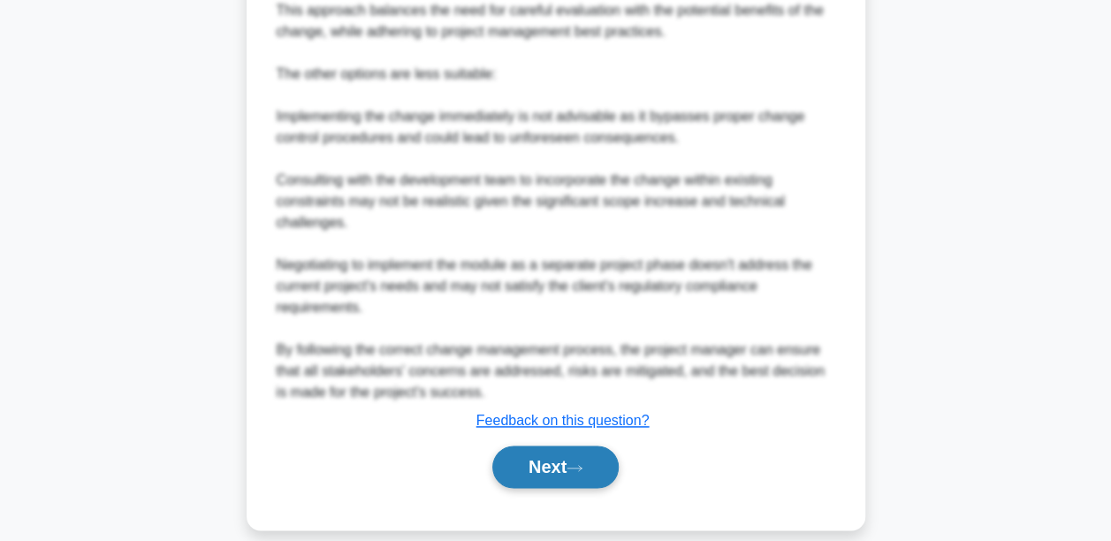
click at [536, 449] on button "Next" at bounding box center [555, 466] width 126 height 42
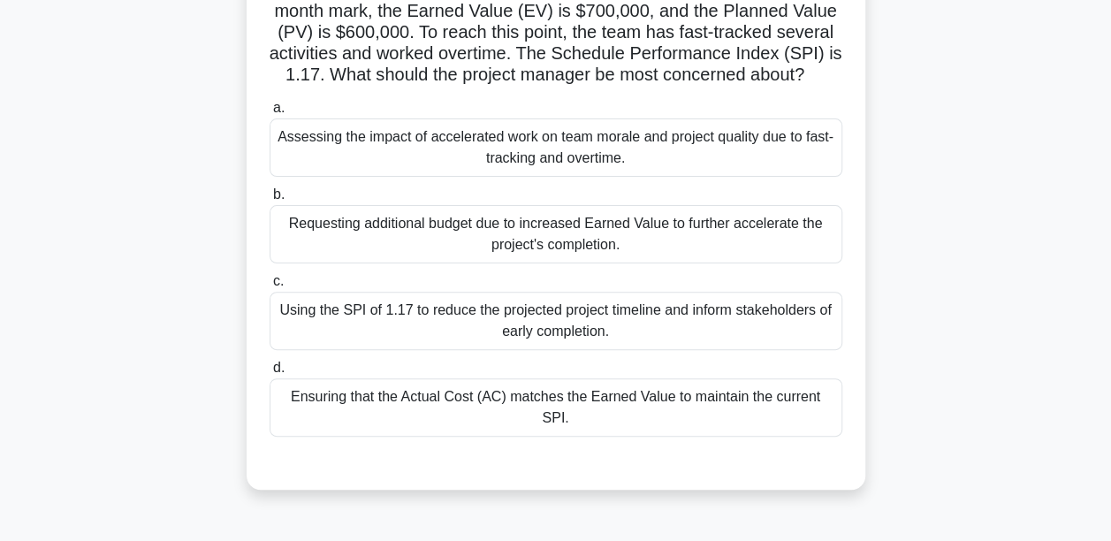
scroll to position [60, 0]
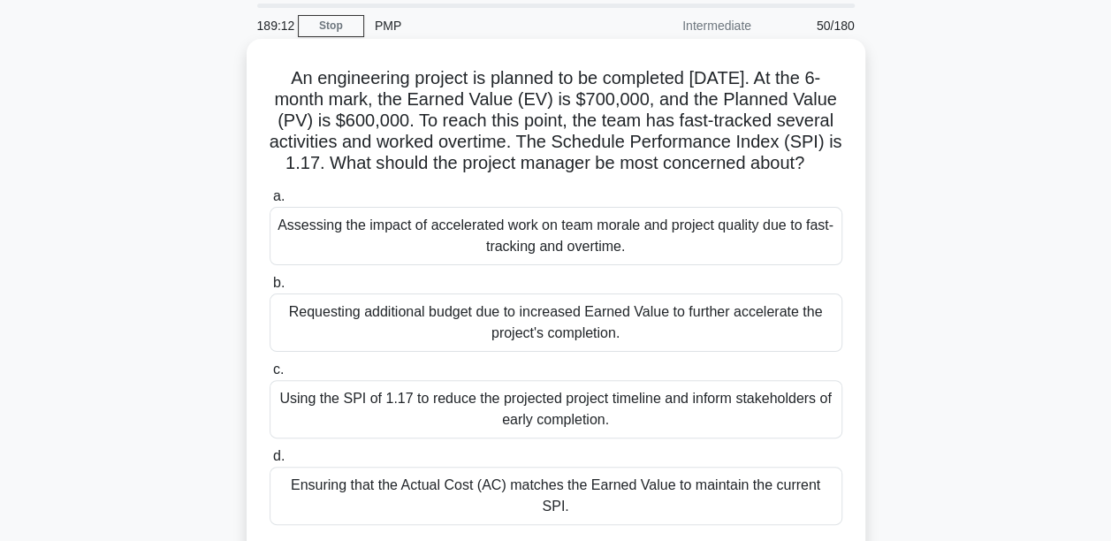
drag, startPoint x: 574, startPoint y: 519, endPoint x: 575, endPoint y: 510, distance: 8.9
click at [575, 511] on div "Ensuring that the Actual Cost (AC) matches the Earned Value to maintain the cur…" at bounding box center [556, 496] width 573 height 58
click at [270, 462] on input "d. Ensuring that the Actual Cost (AC) matches the Earned Value to maintain the …" at bounding box center [270, 456] width 0 height 11
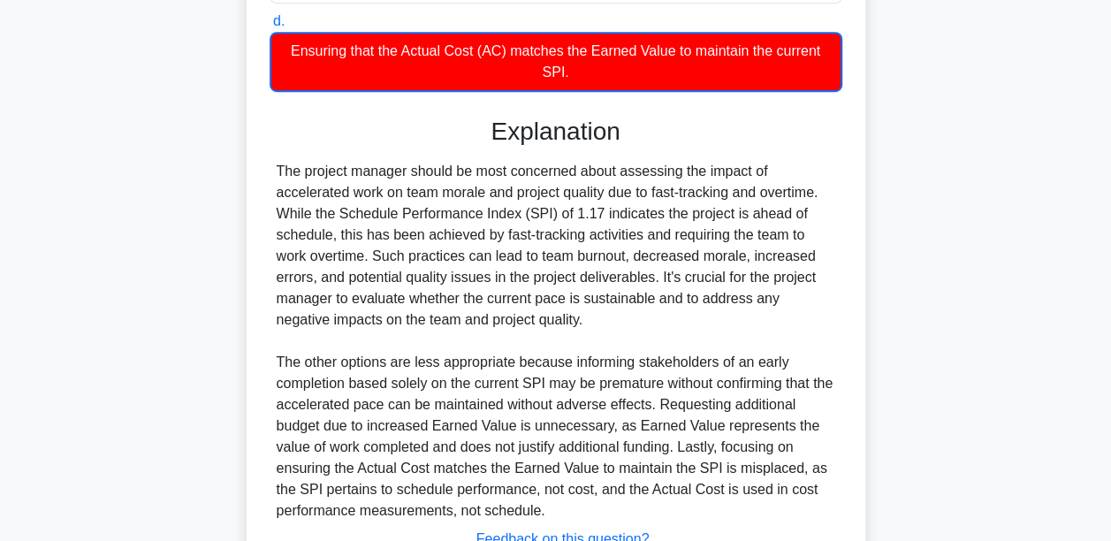
scroll to position [655, 0]
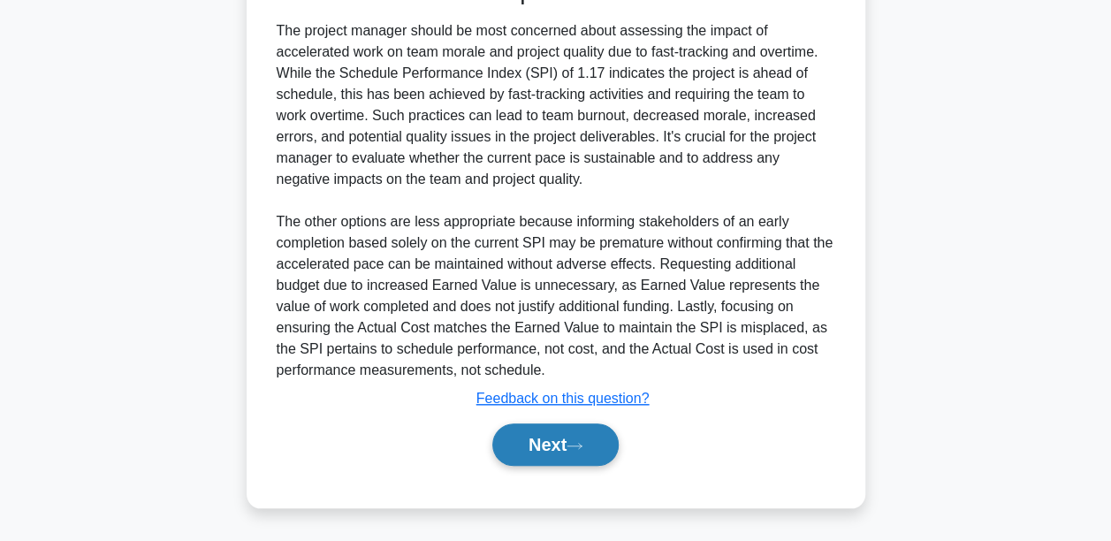
click at [566, 426] on button "Next" at bounding box center [555, 444] width 126 height 42
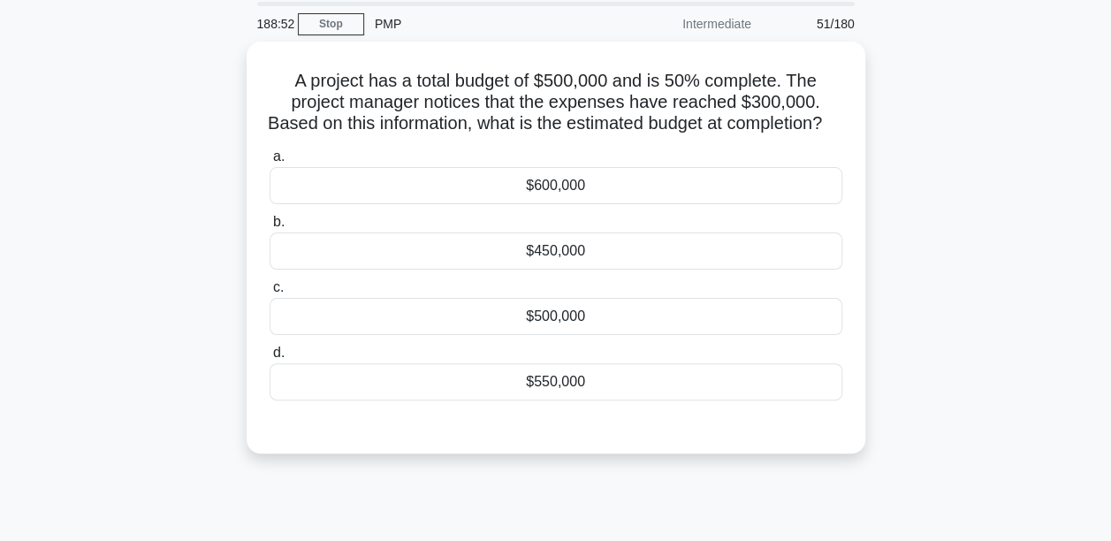
scroll to position [60, 0]
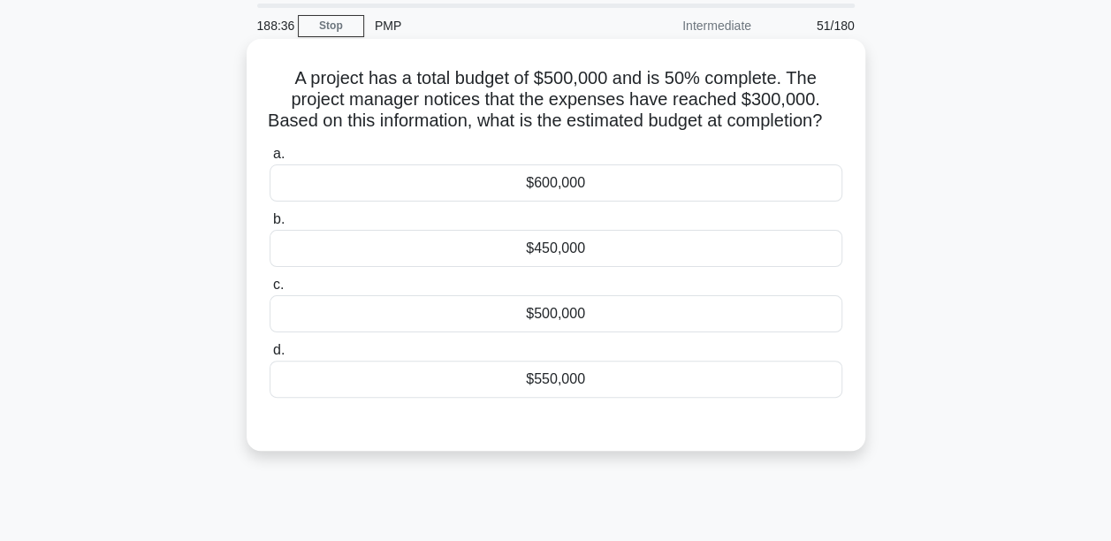
click at [548, 396] on div "$550,000" at bounding box center [556, 379] width 573 height 37
click at [270, 356] on input "d. $550,000" at bounding box center [270, 350] width 0 height 11
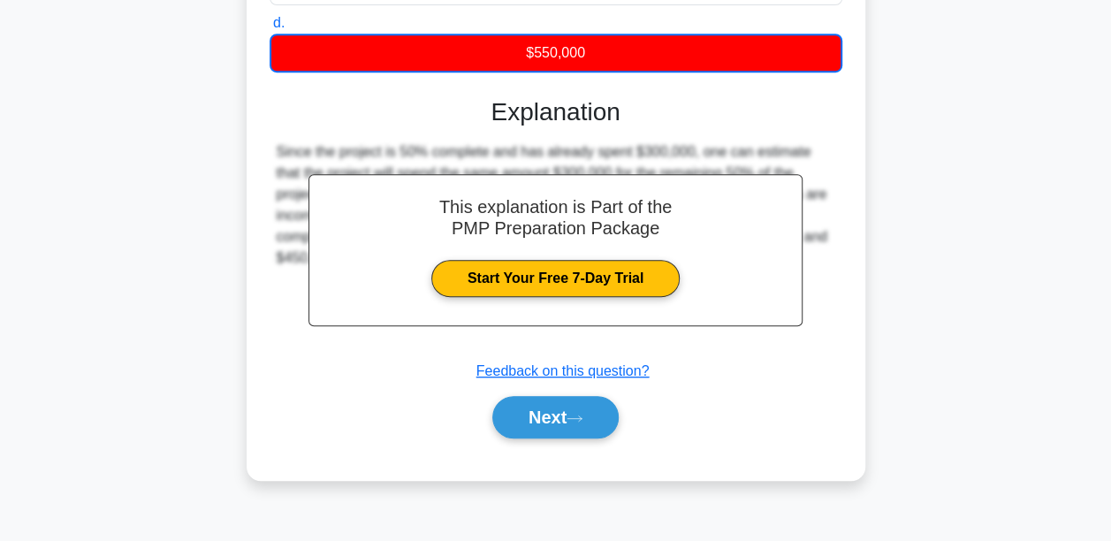
scroll to position [414, 0]
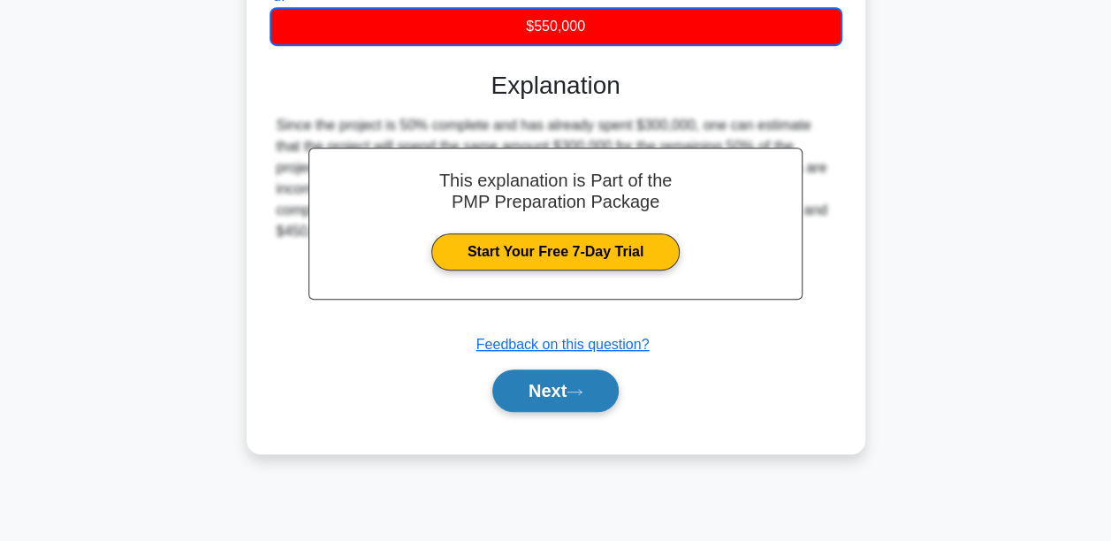
click at [559, 412] on button "Next" at bounding box center [555, 390] width 126 height 42
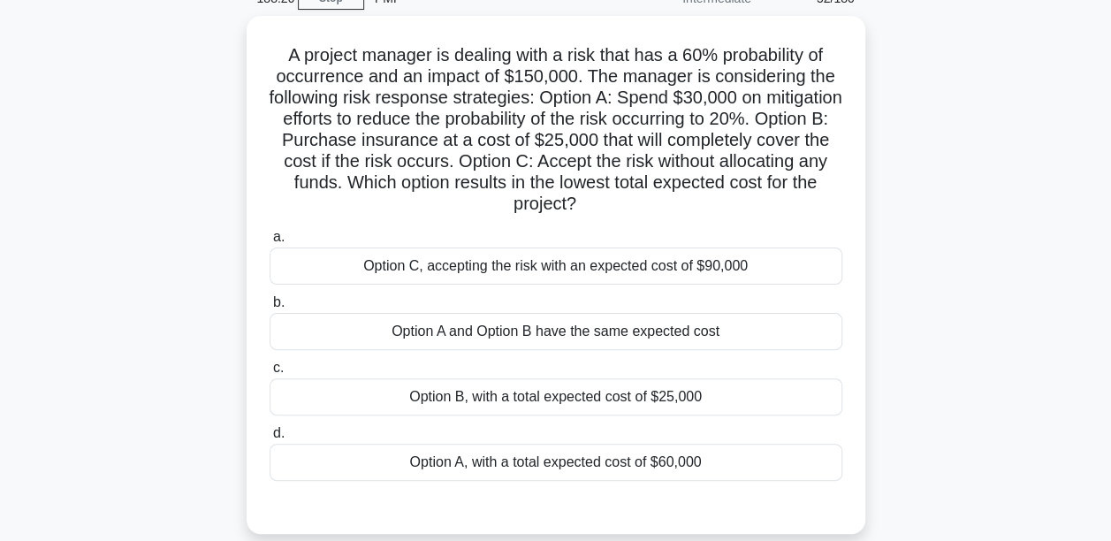
scroll to position [60, 0]
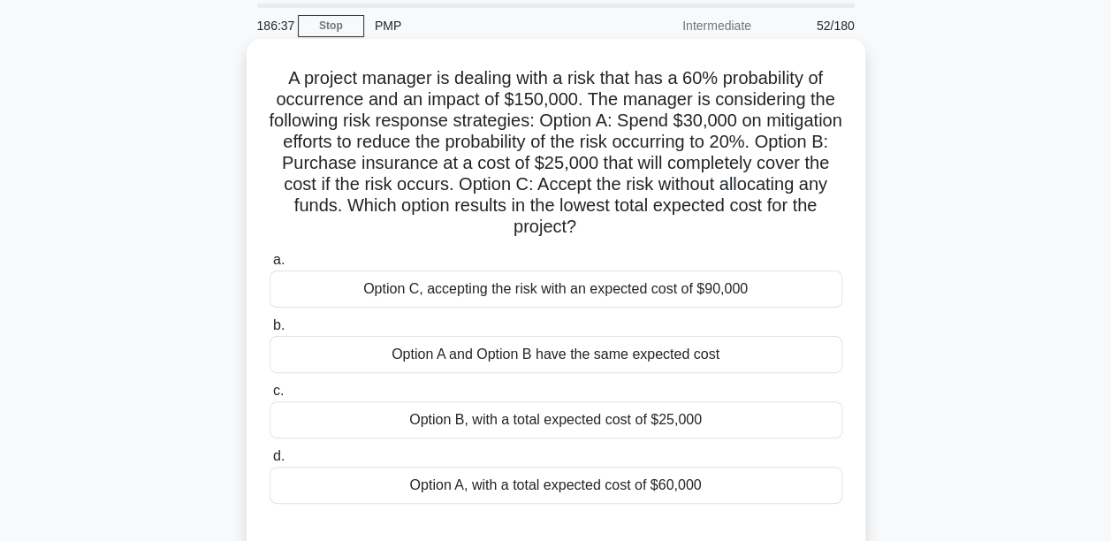
click at [636, 420] on div "Option B, with a total expected cost of $25,000" at bounding box center [556, 419] width 573 height 37
click at [270, 397] on input "c. Option B, with a total expected cost of $25,000" at bounding box center [270, 390] width 0 height 11
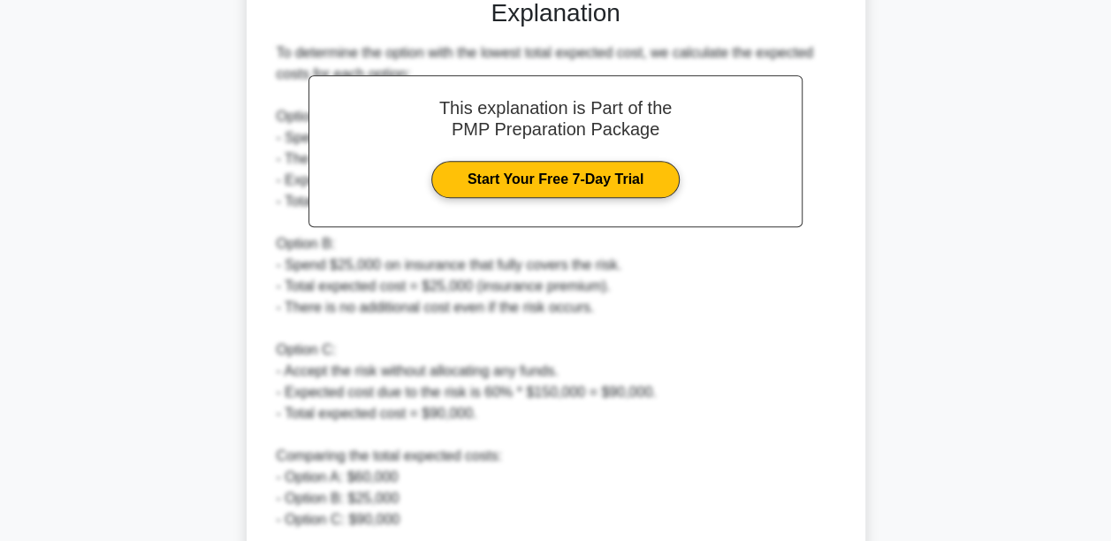
scroll to position [779, 0]
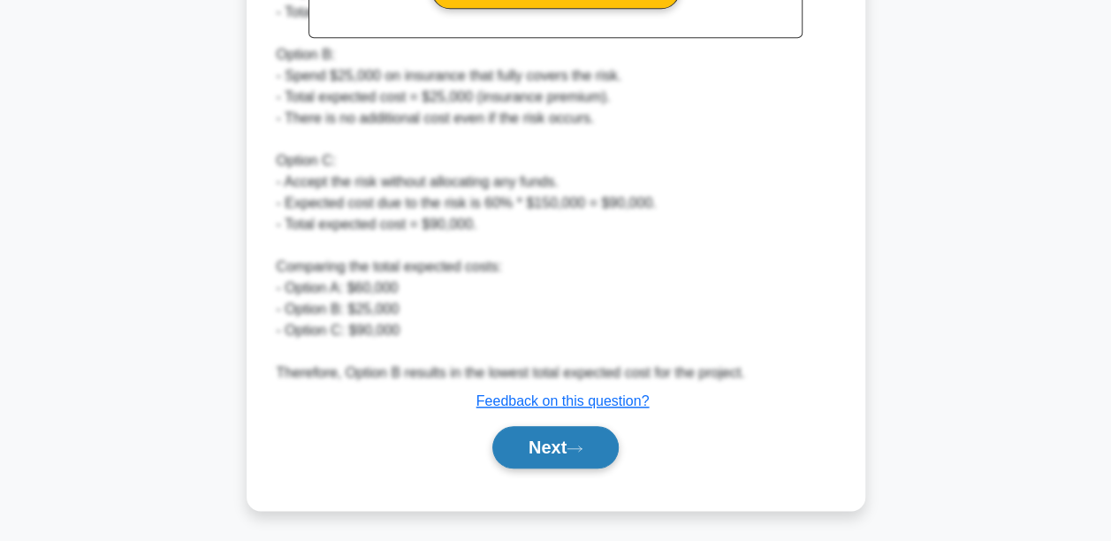
click at [559, 453] on button "Next" at bounding box center [555, 447] width 126 height 42
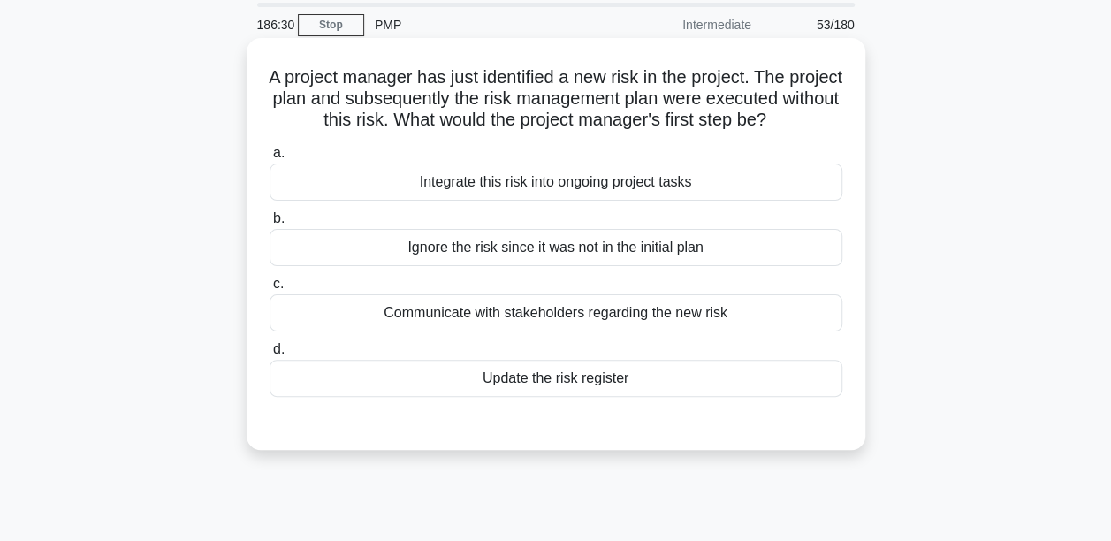
scroll to position [88, 0]
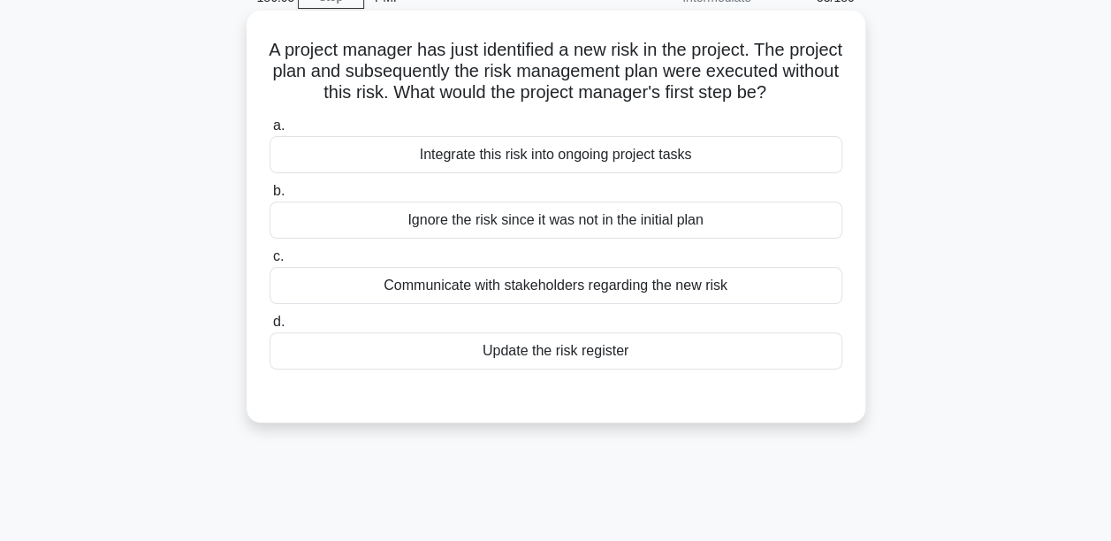
click at [553, 369] on div "Update the risk register" at bounding box center [556, 350] width 573 height 37
click at [270, 328] on input "d. Update the risk register" at bounding box center [270, 321] width 0 height 11
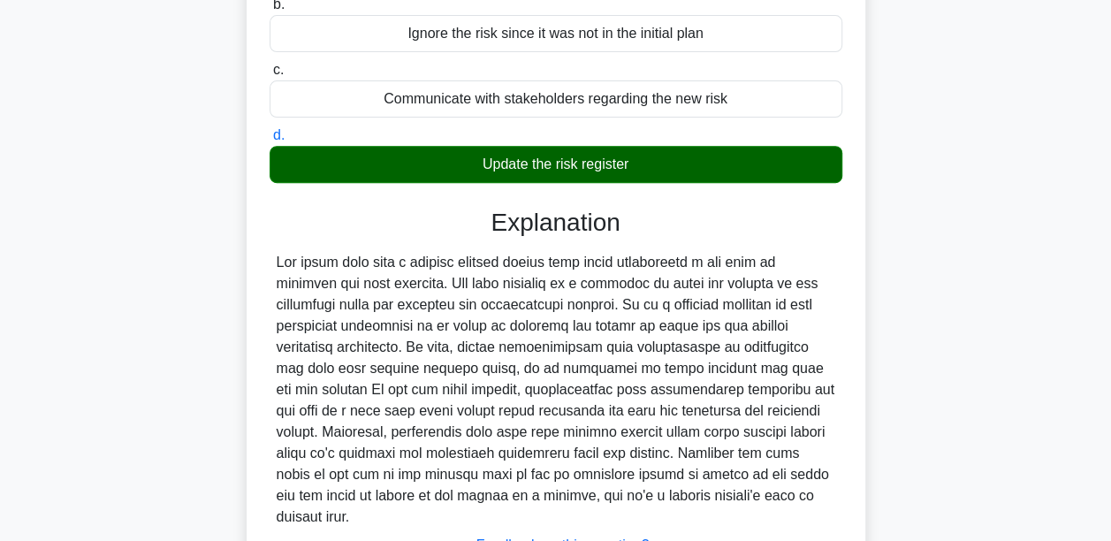
scroll to position [419, 0]
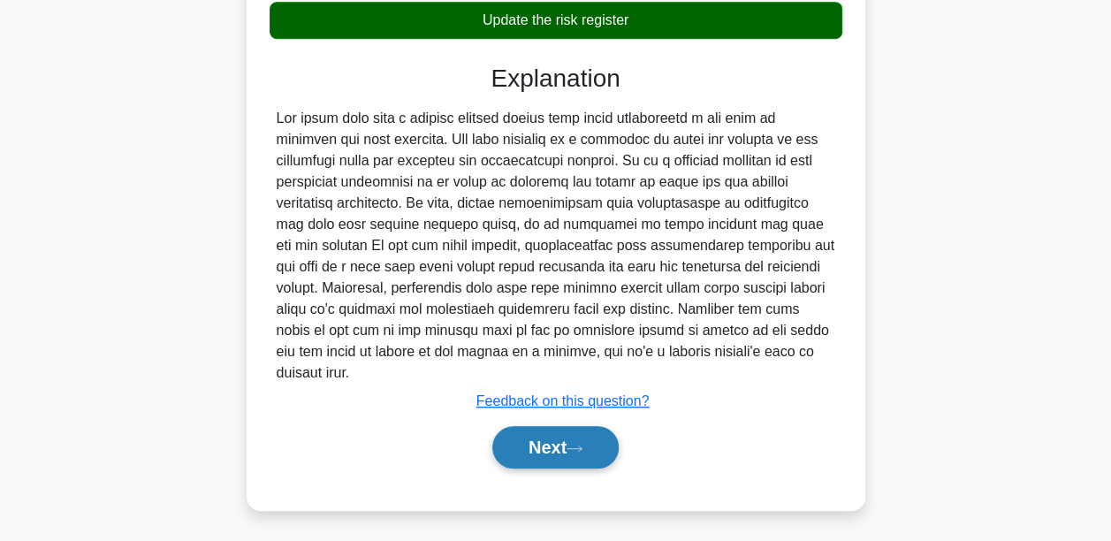
click at [578, 451] on icon at bounding box center [574, 449] width 16 height 10
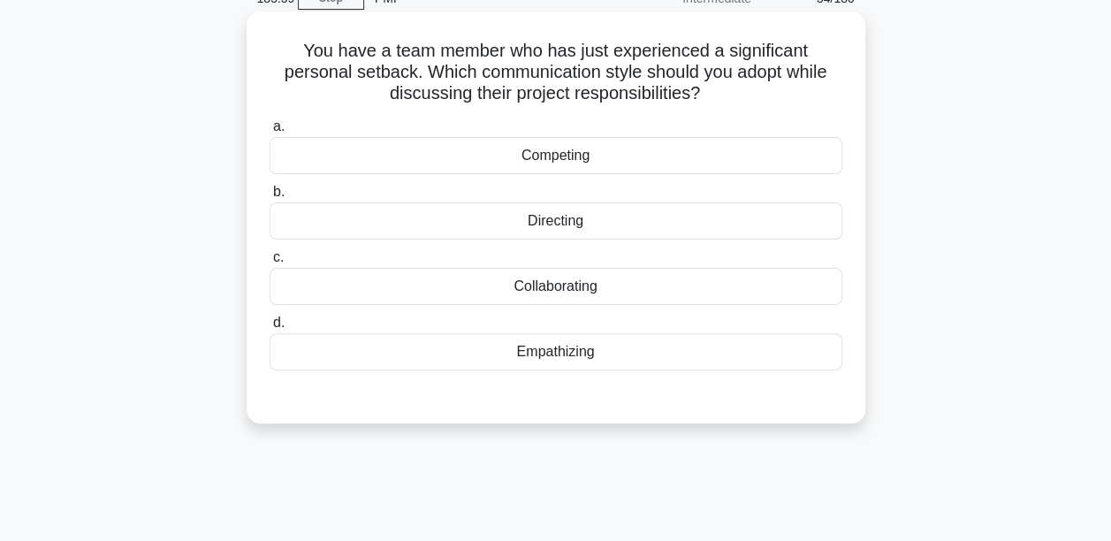
scroll to position [60, 0]
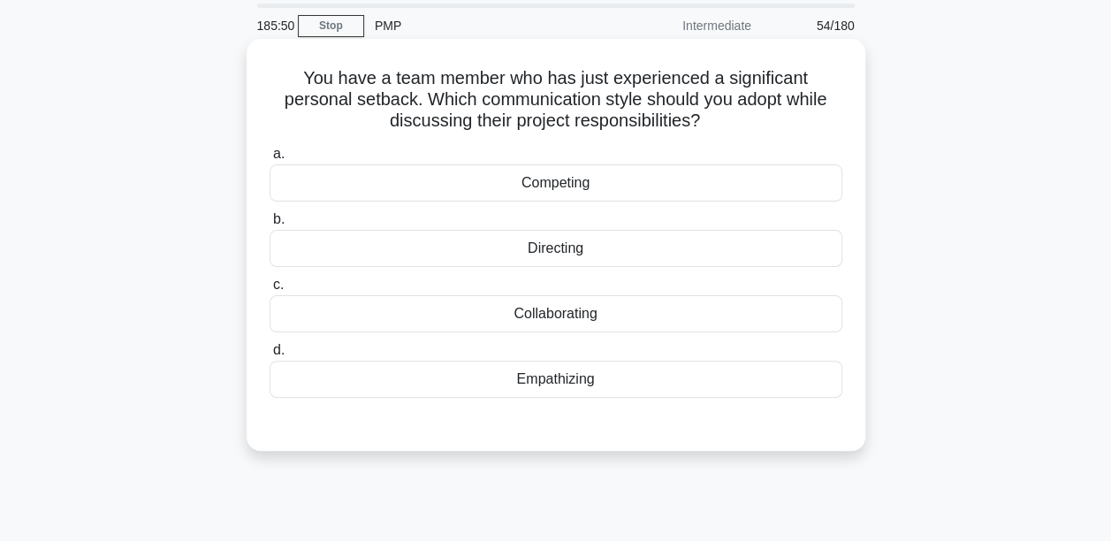
click at [568, 380] on div "Empathizing" at bounding box center [556, 379] width 573 height 37
click at [270, 356] on input "d. Empathizing" at bounding box center [270, 350] width 0 height 11
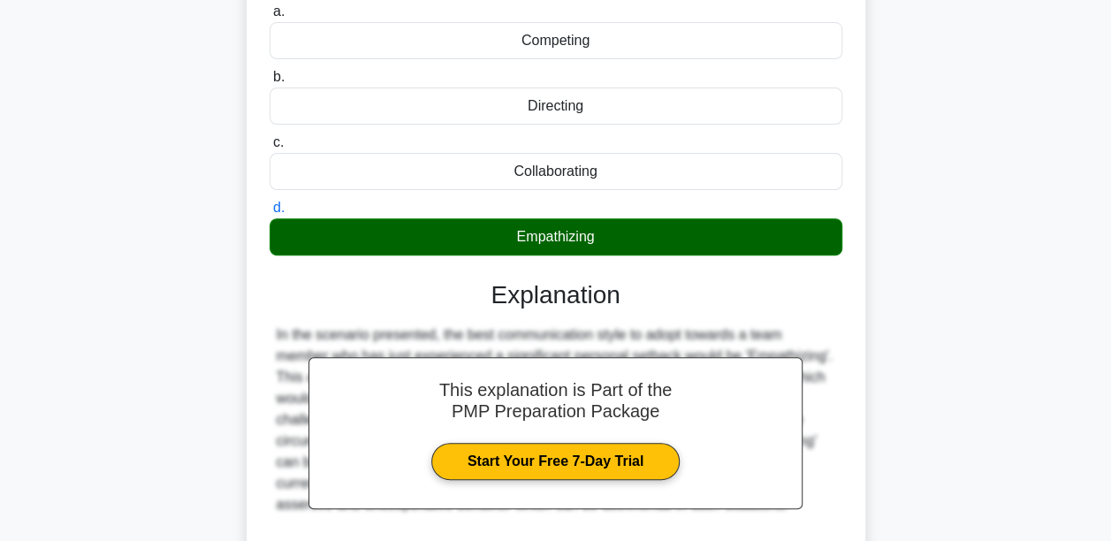
scroll to position [414, 0]
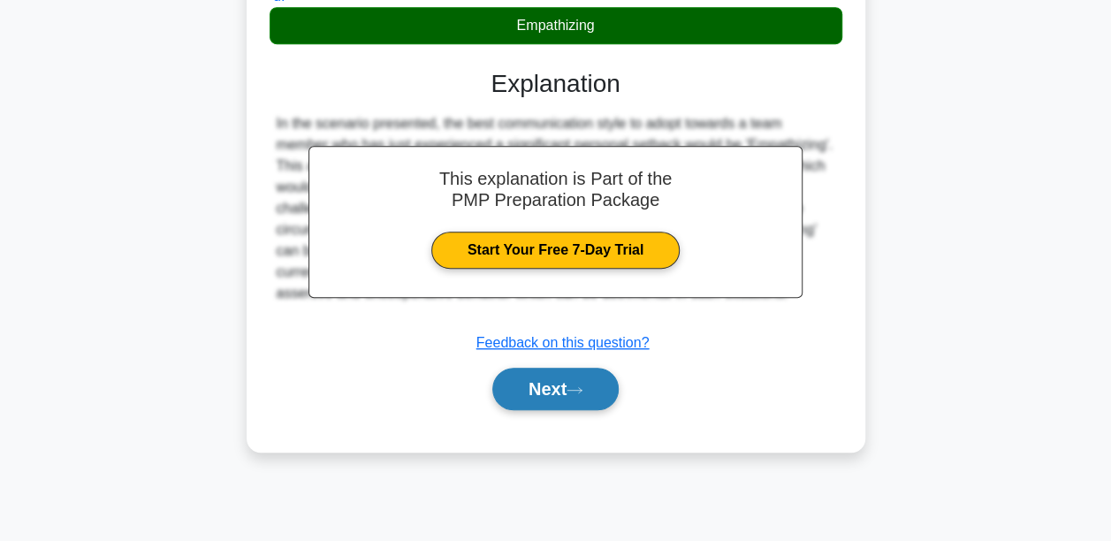
click at [568, 380] on button "Next" at bounding box center [555, 389] width 126 height 42
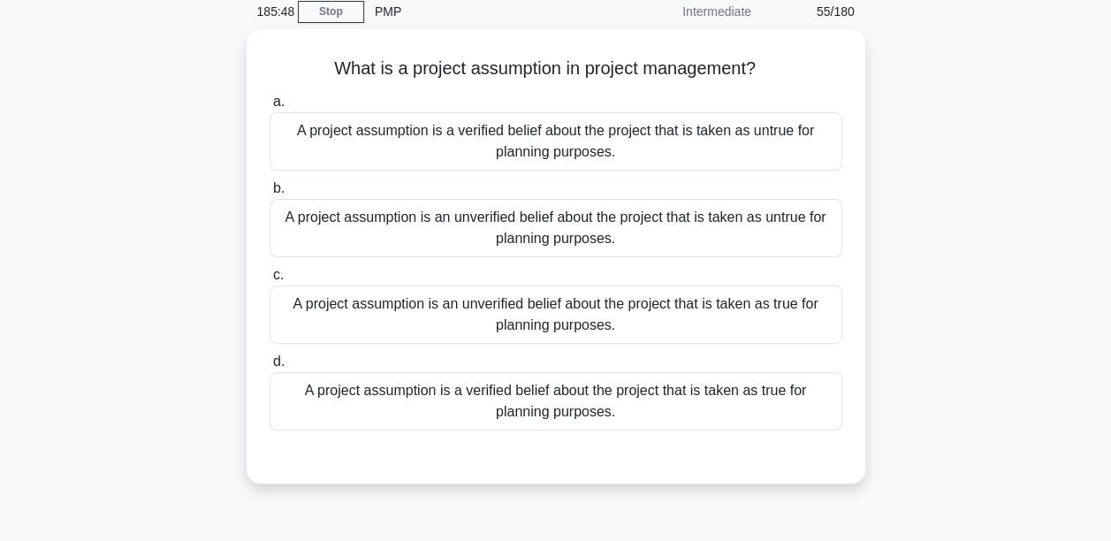
scroll to position [60, 0]
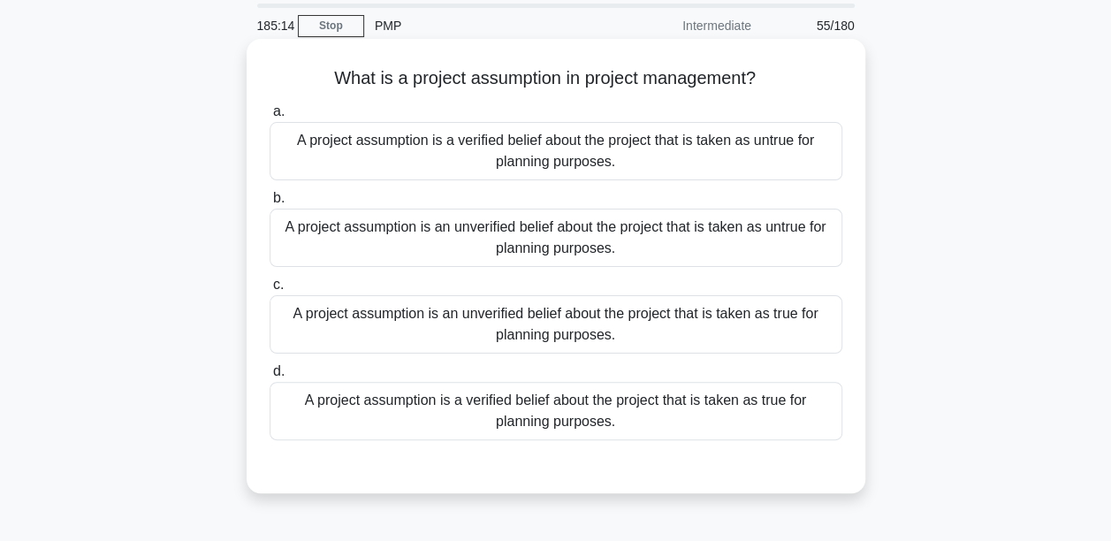
click at [574, 414] on div "A project assumption is a verified belief about the project that is taken as tr…" at bounding box center [556, 411] width 573 height 58
click at [270, 377] on input "d. A project assumption is a verified belief about the project that is taken as…" at bounding box center [270, 371] width 0 height 11
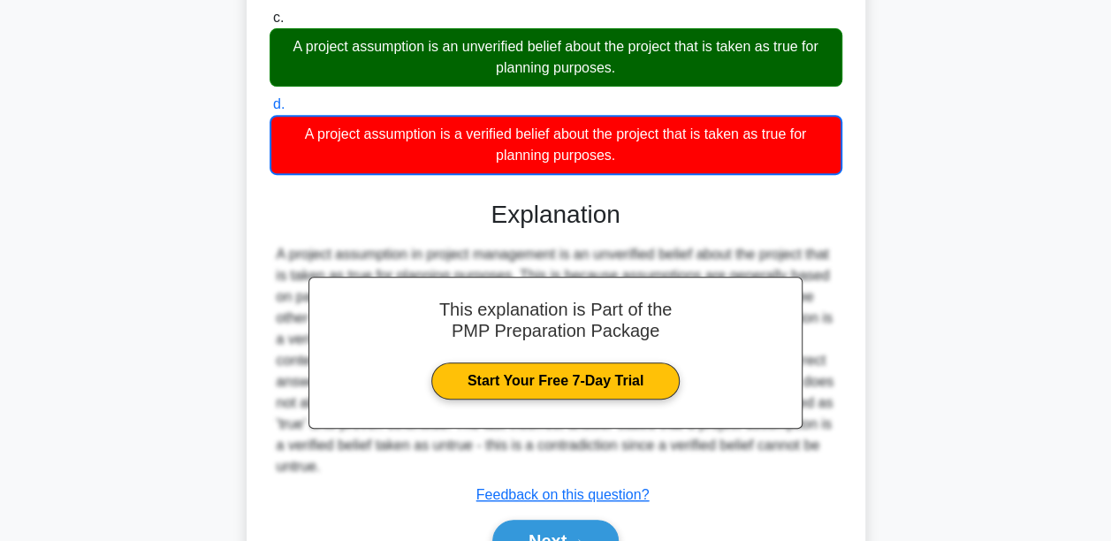
scroll to position [414, 0]
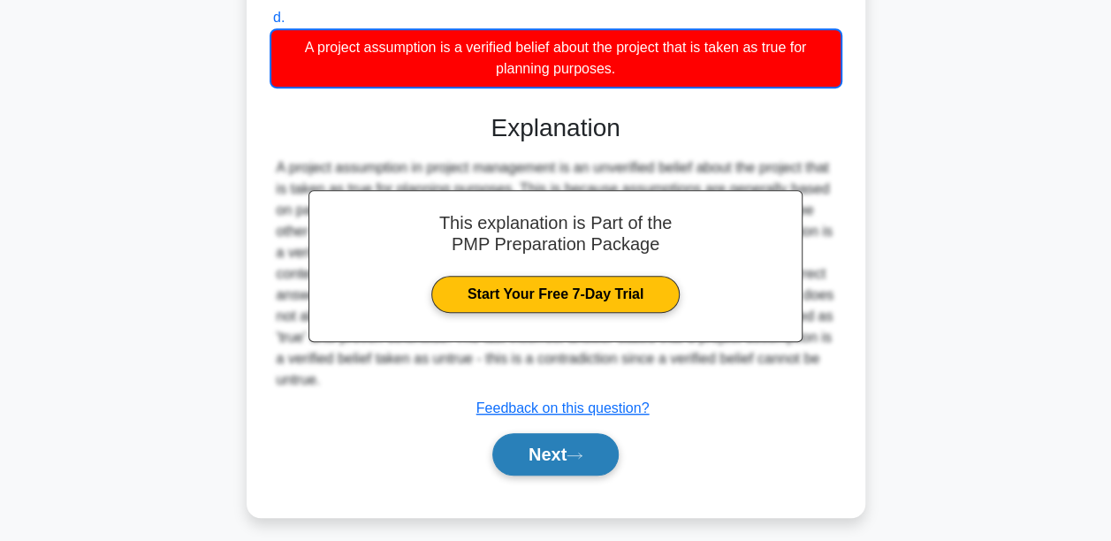
click at [540, 453] on button "Next" at bounding box center [555, 454] width 126 height 42
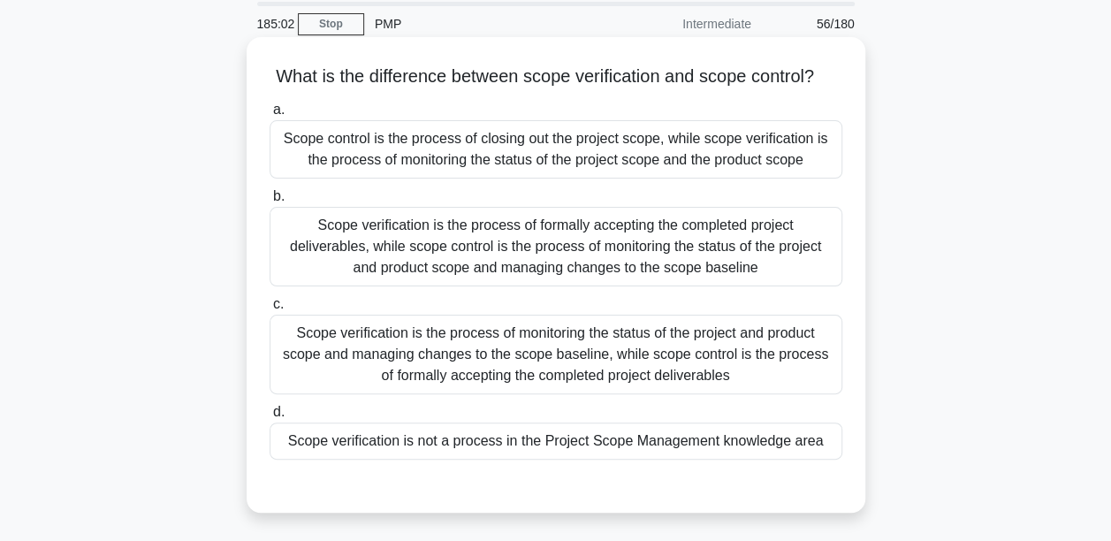
scroll to position [88, 0]
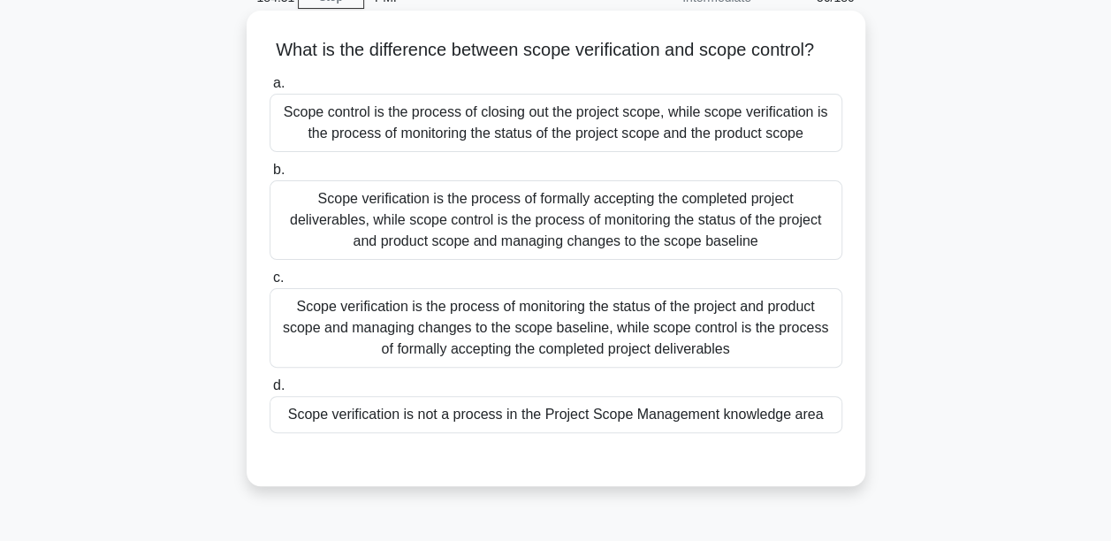
click at [531, 432] on div "Scope verification is not a process in the Project Scope Management knowledge a…" at bounding box center [556, 414] width 573 height 37
click at [270, 391] on input "d. Scope verification is not a process in the Project Scope Management knowledg…" at bounding box center [270, 385] width 0 height 11
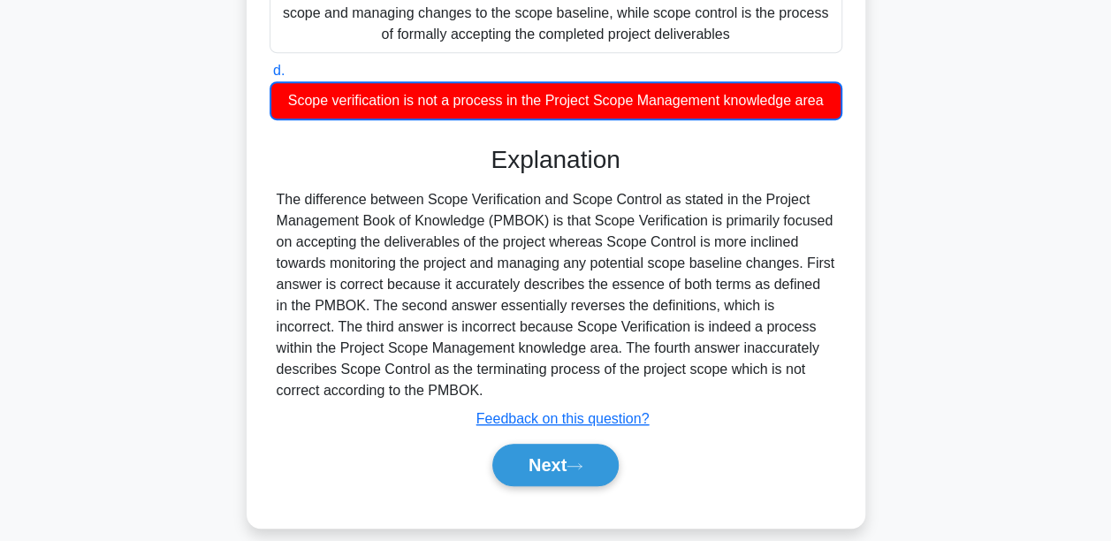
scroll to position [443, 0]
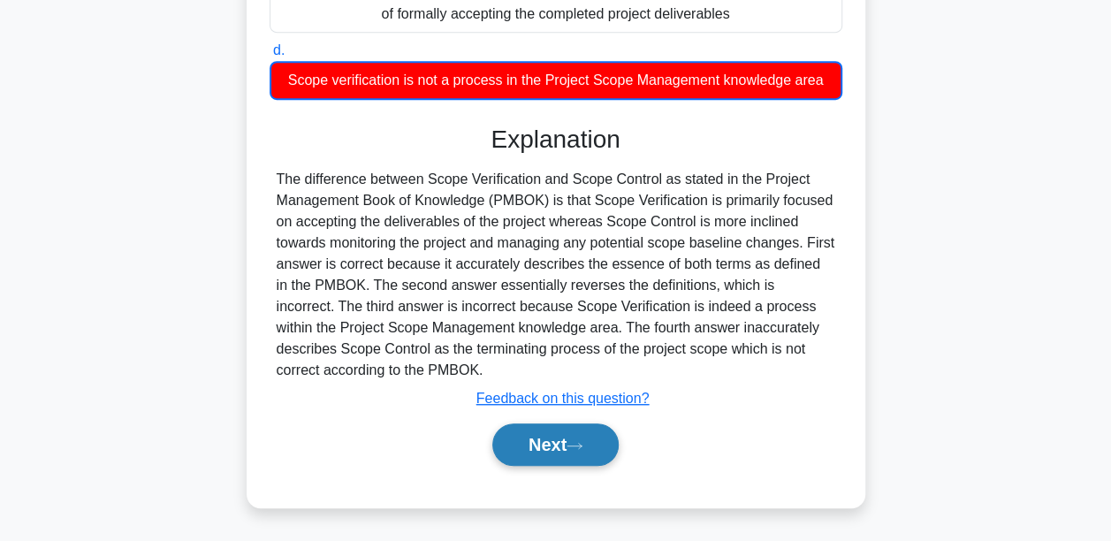
click at [535, 440] on button "Next" at bounding box center [555, 444] width 126 height 42
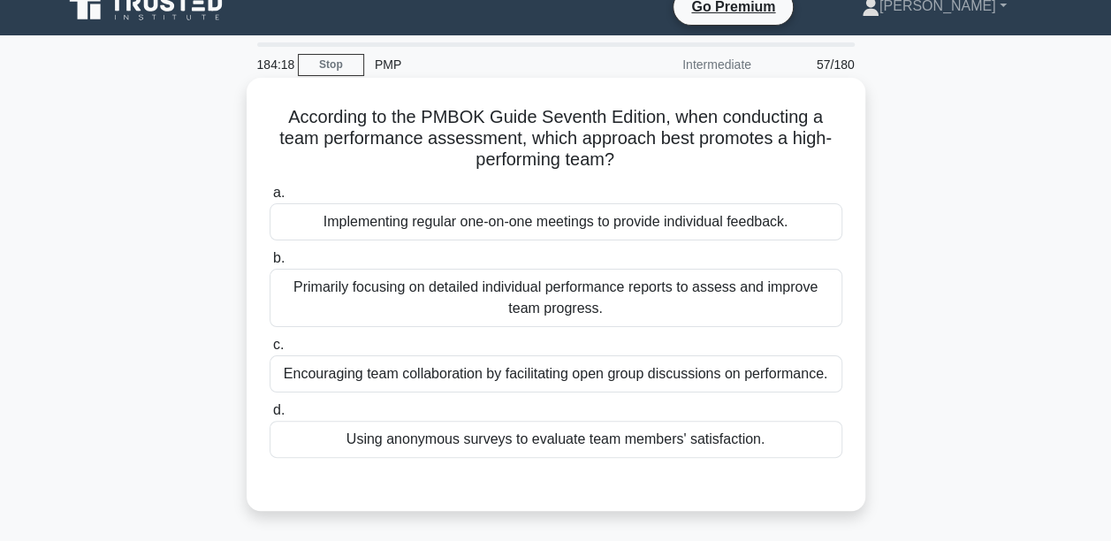
scroll to position [0, 0]
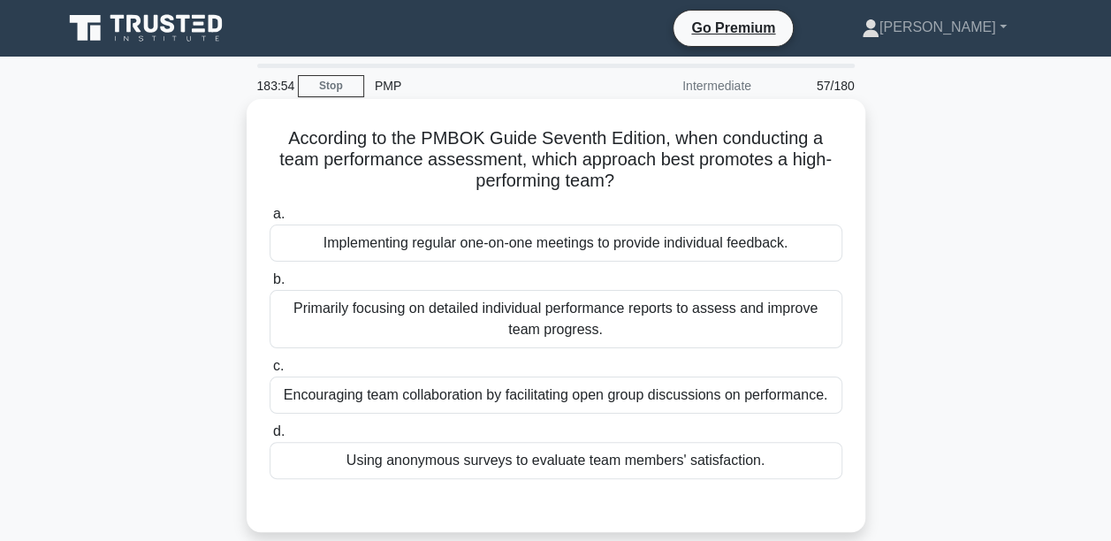
click at [425, 256] on div "Implementing regular one-on-one meetings to provide individual feedback." at bounding box center [556, 242] width 573 height 37
click at [270, 220] on input "a. Implementing regular one-on-one meetings to provide individual feedback." at bounding box center [270, 214] width 0 height 11
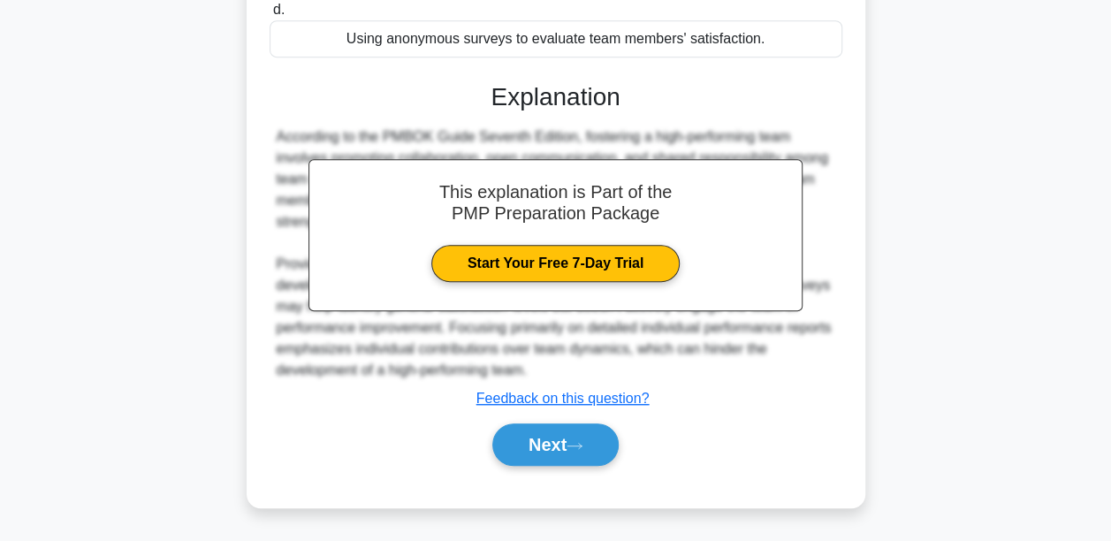
scroll to position [442, 0]
click at [582, 442] on icon at bounding box center [574, 446] width 16 height 10
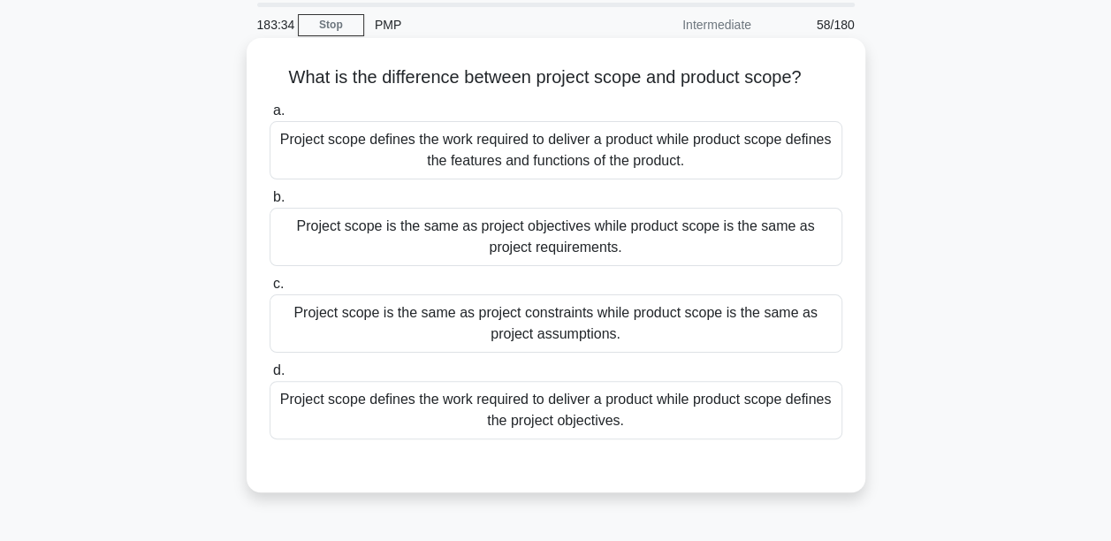
scroll to position [88, 0]
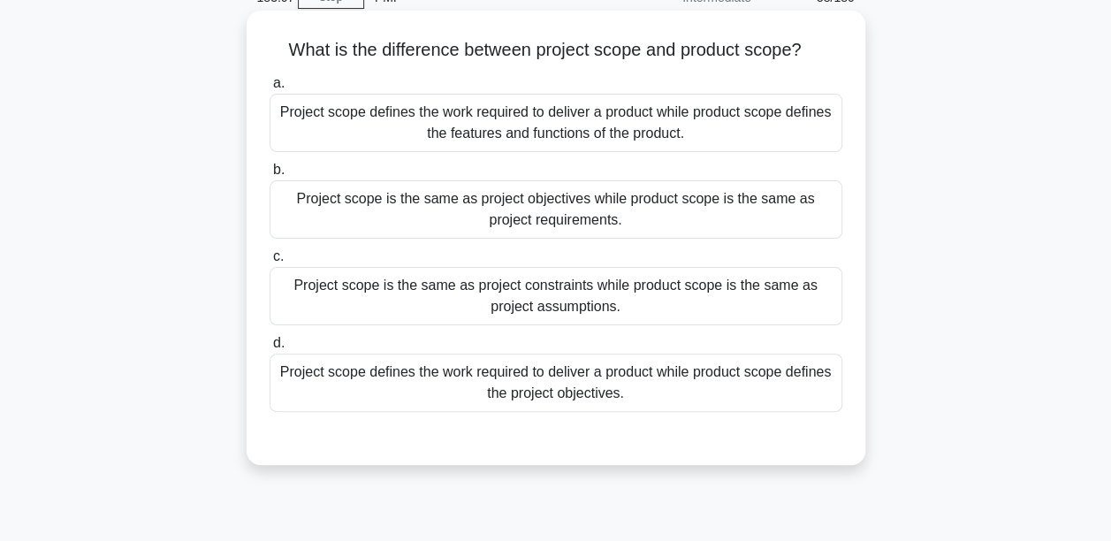
click at [615, 129] on div "Project scope defines the work required to deliver a product while product scop…" at bounding box center [556, 123] width 573 height 58
click at [270, 89] on input "a. Project scope defines the work required to deliver a product while product s…" at bounding box center [270, 83] width 0 height 11
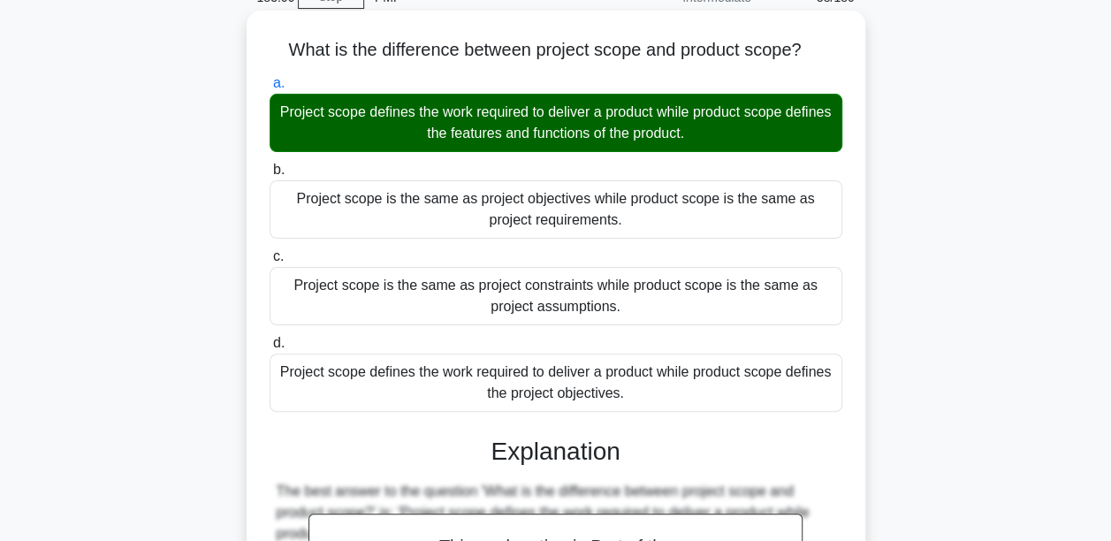
scroll to position [353, 0]
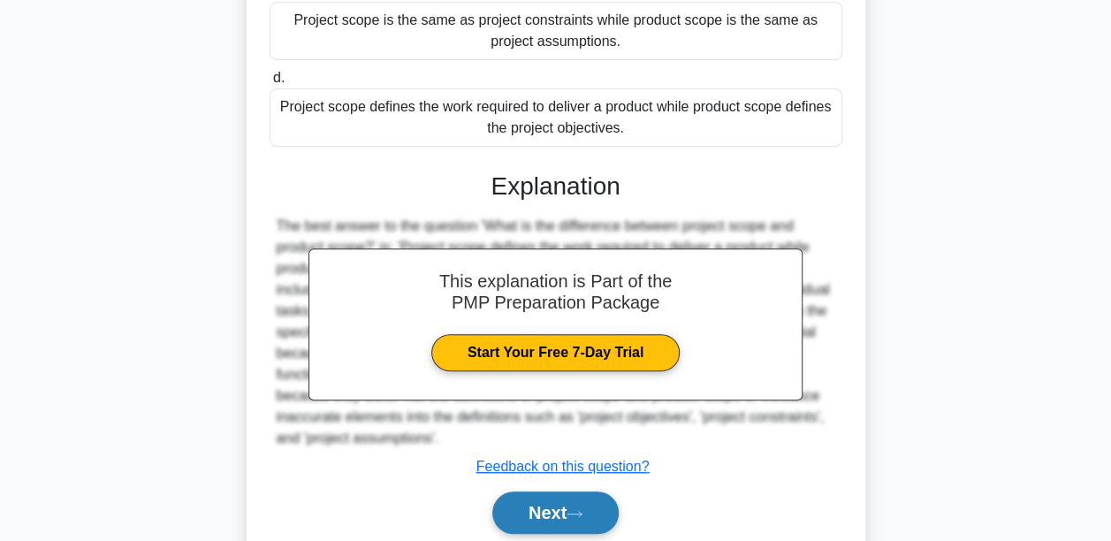
click at [598, 498] on button "Next" at bounding box center [555, 512] width 126 height 42
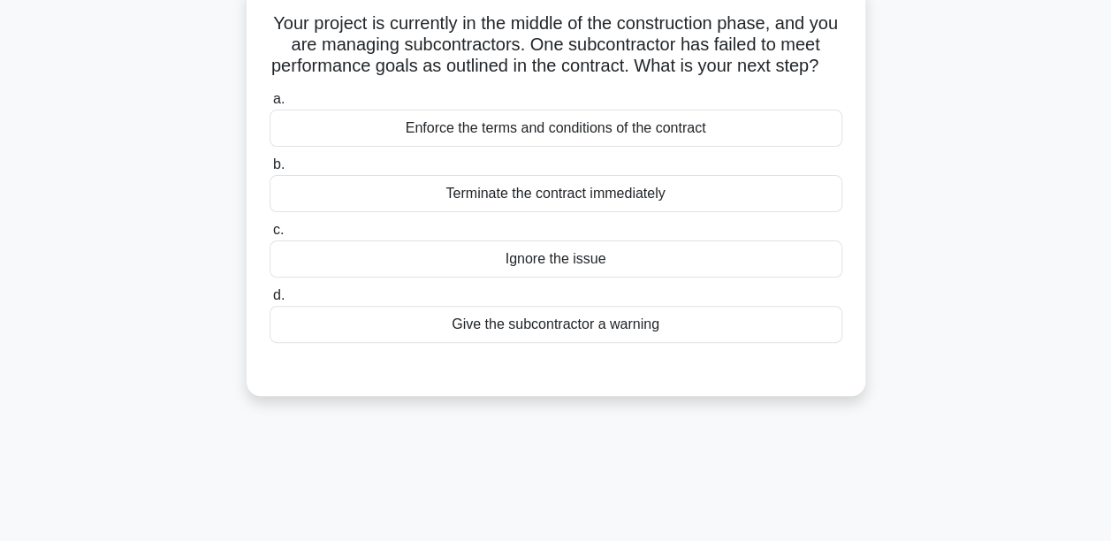
scroll to position [88, 0]
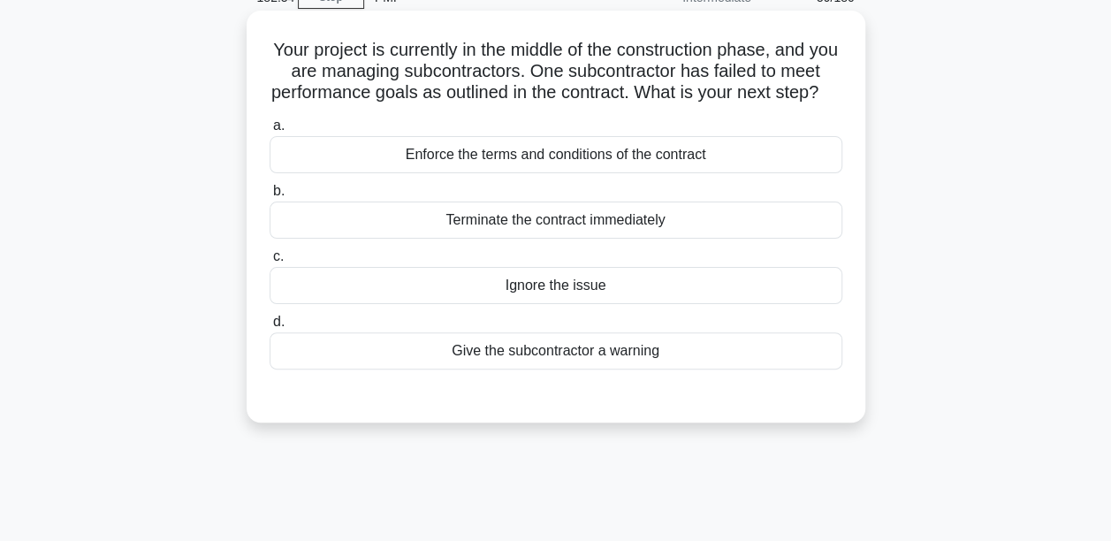
click at [569, 173] on div "Enforce the terms and conditions of the contract" at bounding box center [556, 154] width 573 height 37
click at [270, 132] on input "a. Enforce the terms and conditions of the contract" at bounding box center [270, 125] width 0 height 11
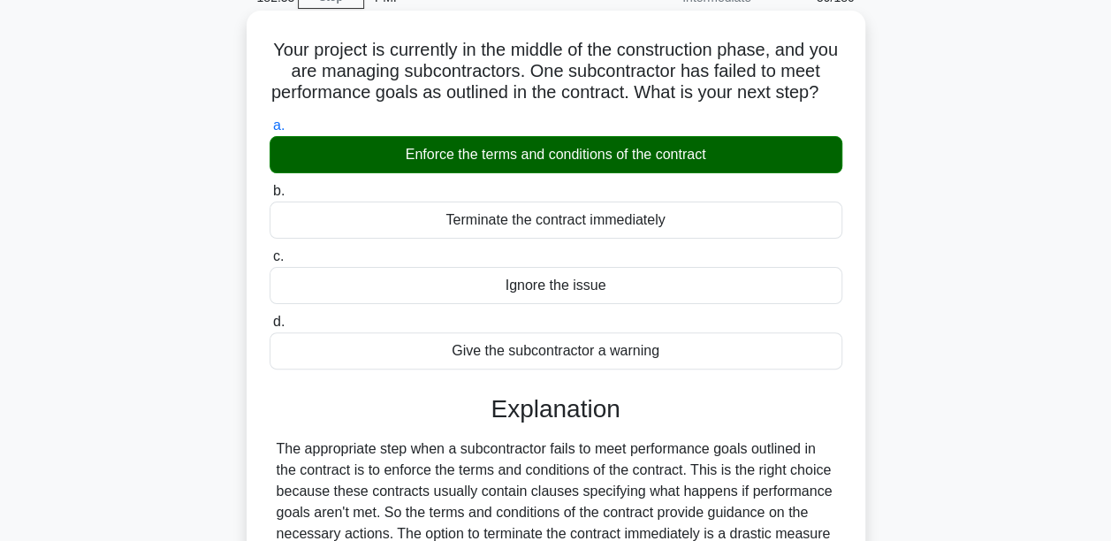
scroll to position [414, 0]
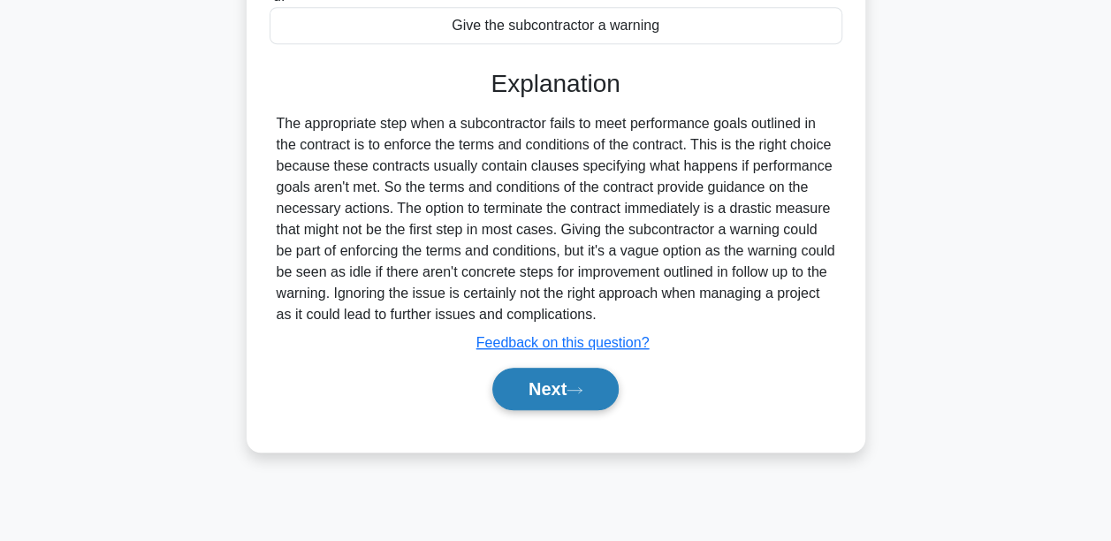
click at [581, 391] on button "Next" at bounding box center [555, 389] width 126 height 42
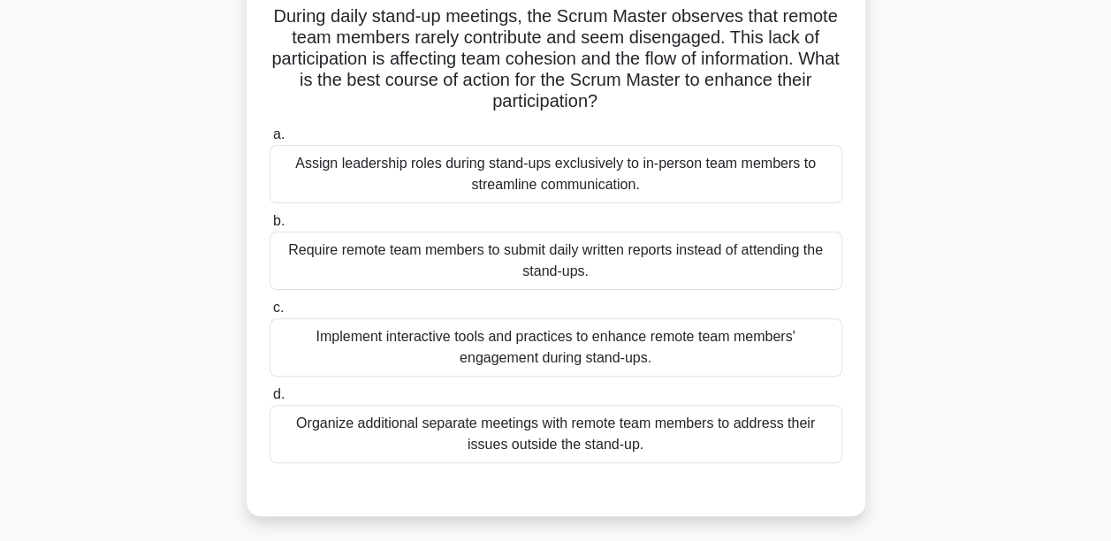
scroll to position [148, 0]
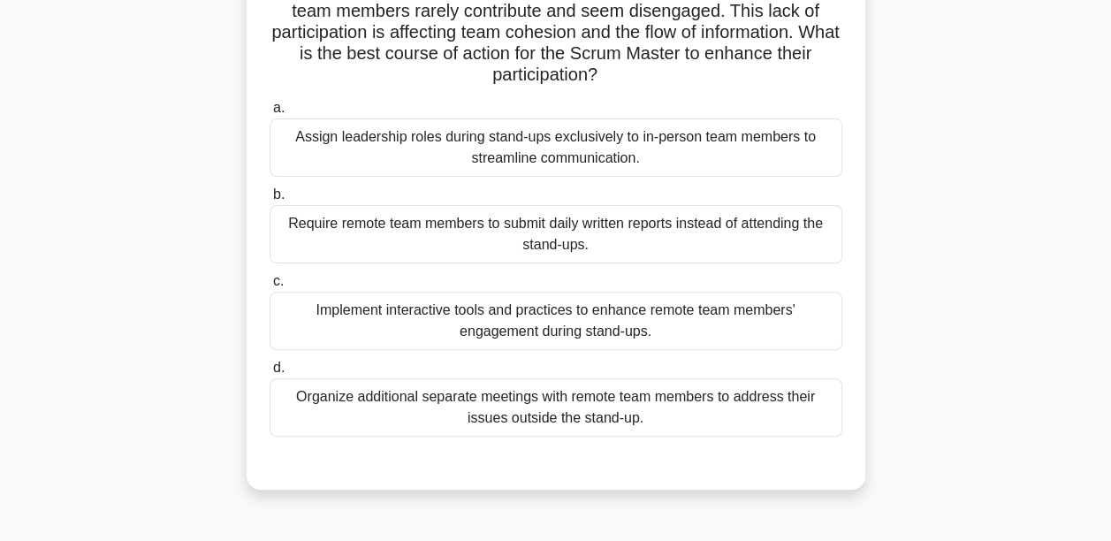
click at [532, 329] on div "Implement interactive tools and practices to enhance remote team members' engag…" at bounding box center [556, 321] width 573 height 58
click at [270, 287] on input "c. Implement interactive tools and practices to enhance remote team members' en…" at bounding box center [270, 281] width 0 height 11
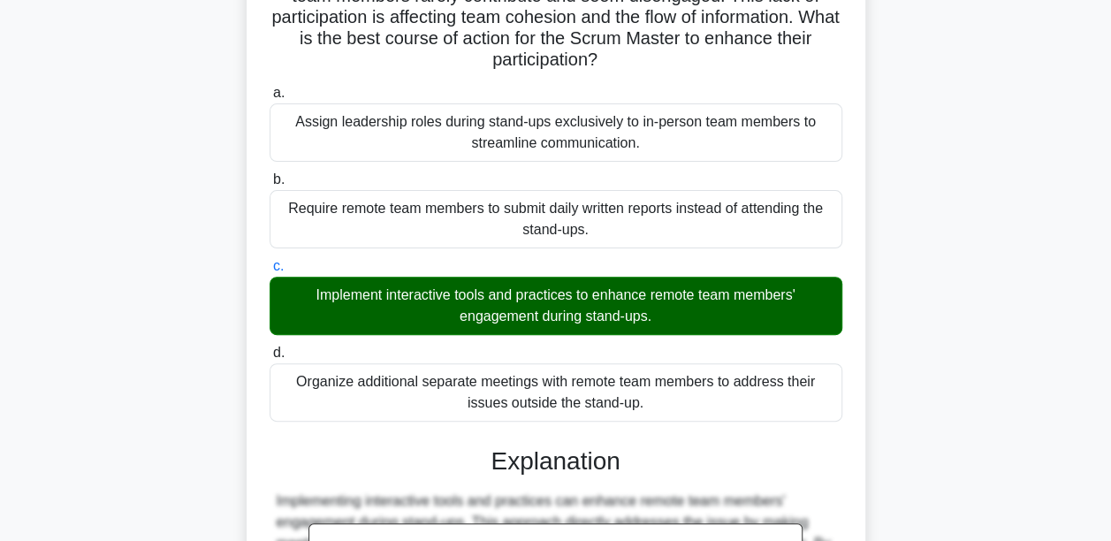
scroll to position [483, 0]
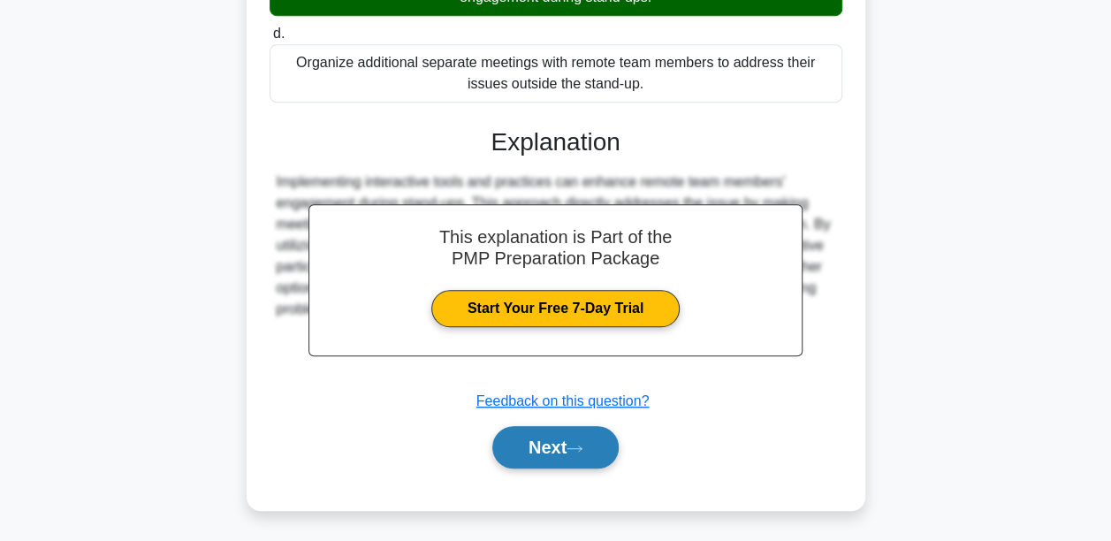
click at [560, 441] on button "Next" at bounding box center [555, 447] width 126 height 42
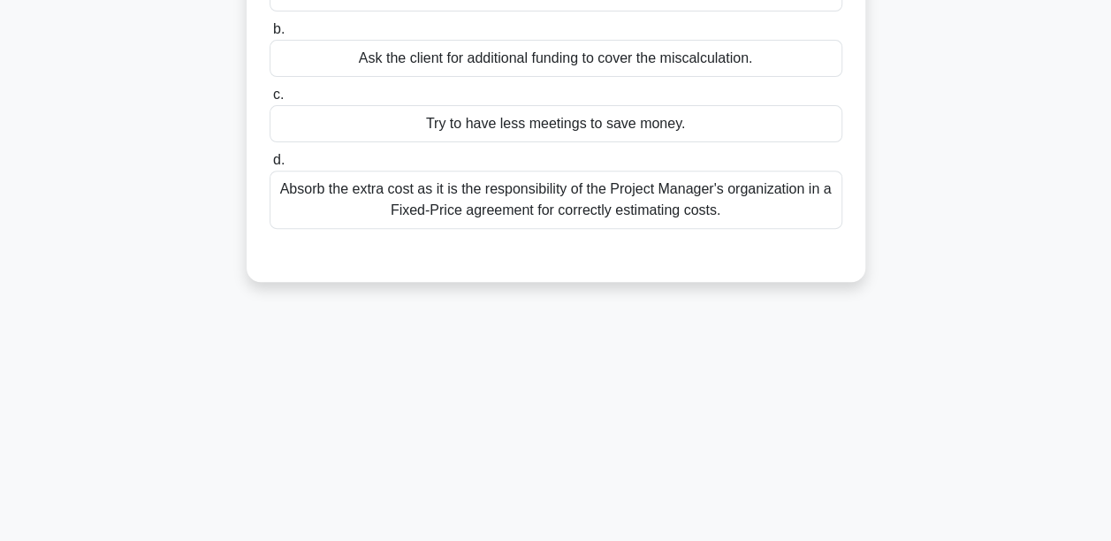
scroll to position [60, 0]
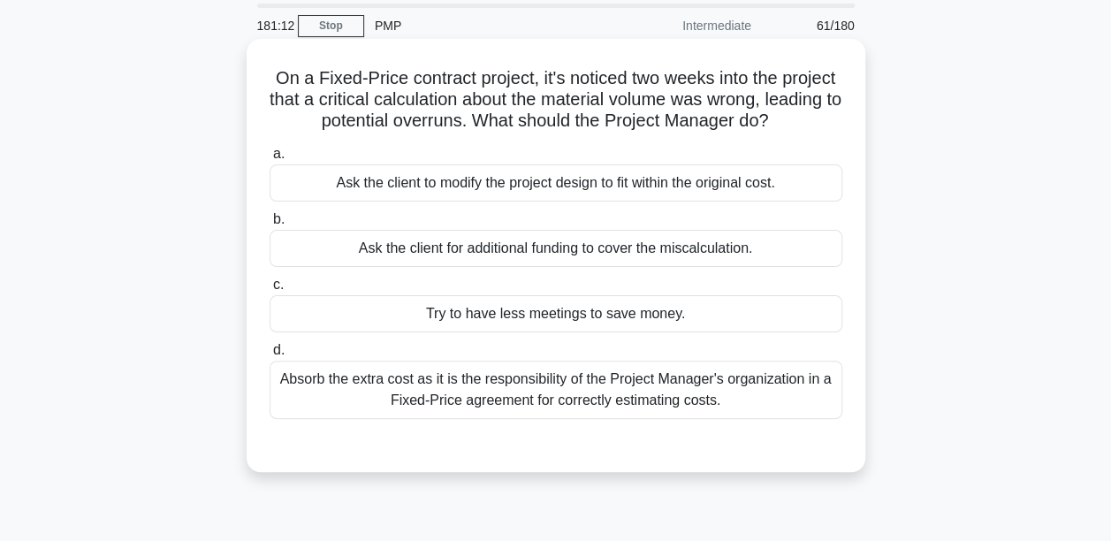
click at [436, 189] on div "Ask the client to modify the project design to fit within the original cost." at bounding box center [556, 182] width 573 height 37
click at [270, 160] on input "a. Ask the client to modify the project design to fit within the original cost." at bounding box center [270, 153] width 0 height 11
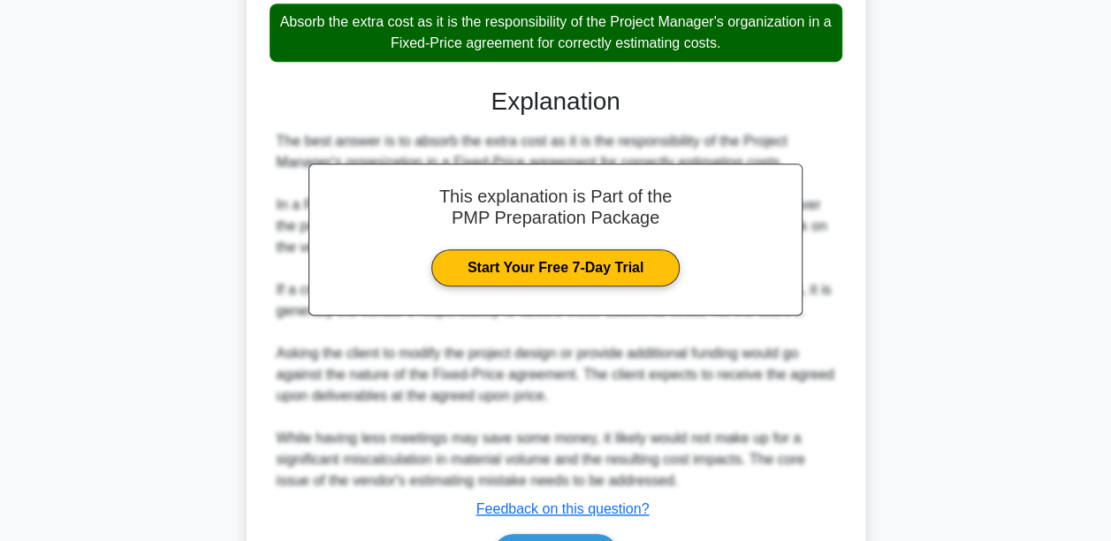
scroll to position [528, 0]
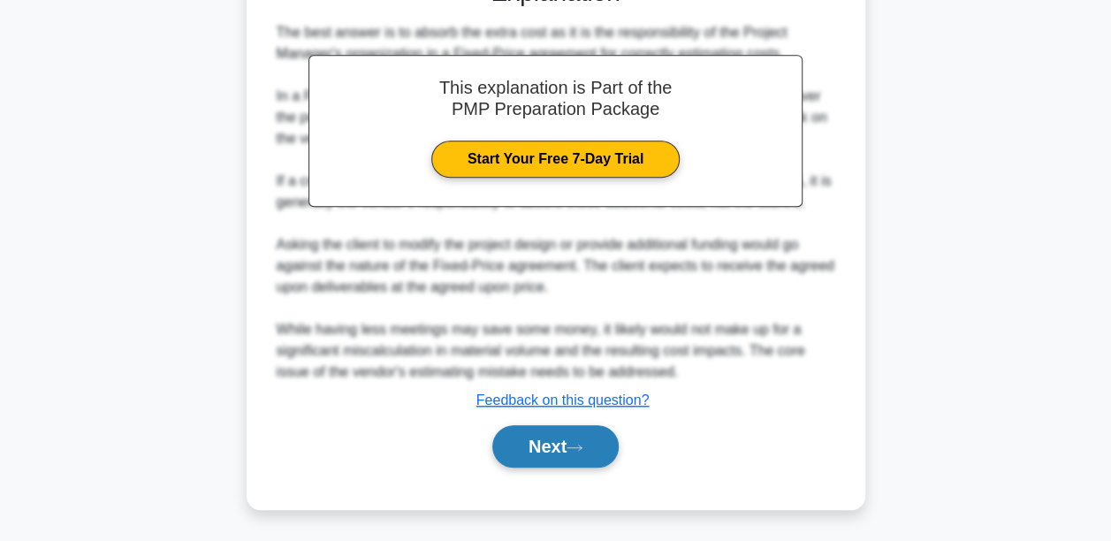
click at [549, 447] on button "Next" at bounding box center [555, 446] width 126 height 42
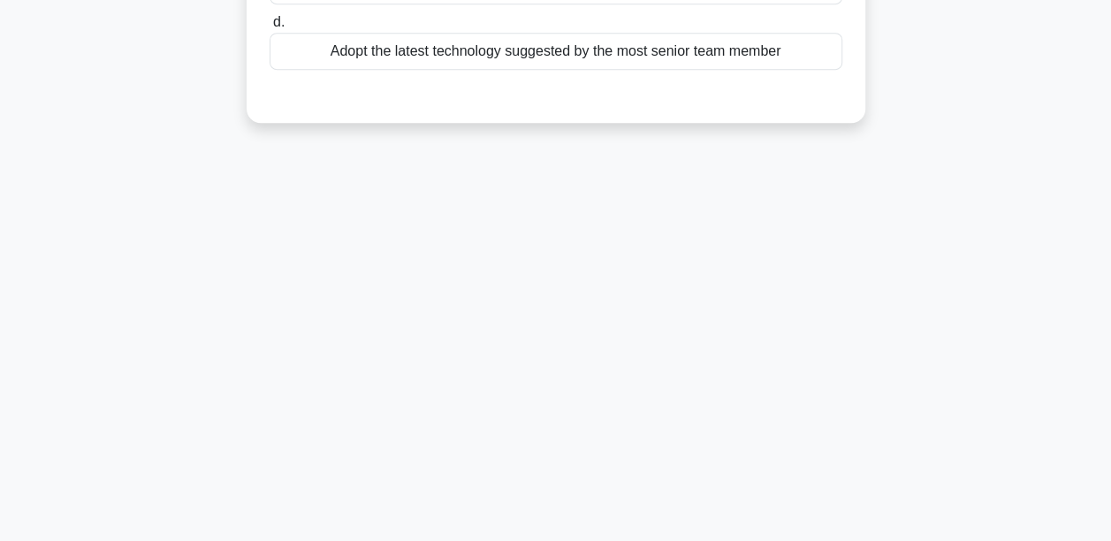
scroll to position [60, 0]
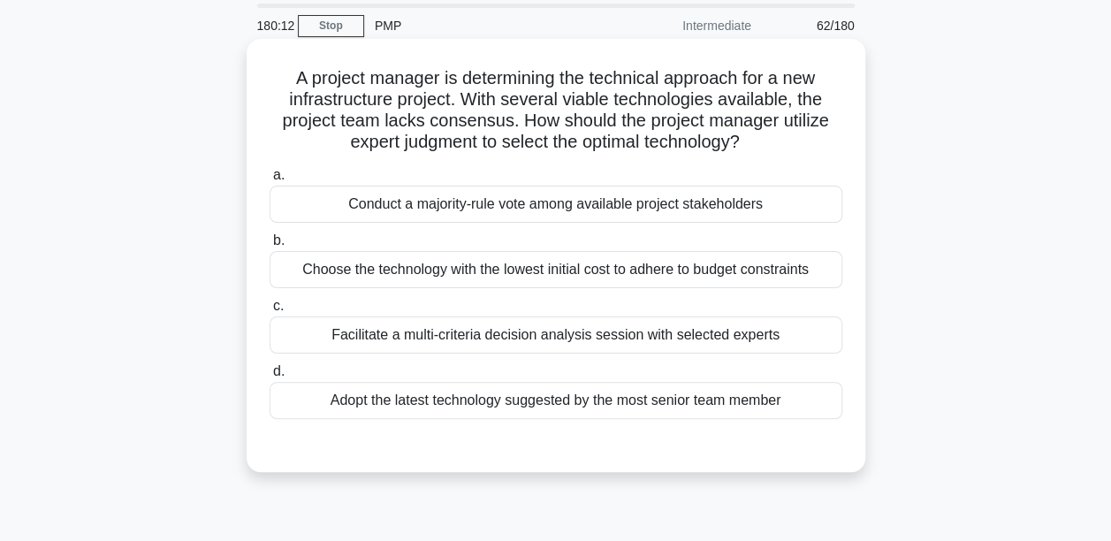
click at [456, 343] on div "Facilitate a multi-criteria decision analysis session with selected experts" at bounding box center [556, 334] width 573 height 37
drag, startPoint x: 457, startPoint y: 343, endPoint x: 417, endPoint y: 334, distance: 40.7
click at [417, 334] on div "Facilitate a multi-criteria decision analysis session with selected experts" at bounding box center [556, 334] width 573 height 37
click at [270, 312] on input "c. Facilitate a multi-criteria decision analysis session with selected experts" at bounding box center [270, 305] width 0 height 11
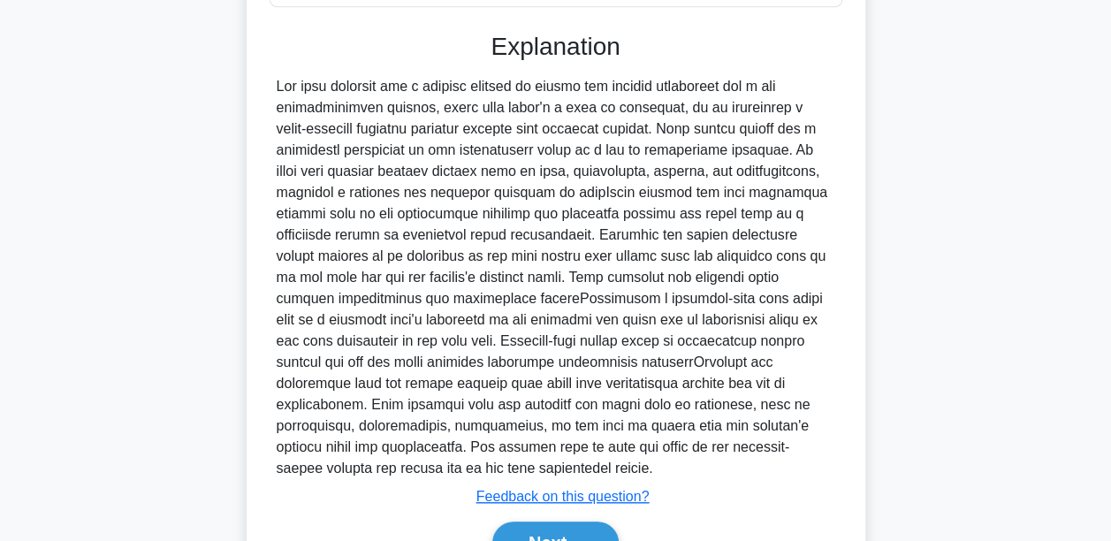
scroll to position [502, 0]
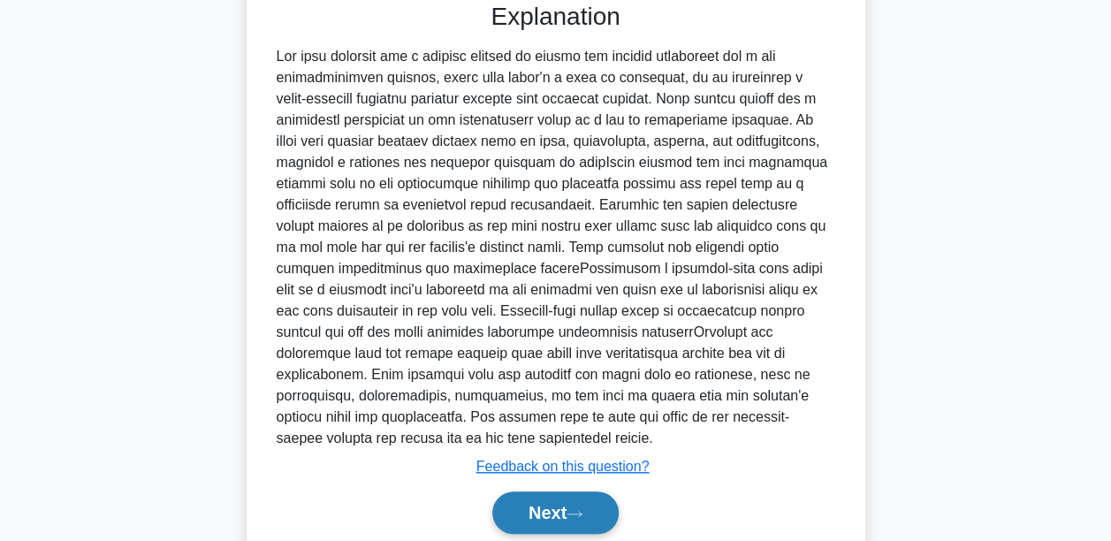
click at [557, 491] on button "Next" at bounding box center [555, 512] width 126 height 42
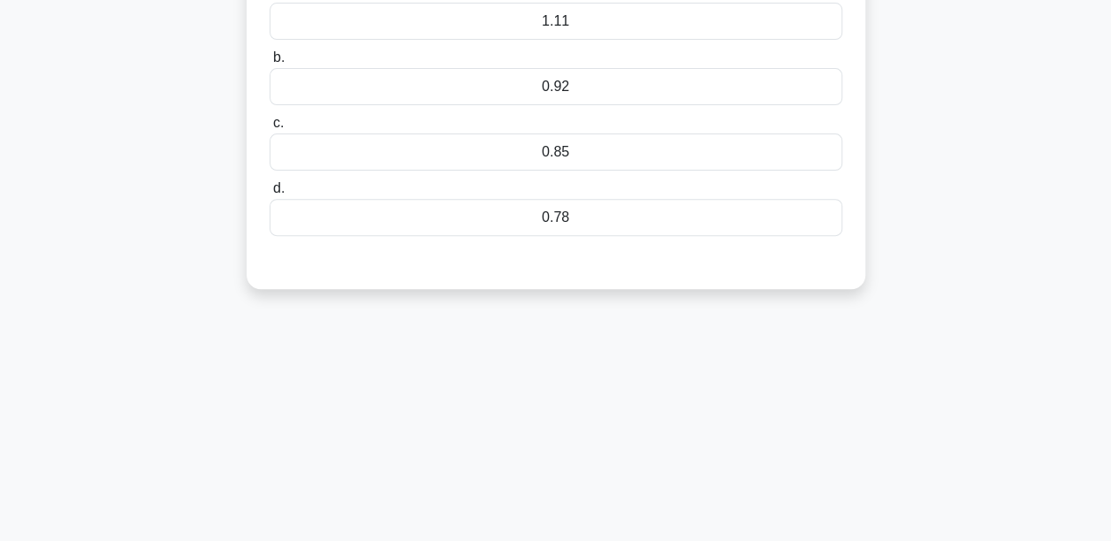
scroll to position [60, 0]
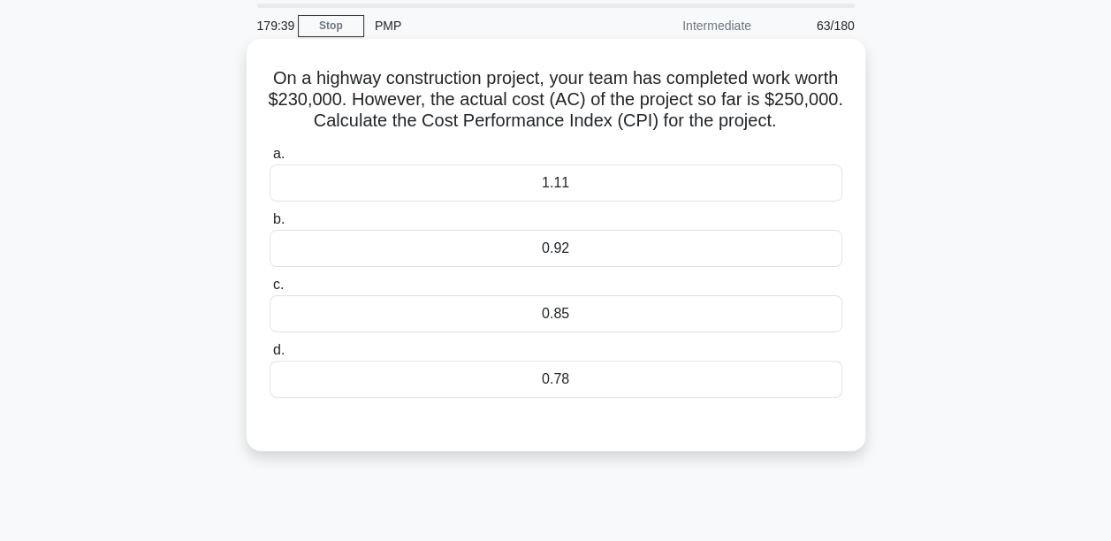
click at [523, 244] on div "0.92" at bounding box center [556, 248] width 573 height 37
click at [270, 225] on input "b. 0.92" at bounding box center [270, 219] width 0 height 11
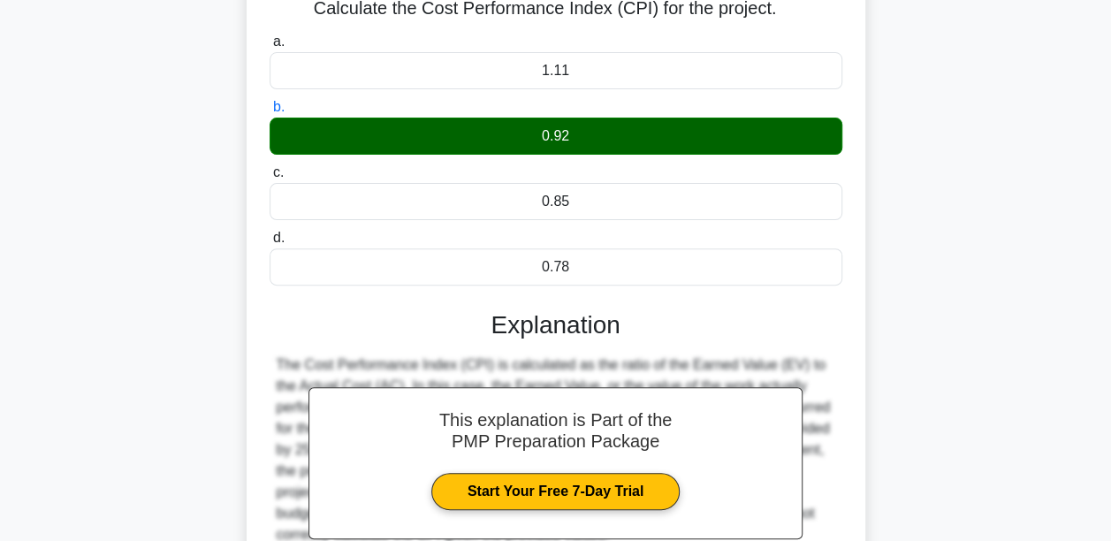
scroll to position [414, 0]
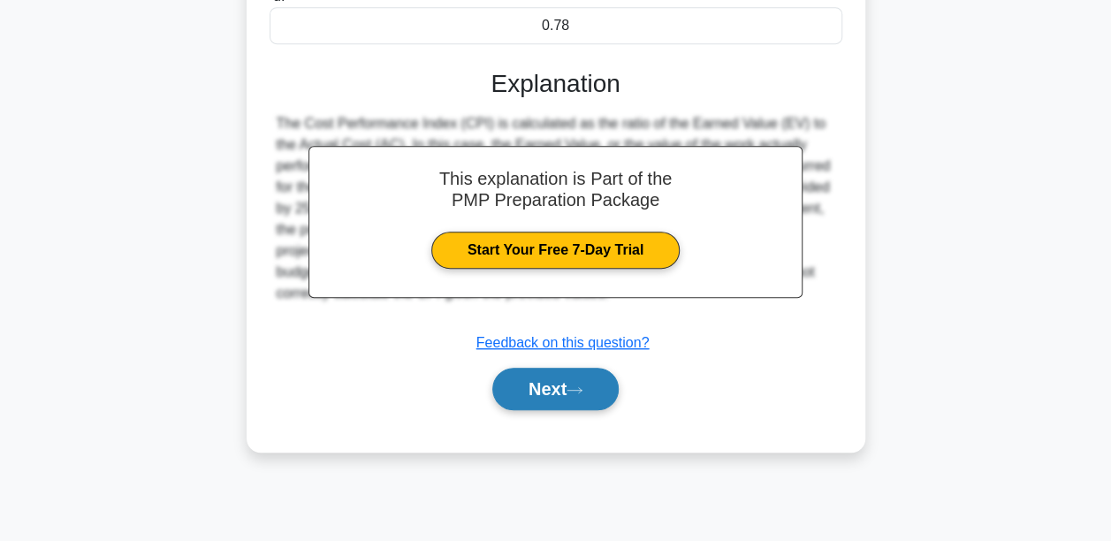
click at [579, 397] on button "Next" at bounding box center [555, 389] width 126 height 42
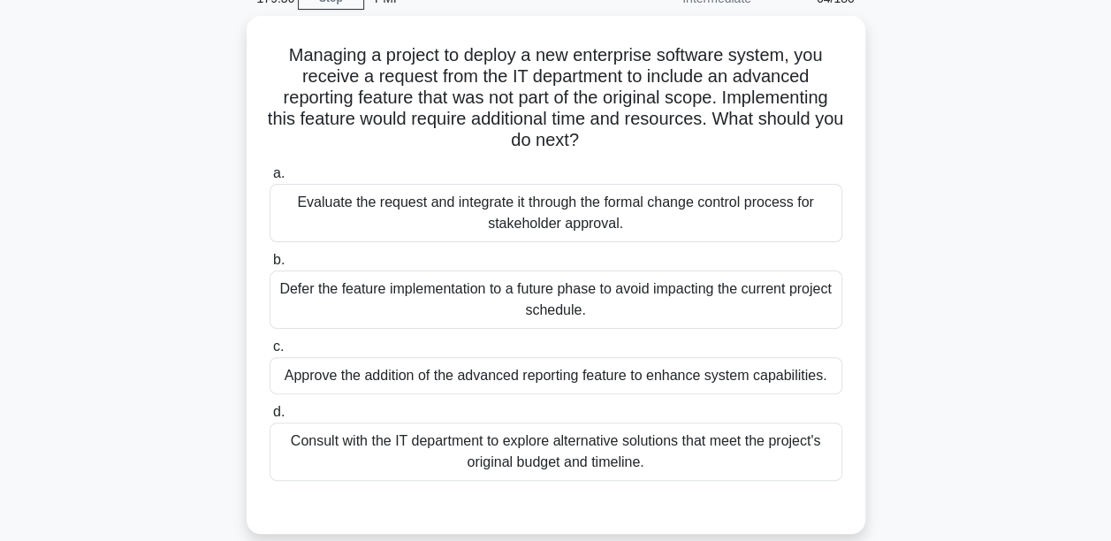
scroll to position [60, 0]
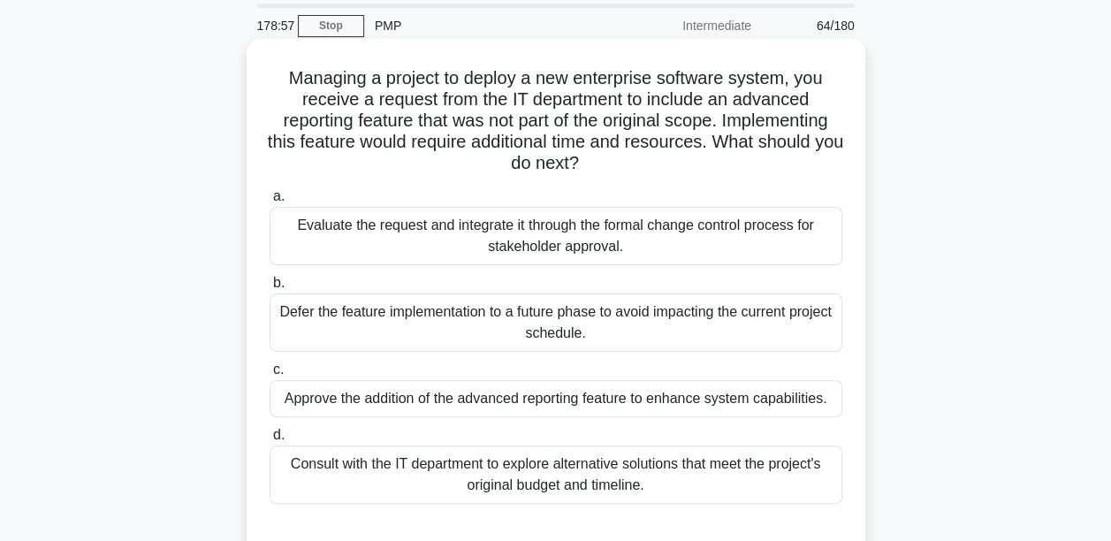
click at [586, 475] on div "Consult with the IT department to explore alternative solutions that meet the p…" at bounding box center [556, 474] width 573 height 58
click at [270, 441] on input "d. Consult with the IT department to explore alternative solutions that meet th…" at bounding box center [270, 434] width 0 height 11
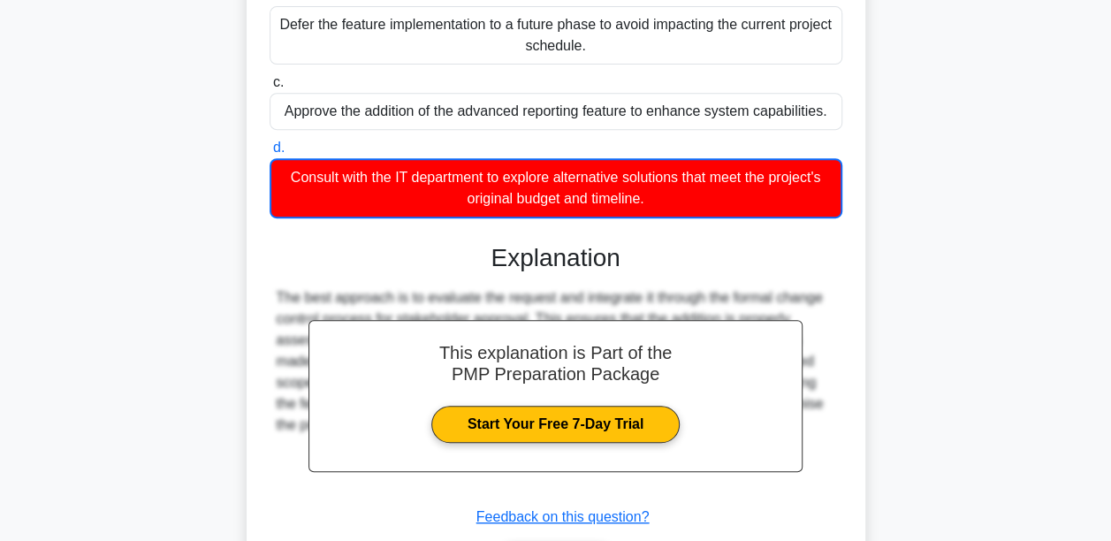
scroll to position [464, 0]
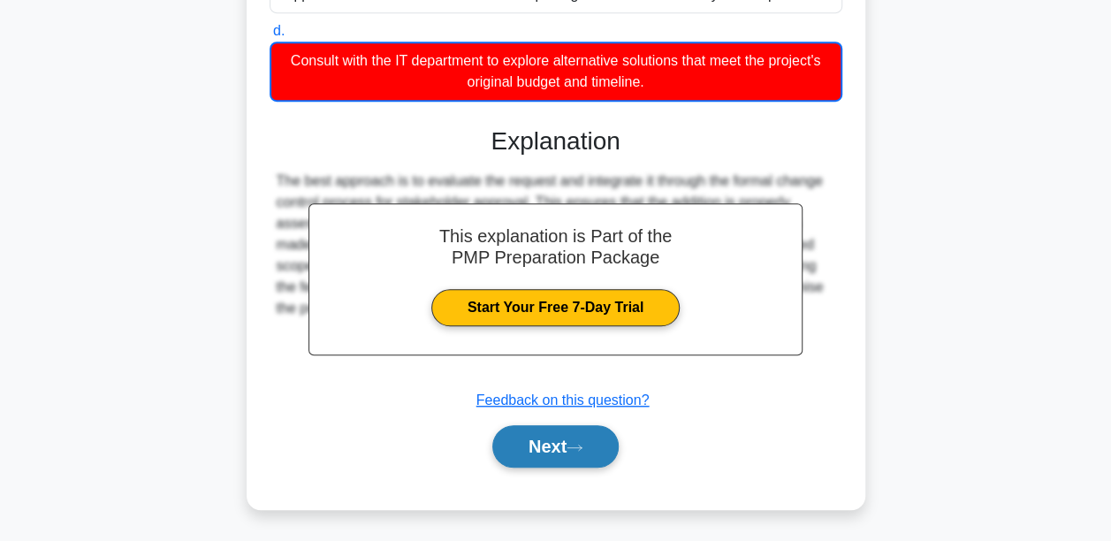
click at [527, 448] on button "Next" at bounding box center [555, 446] width 126 height 42
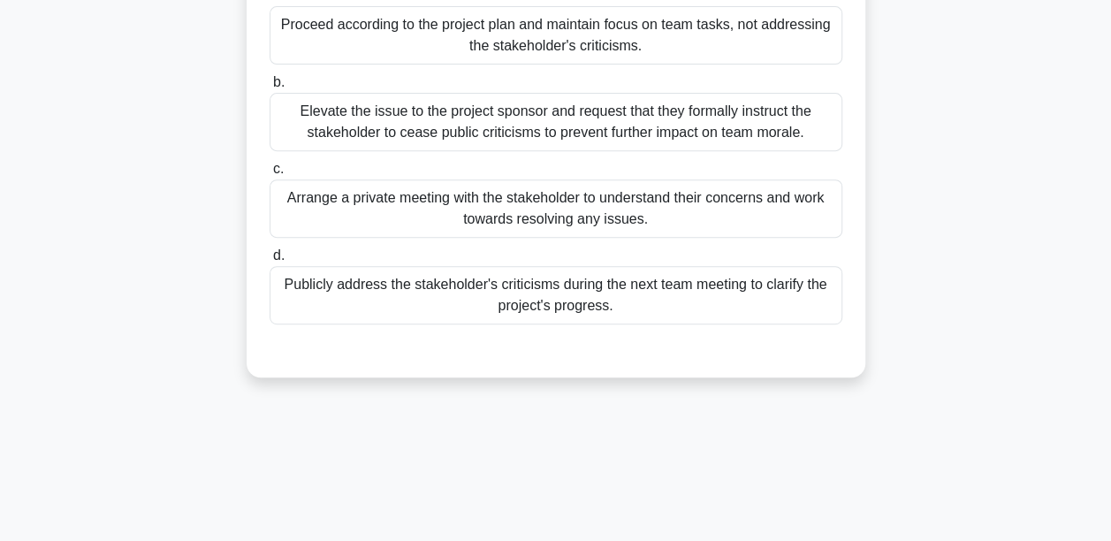
scroll to position [325, 0]
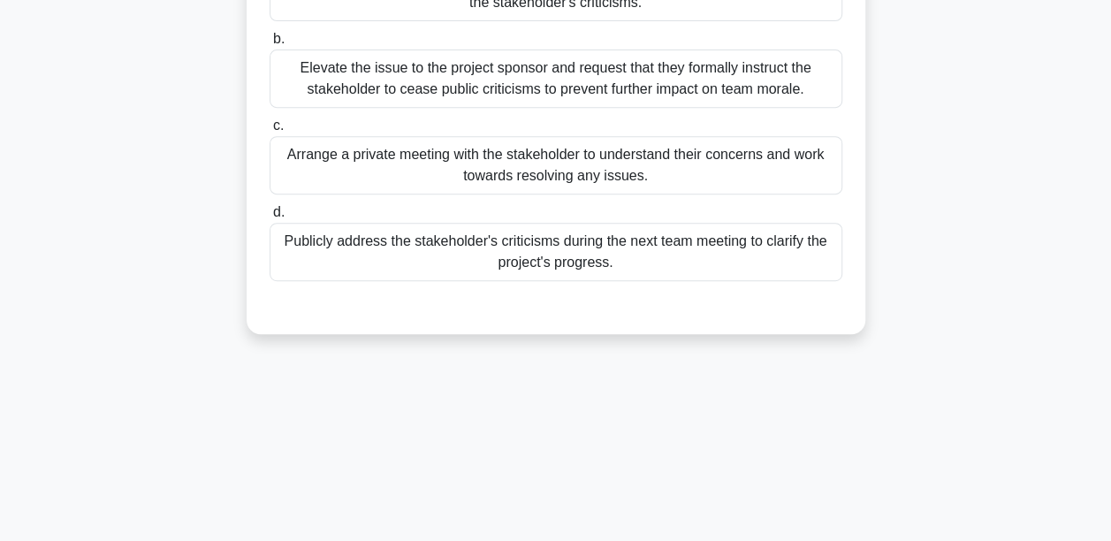
click at [491, 167] on div "Arrange a private meeting with the stakeholder to understand their concerns and…" at bounding box center [556, 165] width 573 height 58
click at [270, 132] on input "c. Arrange a private meeting with the stakeholder to understand their concerns …" at bounding box center [270, 125] width 0 height 11
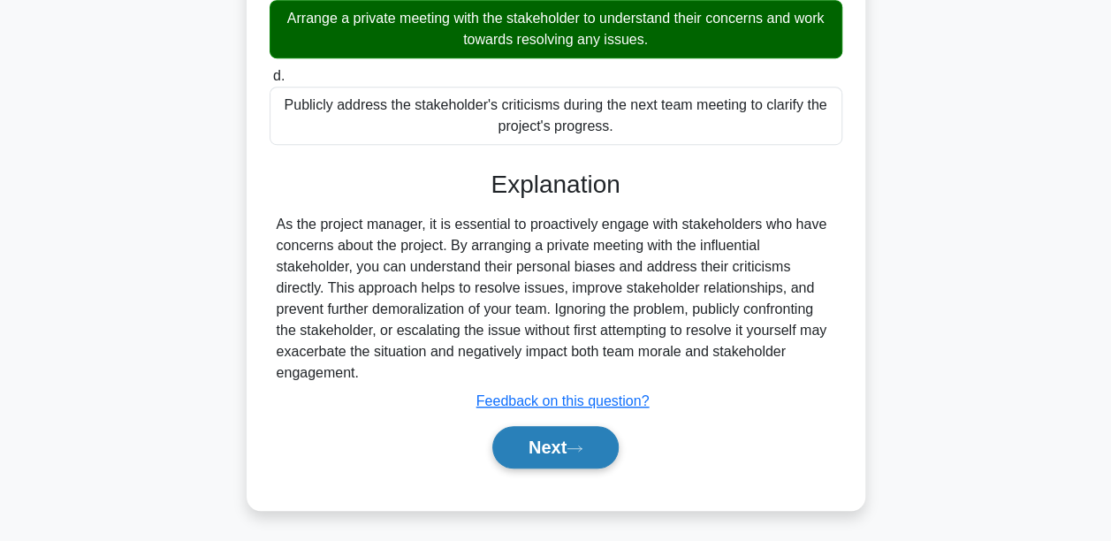
click at [585, 437] on button "Next" at bounding box center [555, 447] width 126 height 42
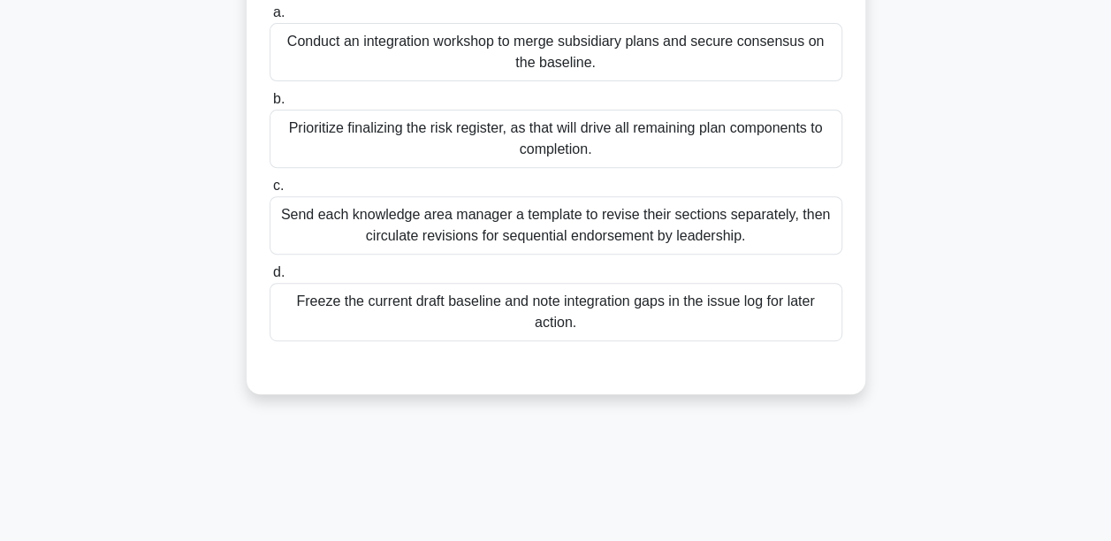
scroll to position [177, 0]
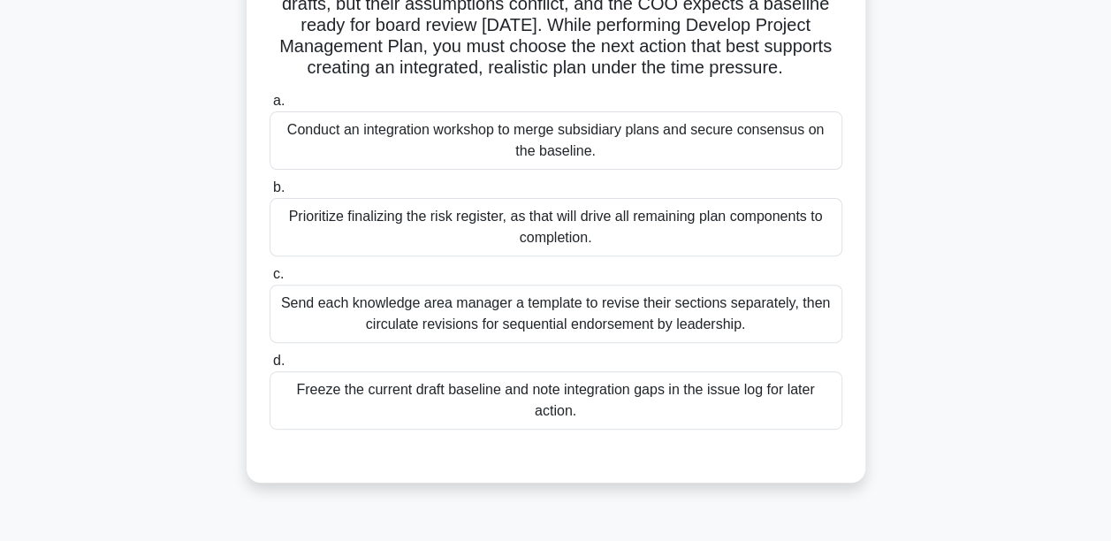
click at [591, 223] on div "Prioritize finalizing the risk register, as that will drive all remaining plan …" at bounding box center [556, 227] width 573 height 58
click at [270, 194] on input "b. Prioritize finalizing the risk register, as that will drive all remaining pl…" at bounding box center [270, 187] width 0 height 11
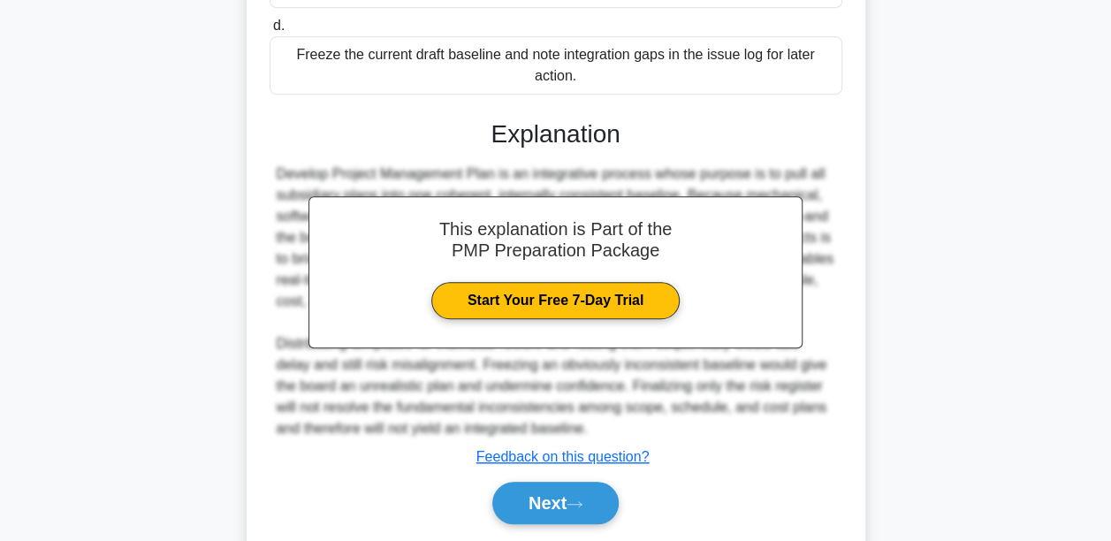
scroll to position [570, 0]
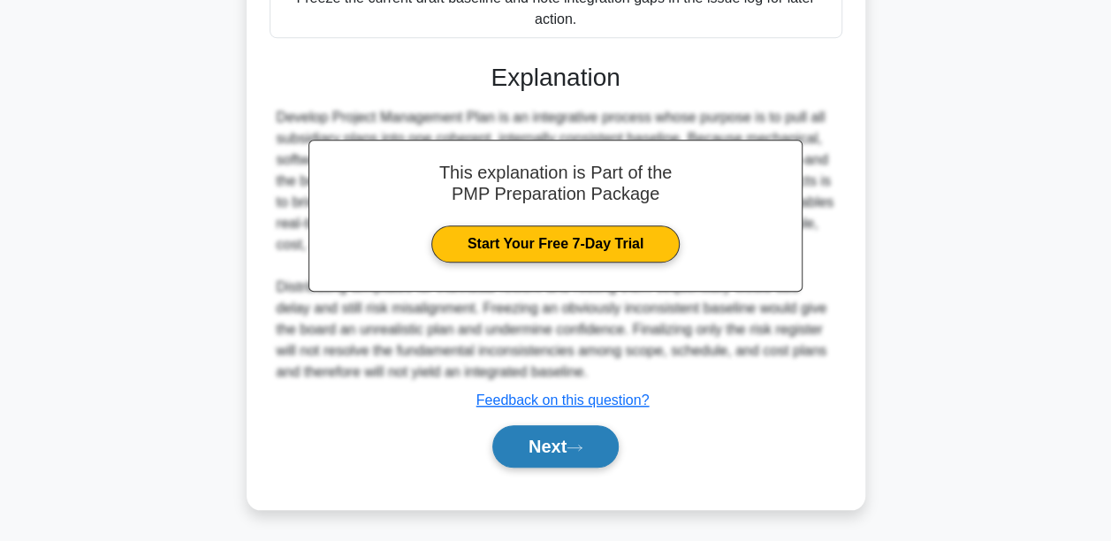
click at [588, 456] on button "Next" at bounding box center [555, 446] width 126 height 42
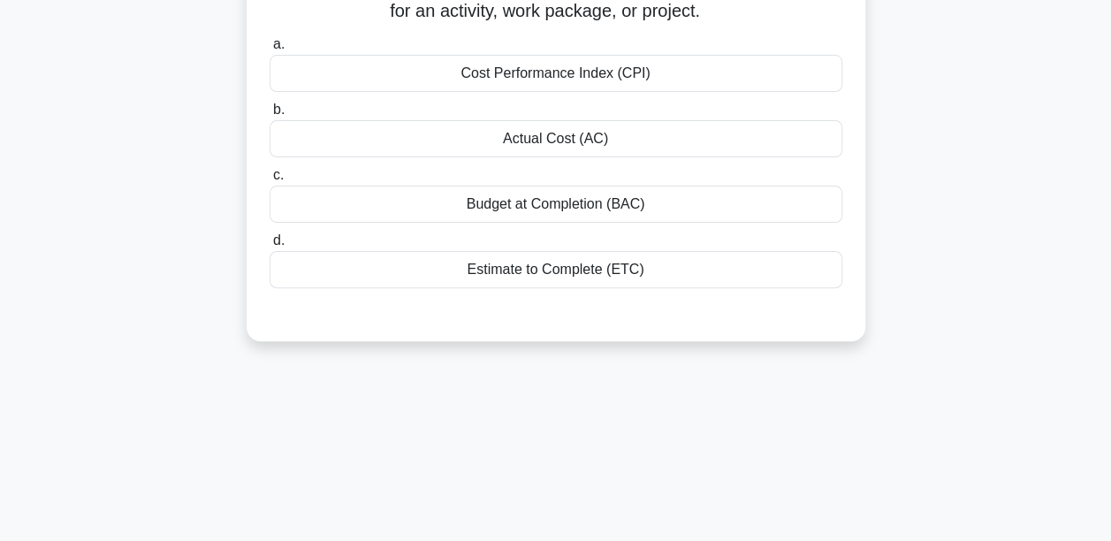
scroll to position [60, 0]
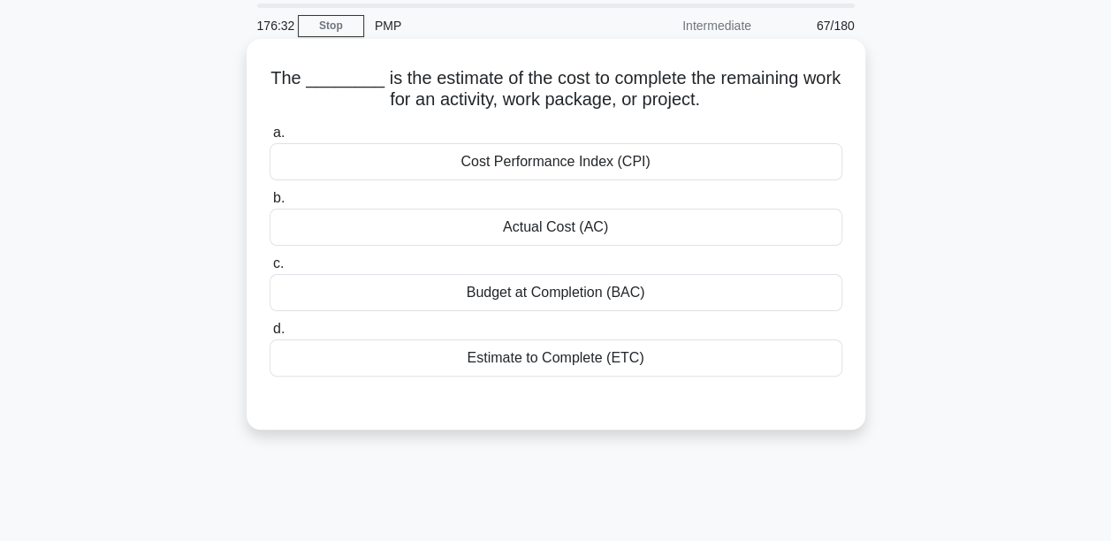
click at [543, 355] on div "Estimate to Complete (ETC)" at bounding box center [556, 357] width 573 height 37
click at [270, 335] on input "d. Estimate to Complete (ETC)" at bounding box center [270, 328] width 0 height 11
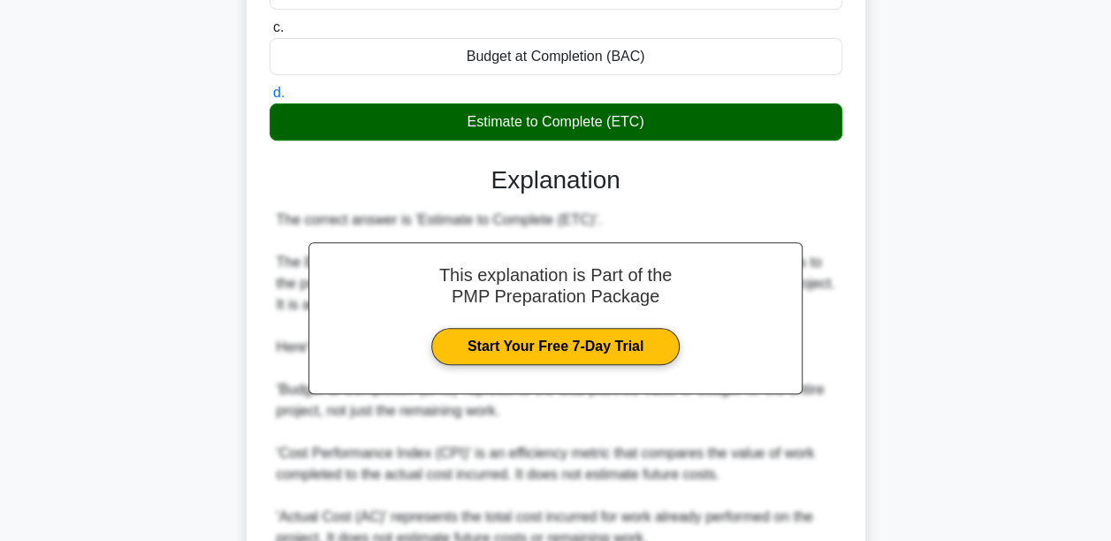
scroll to position [525, 0]
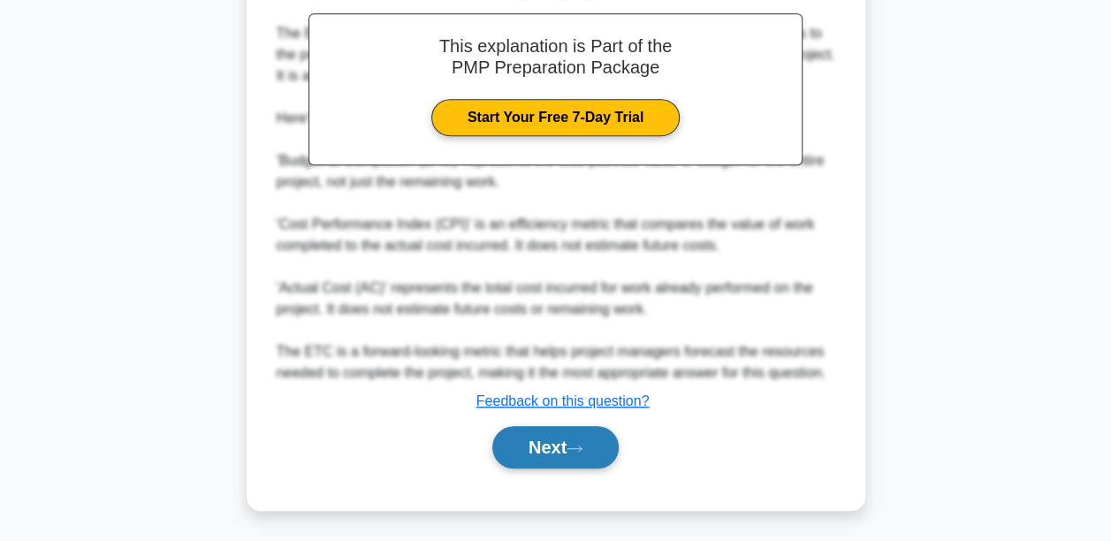
click at [544, 442] on button "Next" at bounding box center [555, 447] width 126 height 42
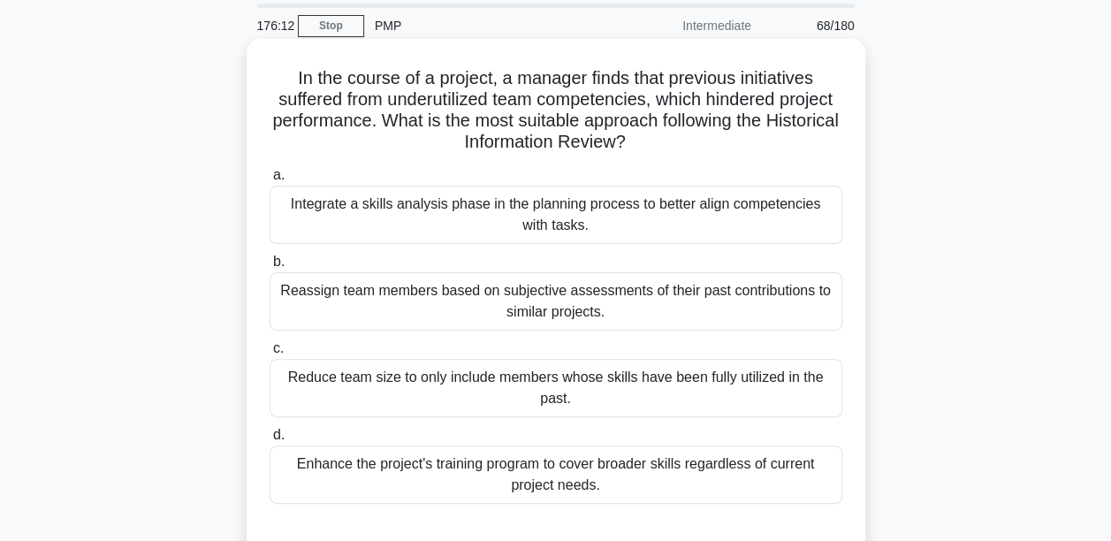
scroll to position [148, 0]
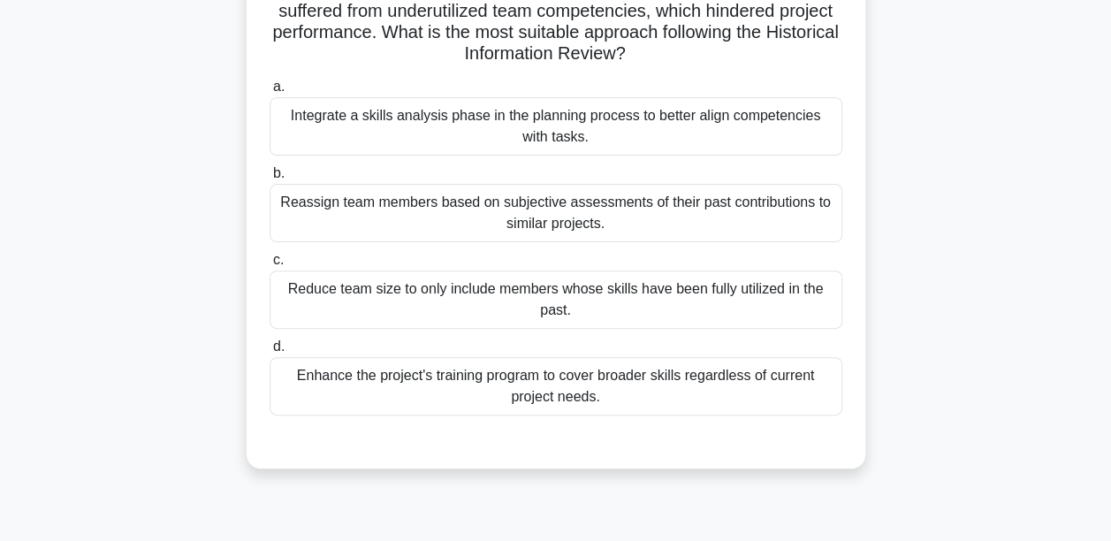
click at [551, 124] on div "Integrate a skills analysis phase in the planning process to better align compe…" at bounding box center [556, 126] width 573 height 58
click at [270, 93] on input "a. Integrate a skills analysis phase in the planning process to better align co…" at bounding box center [270, 86] width 0 height 11
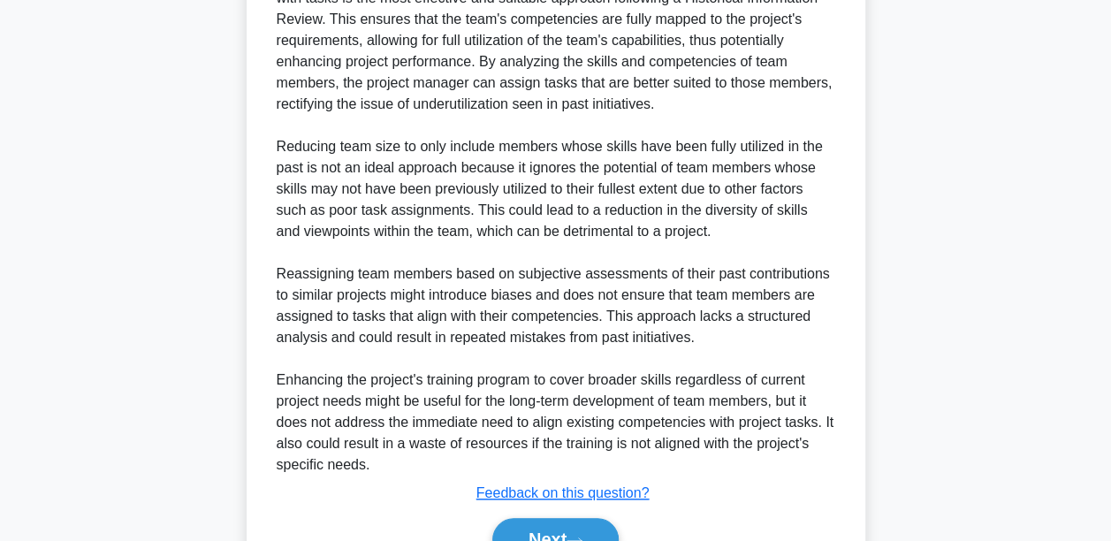
scroll to position [679, 0]
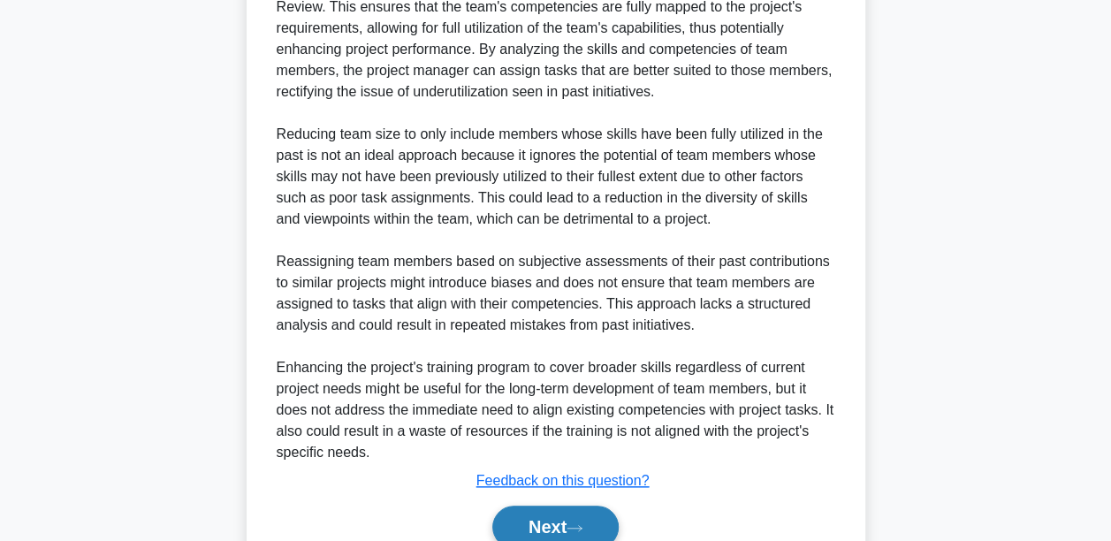
click at [537, 527] on button "Next" at bounding box center [555, 526] width 126 height 42
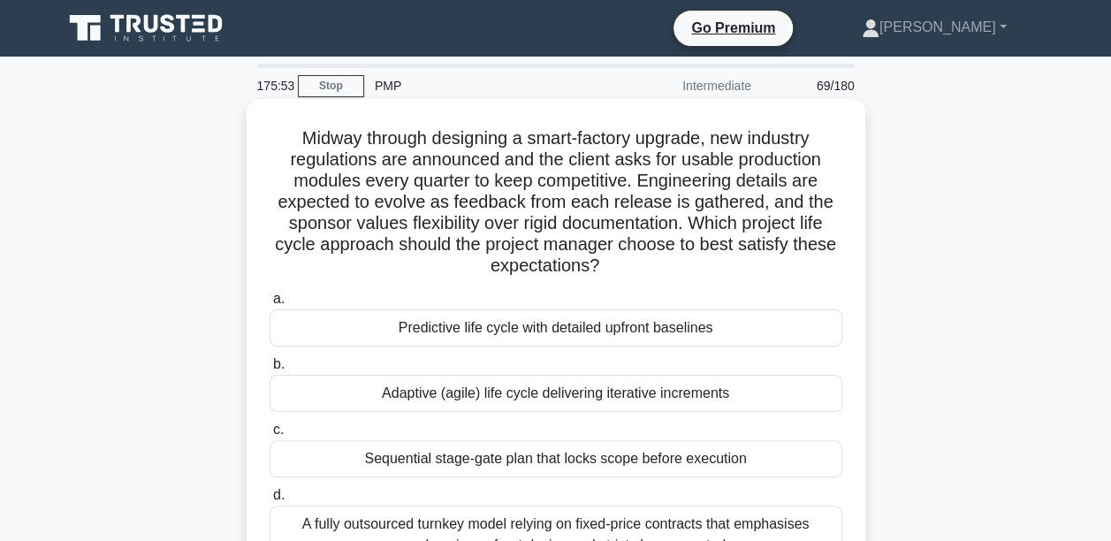
scroll to position [88, 0]
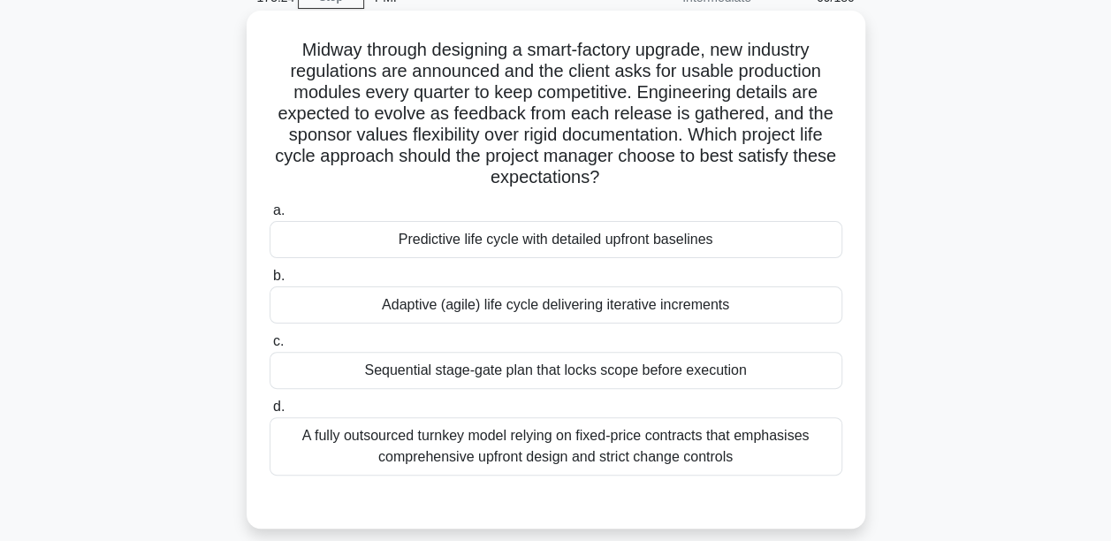
click at [472, 309] on div "Adaptive (agile) life cycle delivering iterative increments" at bounding box center [556, 304] width 573 height 37
click at [270, 282] on input "b. Adaptive (agile) life cycle delivering iterative increments" at bounding box center [270, 275] width 0 height 11
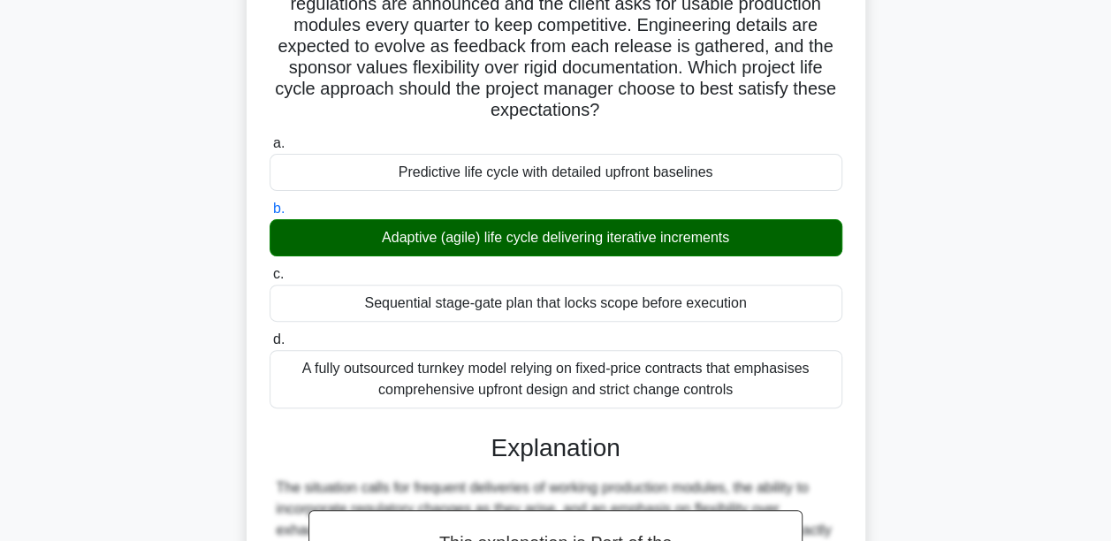
scroll to position [442, 0]
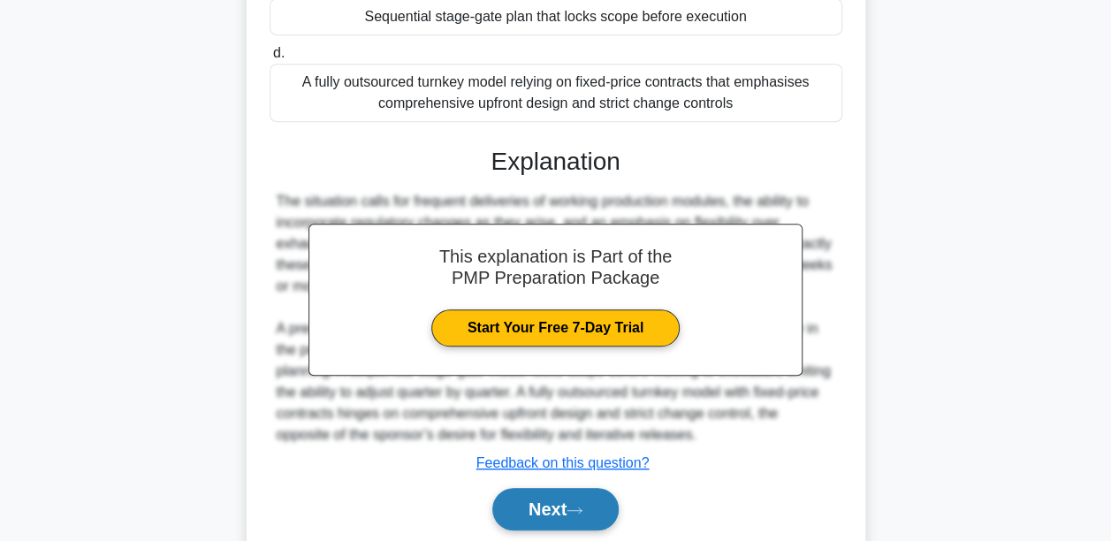
click at [536, 500] on button "Next" at bounding box center [555, 509] width 126 height 42
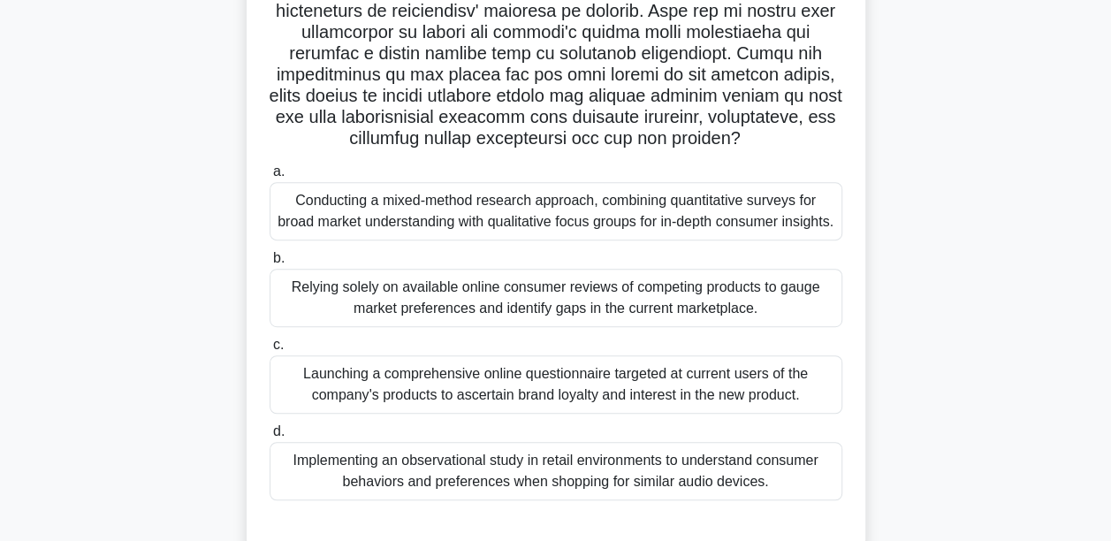
scroll to position [338, 0]
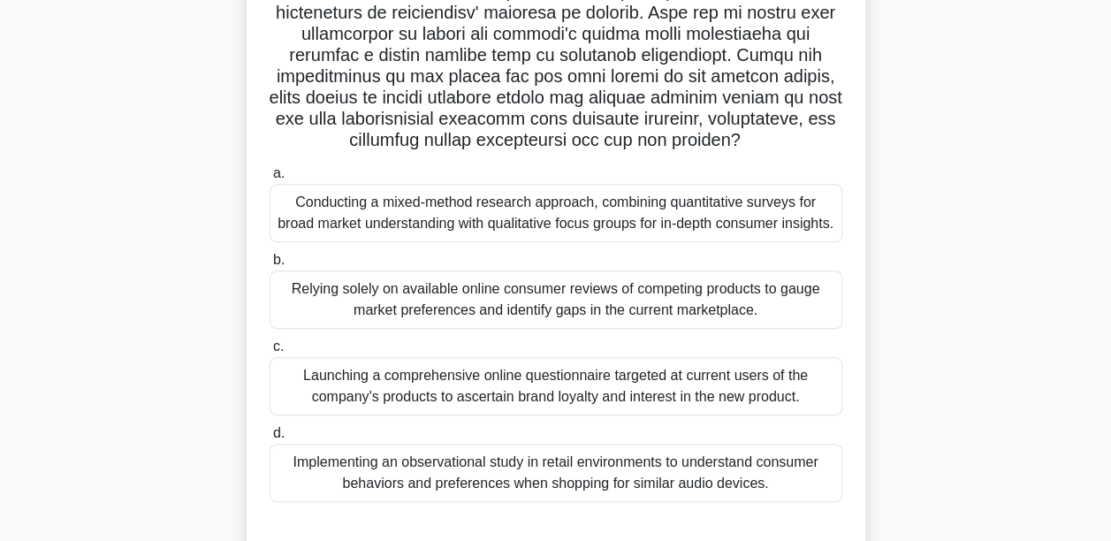
click at [395, 240] on div "Conducting a mixed-method research approach, combining quantitative surveys for…" at bounding box center [556, 213] width 573 height 58
click at [270, 179] on input "a. Conducting a mixed-method research approach, combining quantitative surveys …" at bounding box center [270, 173] width 0 height 11
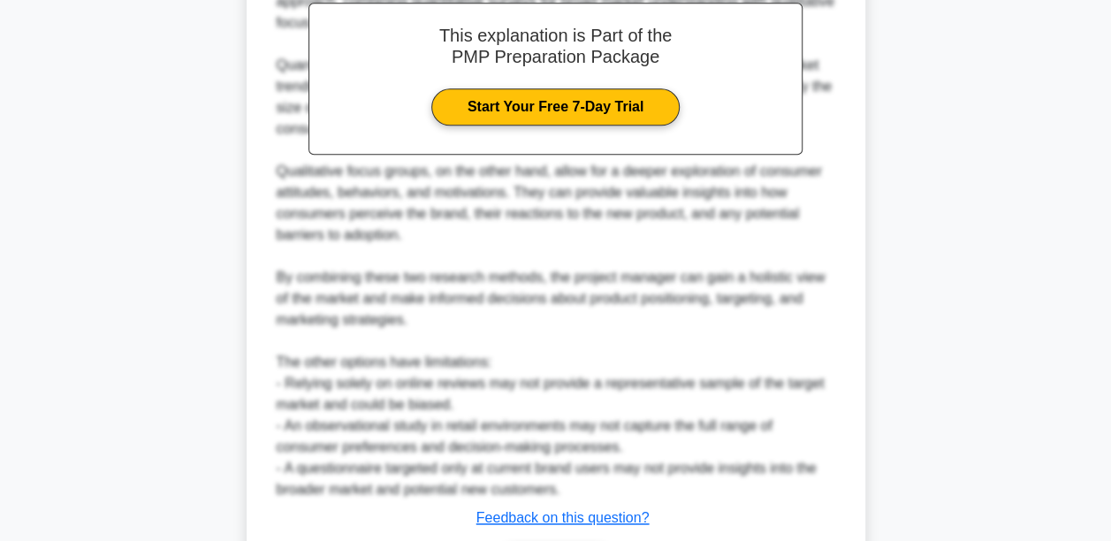
scroll to position [1045, 0]
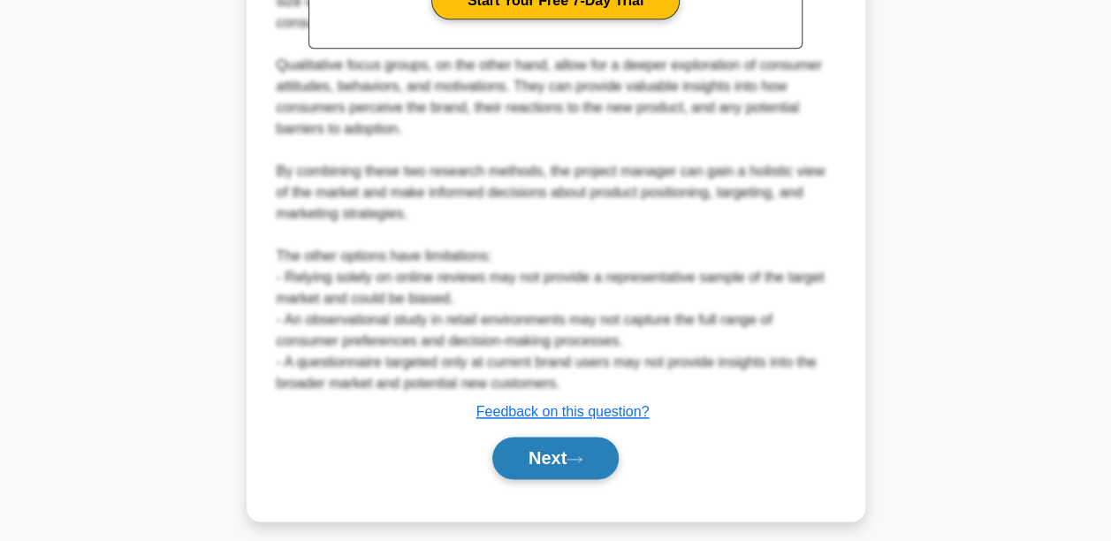
click at [574, 479] on button "Next" at bounding box center [555, 458] width 126 height 42
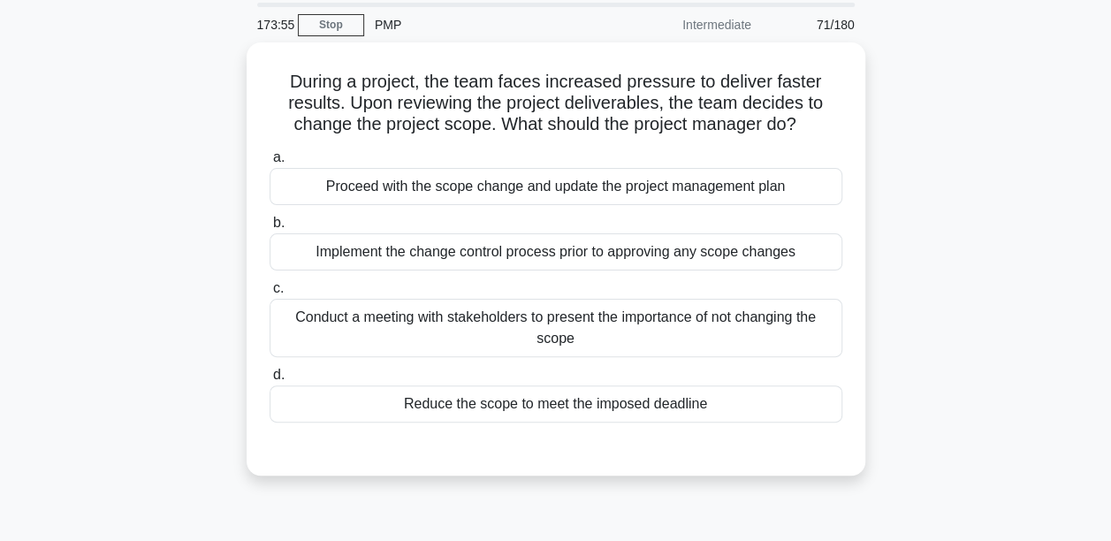
scroll to position [88, 0]
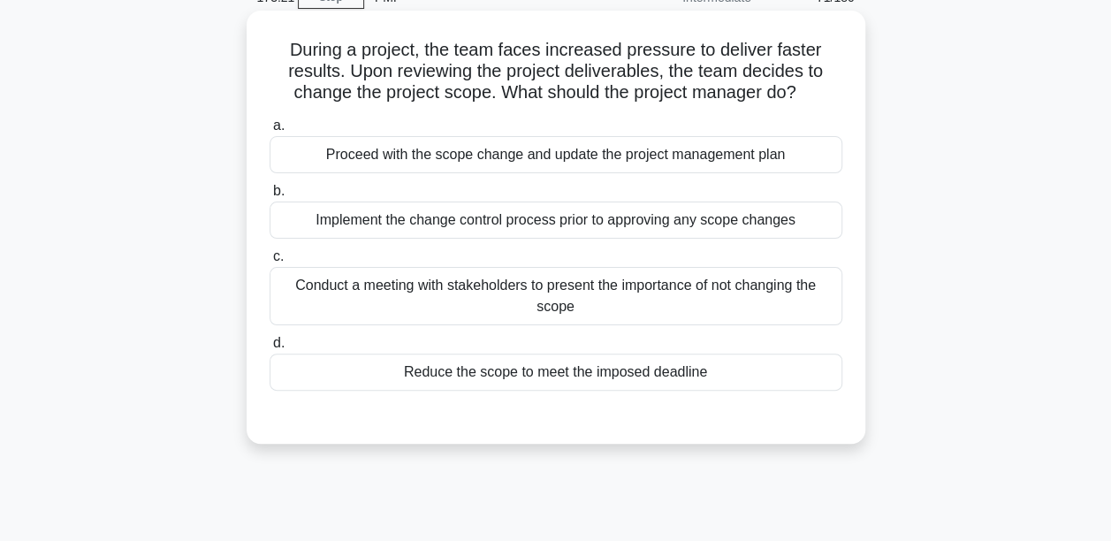
click at [540, 224] on div "Implement the change control process prior to approving any scope changes" at bounding box center [556, 219] width 573 height 37
click at [270, 197] on input "b. Implement the change control process prior to approving any scope changes" at bounding box center [270, 191] width 0 height 11
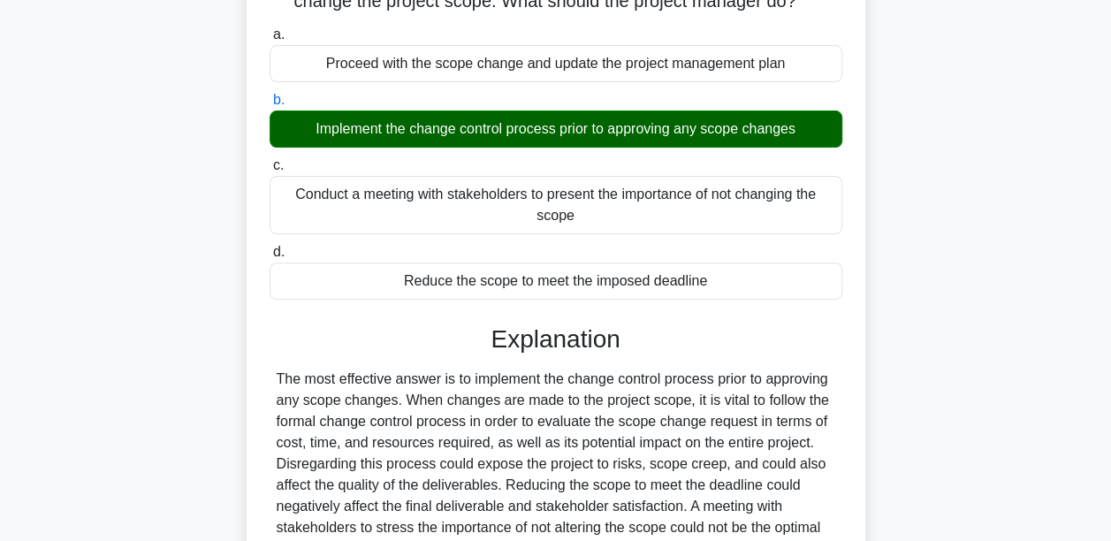
scroll to position [353, 0]
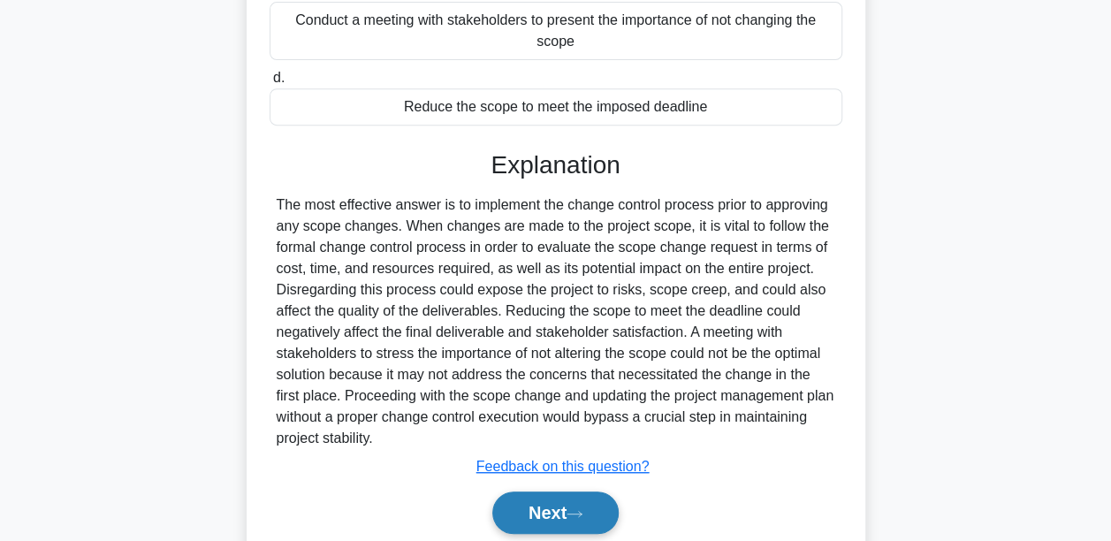
click at [564, 517] on button "Next" at bounding box center [555, 512] width 126 height 42
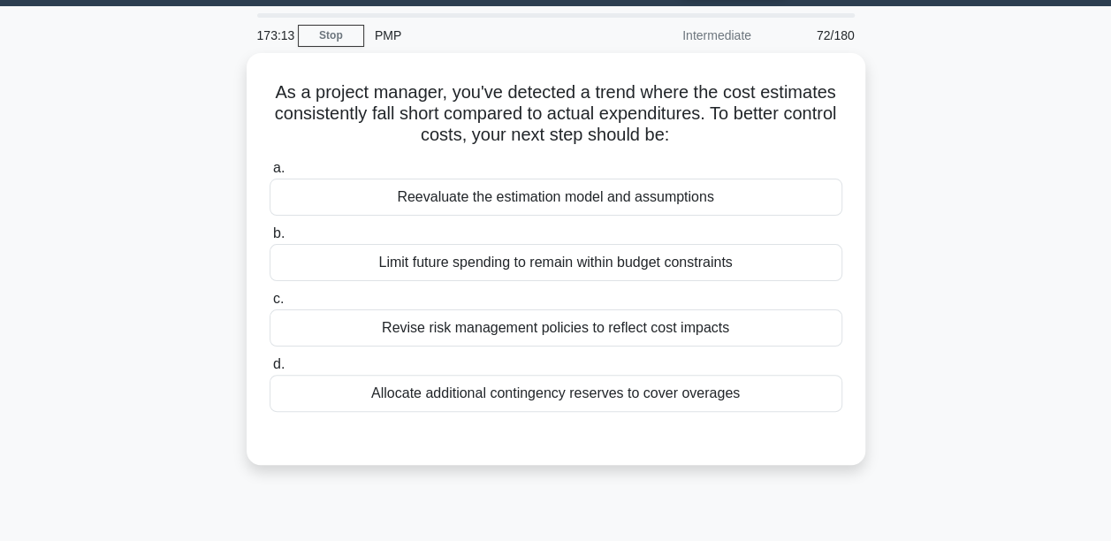
scroll to position [0, 0]
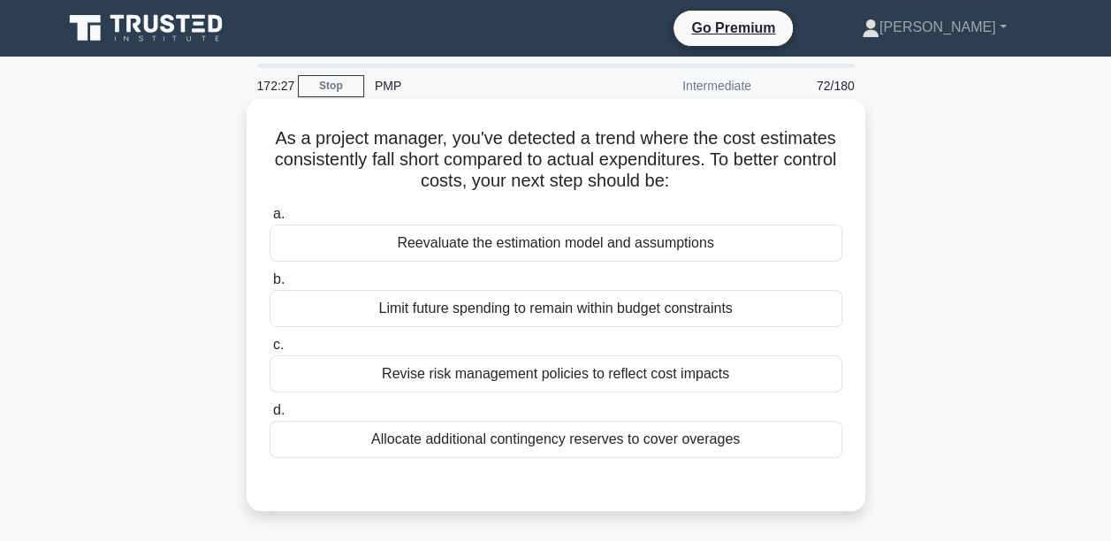
click at [463, 247] on div "Reevaluate the estimation model and assumptions" at bounding box center [556, 242] width 573 height 37
click at [270, 220] on input "a. Reevaluate the estimation model and assumptions" at bounding box center [270, 214] width 0 height 11
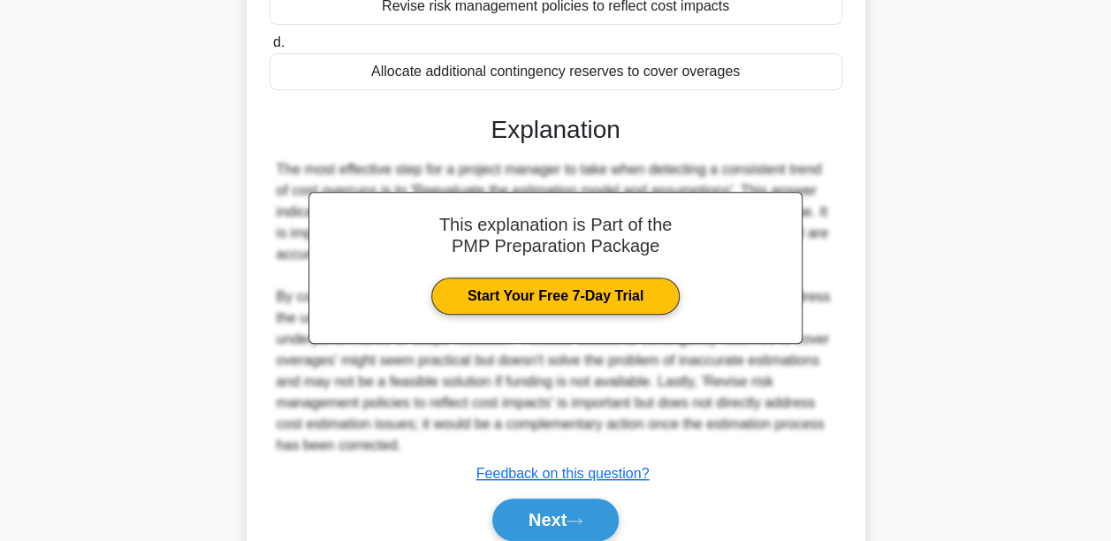
scroll to position [440, 0]
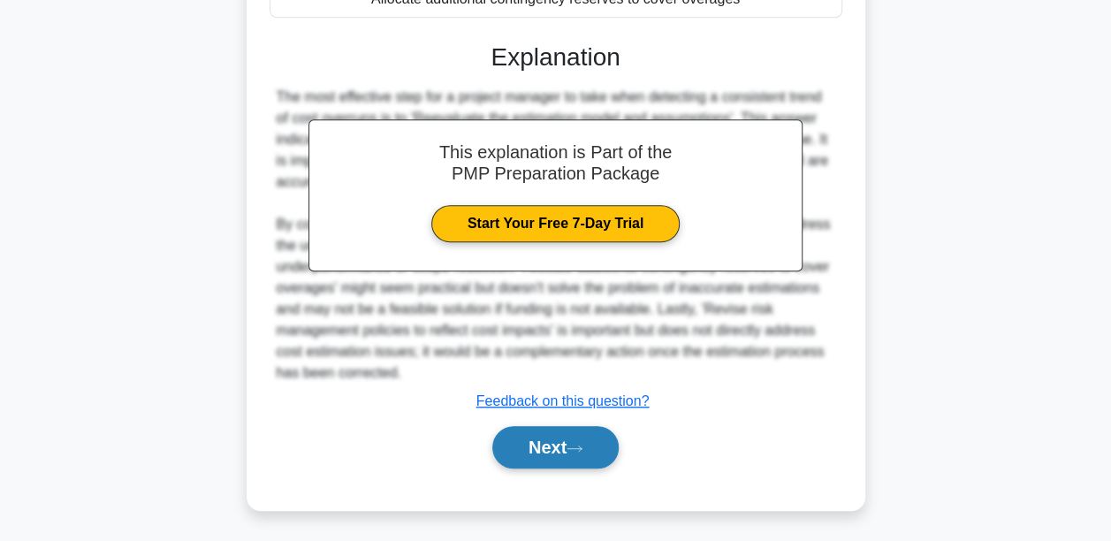
click at [548, 452] on button "Next" at bounding box center [555, 447] width 126 height 42
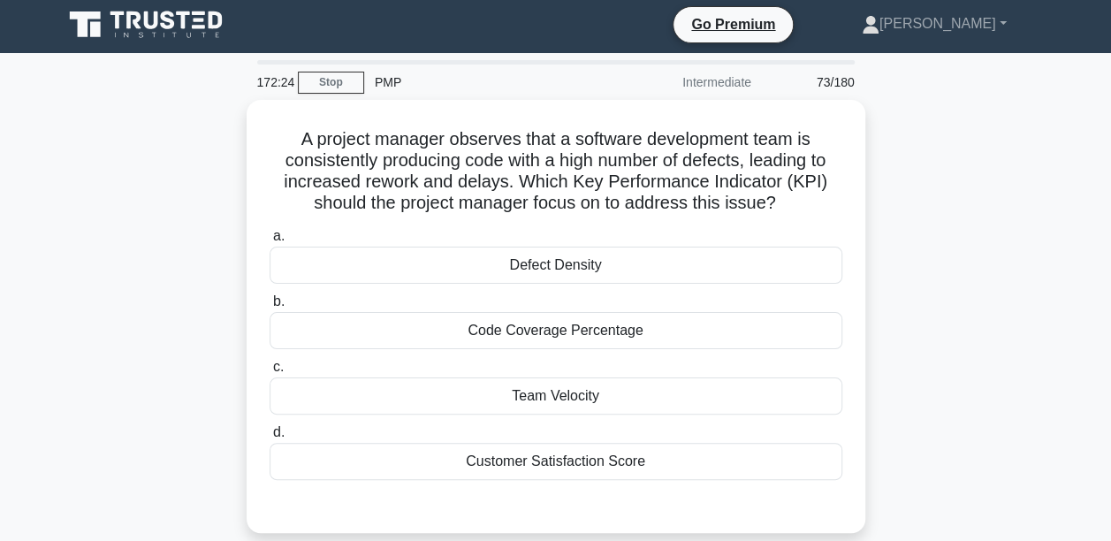
scroll to position [0, 0]
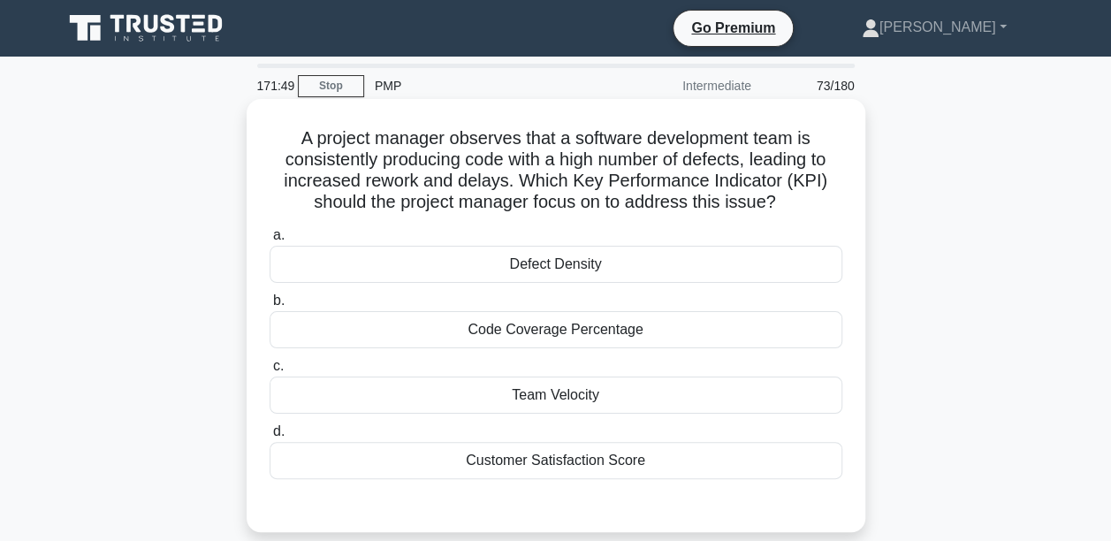
click at [536, 268] on div "Defect Density" at bounding box center [556, 264] width 573 height 37
click at [270, 241] on input "a. Defect Density" at bounding box center [270, 235] width 0 height 11
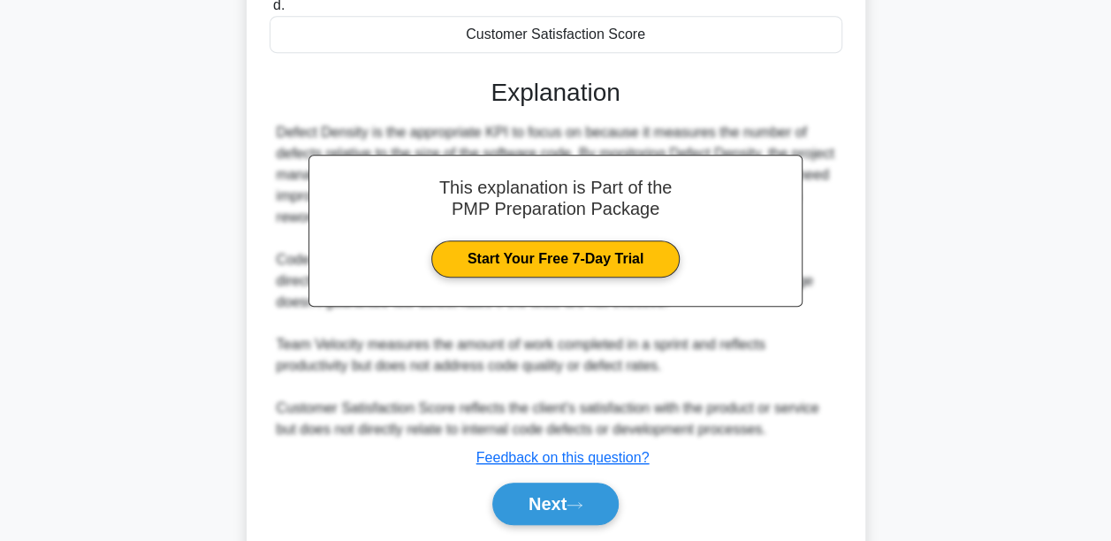
scroll to position [442, 0]
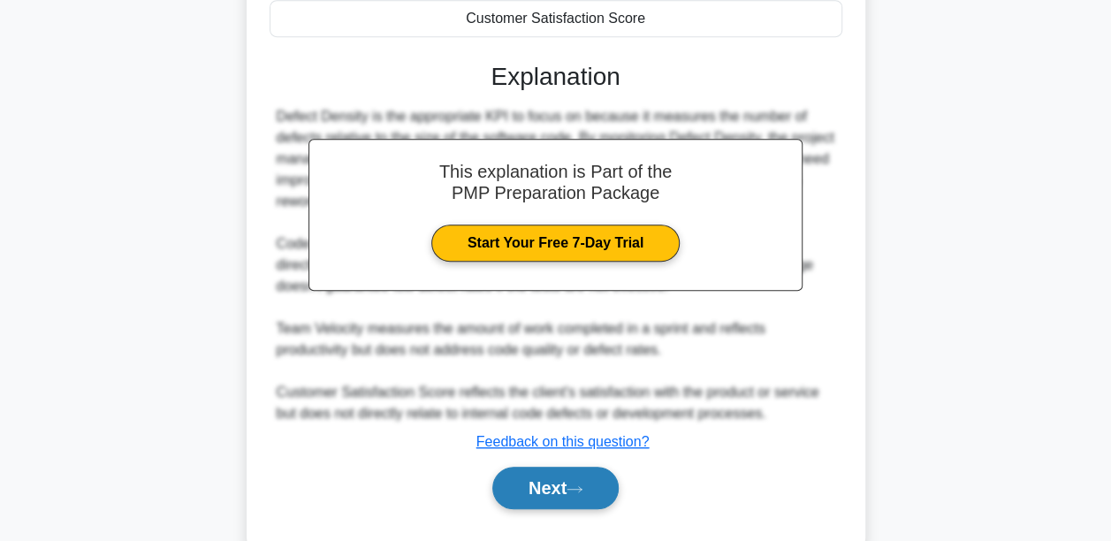
click at [578, 479] on button "Next" at bounding box center [555, 488] width 126 height 42
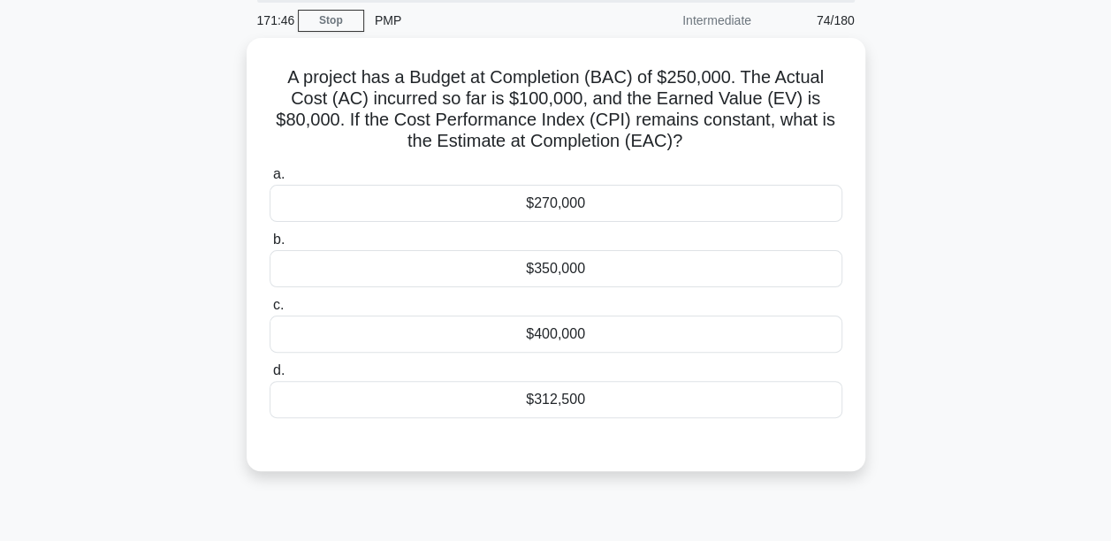
scroll to position [60, 0]
click at [550, 205] on div "$270,000" at bounding box center [556, 204] width 573 height 37
click at [270, 181] on input "a. $270,000" at bounding box center [270, 175] width 0 height 11
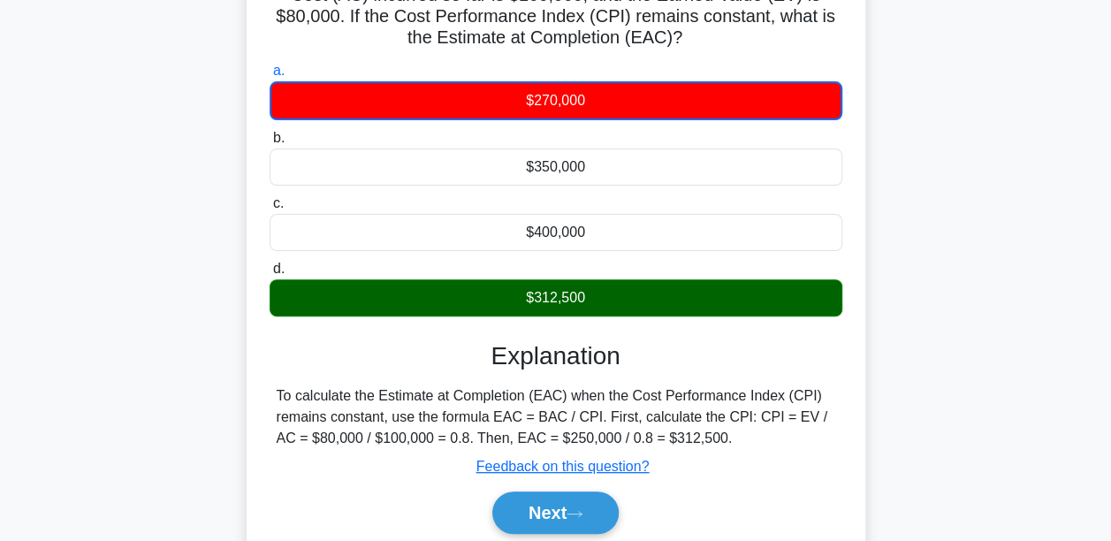
scroll to position [237, 0]
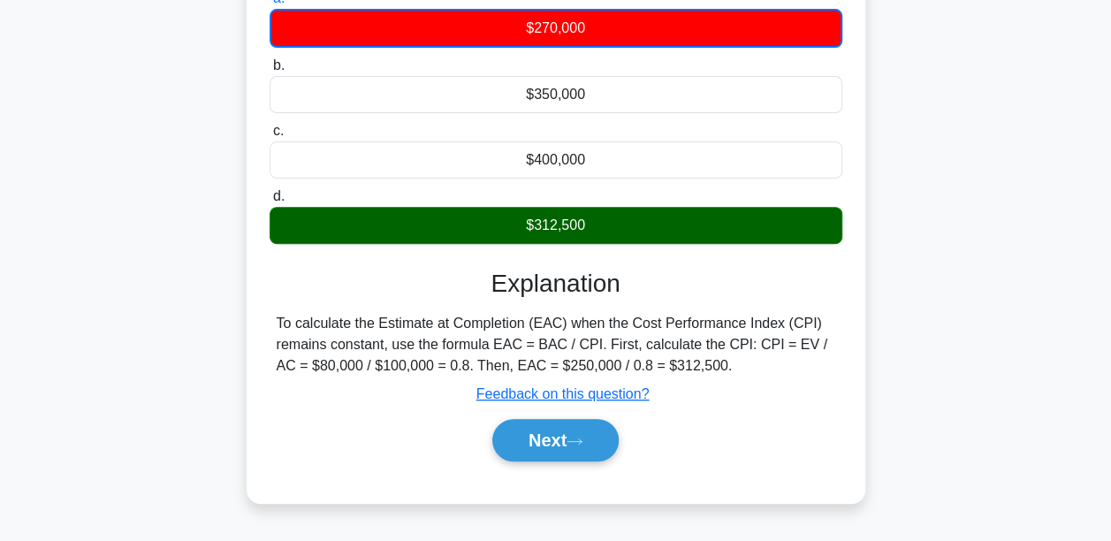
drag, startPoint x: 694, startPoint y: 366, endPoint x: 273, endPoint y: 300, distance: 425.7
click at [273, 300] on div "Explanation To calculate the Estimate at Completion (EAC) when the Cost Perform…" at bounding box center [556, 369] width 573 height 200
copy div "To calculate the Estimate at Completion (EAC) when the Cost Performance Index (…"
click at [560, 437] on button "Next" at bounding box center [555, 440] width 126 height 42
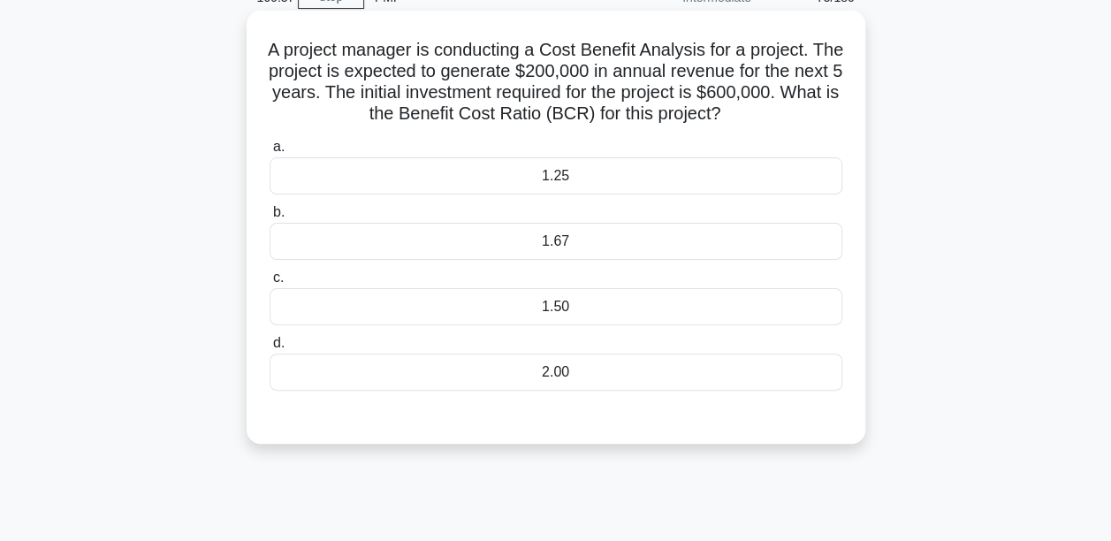
scroll to position [0, 0]
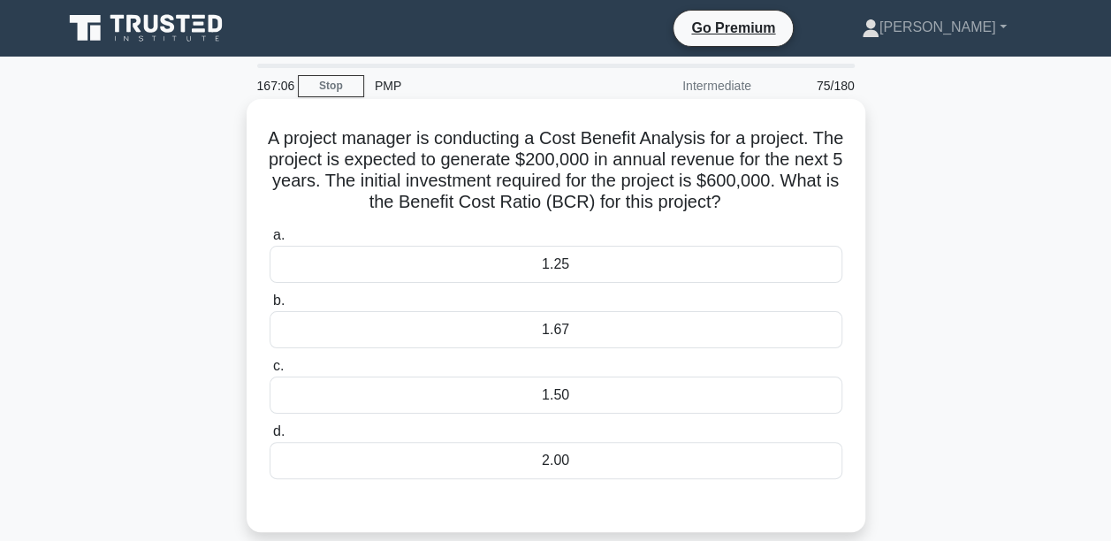
click at [589, 257] on div "1.25" at bounding box center [556, 264] width 573 height 37
click at [270, 241] on input "a. 1.25" at bounding box center [270, 235] width 0 height 11
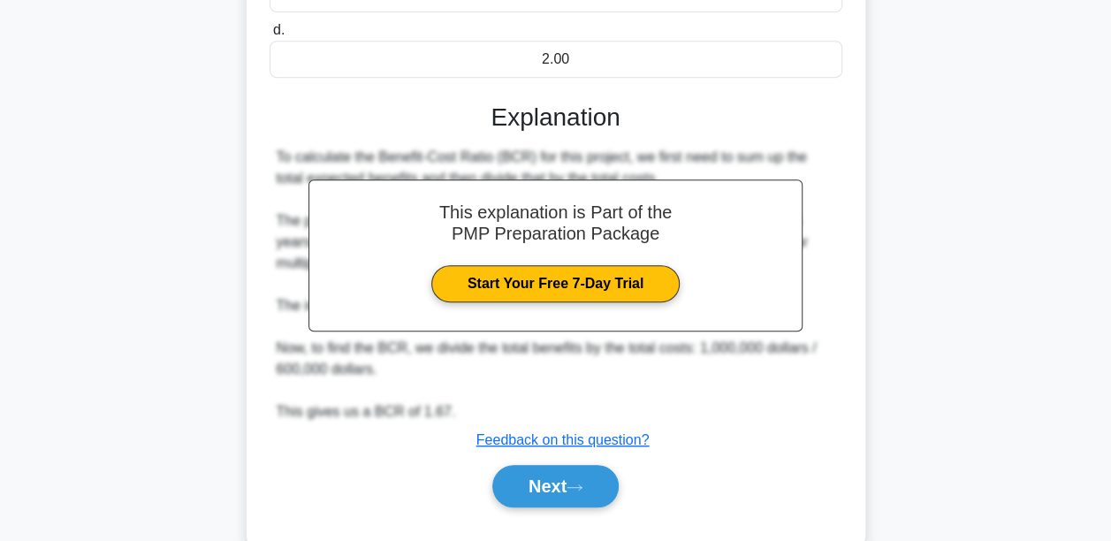
scroll to position [443, 0]
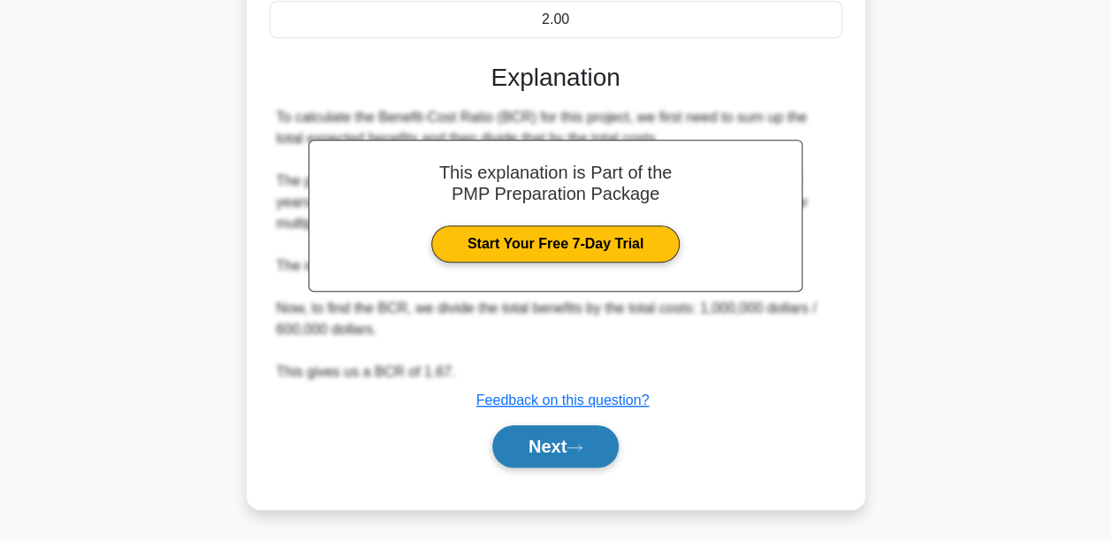
click at [525, 433] on button "Next" at bounding box center [555, 446] width 126 height 42
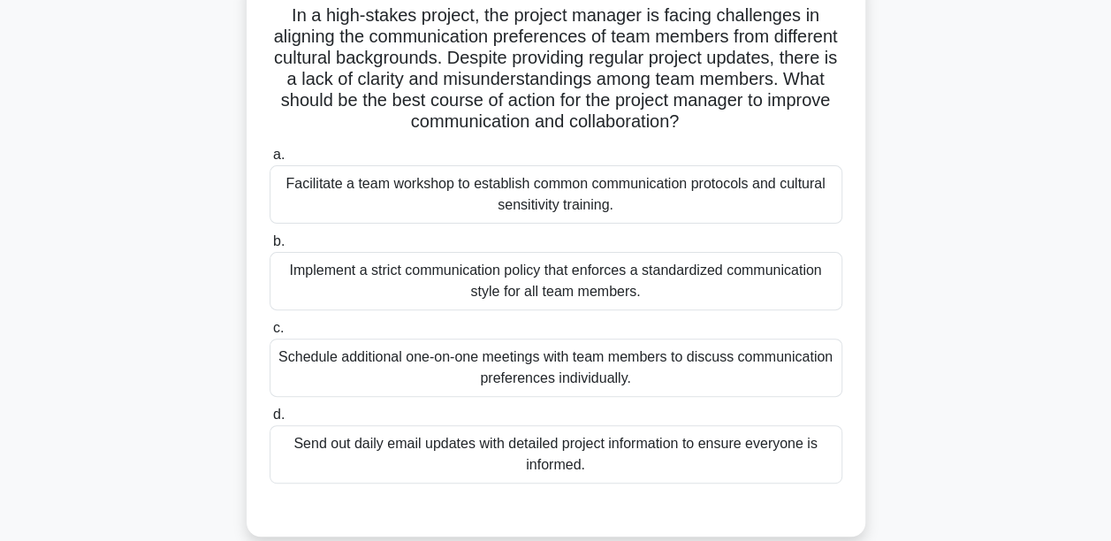
scroll to position [148, 0]
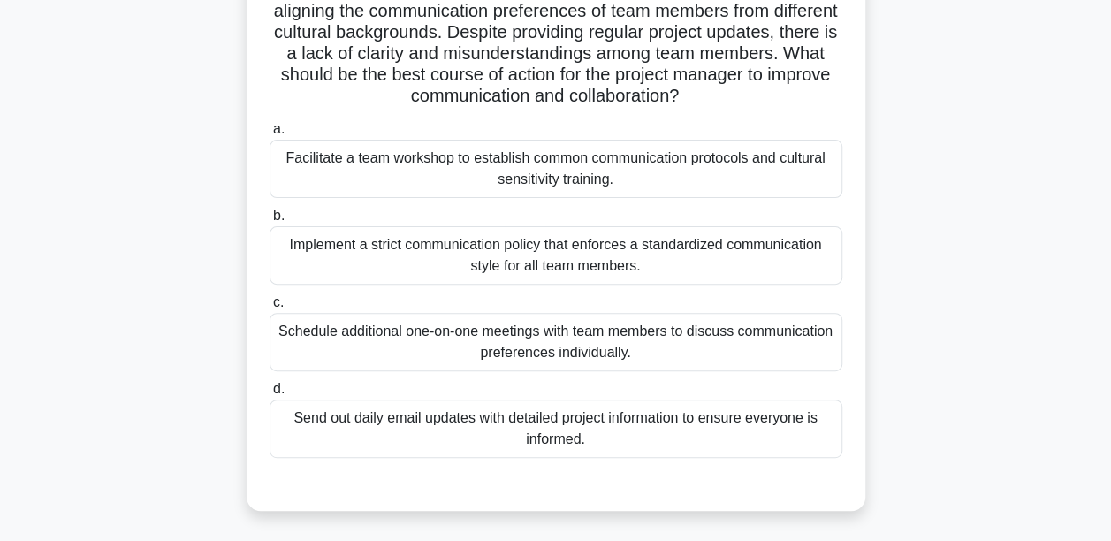
click at [383, 164] on div "Facilitate a team workshop to establish common communication protocols and cult…" at bounding box center [556, 169] width 573 height 58
click at [270, 135] on input "a. Facilitate a team workshop to establish common communication protocols and c…" at bounding box center [270, 129] width 0 height 11
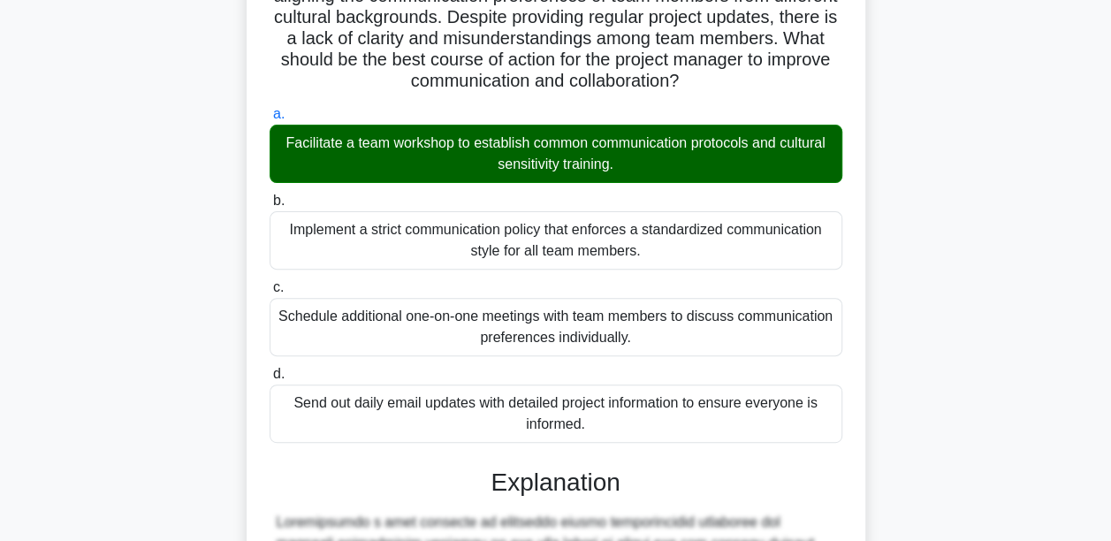
scroll to position [567, 0]
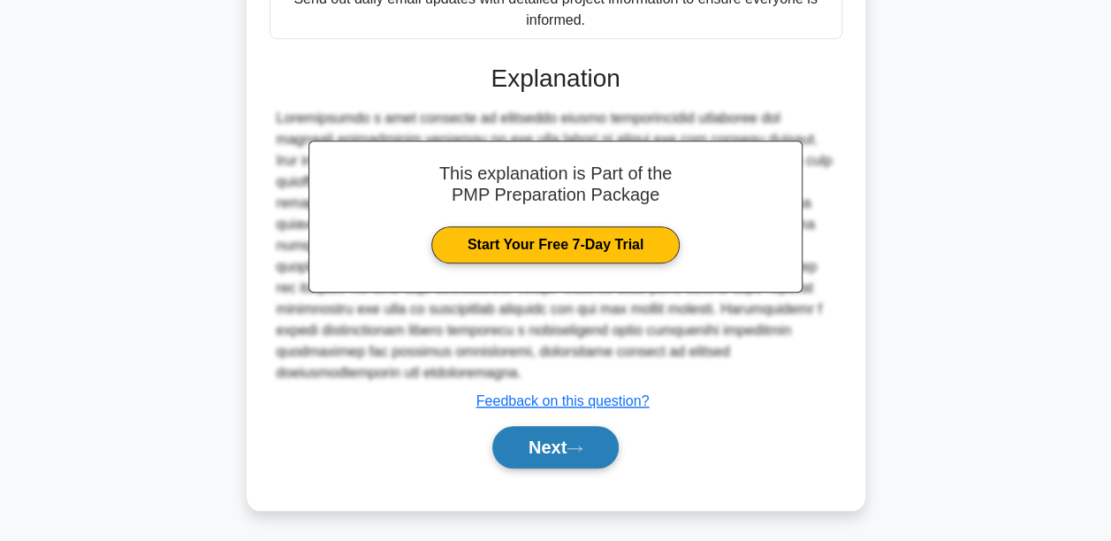
click at [574, 442] on button "Next" at bounding box center [555, 447] width 126 height 42
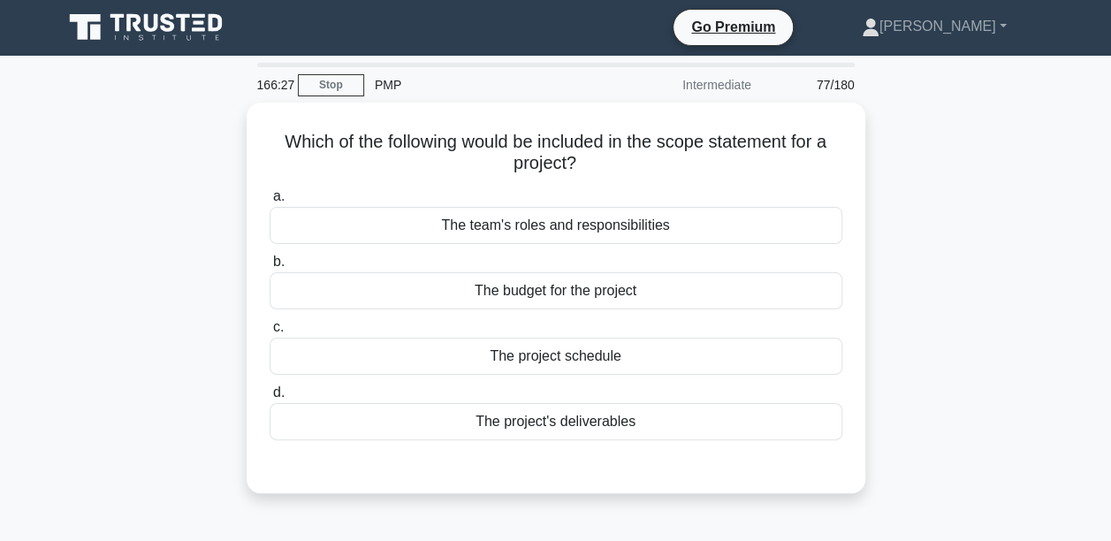
scroll to position [0, 0]
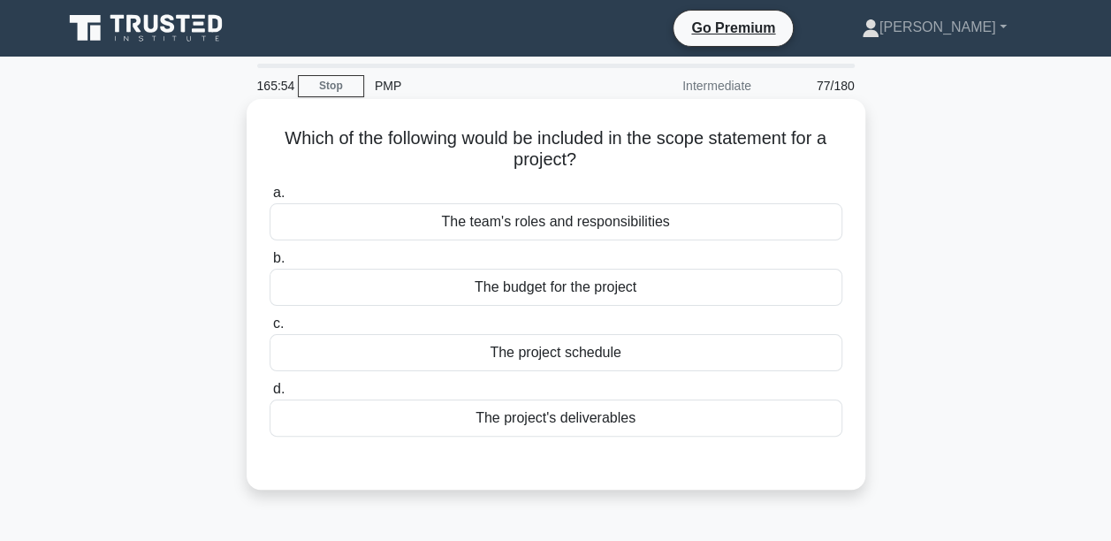
click at [523, 290] on div "The budget for the project" at bounding box center [556, 287] width 573 height 37
click at [270, 264] on input "b. The budget for the project" at bounding box center [270, 258] width 0 height 11
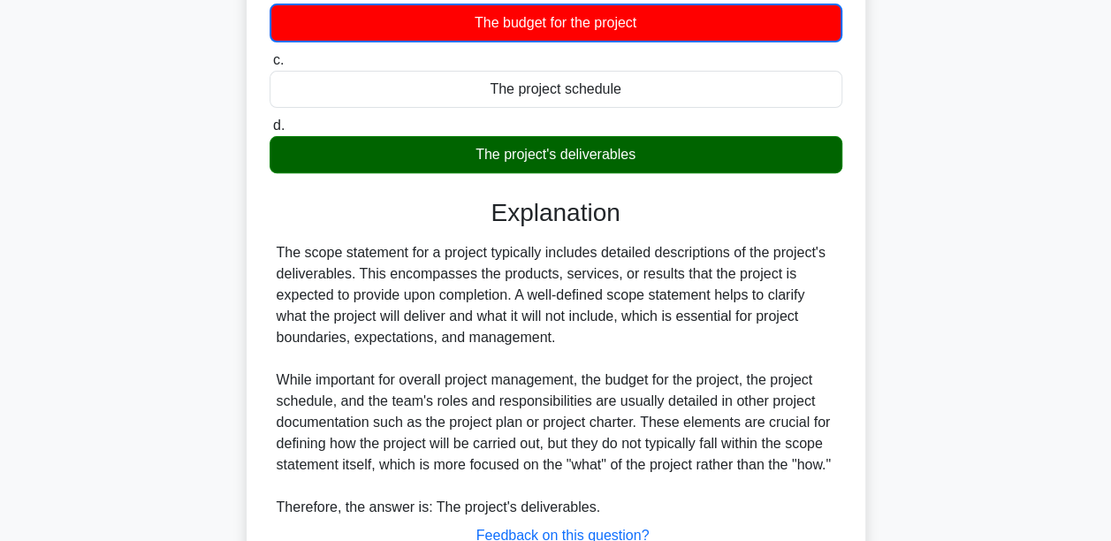
scroll to position [422, 0]
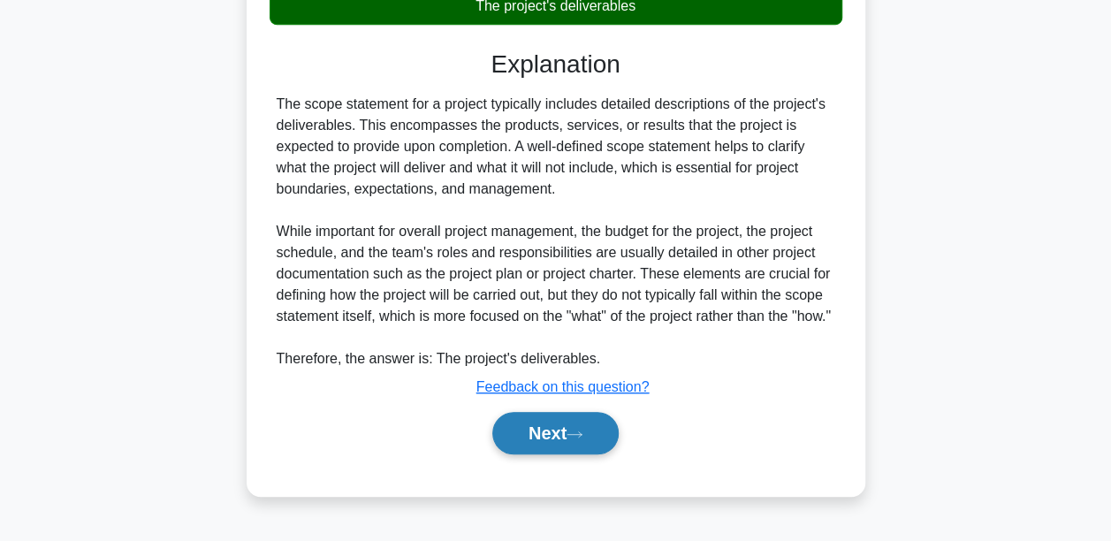
click at [541, 454] on button "Next" at bounding box center [555, 433] width 126 height 42
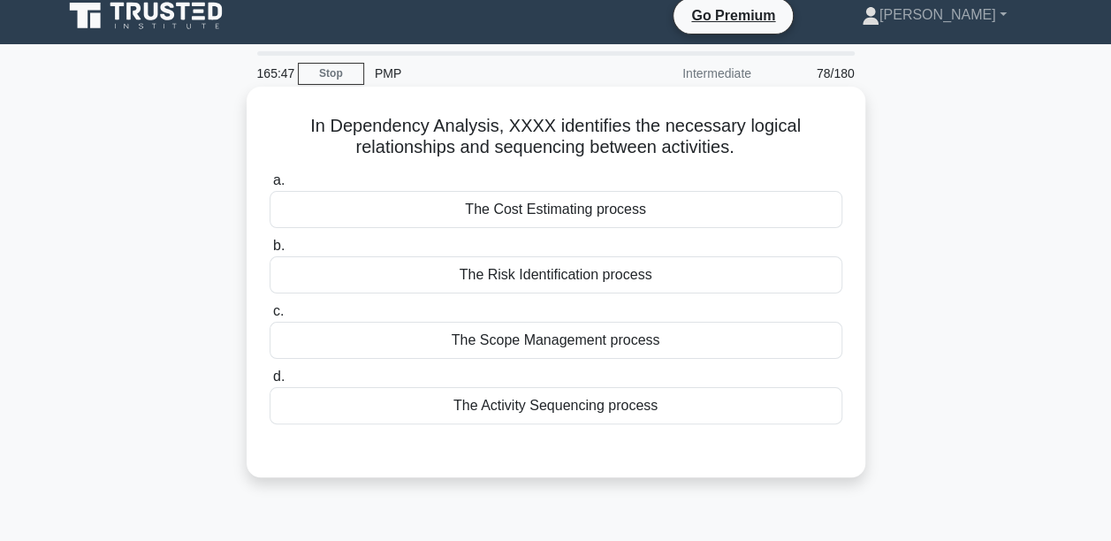
scroll to position [88, 0]
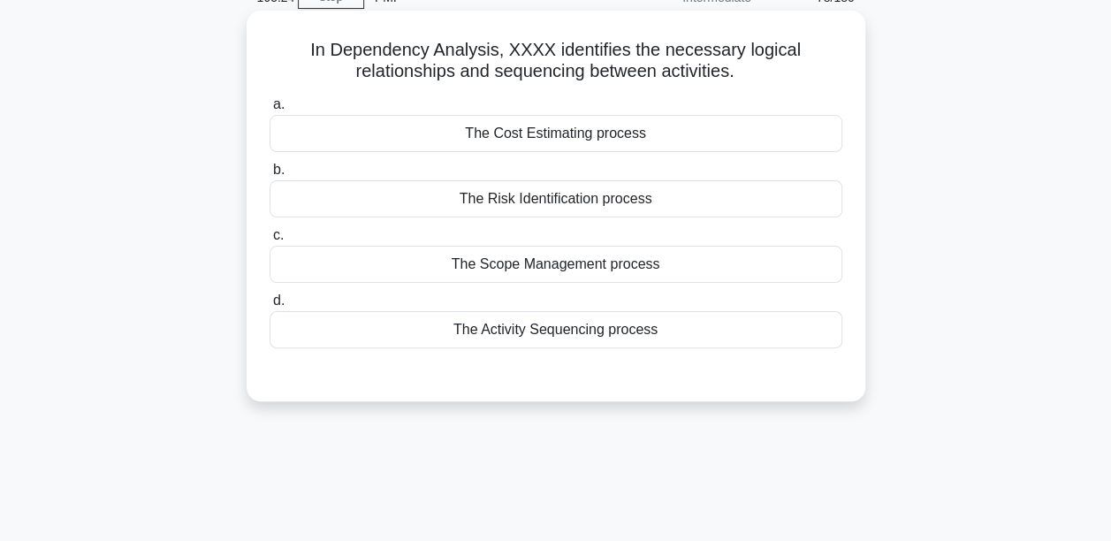
click at [531, 331] on div "The Activity Sequencing process" at bounding box center [556, 329] width 573 height 37
click at [270, 307] on input "d. The Activity Sequencing process" at bounding box center [270, 300] width 0 height 11
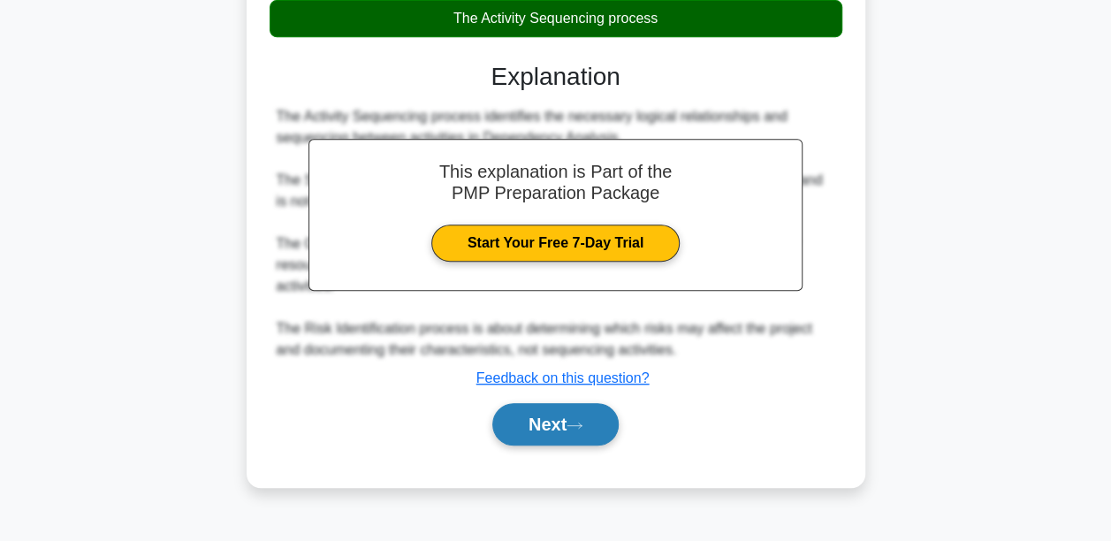
scroll to position [414, 0]
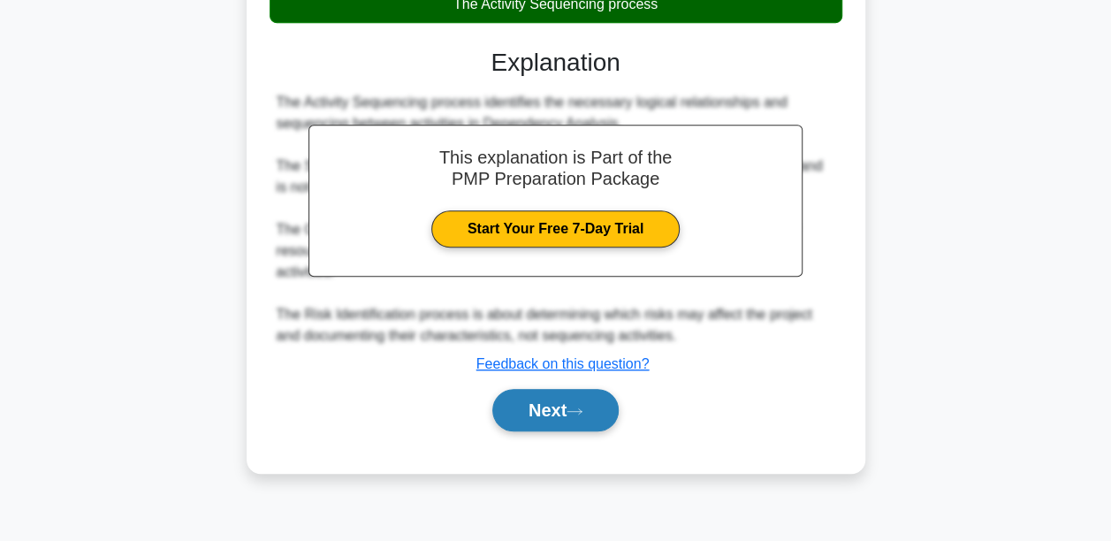
click at [530, 417] on button "Next" at bounding box center [555, 410] width 126 height 42
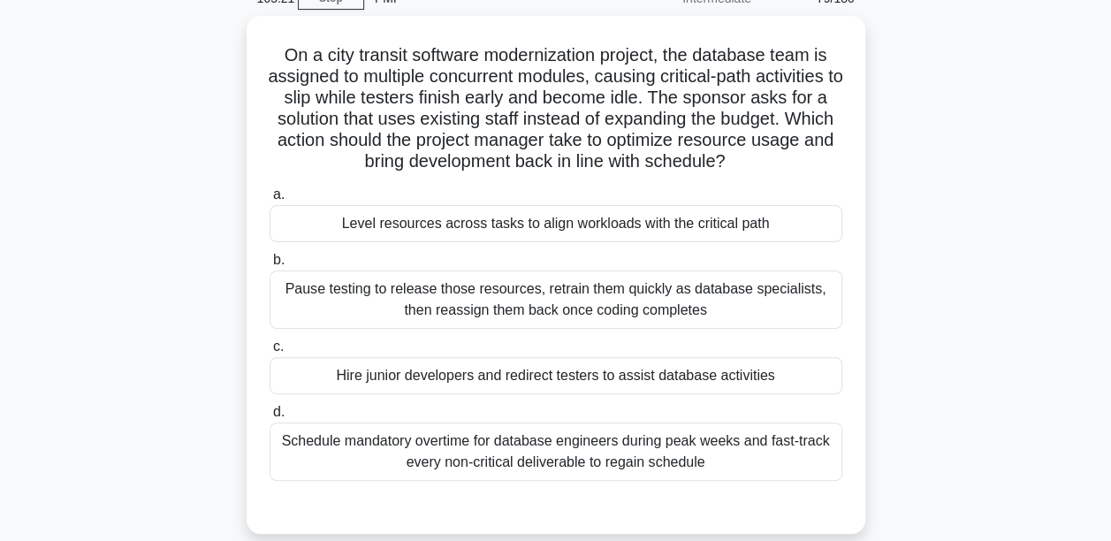
scroll to position [60, 0]
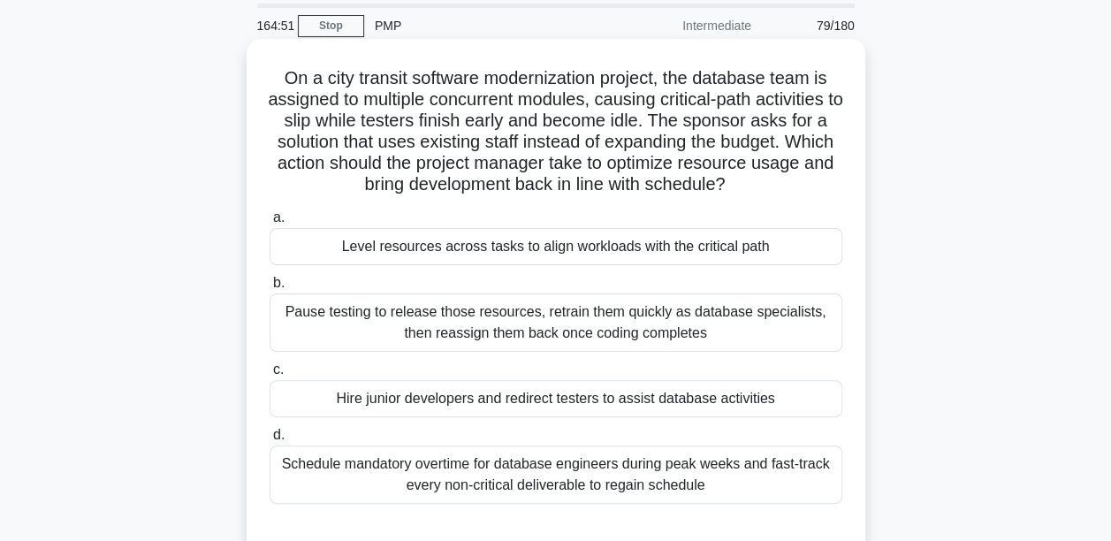
click at [440, 251] on div "Level resources across tasks to align workloads with the critical path" at bounding box center [556, 246] width 573 height 37
click at [270, 224] on input "a. Level resources across tasks to align workloads with the critical path" at bounding box center [270, 217] width 0 height 11
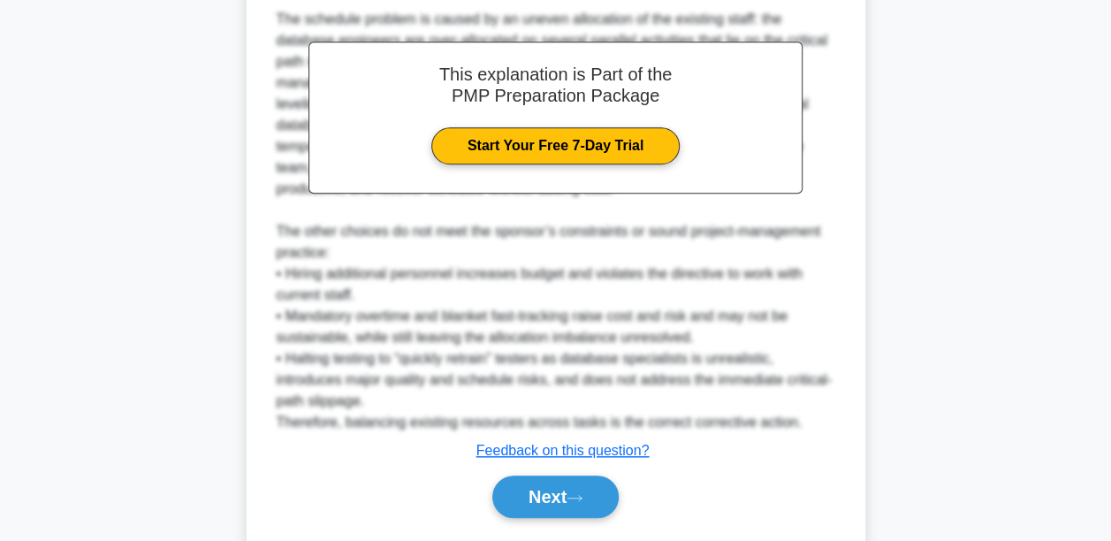
scroll to position [673, 0]
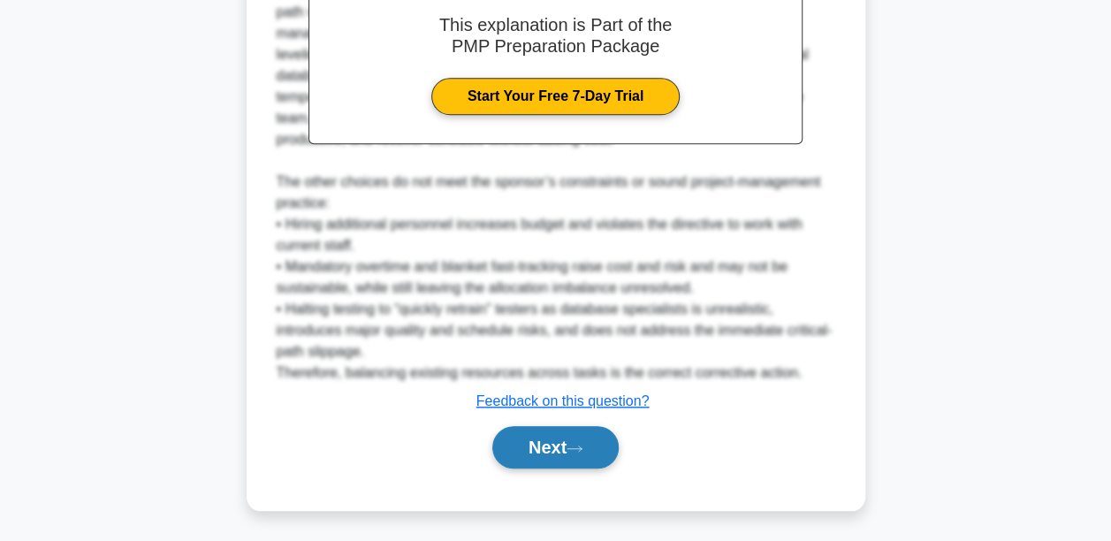
click at [539, 443] on button "Next" at bounding box center [555, 447] width 126 height 42
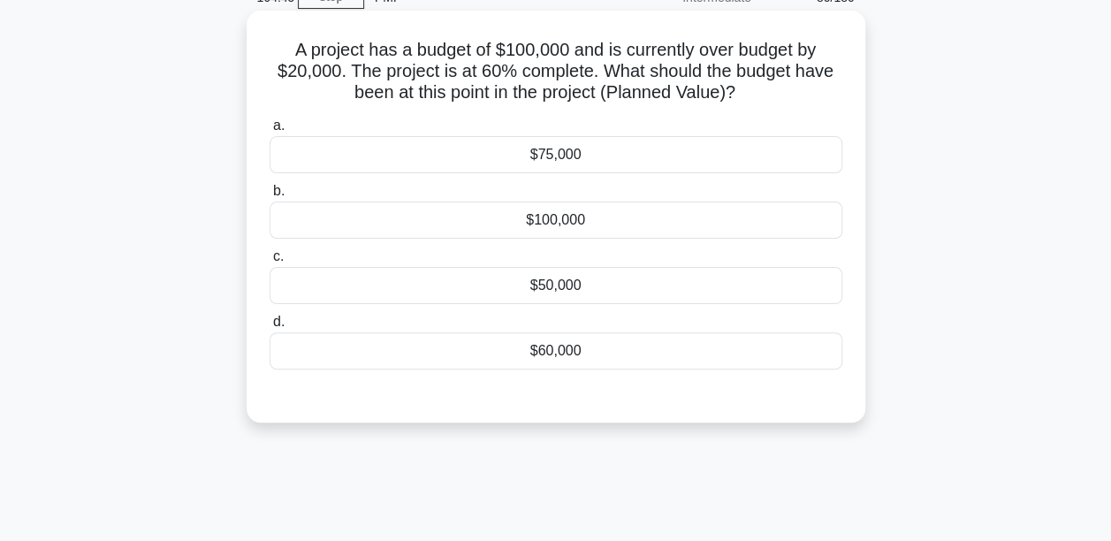
scroll to position [60, 0]
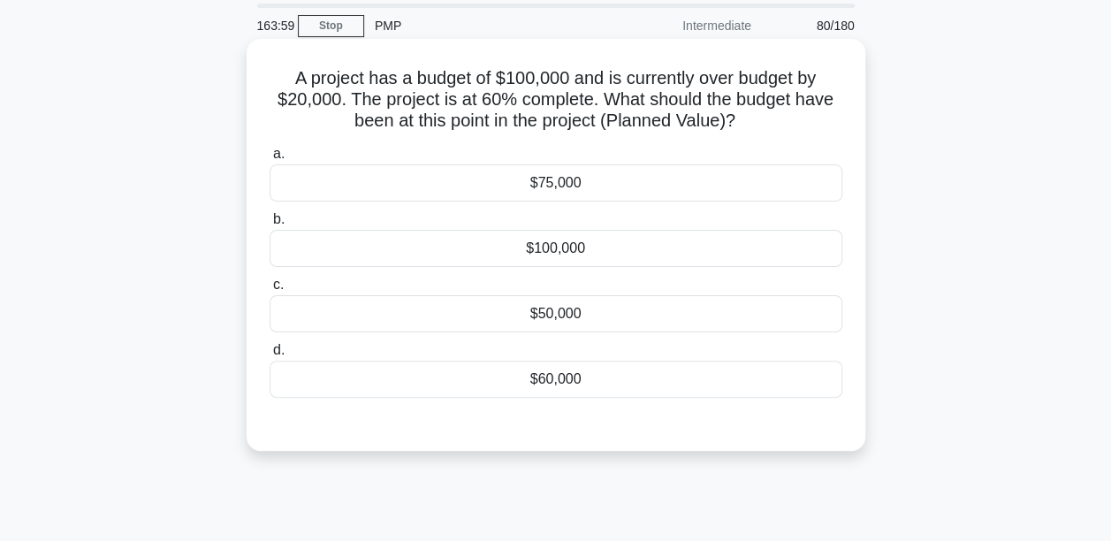
click at [544, 376] on div "$60,000" at bounding box center [556, 379] width 573 height 37
click at [270, 356] on input "d. $60,000" at bounding box center [270, 350] width 0 height 11
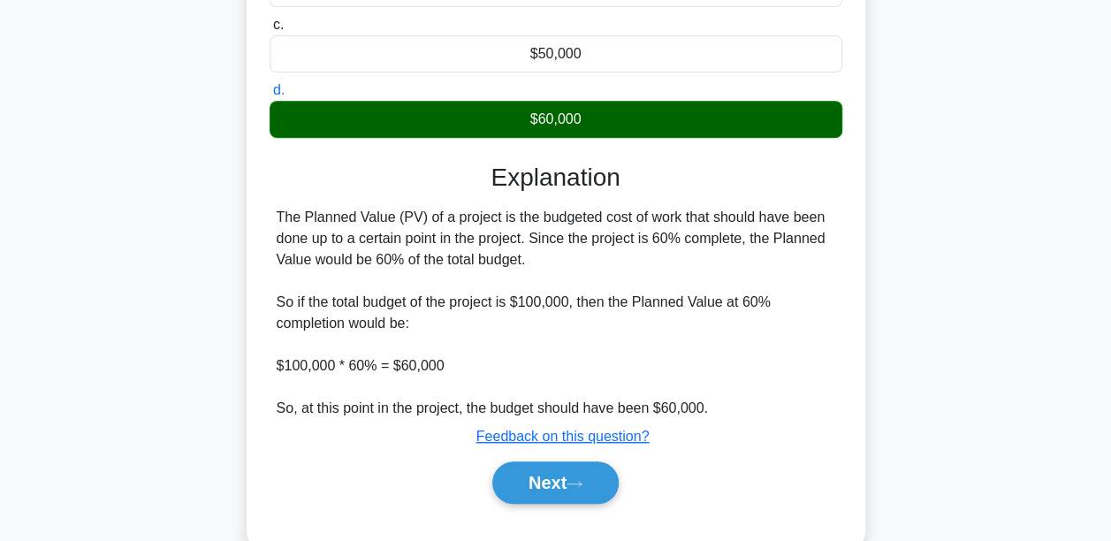
scroll to position [325, 0]
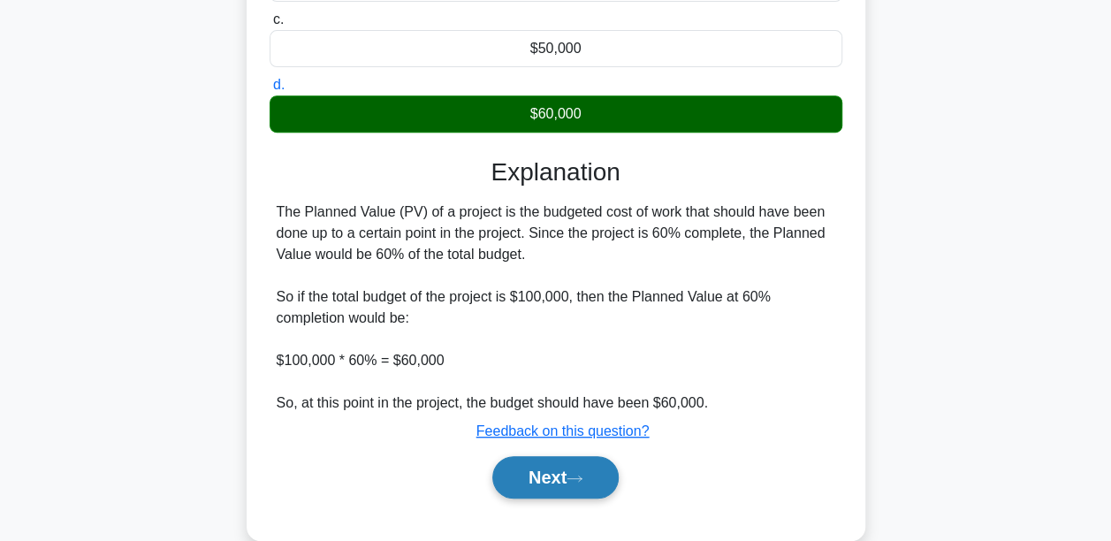
click at [578, 474] on icon at bounding box center [574, 479] width 16 height 10
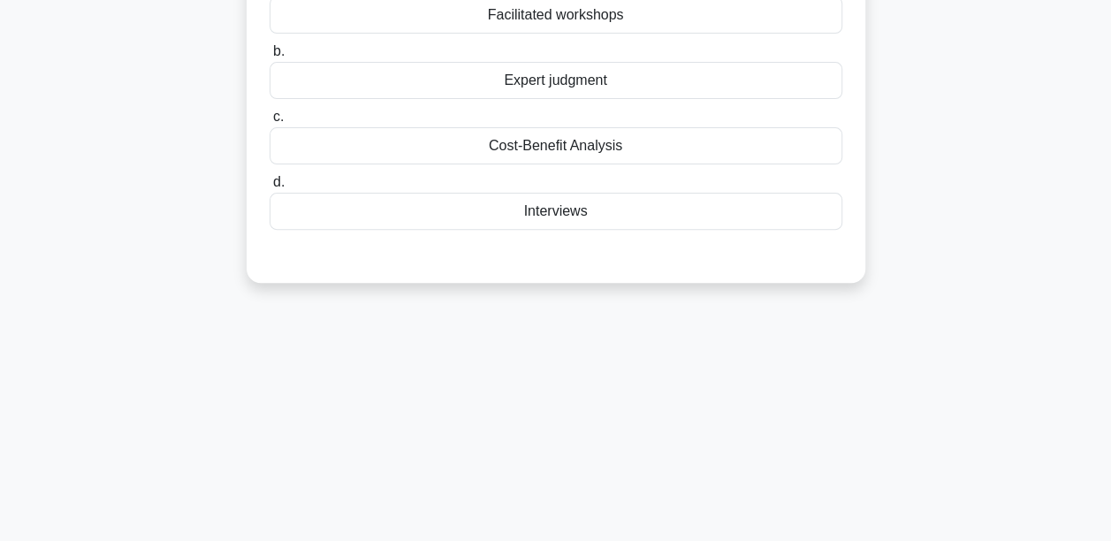
scroll to position [60, 0]
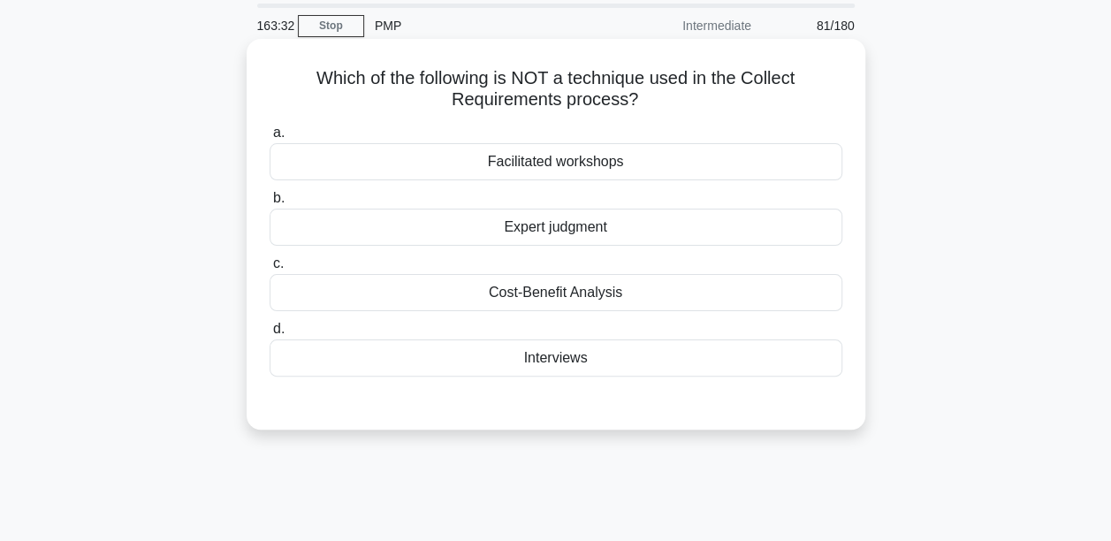
click at [539, 154] on div "Facilitated workshops" at bounding box center [556, 161] width 573 height 37
click at [270, 139] on input "a. Facilitated workshops" at bounding box center [270, 132] width 0 height 11
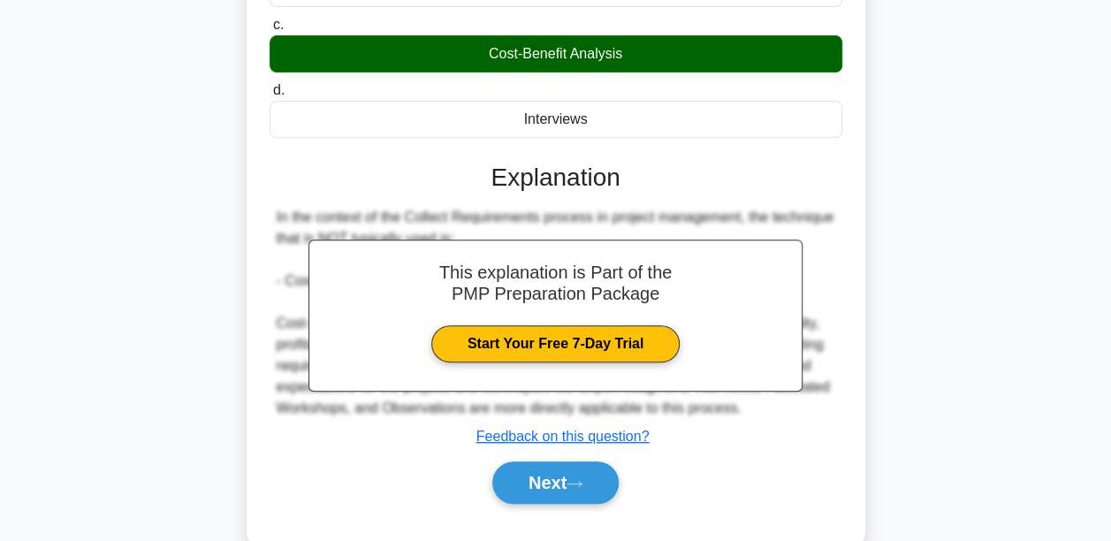
scroll to position [325, 0]
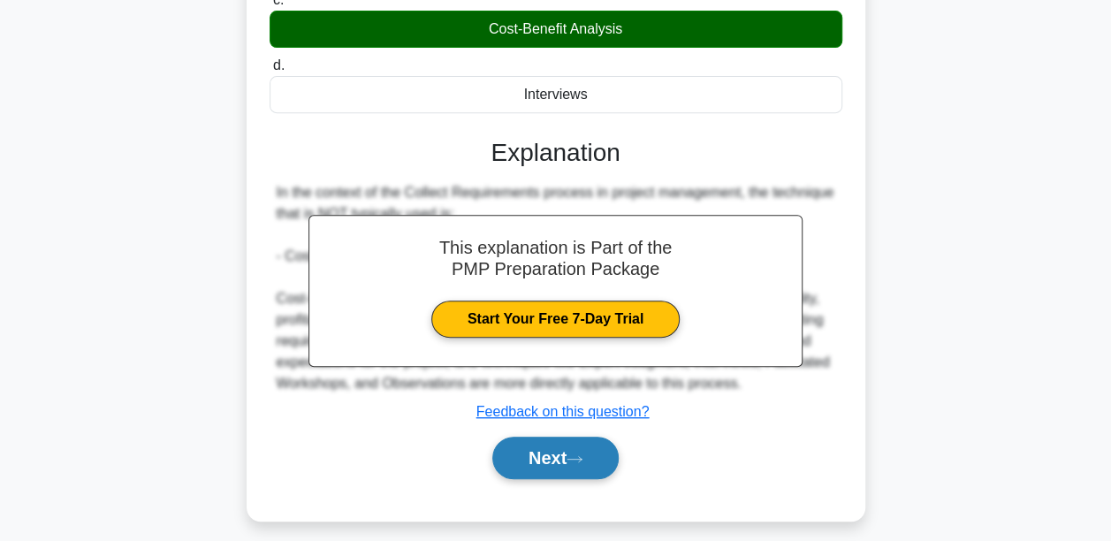
click at [590, 466] on button "Next" at bounding box center [555, 458] width 126 height 42
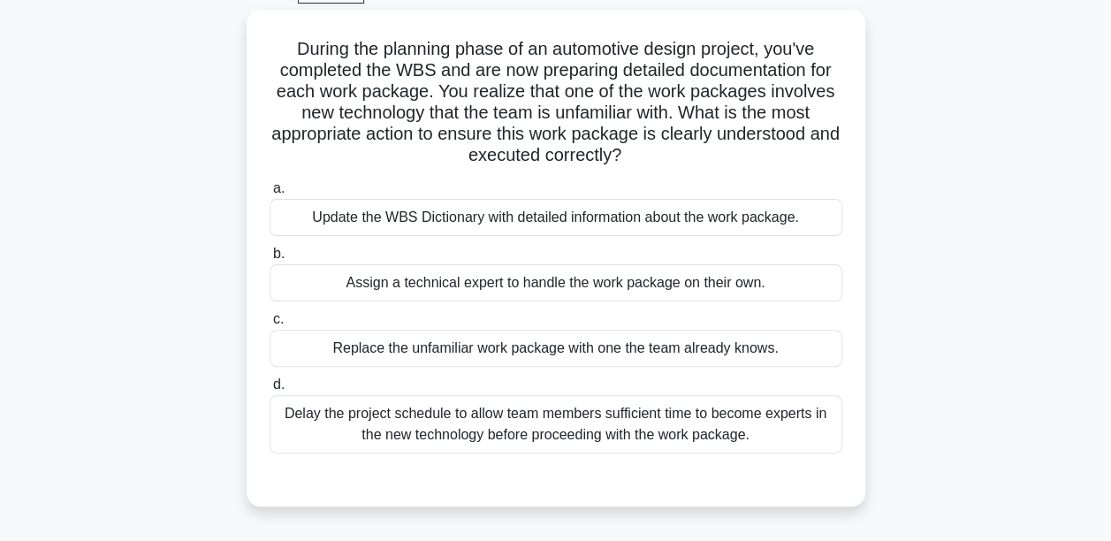
scroll to position [60, 0]
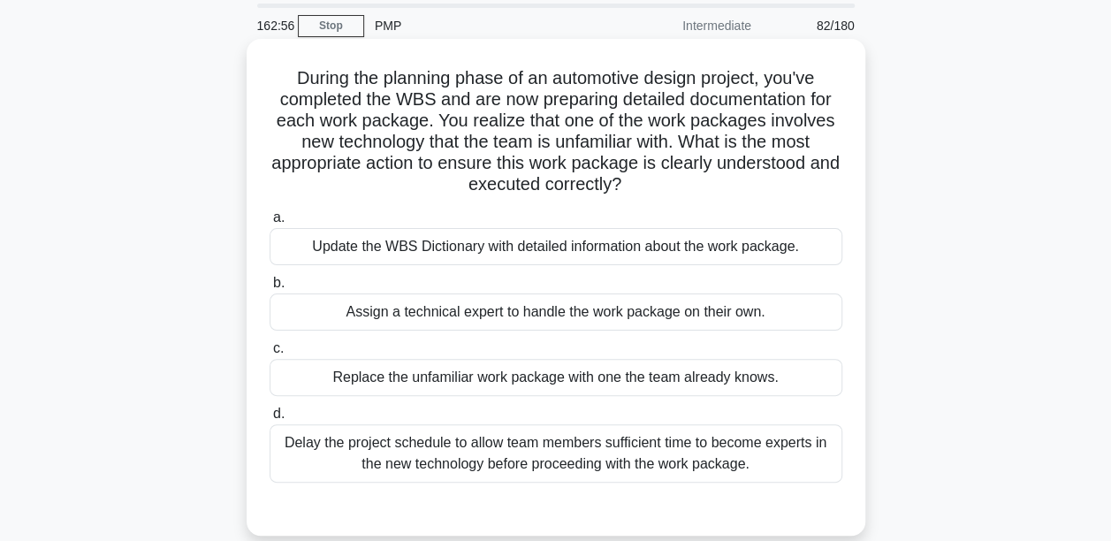
click at [492, 247] on div "Update the WBS Dictionary with detailed information about the work package." at bounding box center [556, 246] width 573 height 37
click at [270, 224] on input "a. Update the WBS Dictionary with detailed information about the work package." at bounding box center [270, 217] width 0 height 11
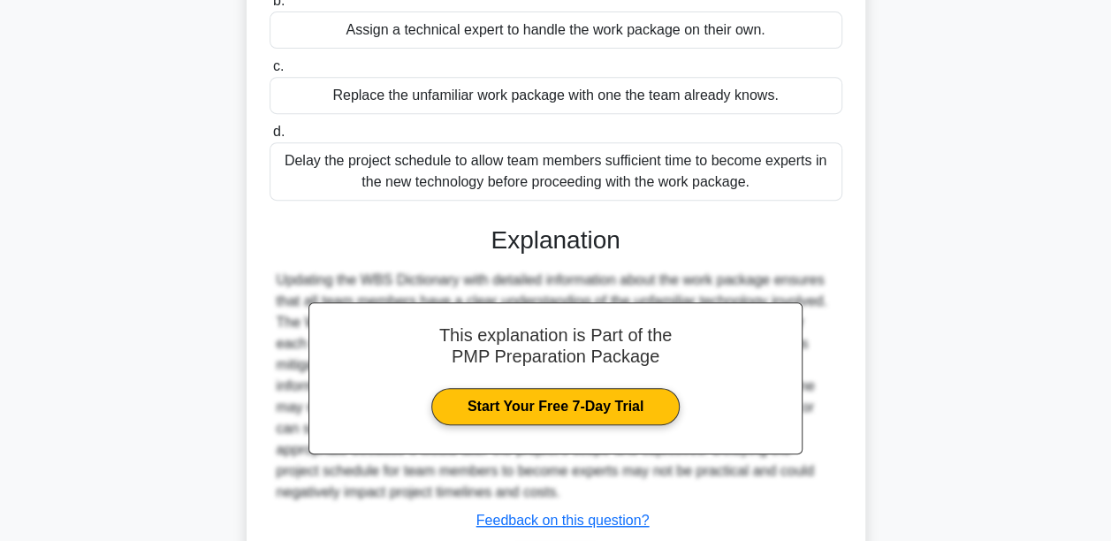
scroll to position [461, 0]
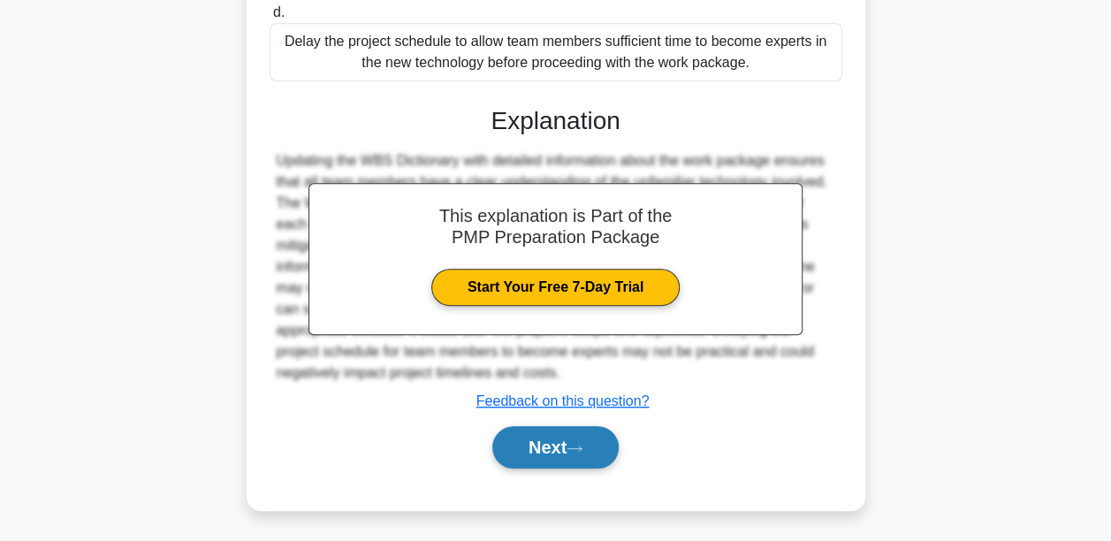
click at [559, 455] on button "Next" at bounding box center [555, 447] width 126 height 42
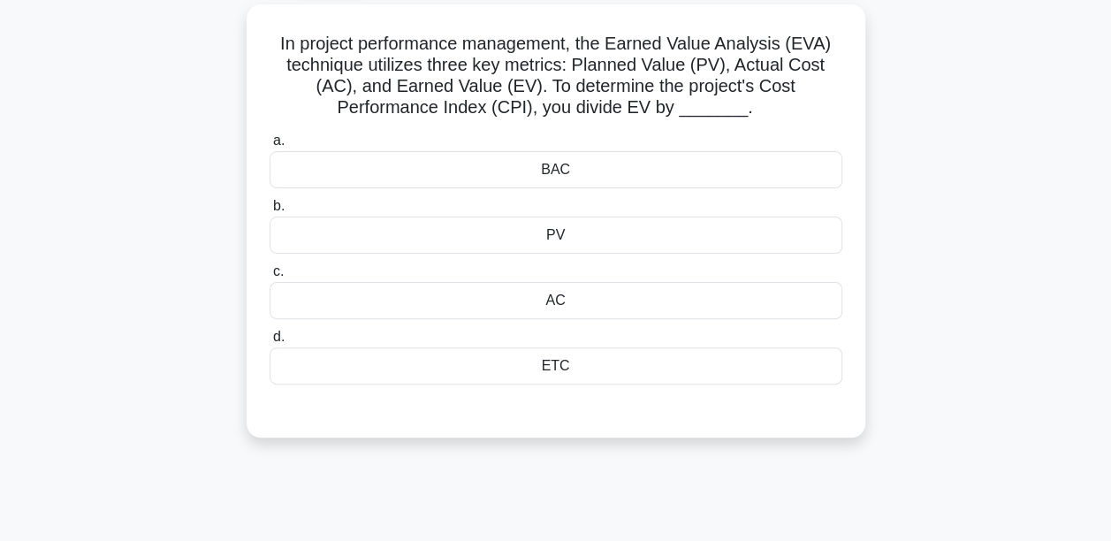
scroll to position [60, 0]
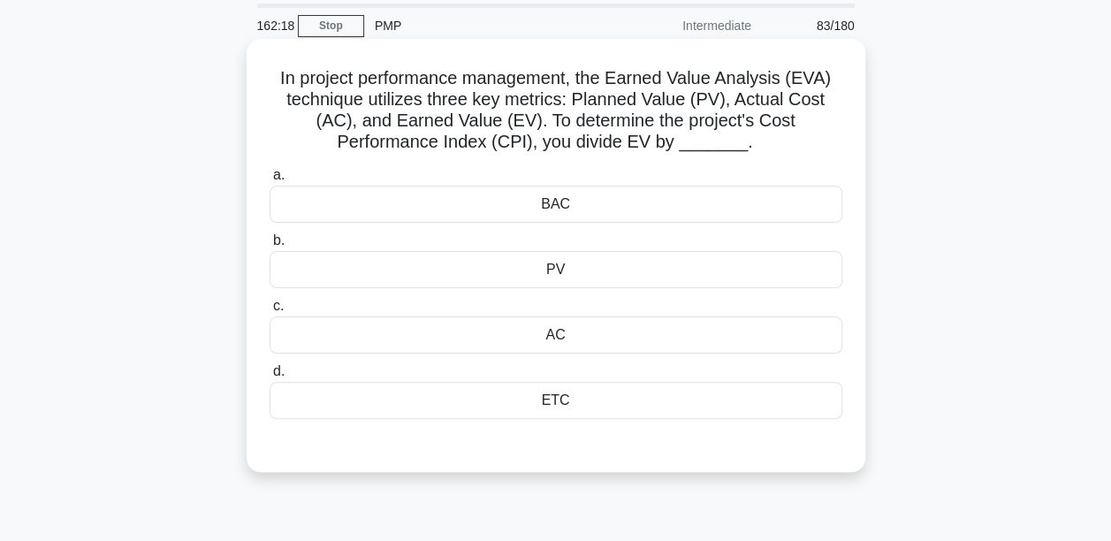
click at [561, 332] on div "AC" at bounding box center [556, 334] width 573 height 37
click at [270, 312] on input "c. AC" at bounding box center [270, 305] width 0 height 11
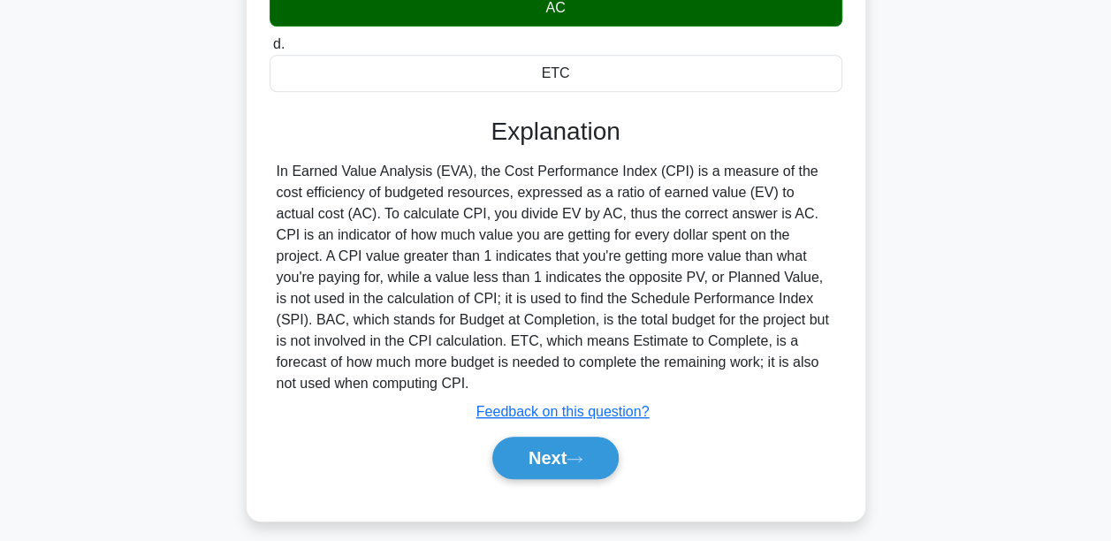
scroll to position [414, 0]
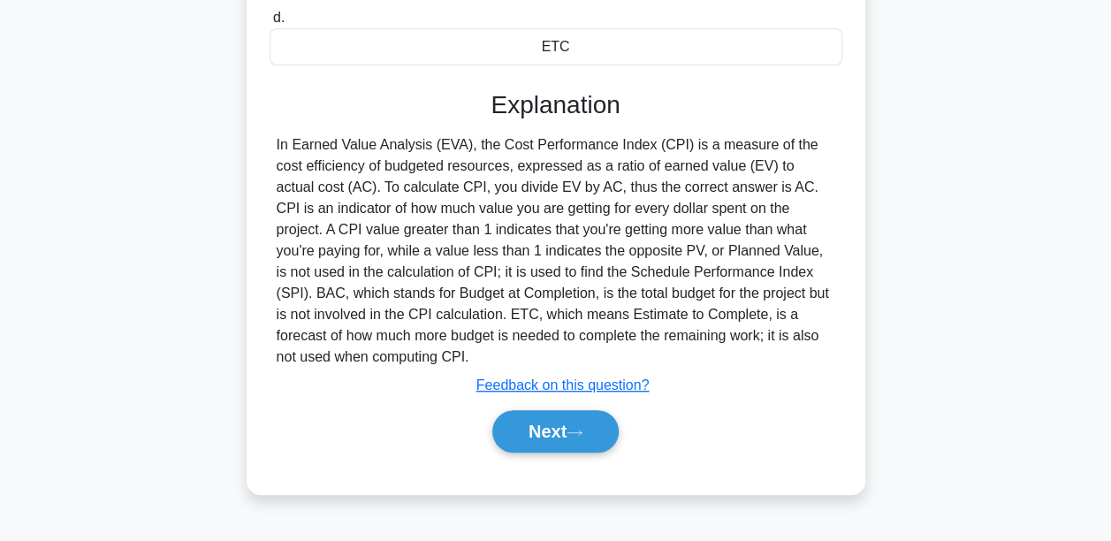
drag, startPoint x: 383, startPoint y: 359, endPoint x: 269, endPoint y: 140, distance: 247.0
click at [270, 140] on div "In Earned Value Analysis (EVA), the Cost Performance Index (CPI) is a measure o…" at bounding box center [556, 250] width 573 height 233
copy div "In Earned Value Analysis (EVA), the Cost Performance Index (CPI) is a measure o…"
click at [559, 415] on button "Next" at bounding box center [555, 431] width 126 height 42
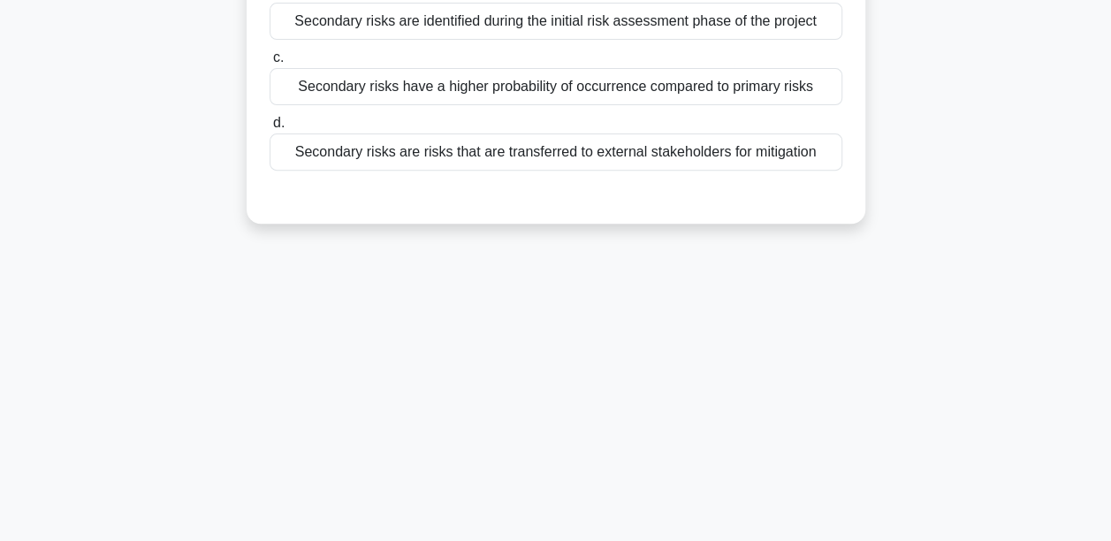
scroll to position [0, 0]
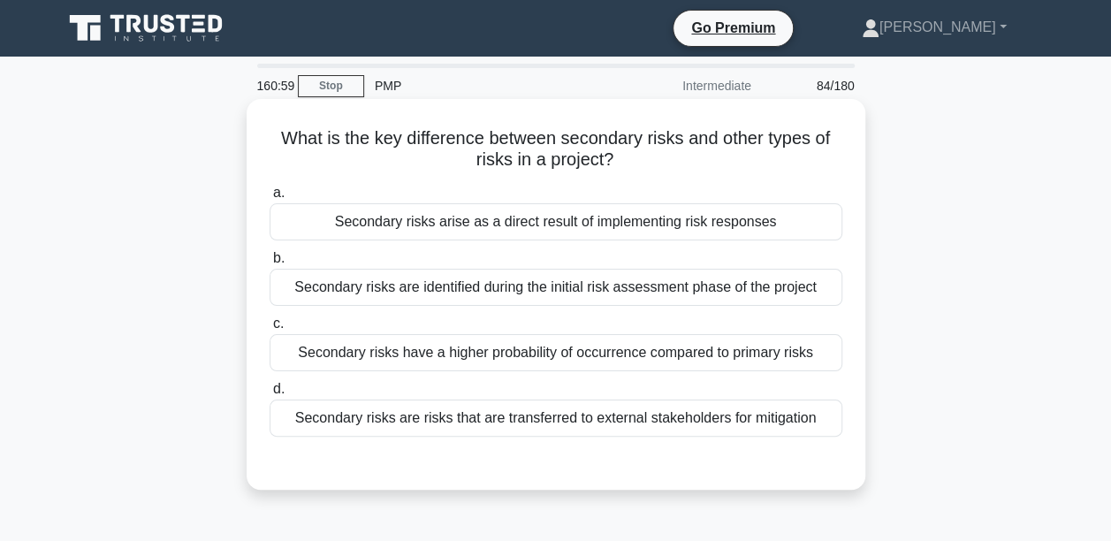
click at [551, 216] on div "Secondary risks arise as a direct result of implementing risk responses" at bounding box center [556, 221] width 573 height 37
click at [270, 199] on input "a. Secondary risks arise as a direct result of implementing risk responses" at bounding box center [270, 192] width 0 height 11
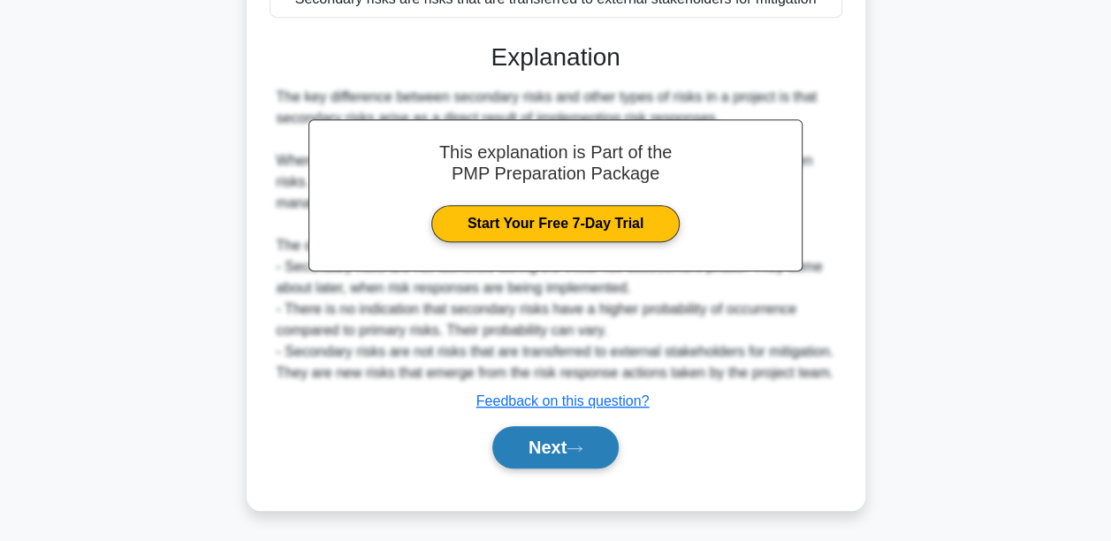
click at [544, 437] on button "Next" at bounding box center [555, 447] width 126 height 42
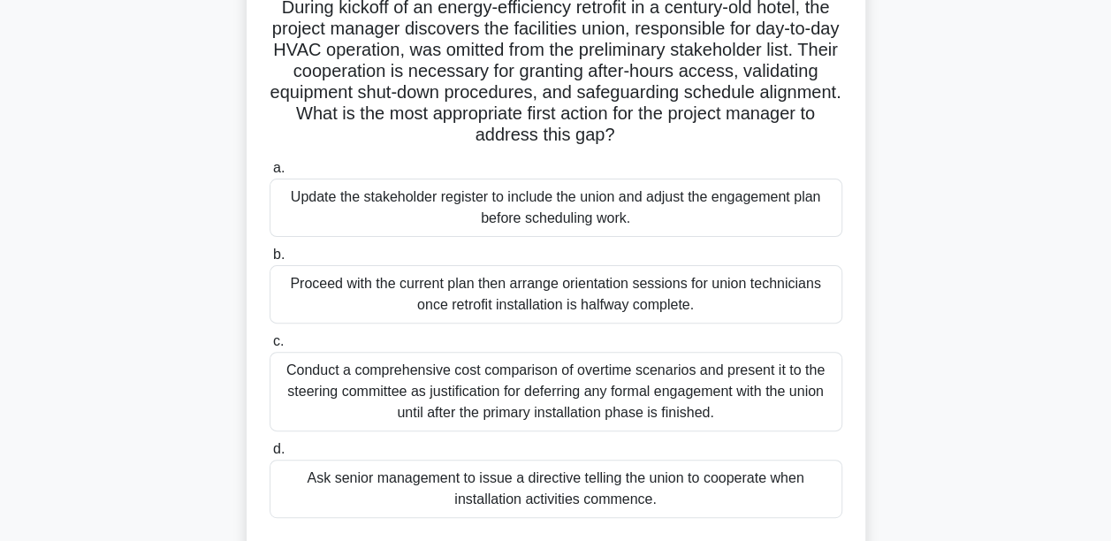
scroll to position [177, 0]
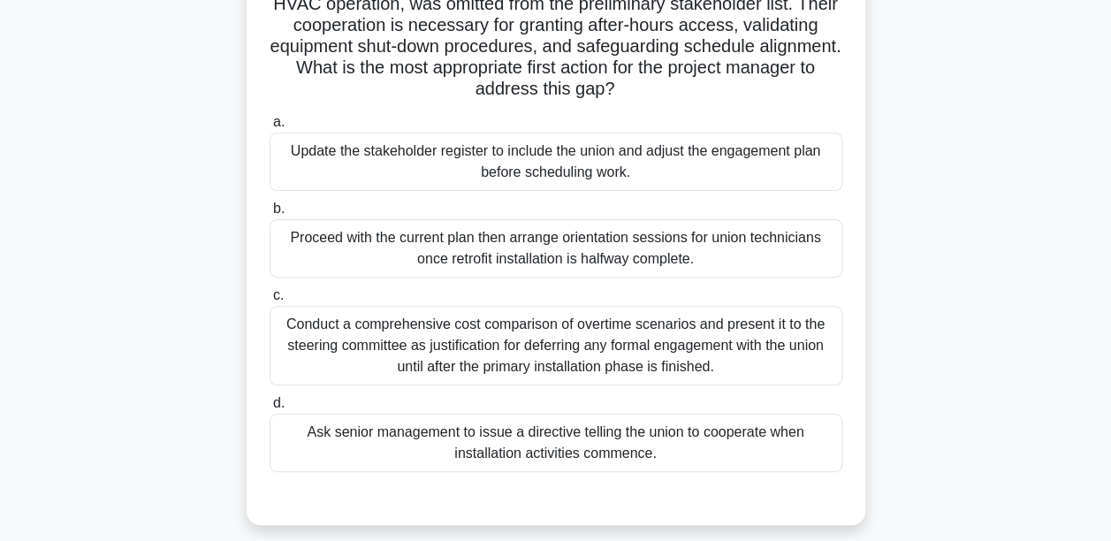
click at [500, 162] on div "Update the stakeholder register to include the union and adjust the engagement …" at bounding box center [556, 162] width 573 height 58
click at [270, 128] on input "a. Update the stakeholder register to include the union and adjust the engageme…" at bounding box center [270, 122] width 0 height 11
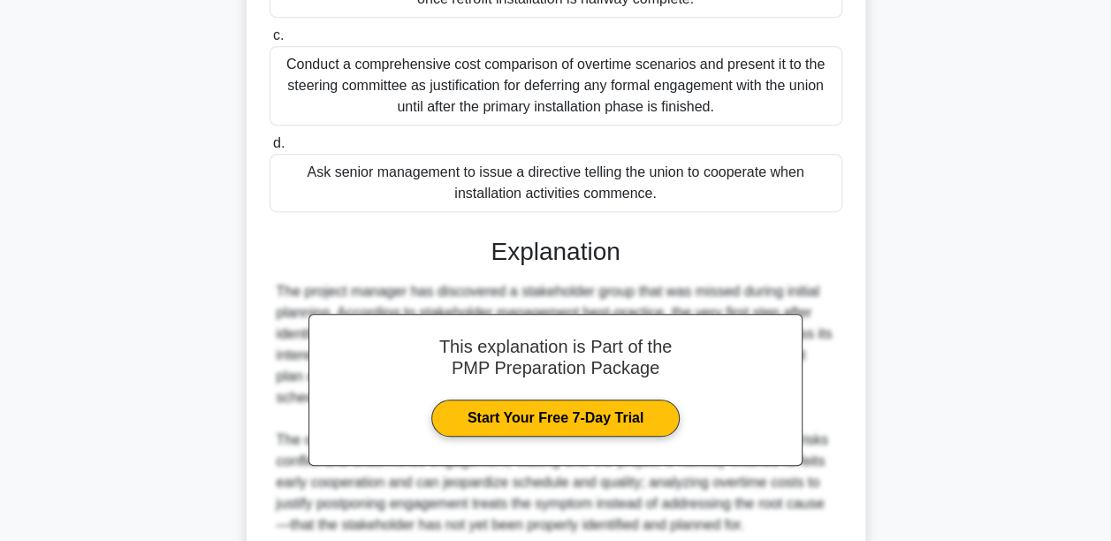
scroll to position [530, 0]
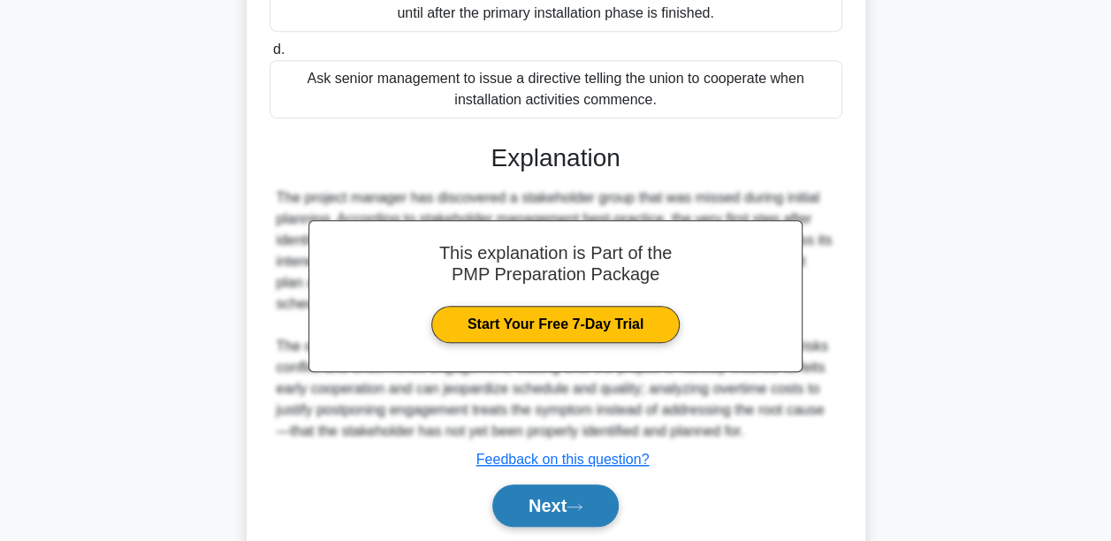
click at [545, 490] on button "Next" at bounding box center [555, 505] width 126 height 42
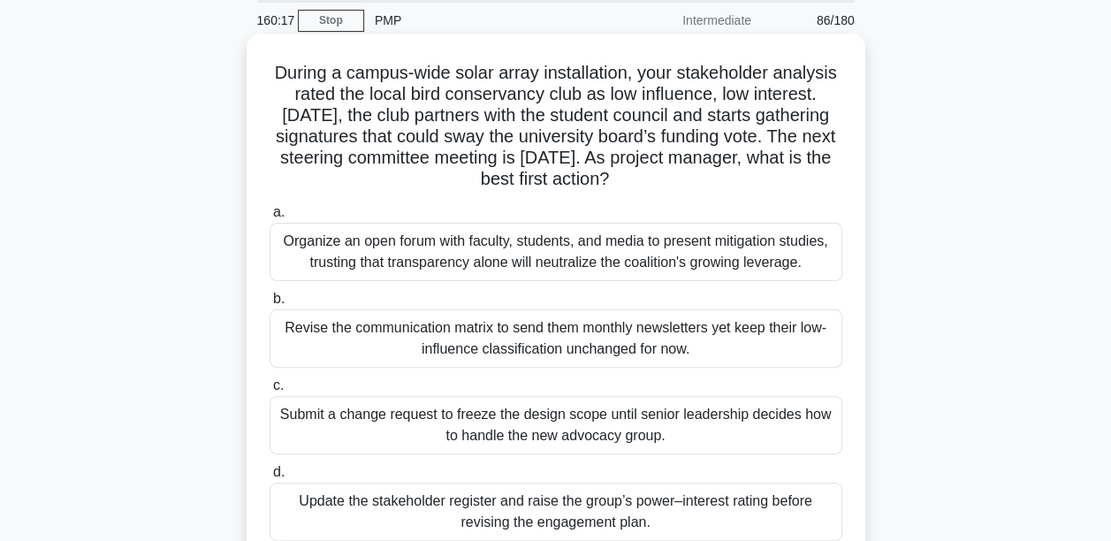
scroll to position [60, 0]
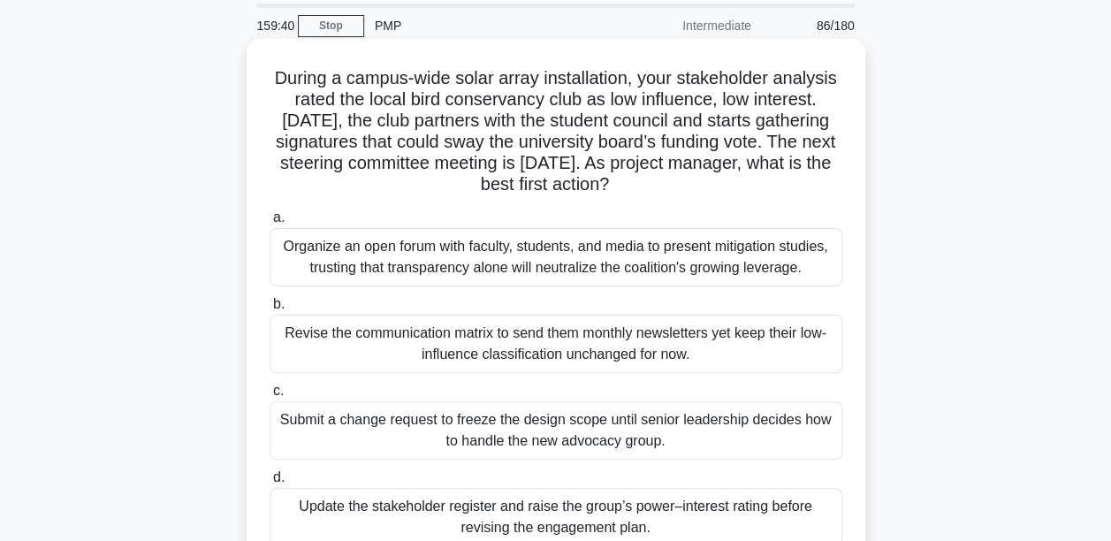
click at [566, 517] on div "Update the stakeholder register and raise the group’s power–interest rating bef…" at bounding box center [556, 517] width 573 height 58
click at [270, 483] on input "d. Update the stakeholder register and raise the group’s power–interest rating …" at bounding box center [270, 477] width 0 height 11
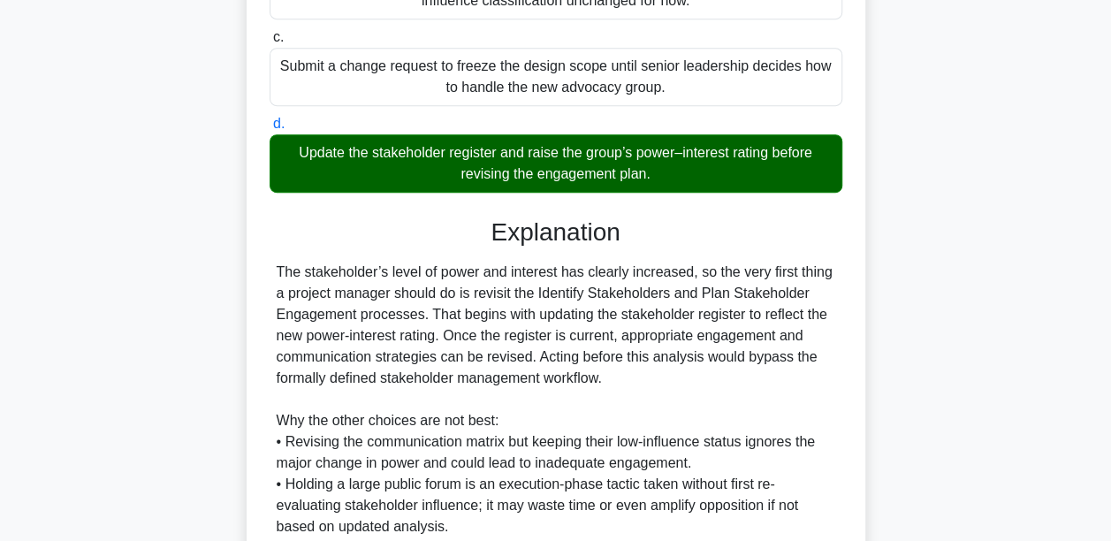
scroll to position [631, 0]
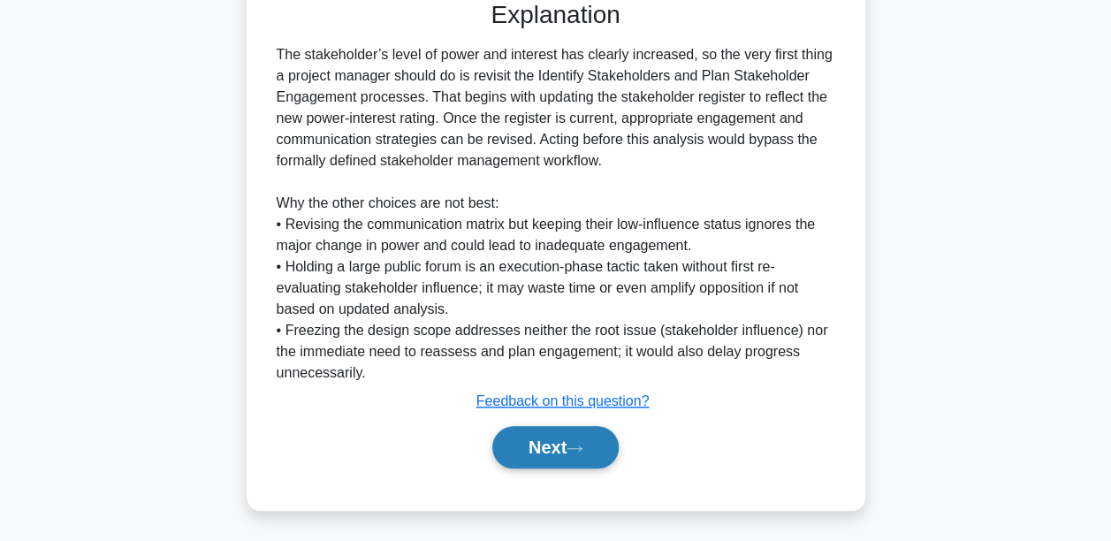
click at [543, 452] on button "Next" at bounding box center [555, 447] width 126 height 42
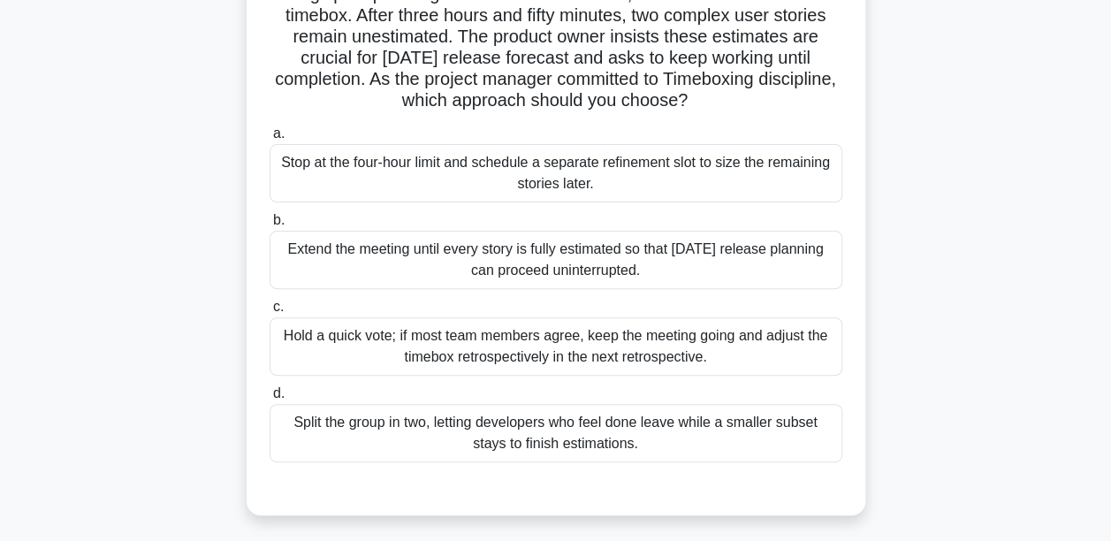
scroll to position [60, 0]
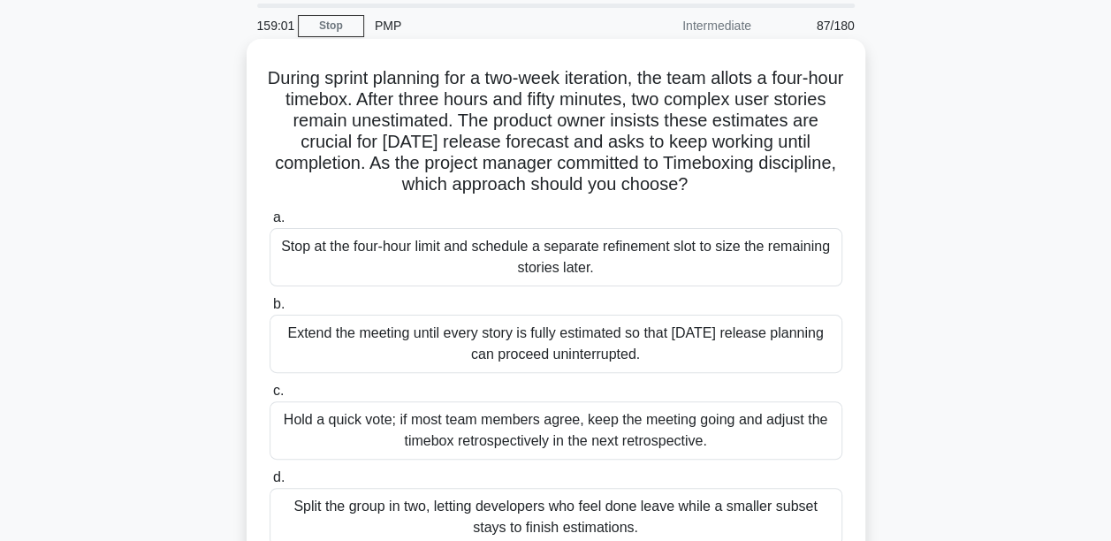
click at [469, 252] on div "Stop at the four-hour limit and schedule a separate refinement slot to size the…" at bounding box center [556, 257] width 573 height 58
click at [270, 224] on input "a. Stop at the four-hour limit and schedule a separate refinement slot to size …" at bounding box center [270, 217] width 0 height 11
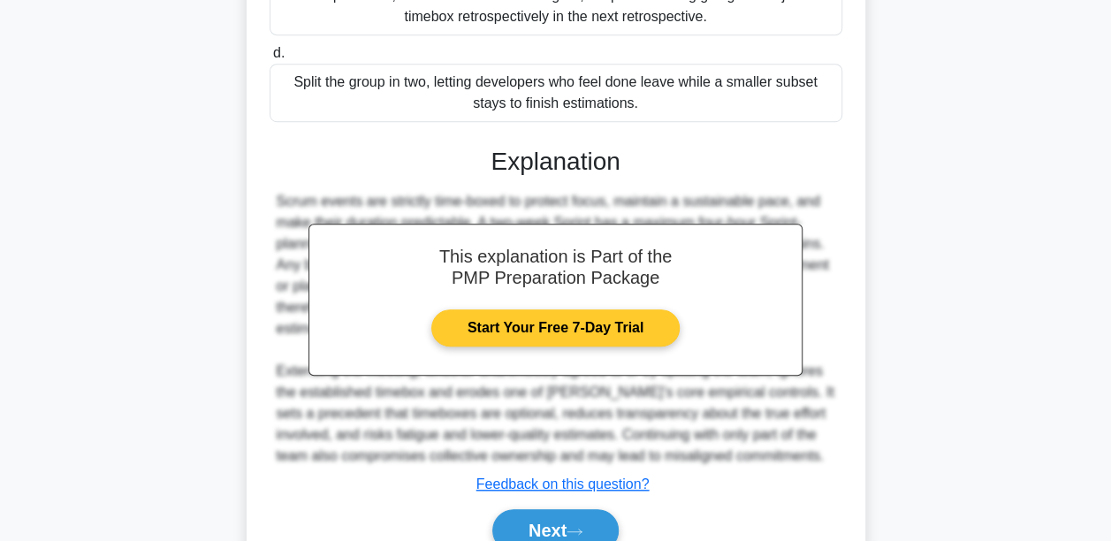
scroll to position [502, 0]
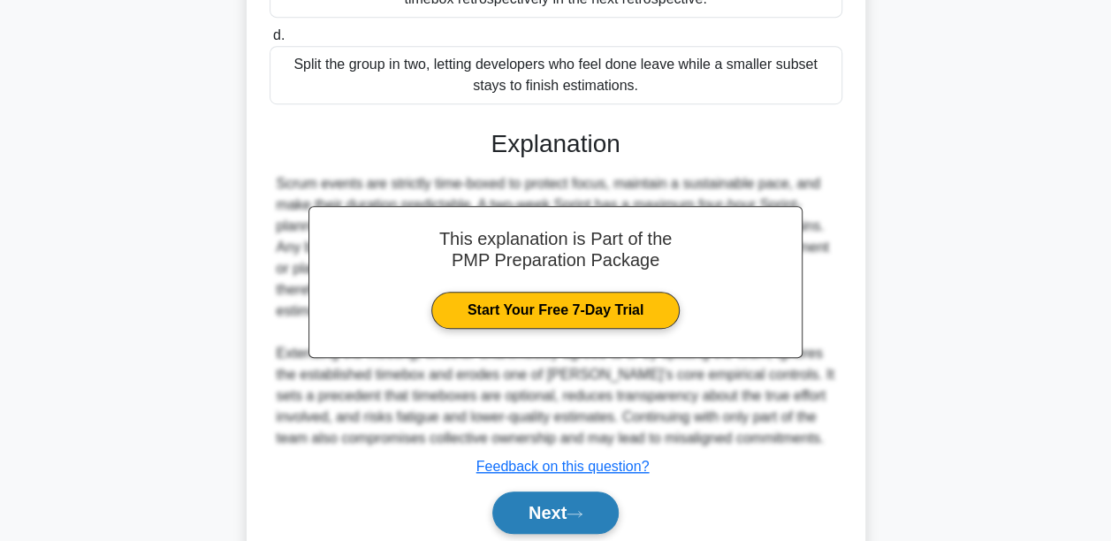
click at [532, 491] on button "Next" at bounding box center [555, 512] width 126 height 42
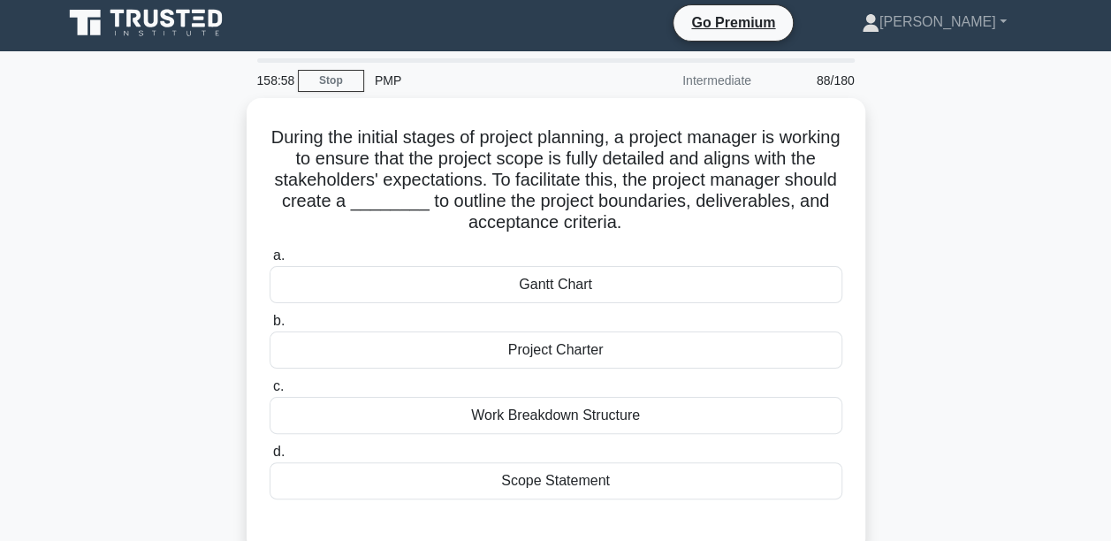
scroll to position [0, 0]
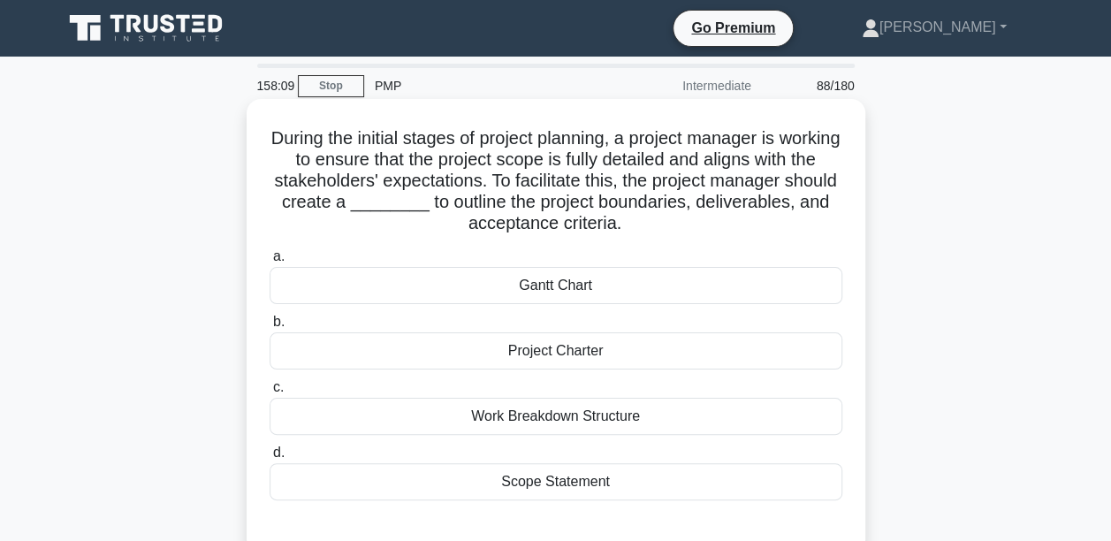
click at [535, 489] on div "Scope Statement" at bounding box center [556, 481] width 573 height 37
click at [270, 459] on input "d. Scope Statement" at bounding box center [270, 452] width 0 height 11
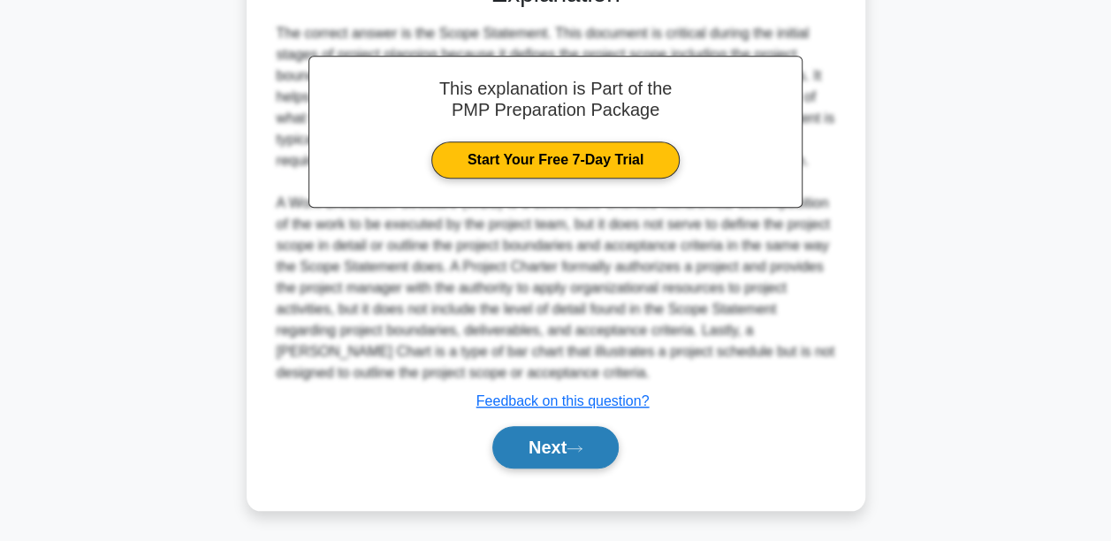
click at [543, 445] on button "Next" at bounding box center [555, 447] width 126 height 42
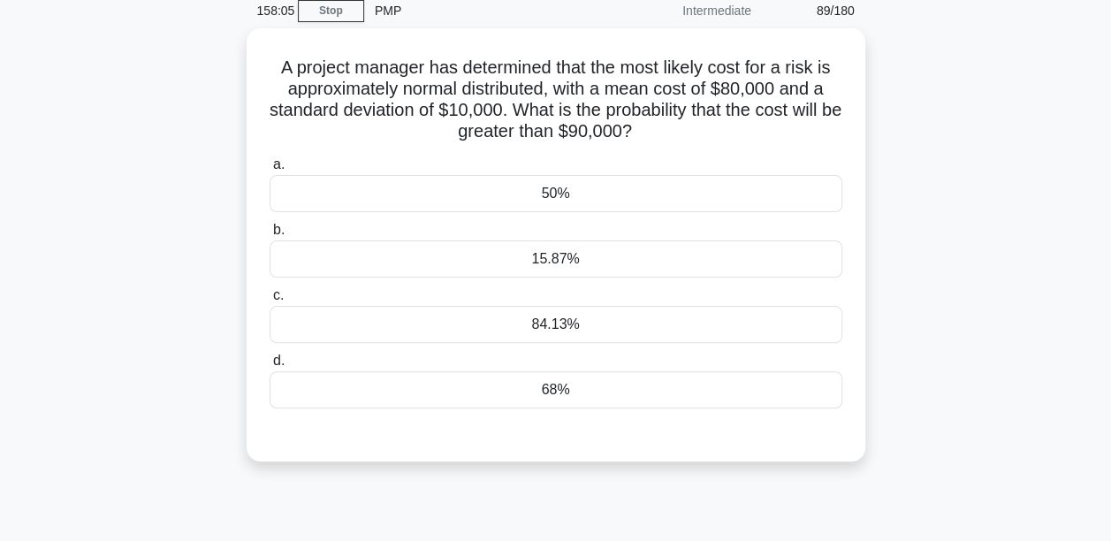
scroll to position [60, 0]
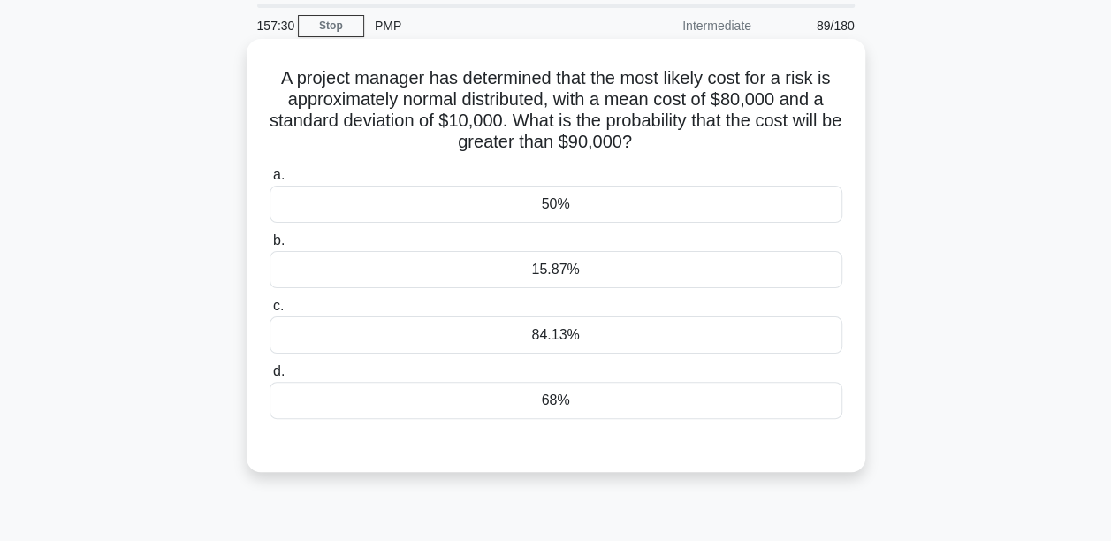
click at [525, 207] on div "50%" at bounding box center [556, 204] width 573 height 37
click at [270, 181] on input "a. 50%" at bounding box center [270, 175] width 0 height 11
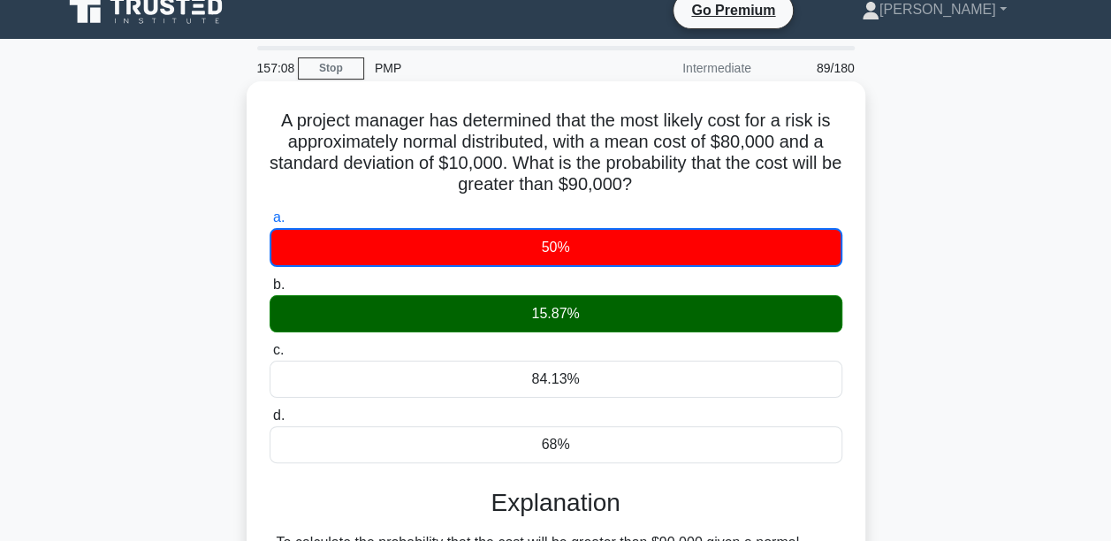
scroll to position [0, 0]
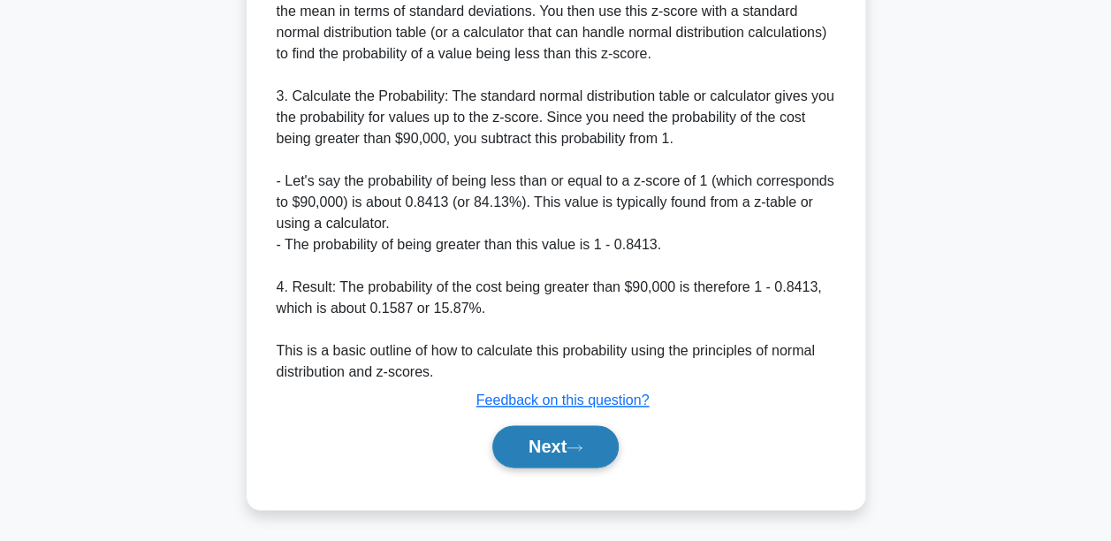
click at [551, 429] on button "Next" at bounding box center [555, 446] width 126 height 42
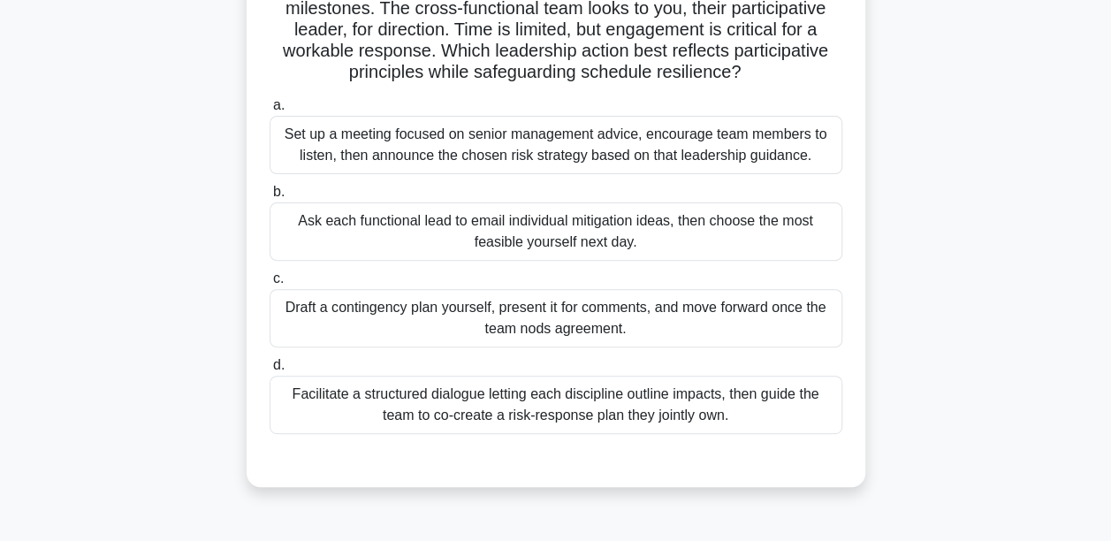
scroll to position [148, 0]
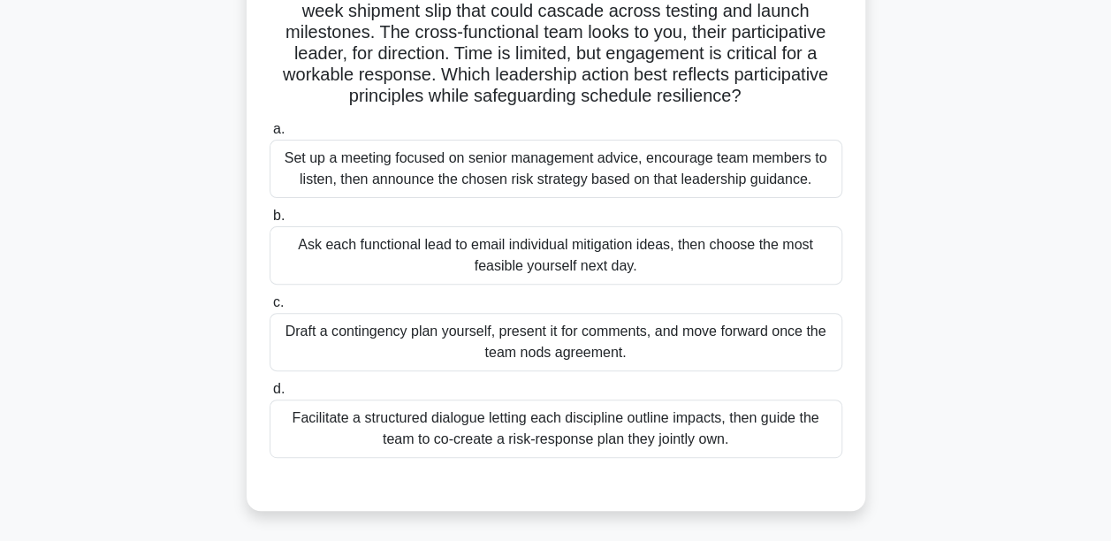
click at [564, 445] on div "Facilitate a structured dialogue letting each discipline outline impacts, then …" at bounding box center [556, 428] width 573 height 58
click at [270, 395] on input "d. Facilitate a structured dialogue letting each discipline outline impacts, th…" at bounding box center [270, 389] width 0 height 11
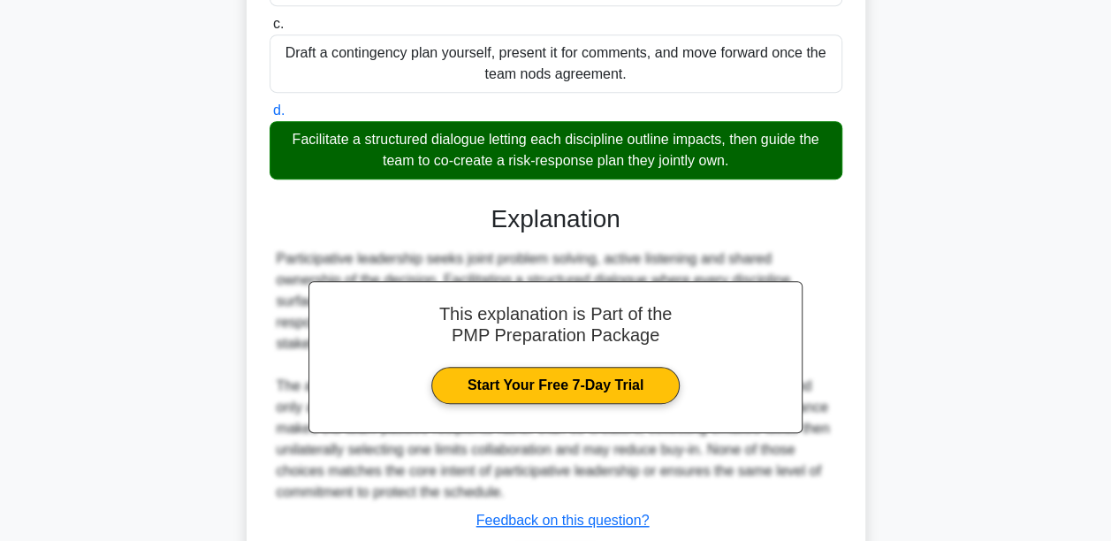
scroll to position [546, 0]
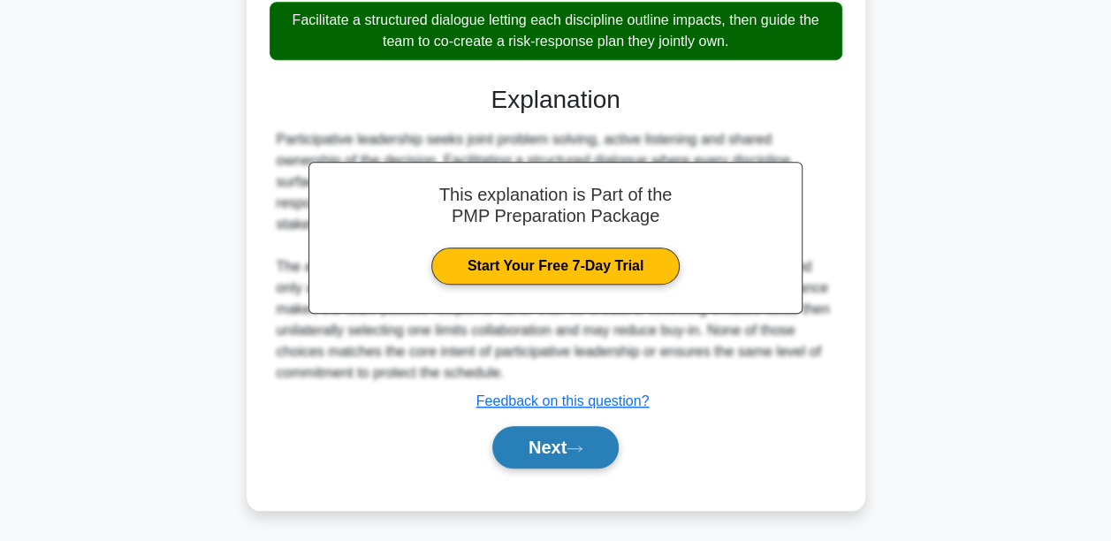
click at [574, 440] on button "Next" at bounding box center [555, 447] width 126 height 42
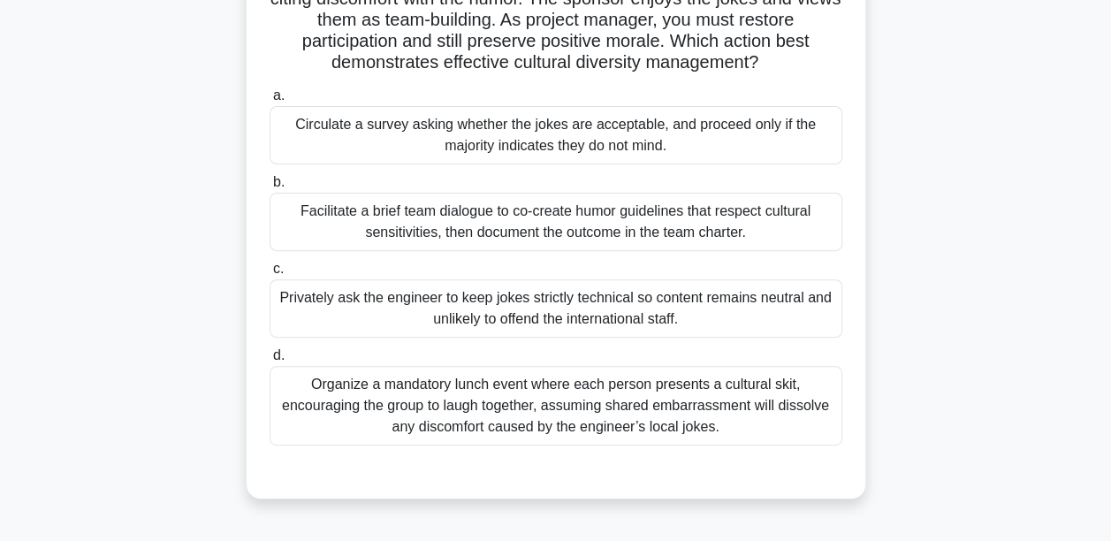
scroll to position [177, 0]
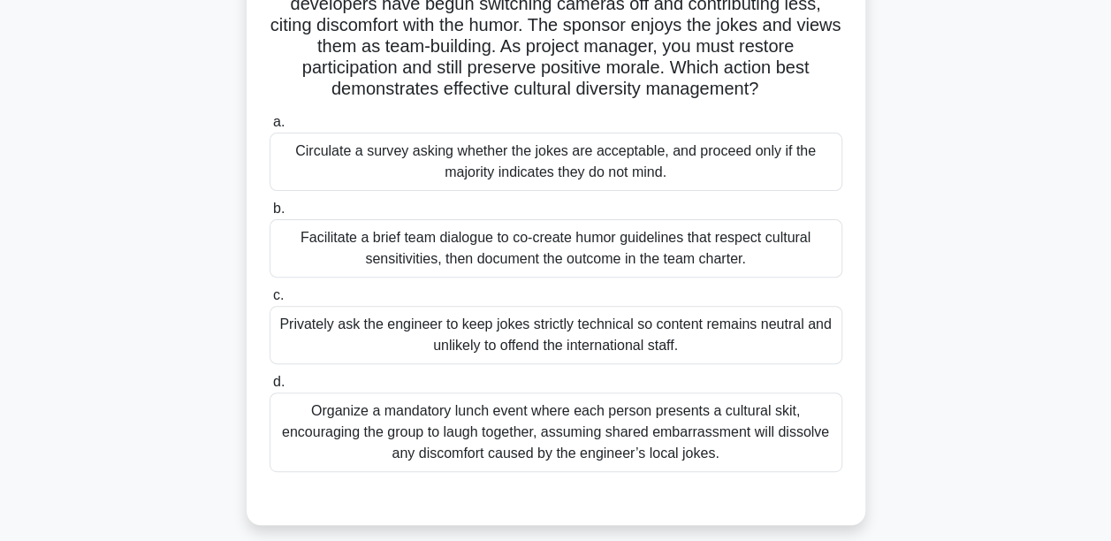
click at [544, 349] on div "Privately ask the engineer to keep jokes strictly technical so content remains …" at bounding box center [556, 335] width 573 height 58
drag, startPoint x: 544, startPoint y: 349, endPoint x: 482, endPoint y: 343, distance: 63.0
click at [482, 343] on div "Privately ask the engineer to keep jokes strictly technical so content remains …" at bounding box center [556, 335] width 573 height 58
click at [270, 301] on input "c. Privately ask the engineer to keep jokes strictly technical so content remai…" at bounding box center [270, 295] width 0 height 11
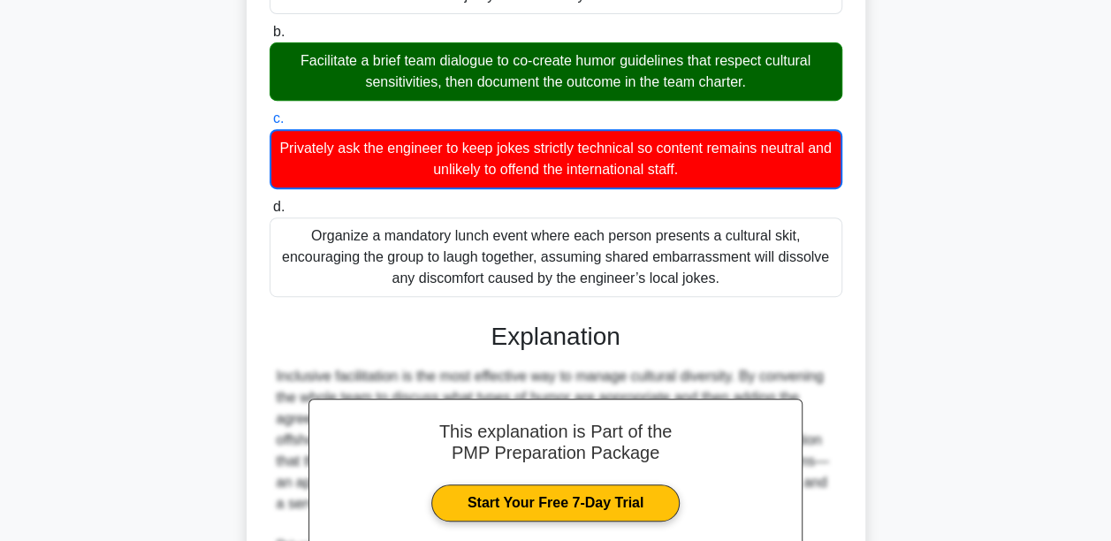
scroll to position [612, 0]
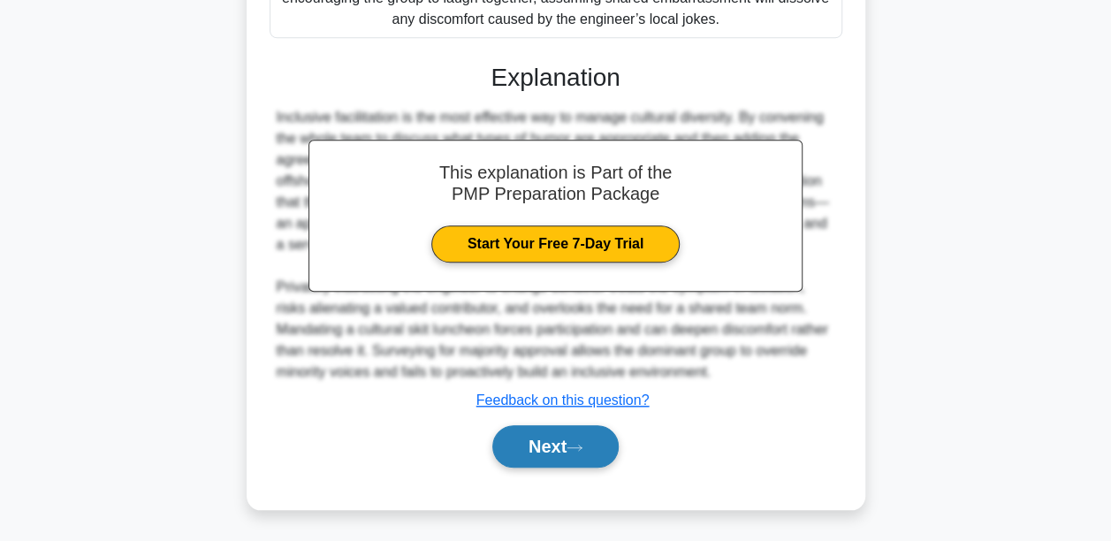
click at [585, 439] on button "Next" at bounding box center [555, 446] width 126 height 42
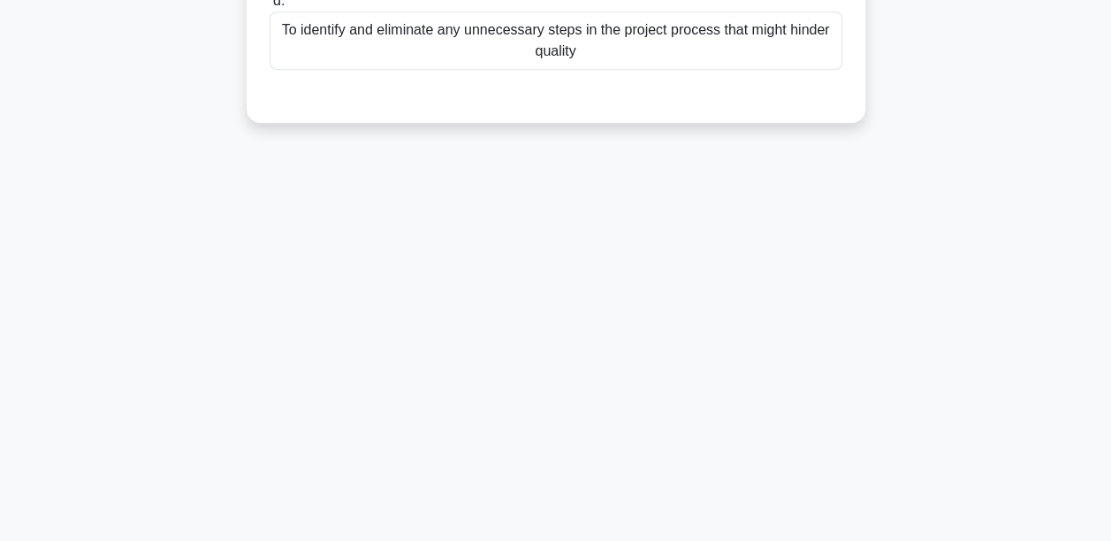
scroll to position [0, 0]
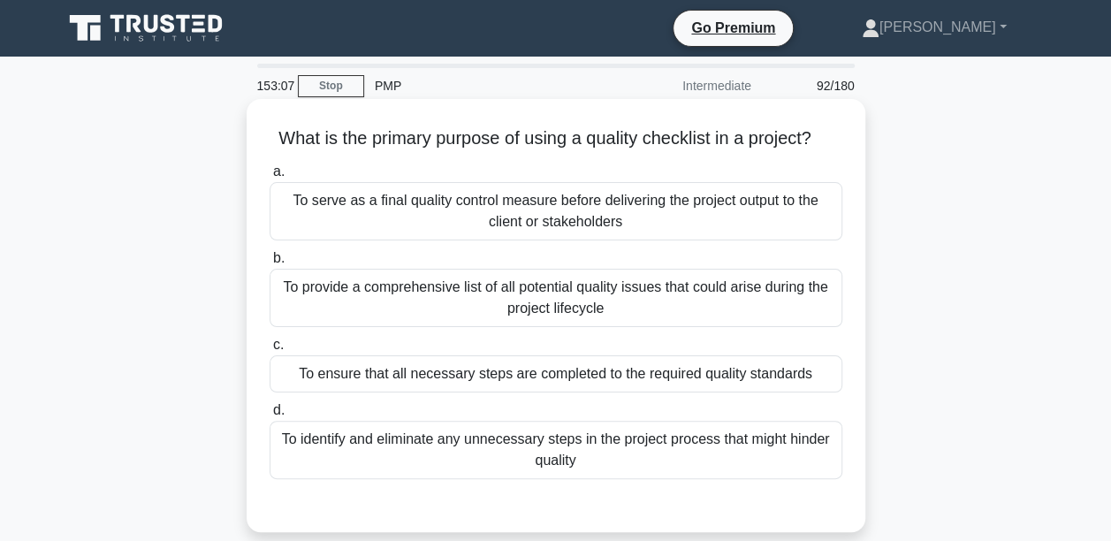
click at [510, 375] on div "To ensure that all necessary steps are completed to the required quality standa…" at bounding box center [556, 373] width 573 height 37
click at [270, 351] on input "c. To ensure that all necessary steps are completed to the required quality sta…" at bounding box center [270, 344] width 0 height 11
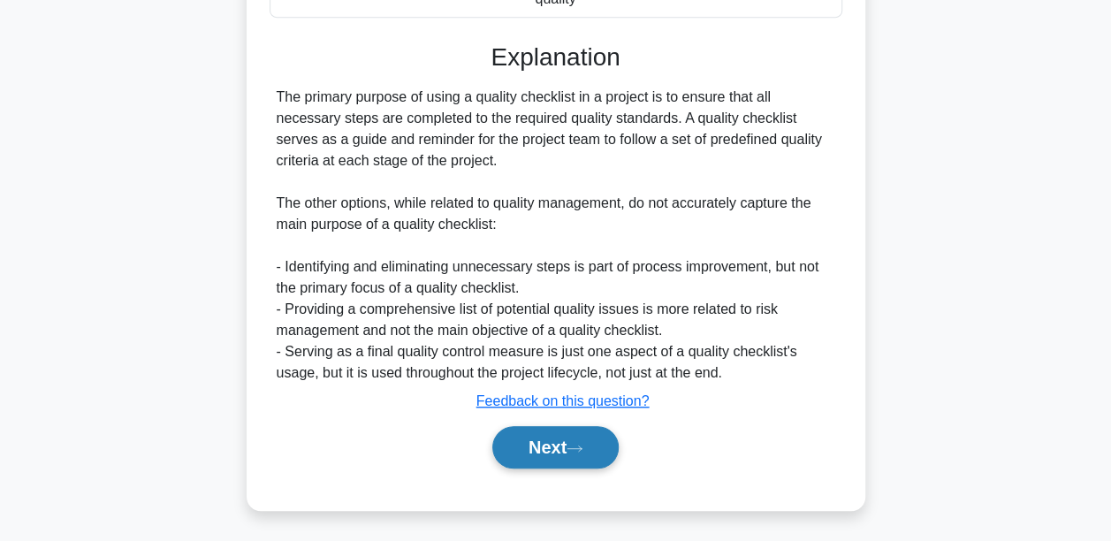
click at [545, 456] on button "Next" at bounding box center [555, 447] width 126 height 42
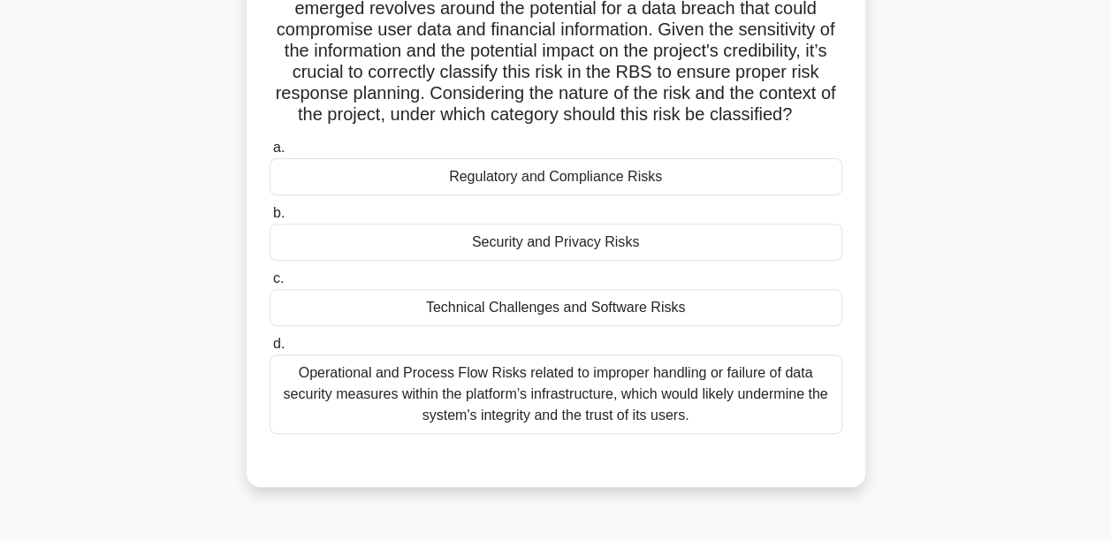
scroll to position [237, 0]
click at [552, 260] on div "Security and Privacy Risks" at bounding box center [556, 241] width 573 height 37
click at [270, 218] on input "b. Security and Privacy Risks" at bounding box center [270, 212] width 0 height 11
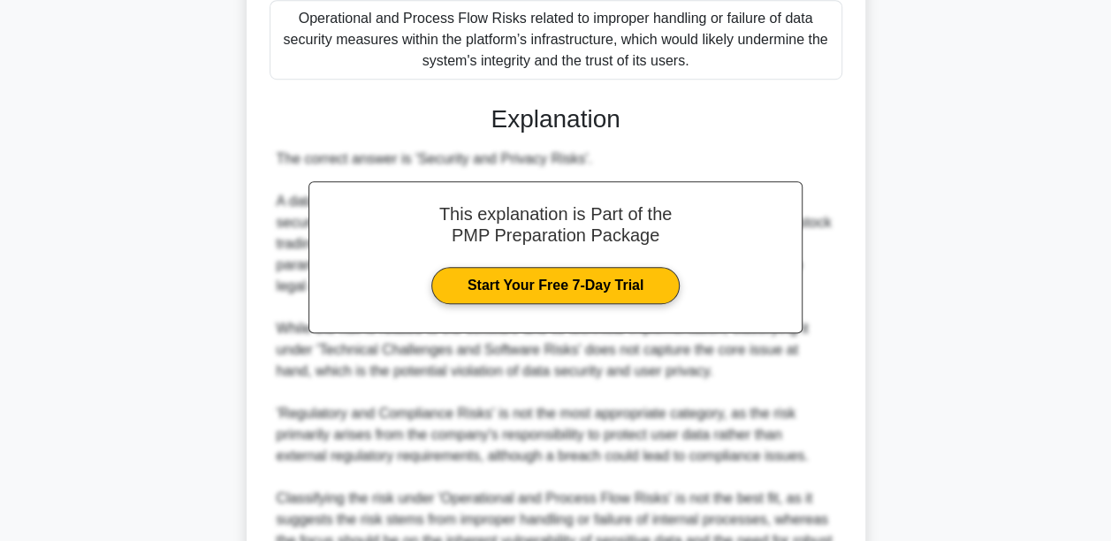
scroll to position [801, 0]
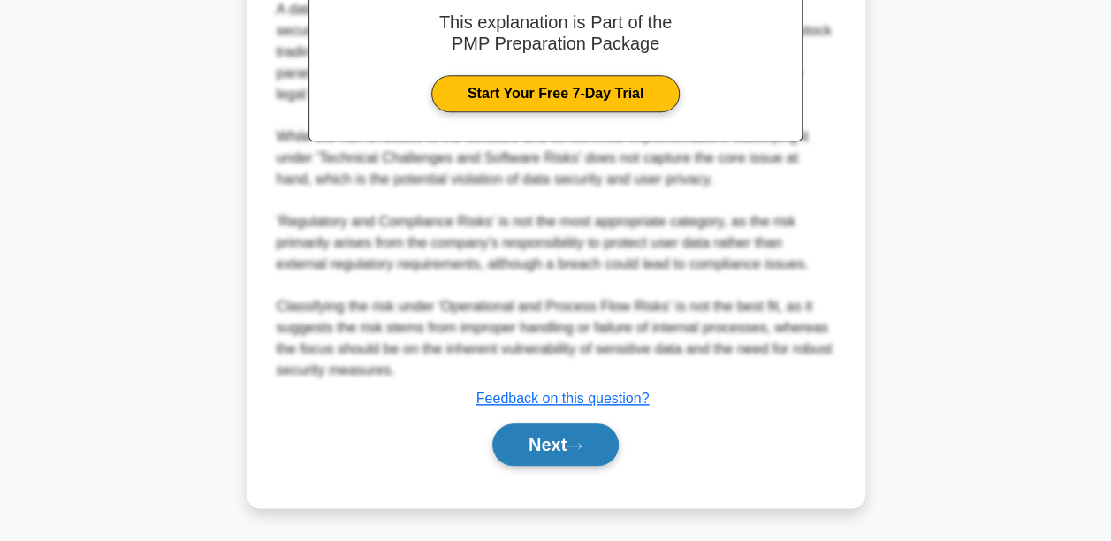
click at [574, 429] on button "Next" at bounding box center [555, 444] width 126 height 42
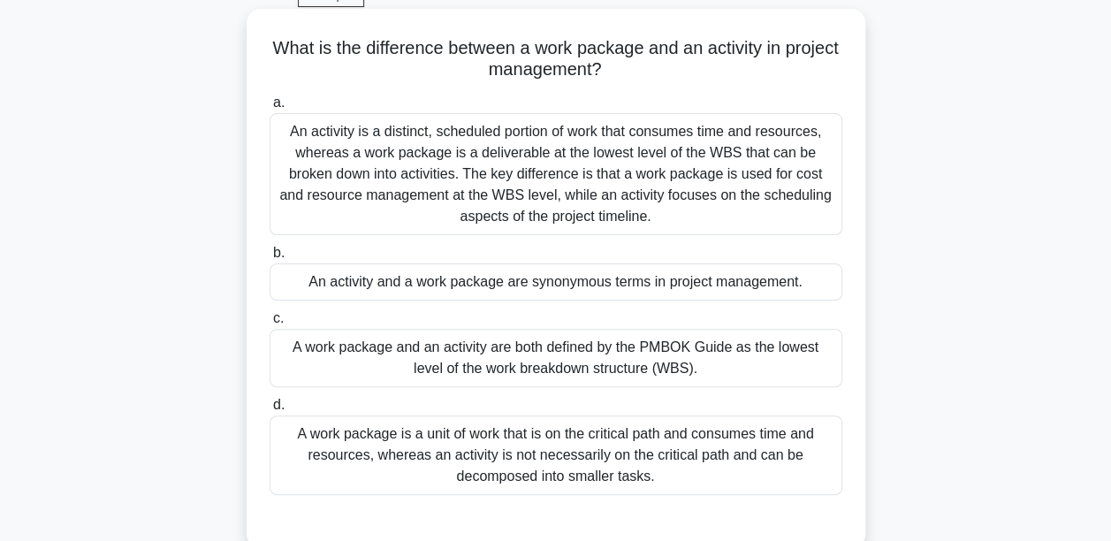
scroll to position [88, 0]
click at [610, 209] on div "An activity is a distinct, scheduled portion of work that consumes time and res…" at bounding box center [556, 176] width 573 height 122
click at [270, 110] on input "a. An activity is a distinct, scheduled portion of work that consumes time and …" at bounding box center [270, 104] width 0 height 11
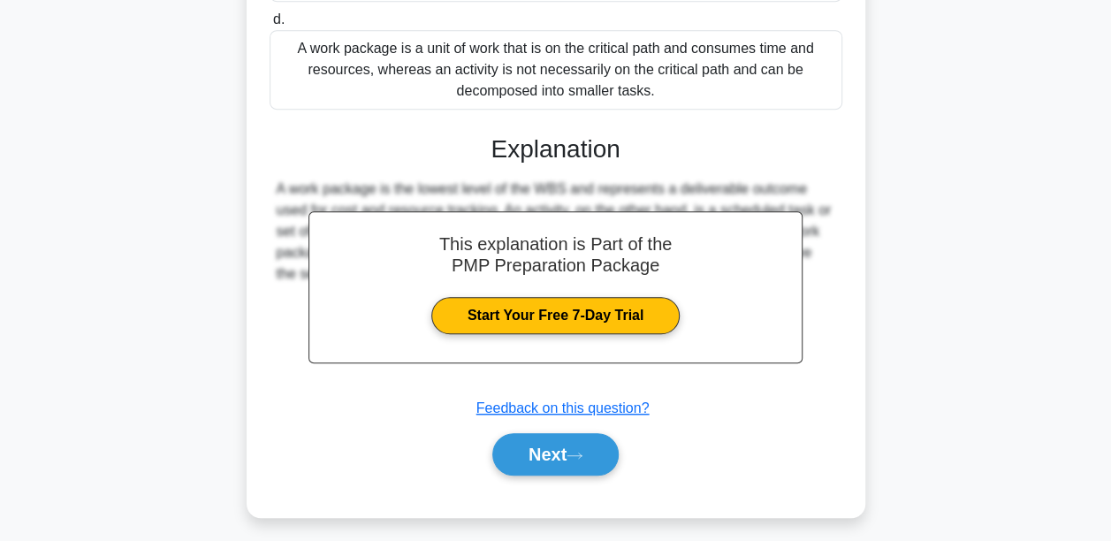
scroll to position [483, 0]
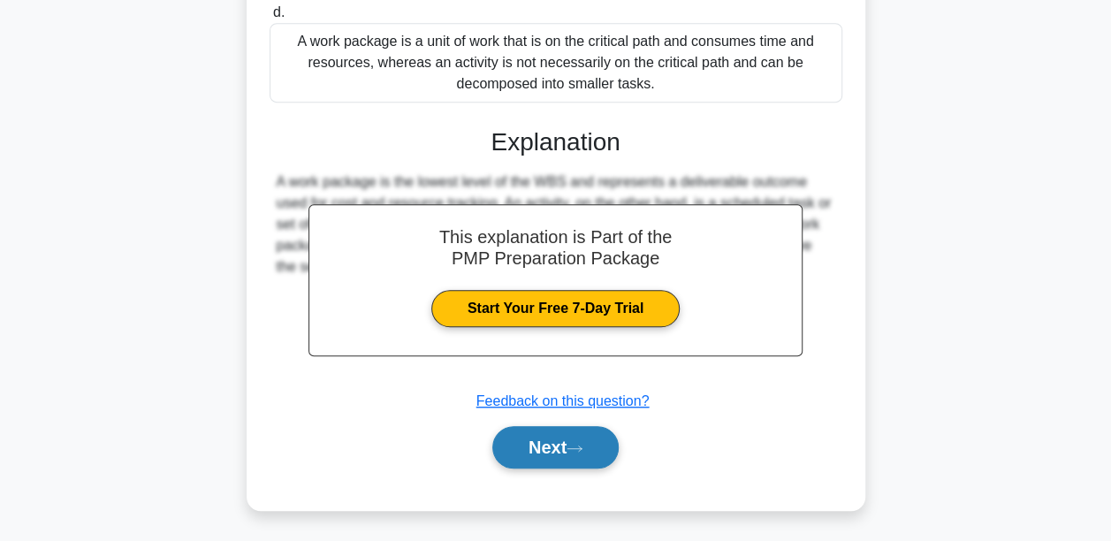
click at [550, 443] on button "Next" at bounding box center [555, 447] width 126 height 42
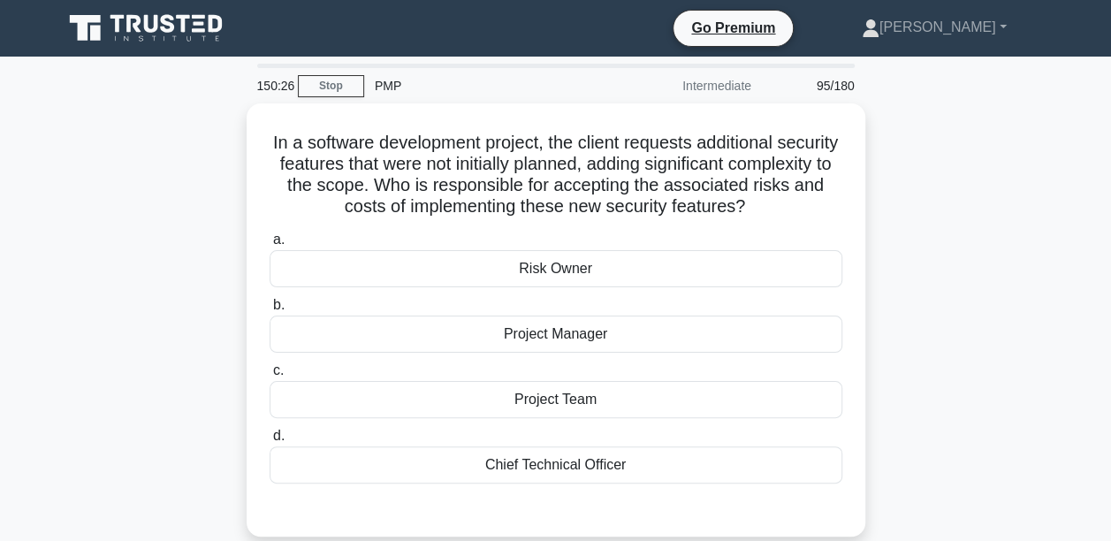
scroll to position [88, 0]
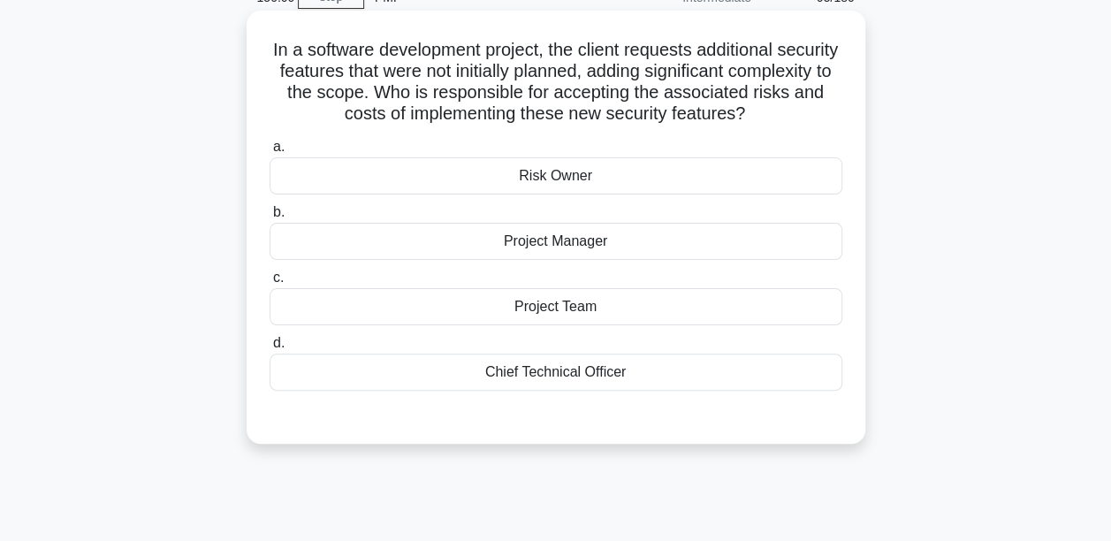
click at [566, 260] on div "Project Manager" at bounding box center [556, 241] width 573 height 37
click at [270, 218] on input "b. Project Manager" at bounding box center [270, 212] width 0 height 11
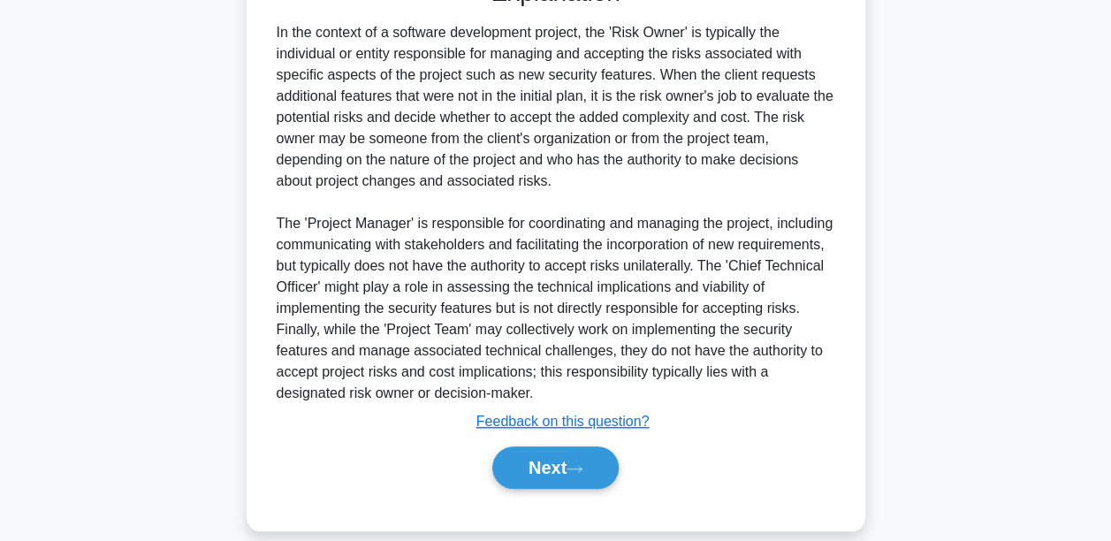
scroll to position [530, 0]
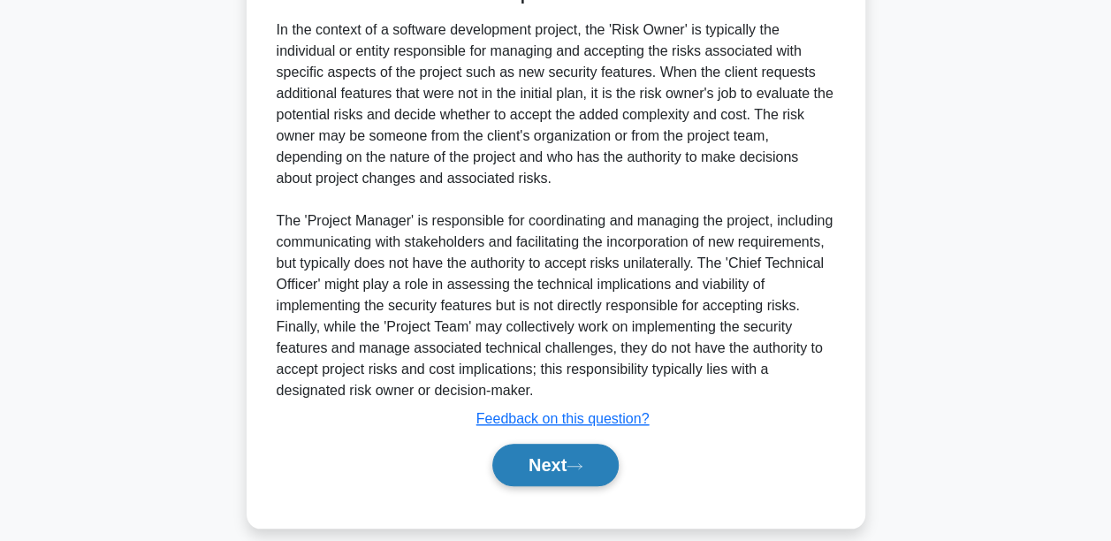
click at [566, 483] on button "Next" at bounding box center [555, 465] width 126 height 42
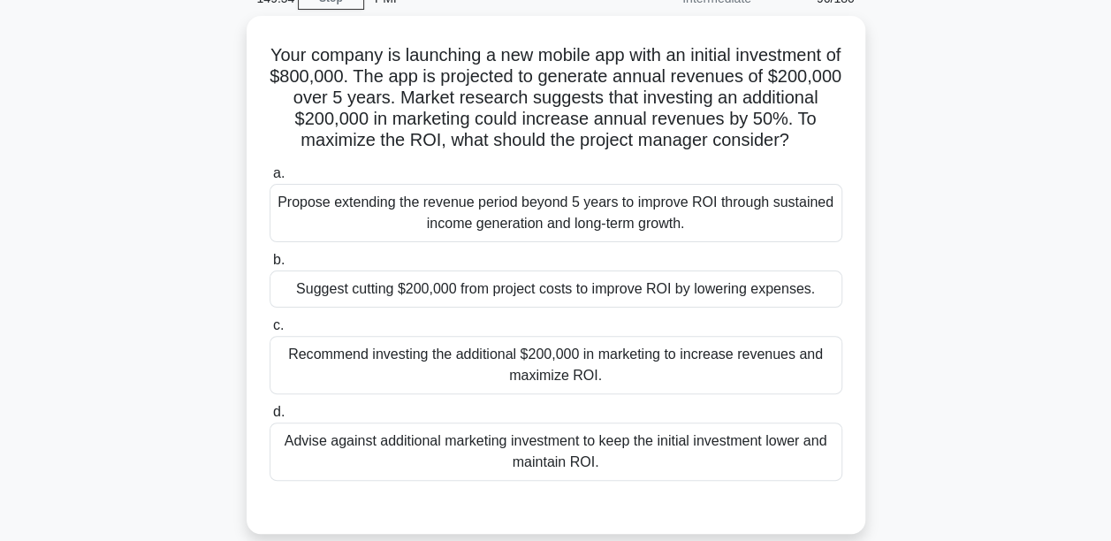
scroll to position [60, 0]
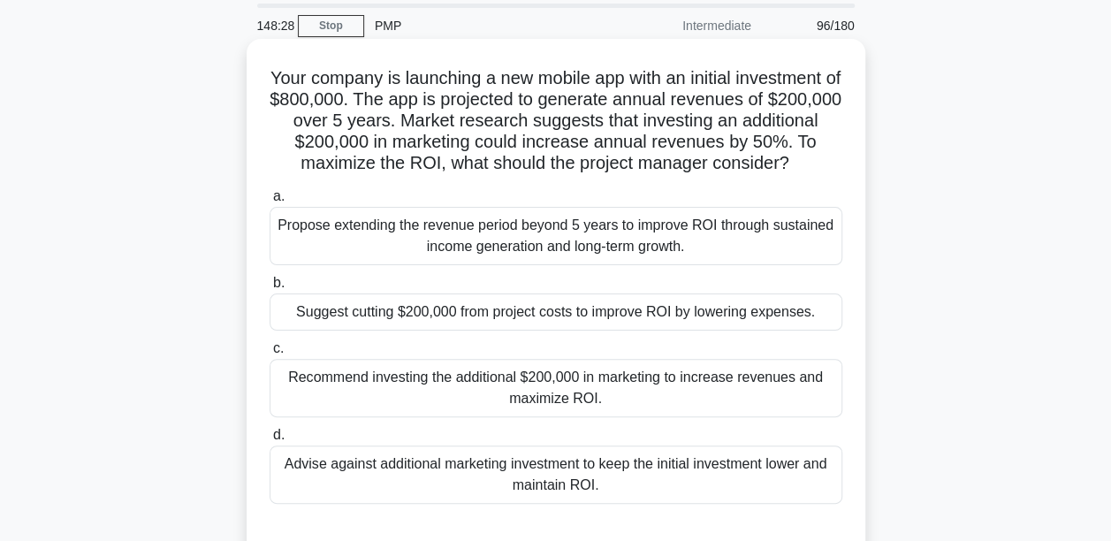
click at [604, 264] on div "Propose extending the revenue period beyond 5 years to improve ROI through sust…" at bounding box center [556, 236] width 573 height 58
click at [270, 202] on input "a. Propose extending the revenue period beyond 5 years to improve ROI through s…" at bounding box center [270, 196] width 0 height 11
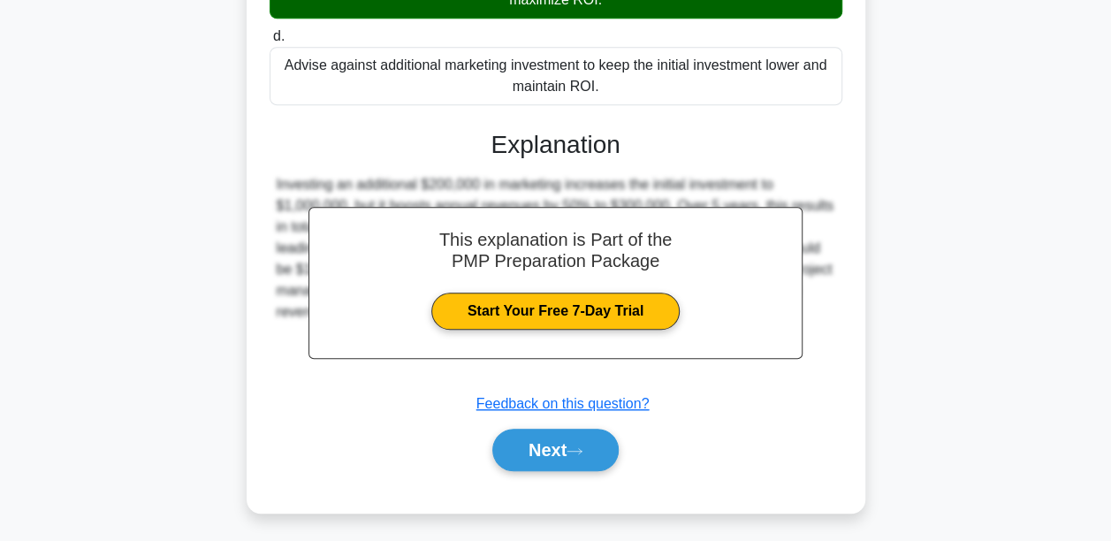
scroll to position [485, 0]
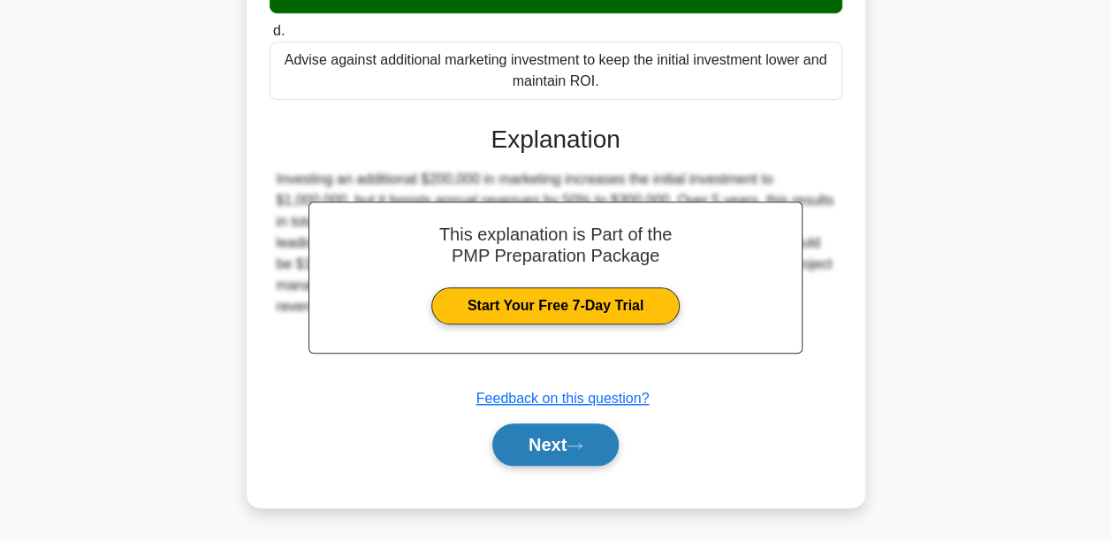
click at [554, 445] on button "Next" at bounding box center [555, 444] width 126 height 42
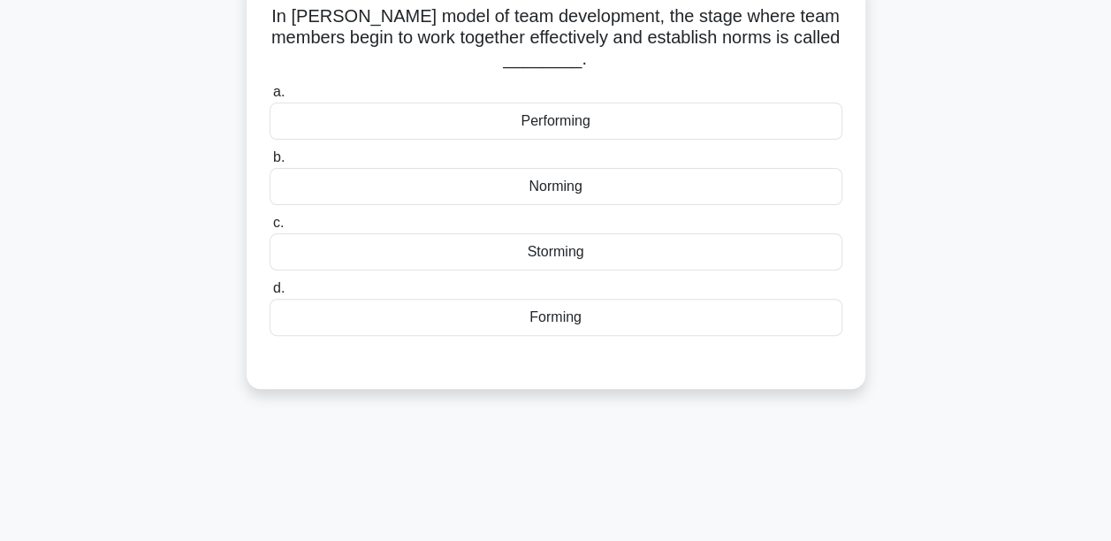
scroll to position [60, 0]
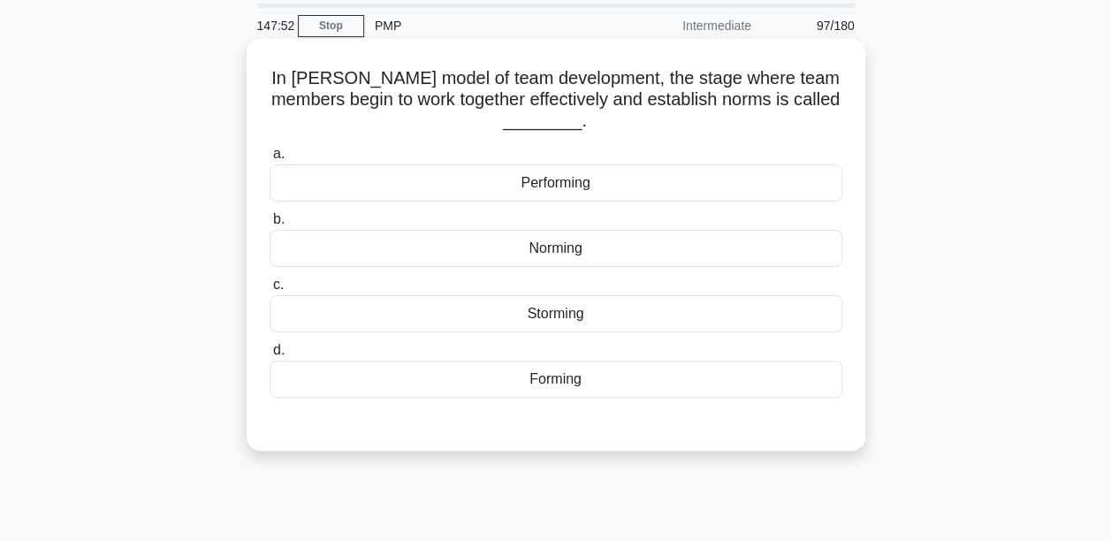
click at [555, 378] on div "Forming" at bounding box center [556, 379] width 573 height 37
click at [270, 356] on input "d. Forming" at bounding box center [270, 350] width 0 height 11
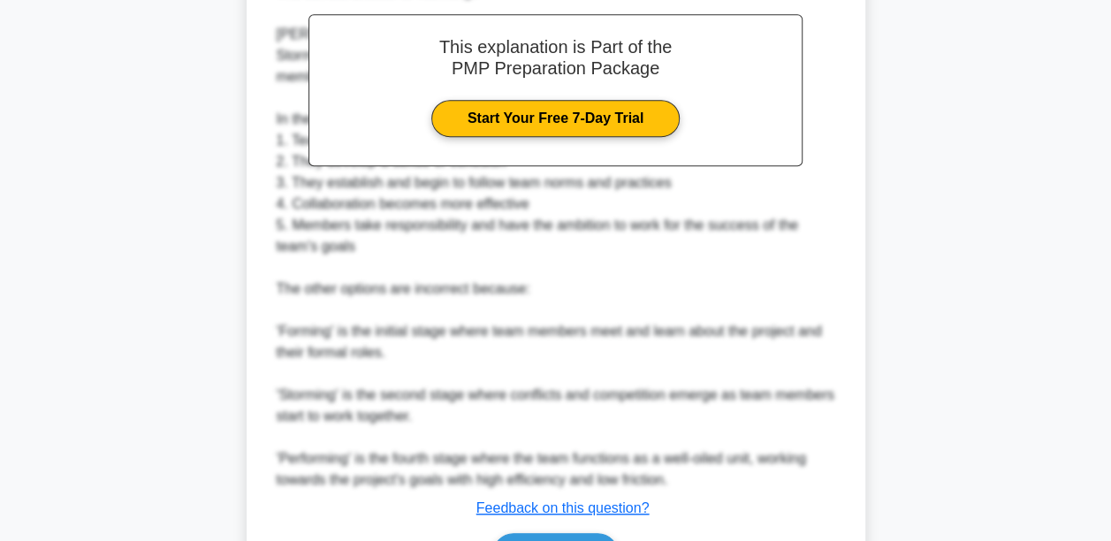
scroll to position [655, 0]
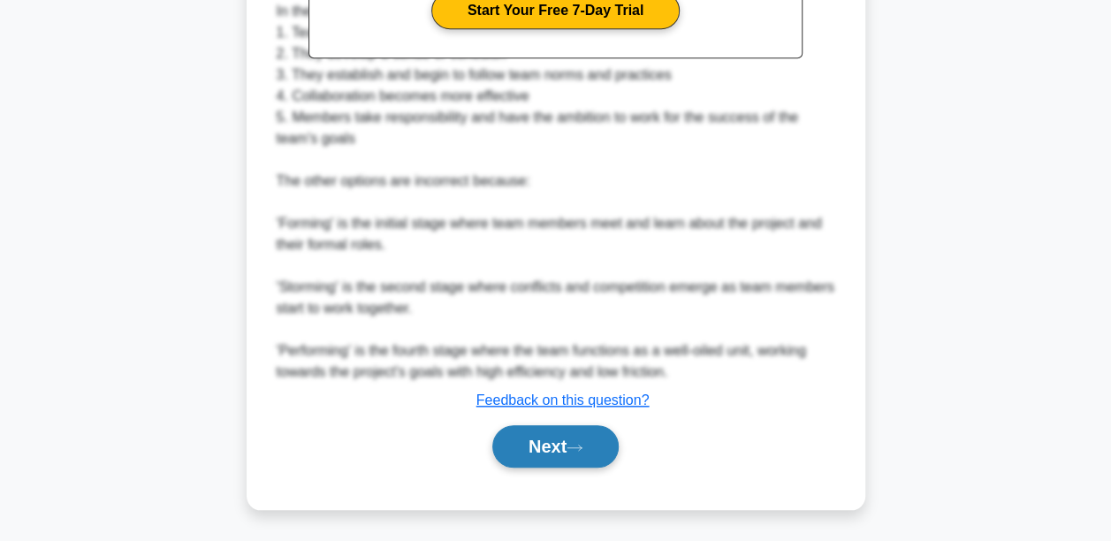
click at [549, 444] on button "Next" at bounding box center [555, 446] width 126 height 42
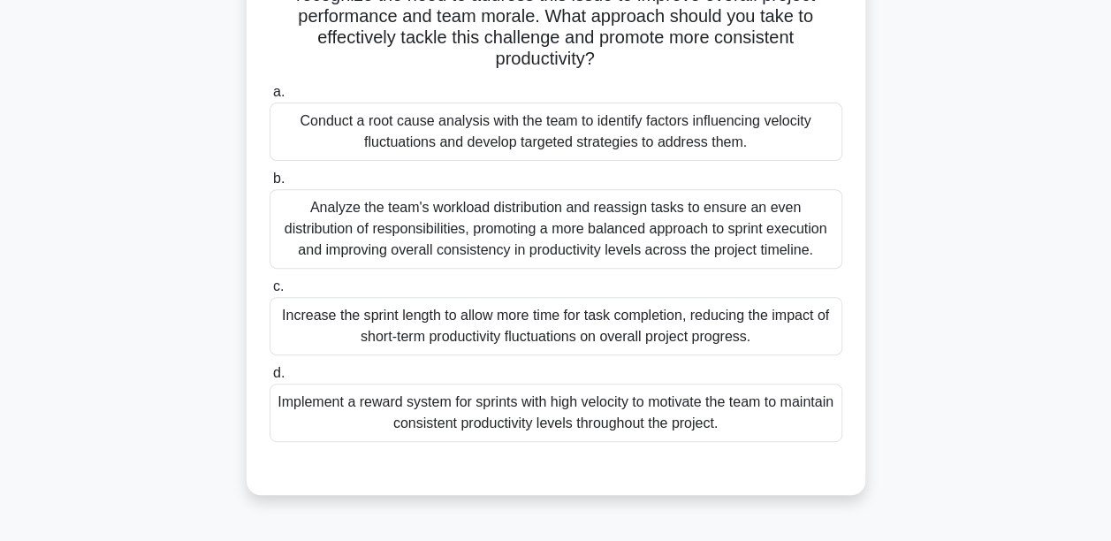
scroll to position [148, 0]
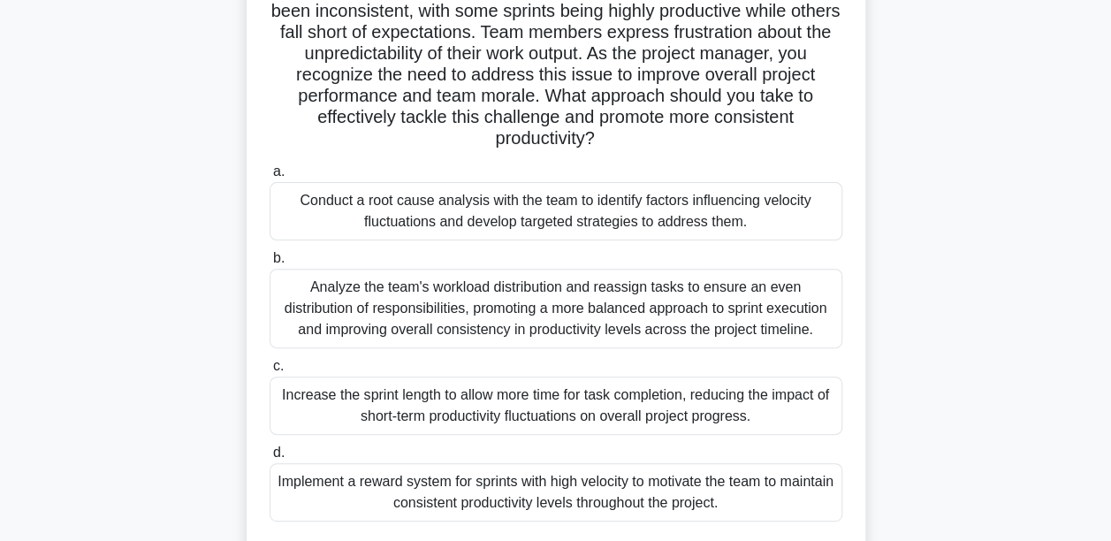
click at [533, 209] on div "Conduct a root cause analysis with the team to identify factors influencing vel…" at bounding box center [556, 211] width 573 height 58
click at [270, 178] on input "a. Conduct a root cause analysis with the team to identify factors influencing …" at bounding box center [270, 171] width 0 height 11
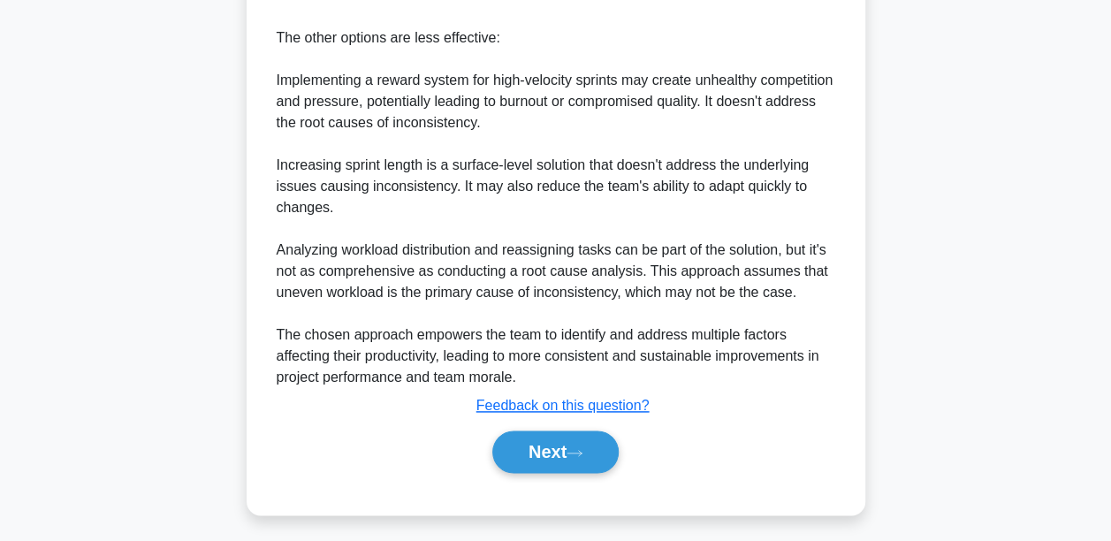
scroll to position [970, 0]
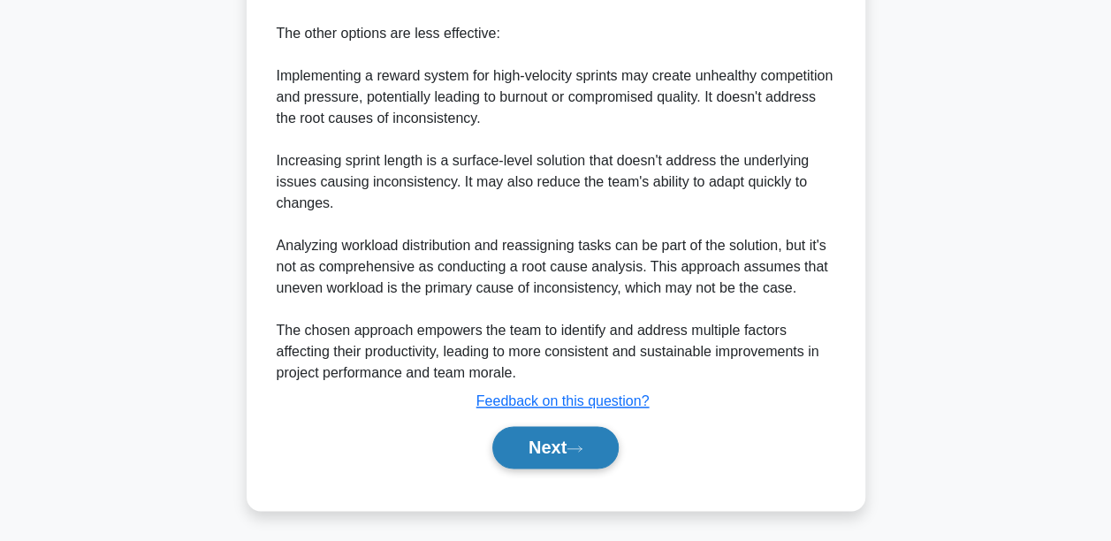
click at [542, 441] on button "Next" at bounding box center [555, 447] width 126 height 42
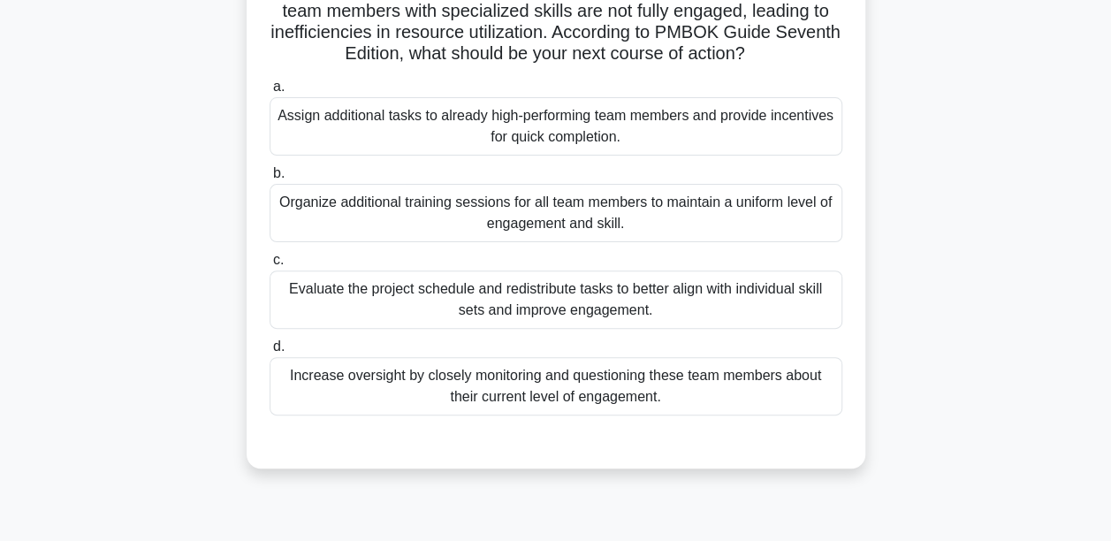
scroll to position [60, 0]
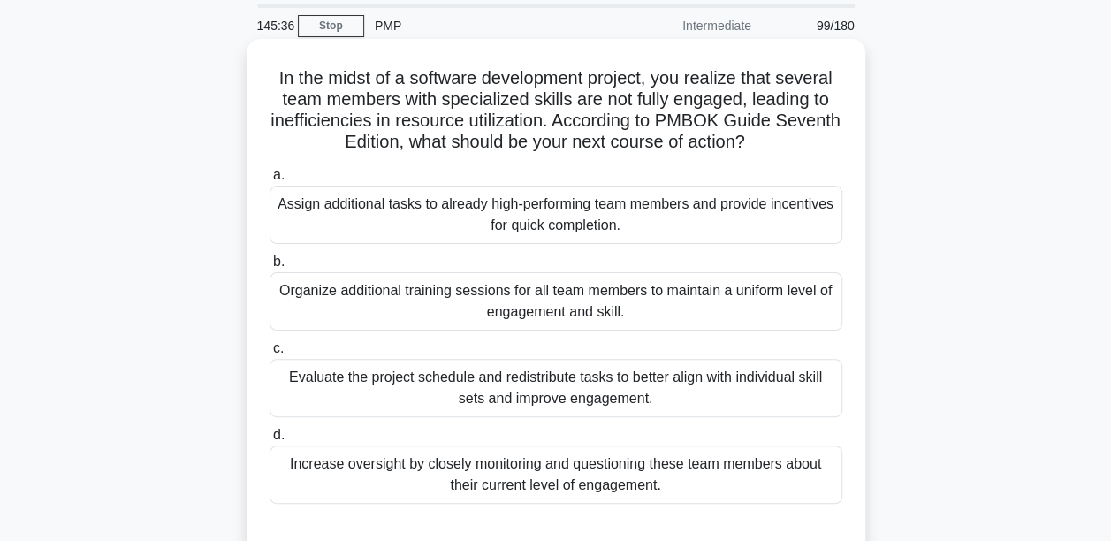
click at [437, 467] on div "Increase oversight by closely monitoring and questioning these team members abo…" at bounding box center [556, 474] width 573 height 58
click at [270, 441] on input "d. Increase oversight by closely monitoring and questioning these team members …" at bounding box center [270, 434] width 0 height 11
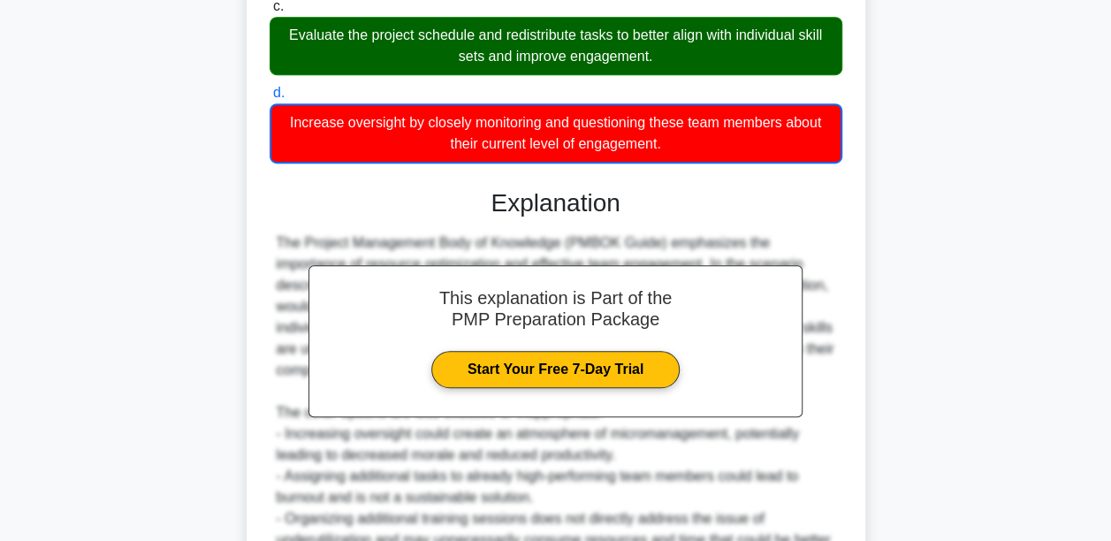
scroll to position [590, 0]
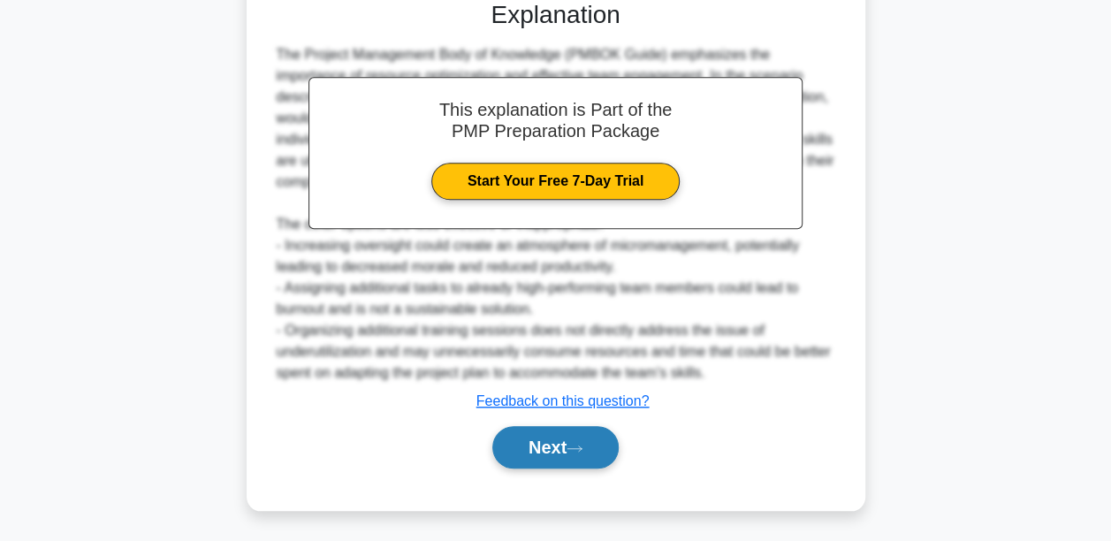
click at [600, 442] on button "Next" at bounding box center [555, 447] width 126 height 42
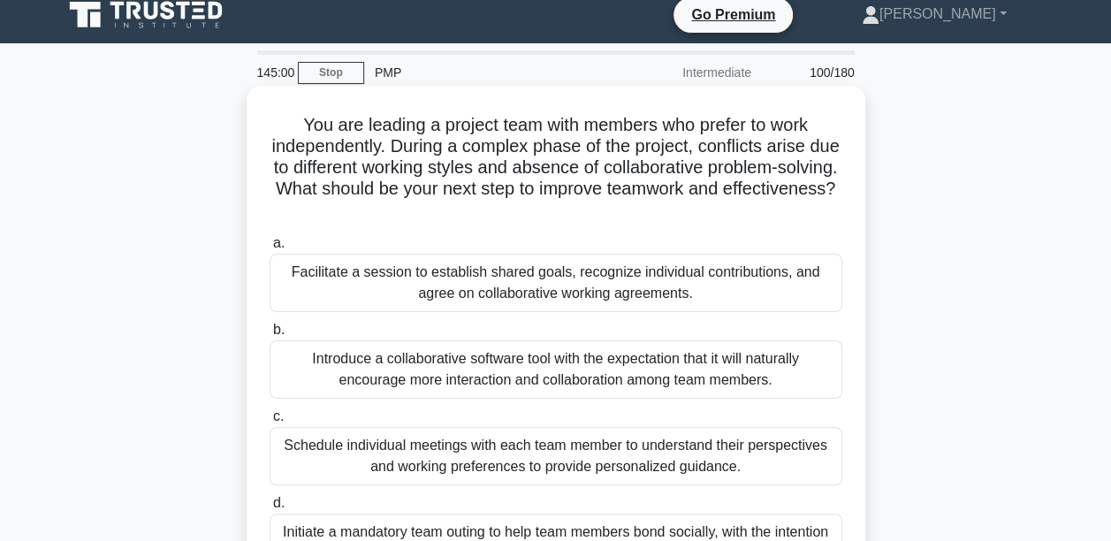
scroll to position [88, 0]
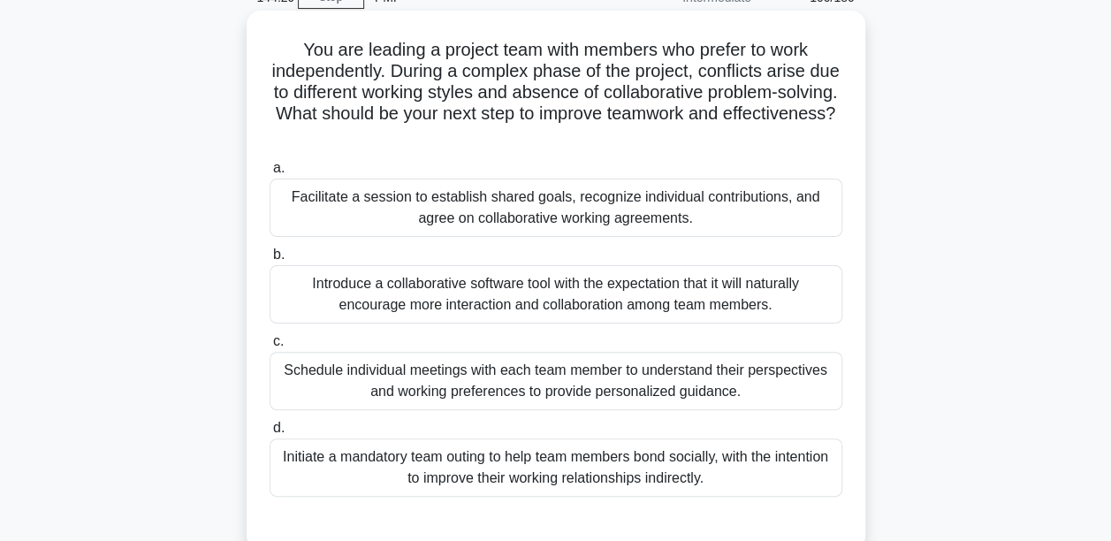
click at [411, 209] on div "Facilitate a session to establish shared goals, recognize individual contributi…" at bounding box center [556, 208] width 573 height 58
click at [270, 174] on input "a. Facilitate a session to establish shared goals, recognize individual contrib…" at bounding box center [270, 168] width 0 height 11
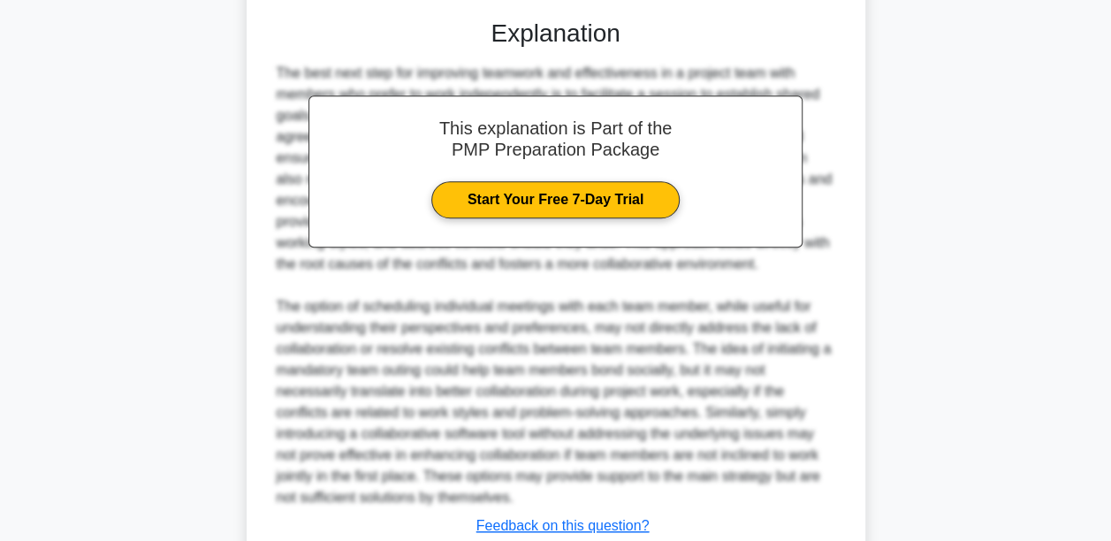
scroll to position [716, 0]
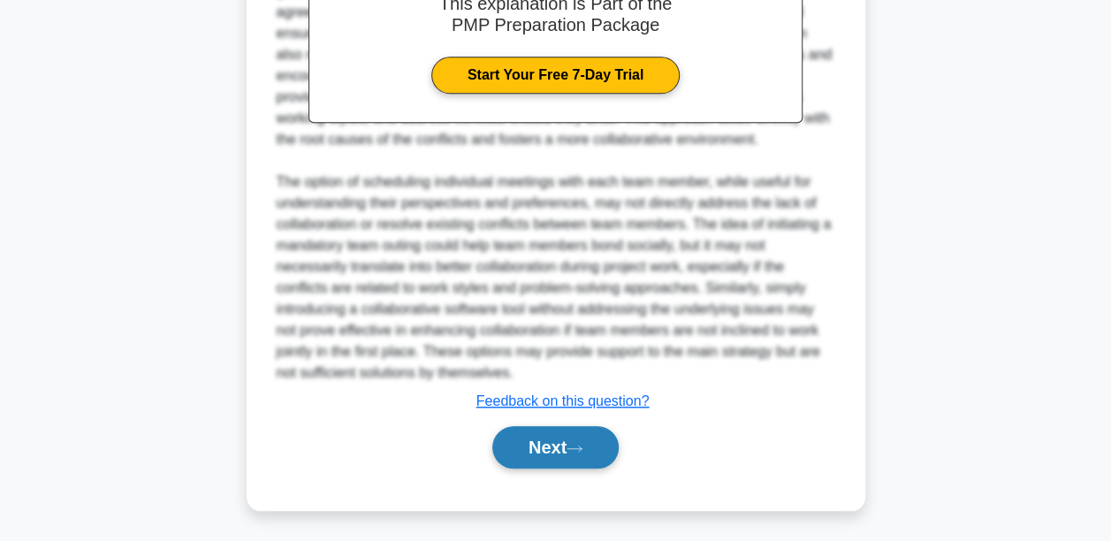
click at [560, 430] on button "Next" at bounding box center [555, 447] width 126 height 42
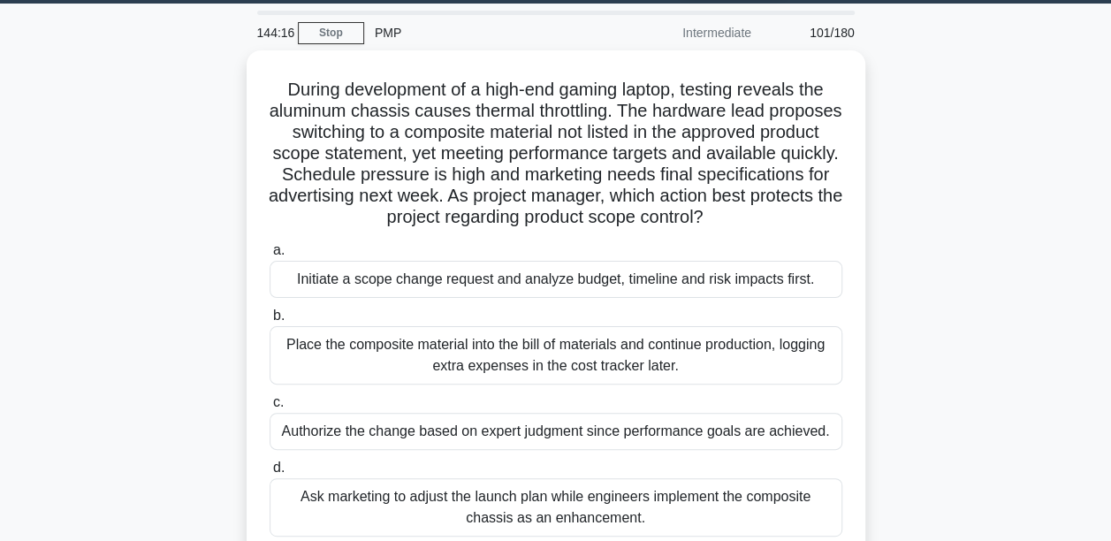
scroll to position [0, 0]
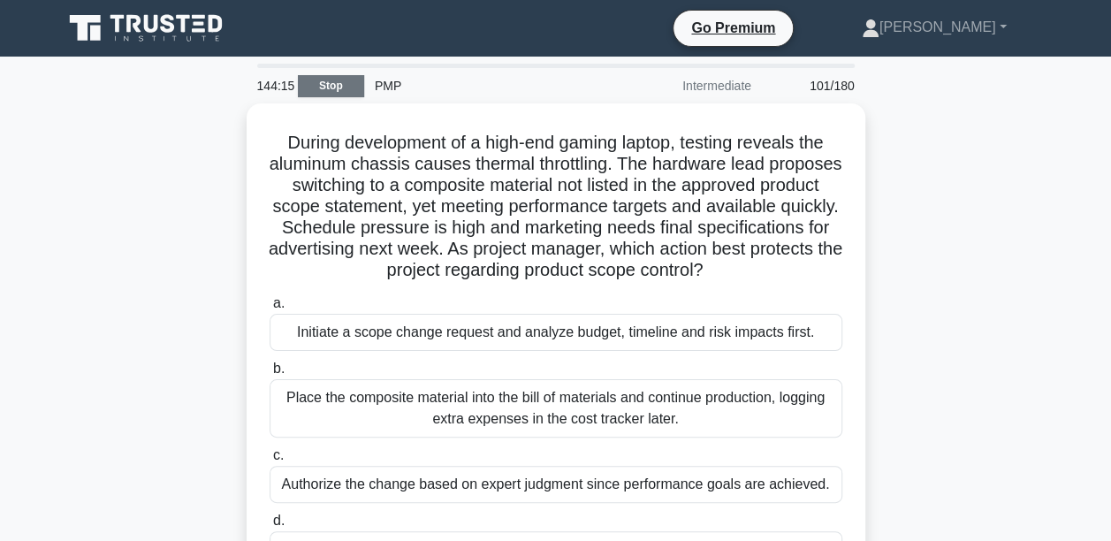
click at [341, 85] on link "Stop" at bounding box center [331, 86] width 66 height 22
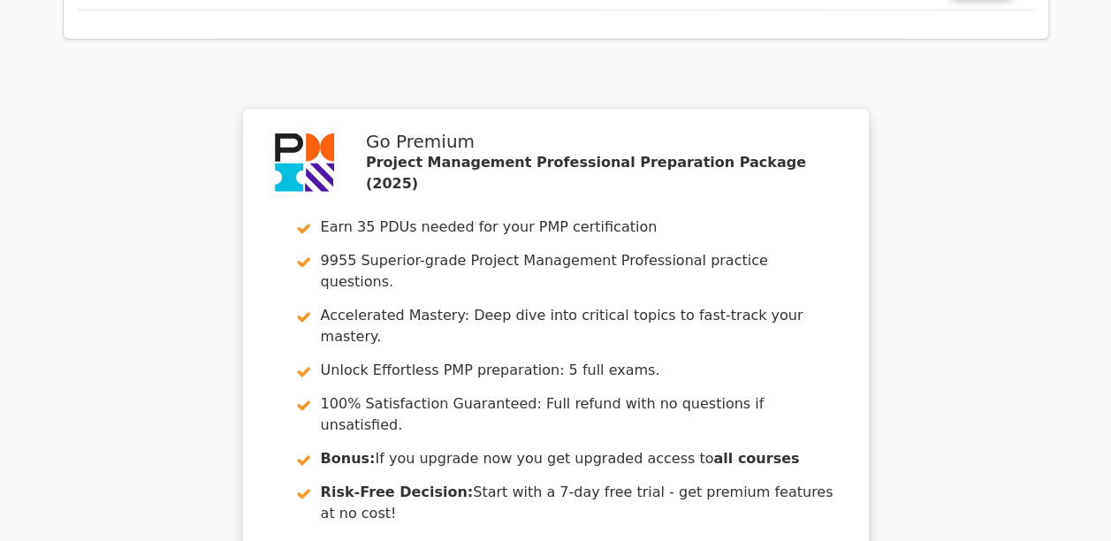
scroll to position [9102, 0]
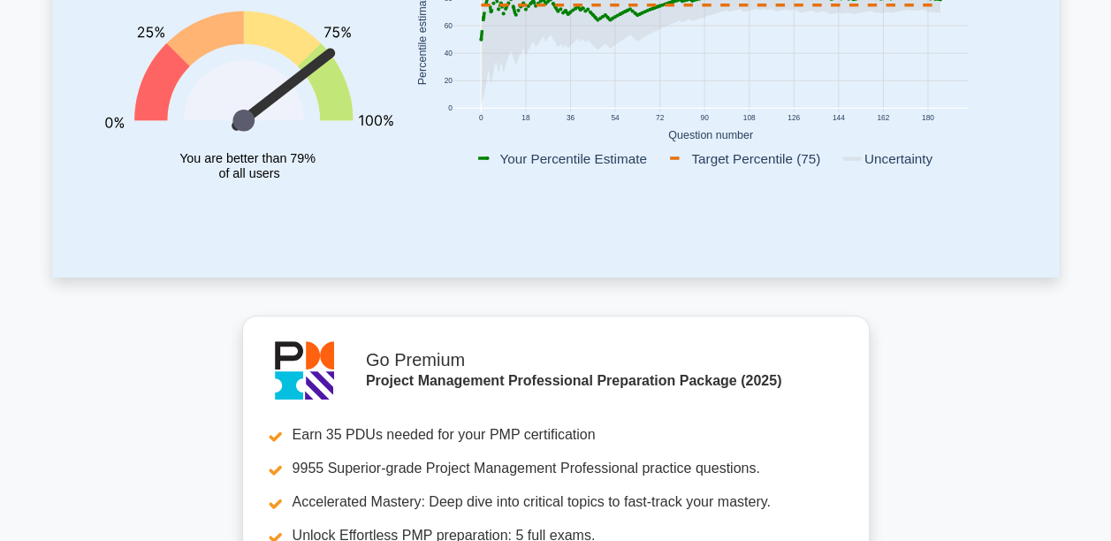
scroll to position [177, 0]
